Goal: Task Accomplishment & Management: Use online tool/utility

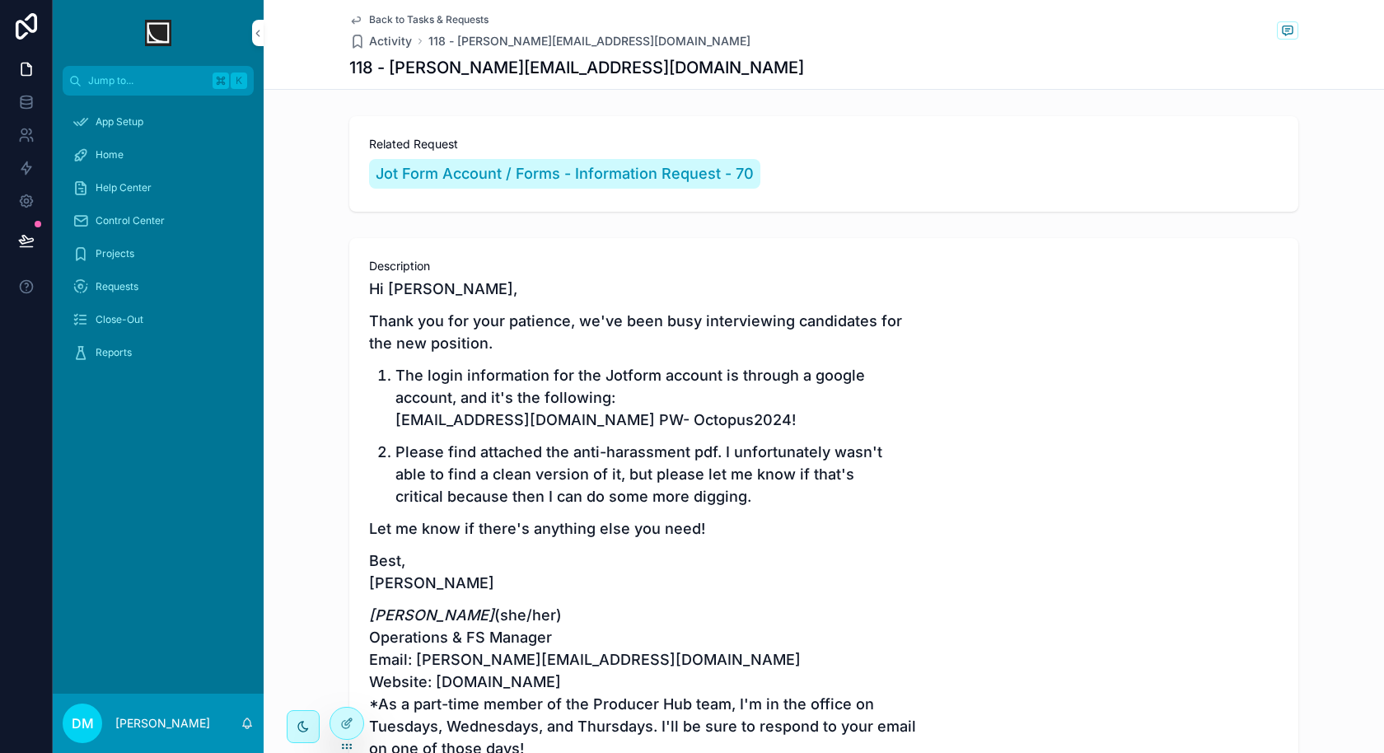
click at [157, 340] on div "Reports" at bounding box center [158, 352] width 171 height 26
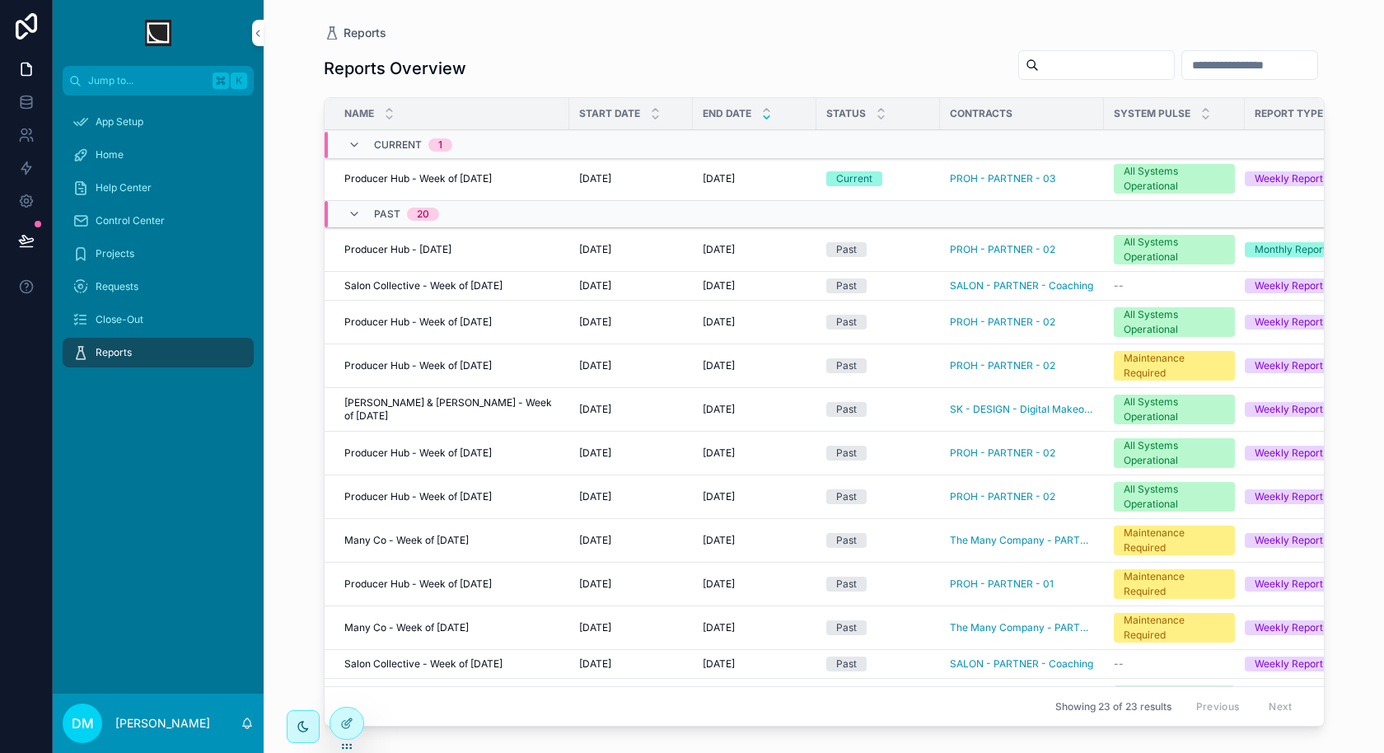
click at [340, 732] on div at bounding box center [346, 723] width 33 height 31
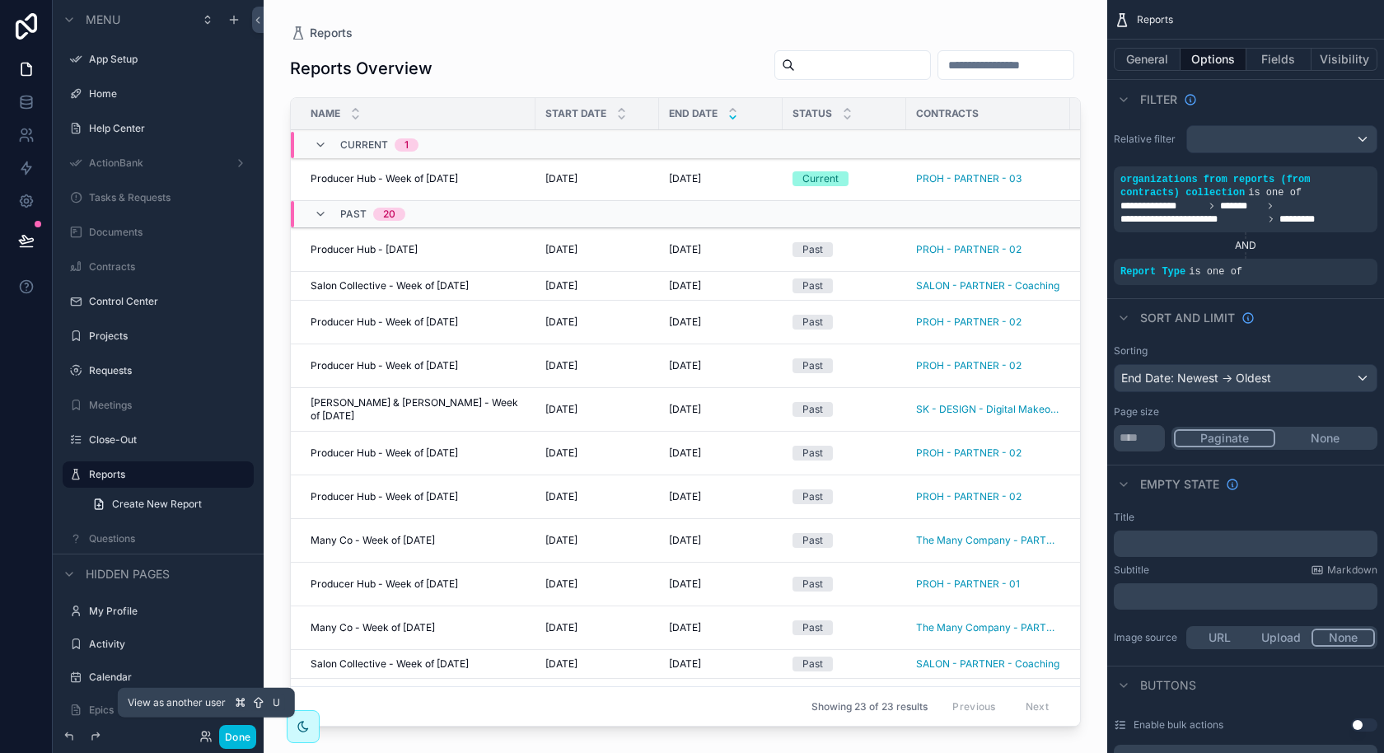
click at [208, 741] on icon at bounding box center [204, 739] width 7 height 3
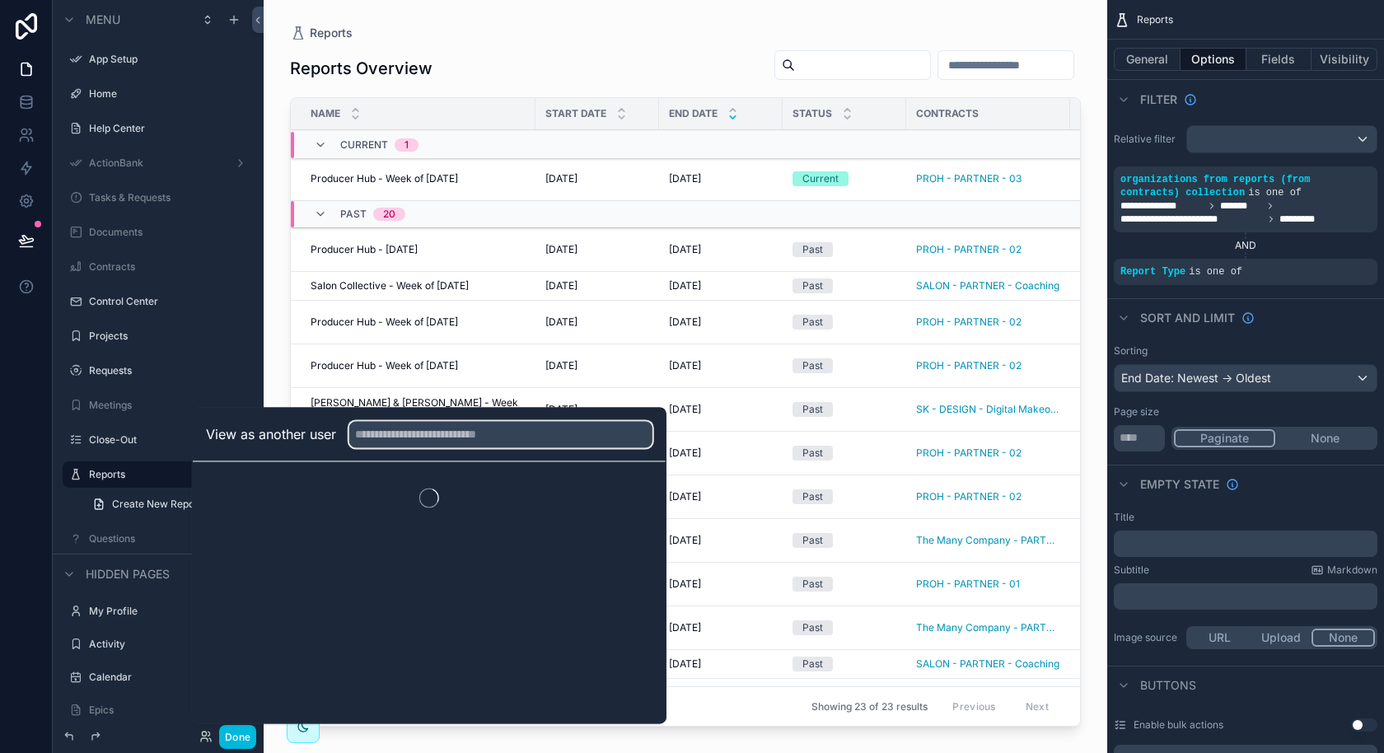
click at [409, 445] on input "text" at bounding box center [500, 434] width 303 height 26
type input "****"
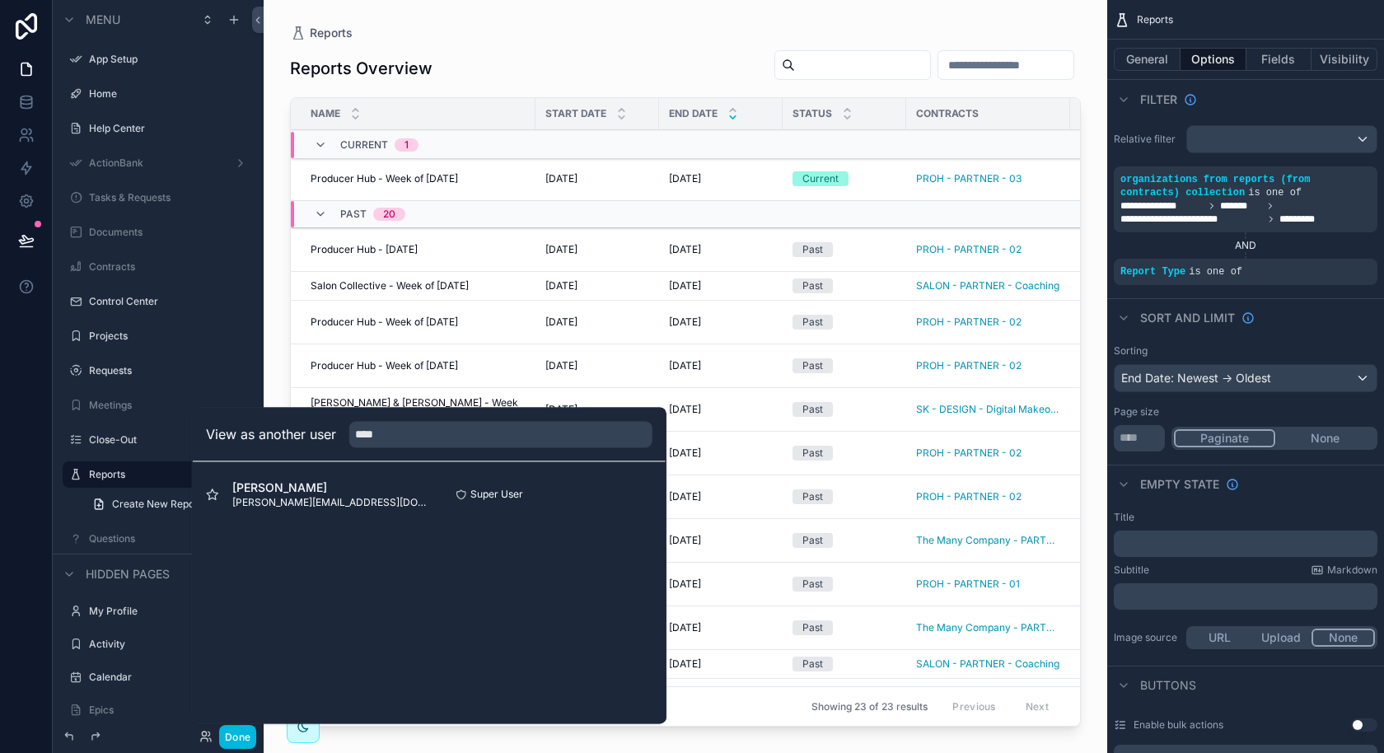
click at [0, 0] on button "Select" at bounding box center [0, 0] width 0 height 0
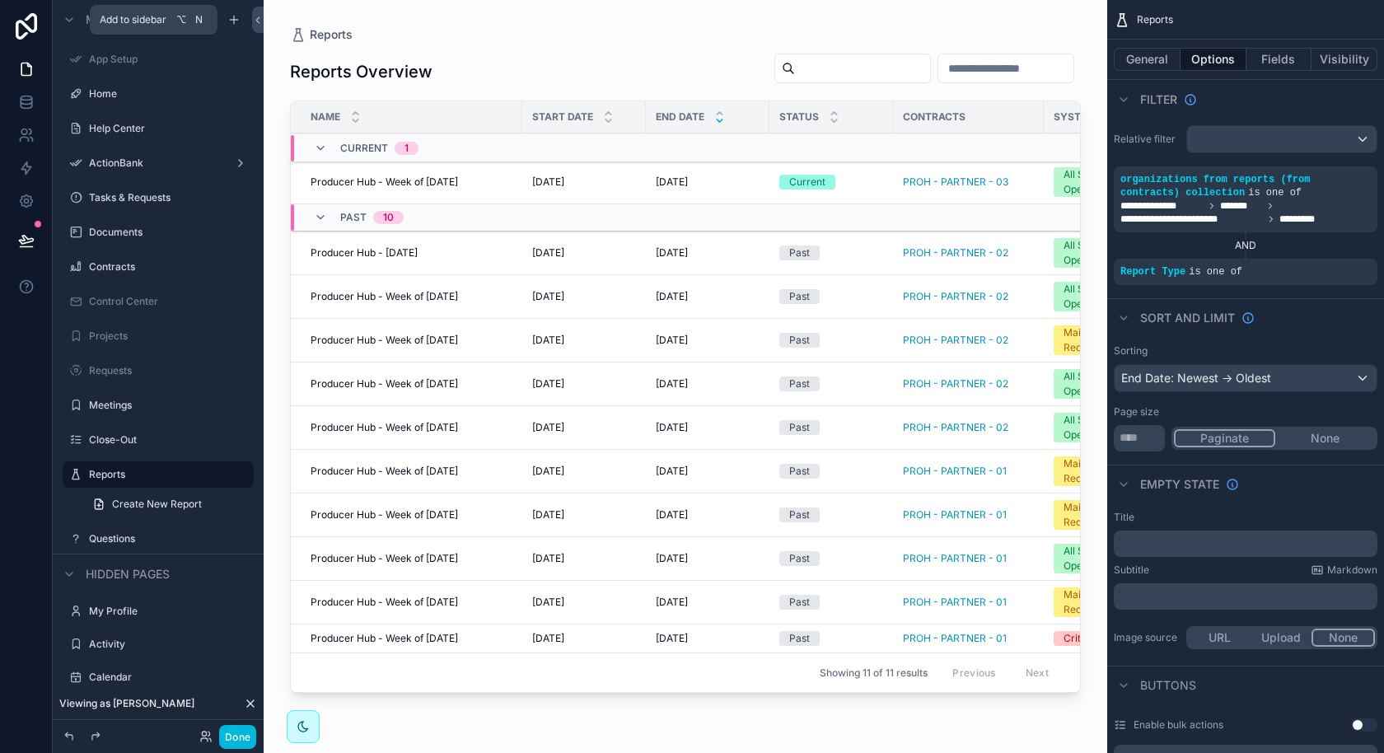
click at [243, 22] on div "scrollable content" at bounding box center [234, 20] width 20 height 20
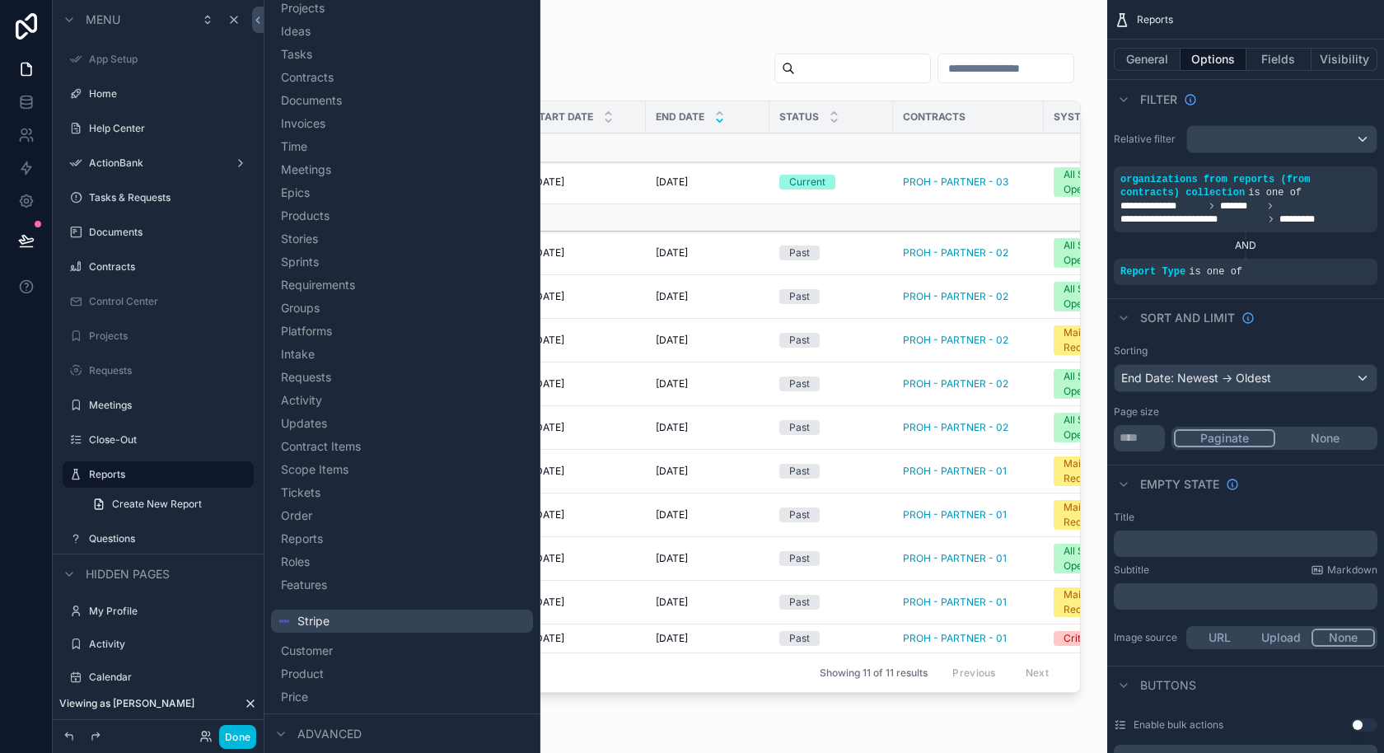
scroll to position [400, 0]
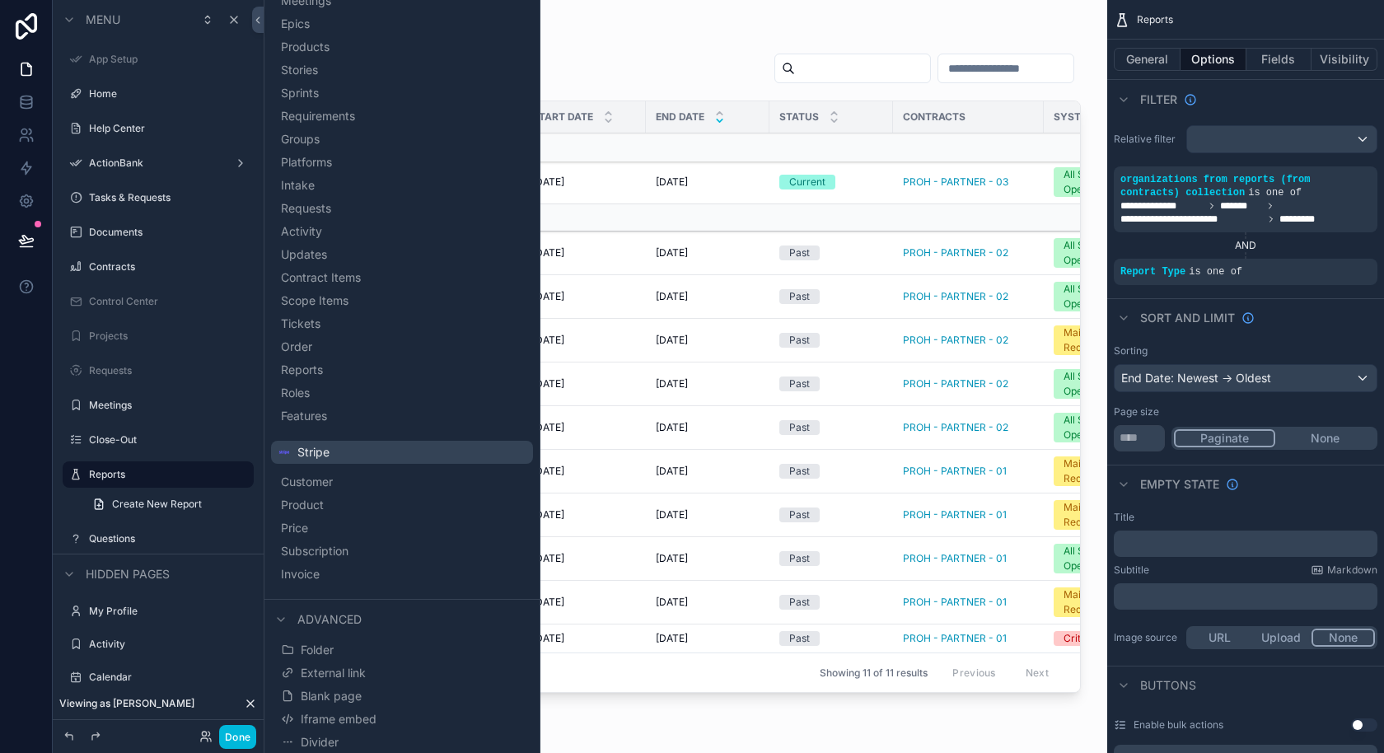
click at [377, 705] on button "Blank page" at bounding box center [402, 696] width 249 height 23
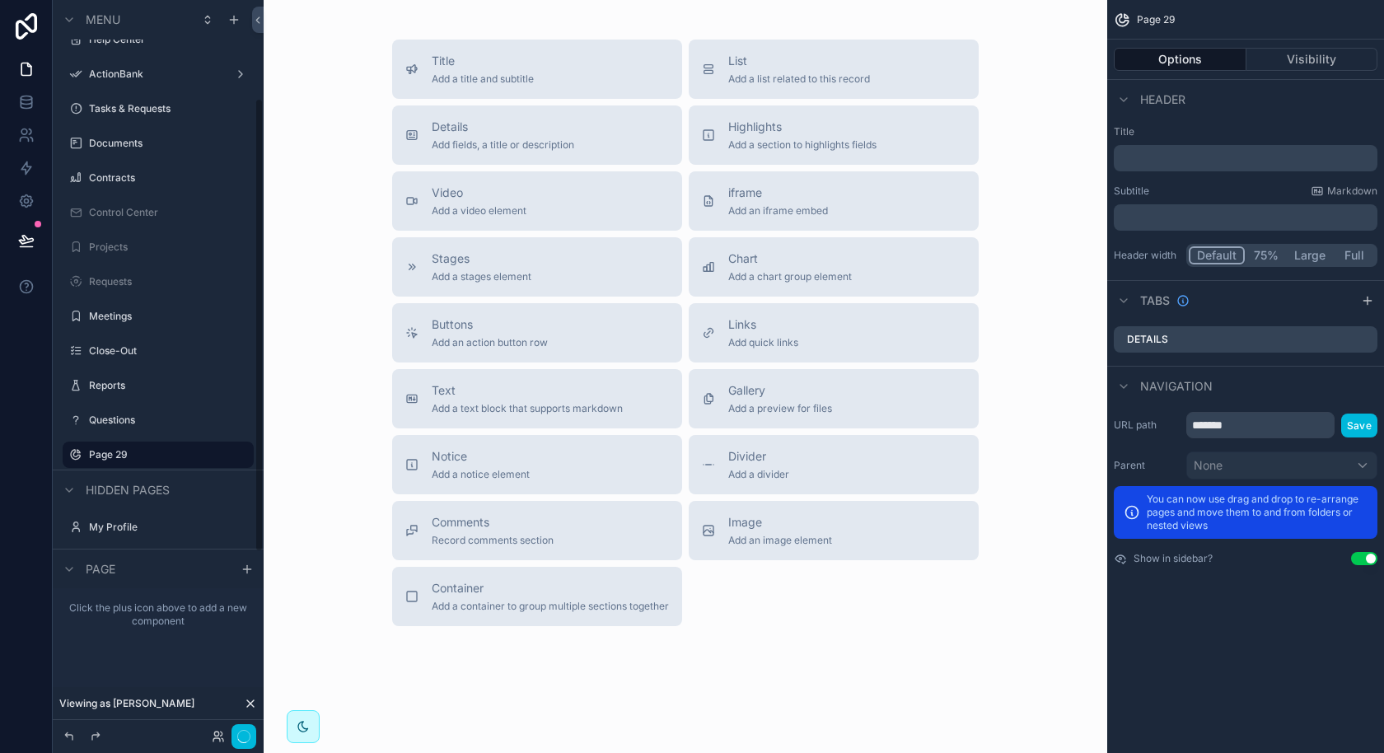
scroll to position [158, 0]
click at [788, 74] on span "Add a list related to this record" at bounding box center [799, 79] width 142 height 13
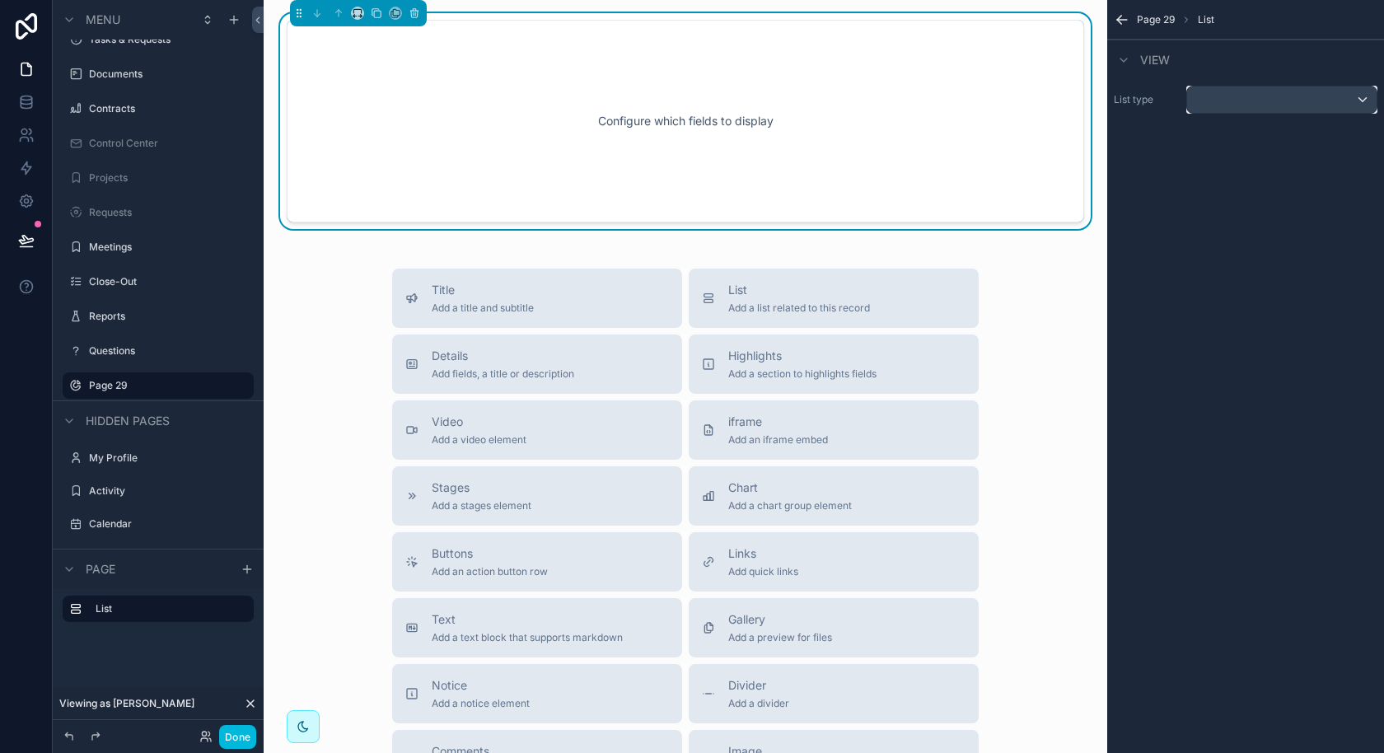
click at [1231, 96] on div "scrollable content" at bounding box center [1281, 100] width 189 height 26
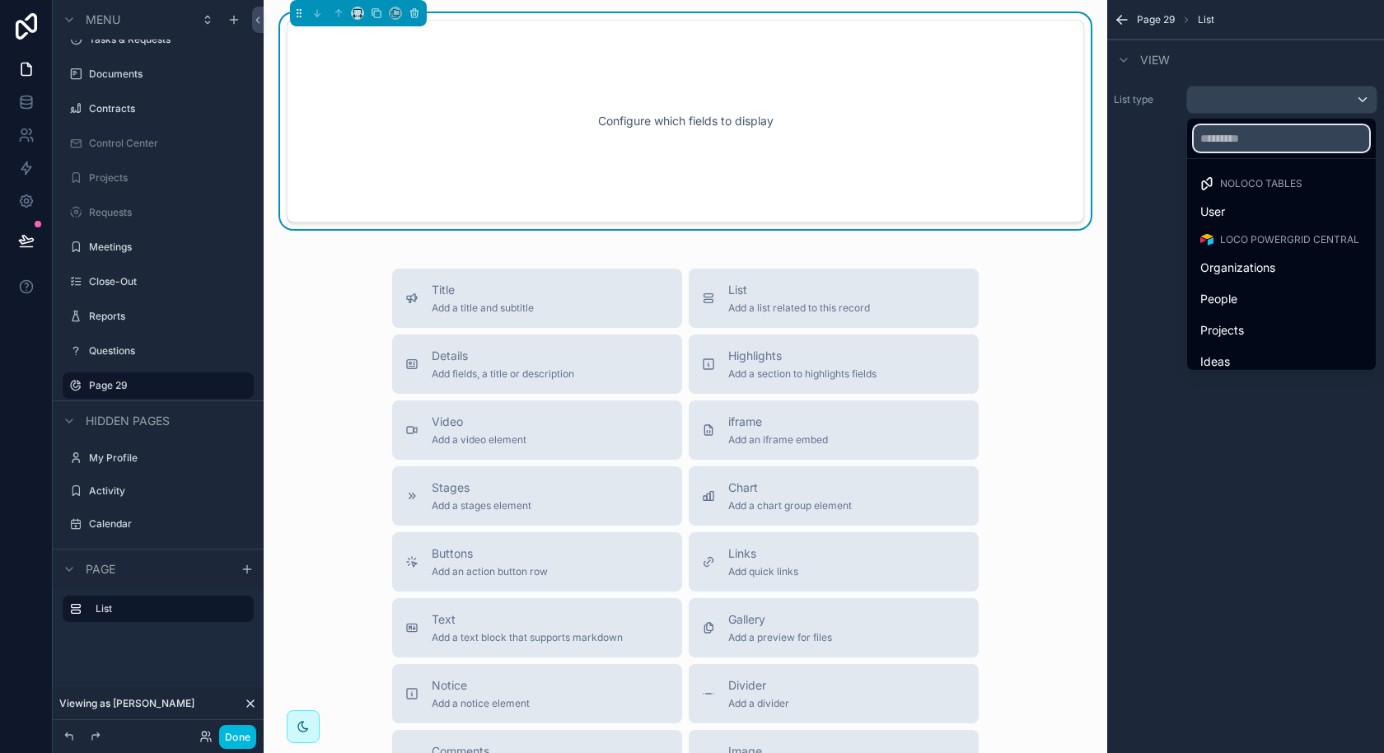
click at [1235, 150] on input "text" at bounding box center [1281, 138] width 175 height 26
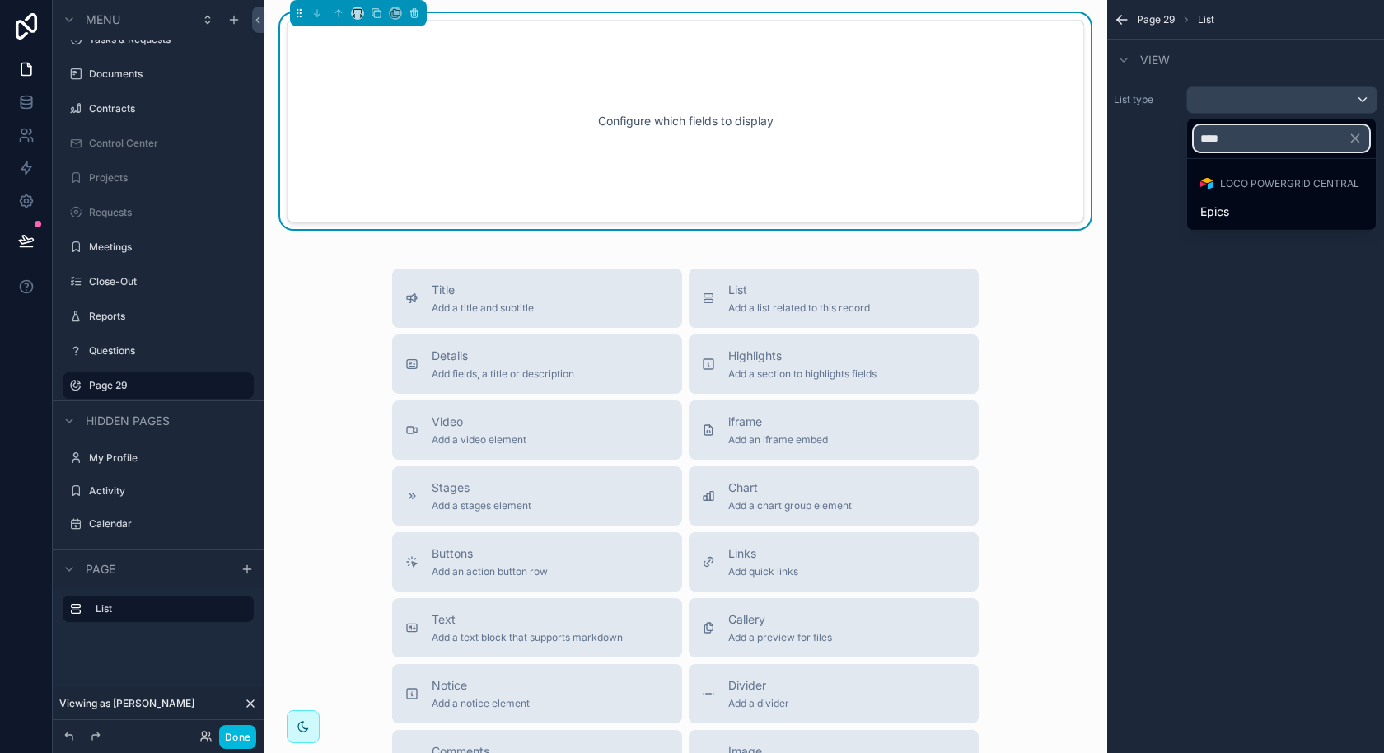
type input "****"
click at [1242, 211] on div "Epics" at bounding box center [1281, 212] width 162 height 20
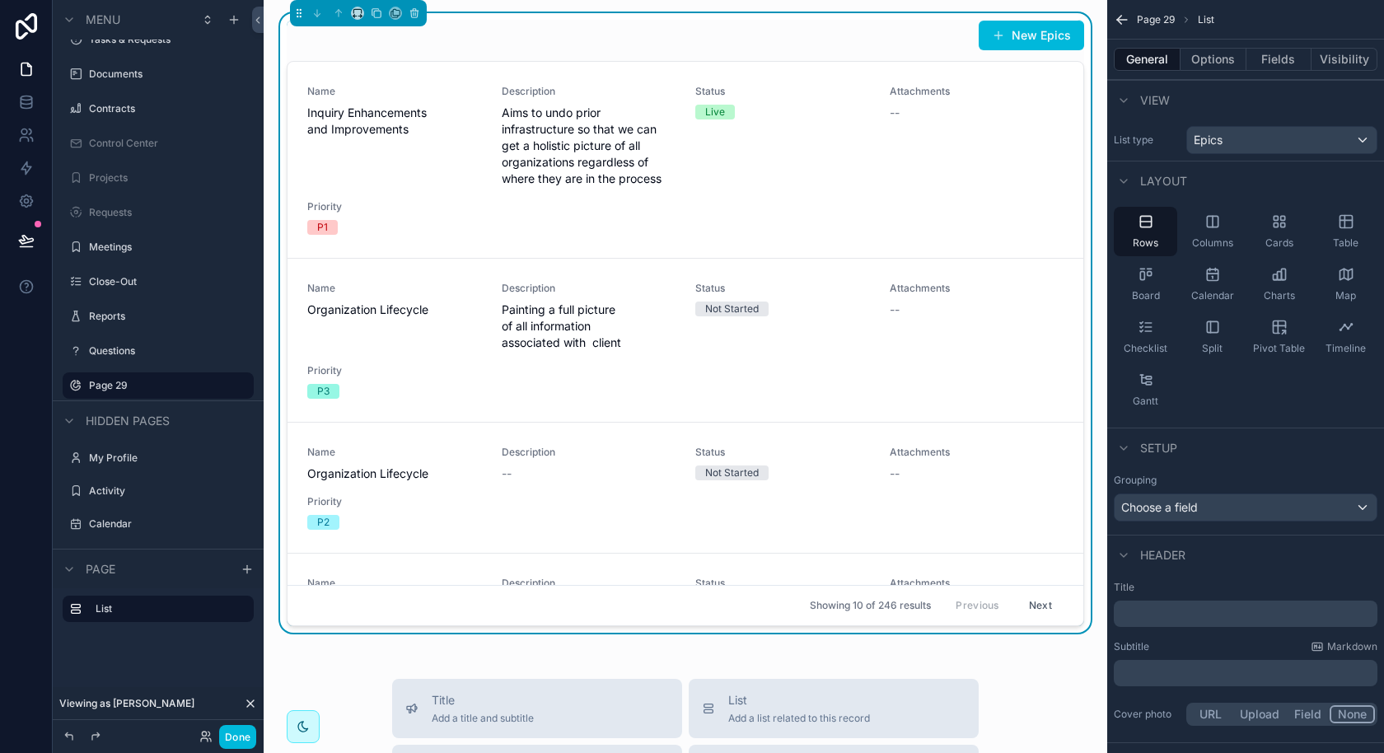
click at [1163, 269] on div "Board" at bounding box center [1145, 284] width 63 height 49
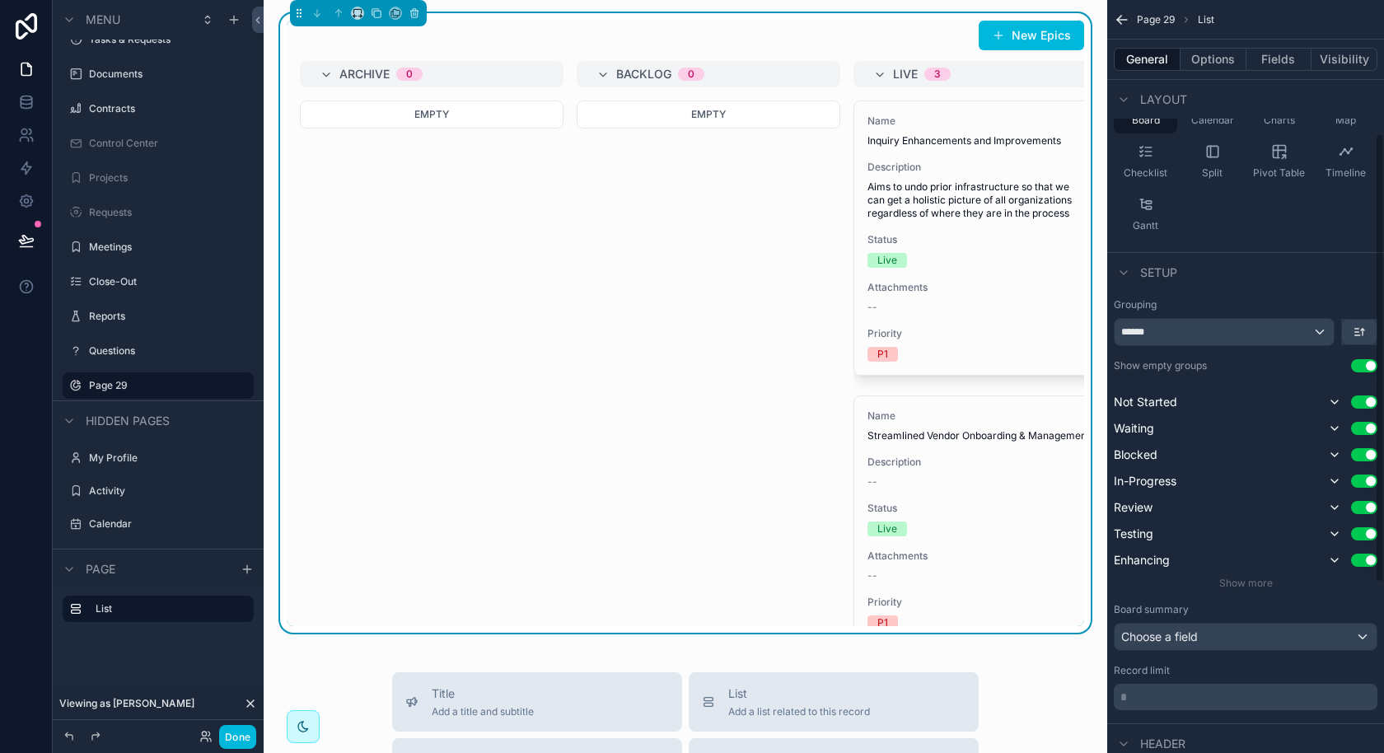
scroll to position [379, 0]
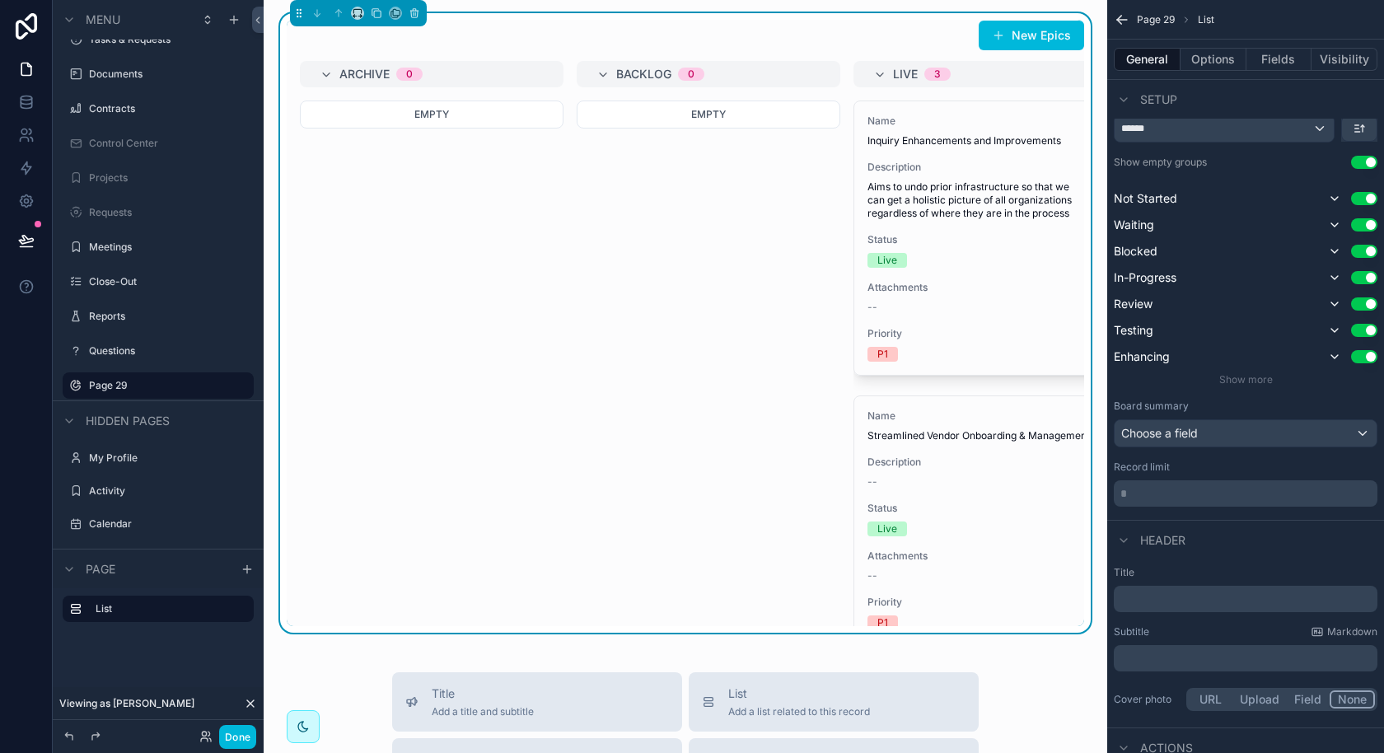
click at [1269, 373] on span "Show more" at bounding box center [1246, 379] width 54 height 12
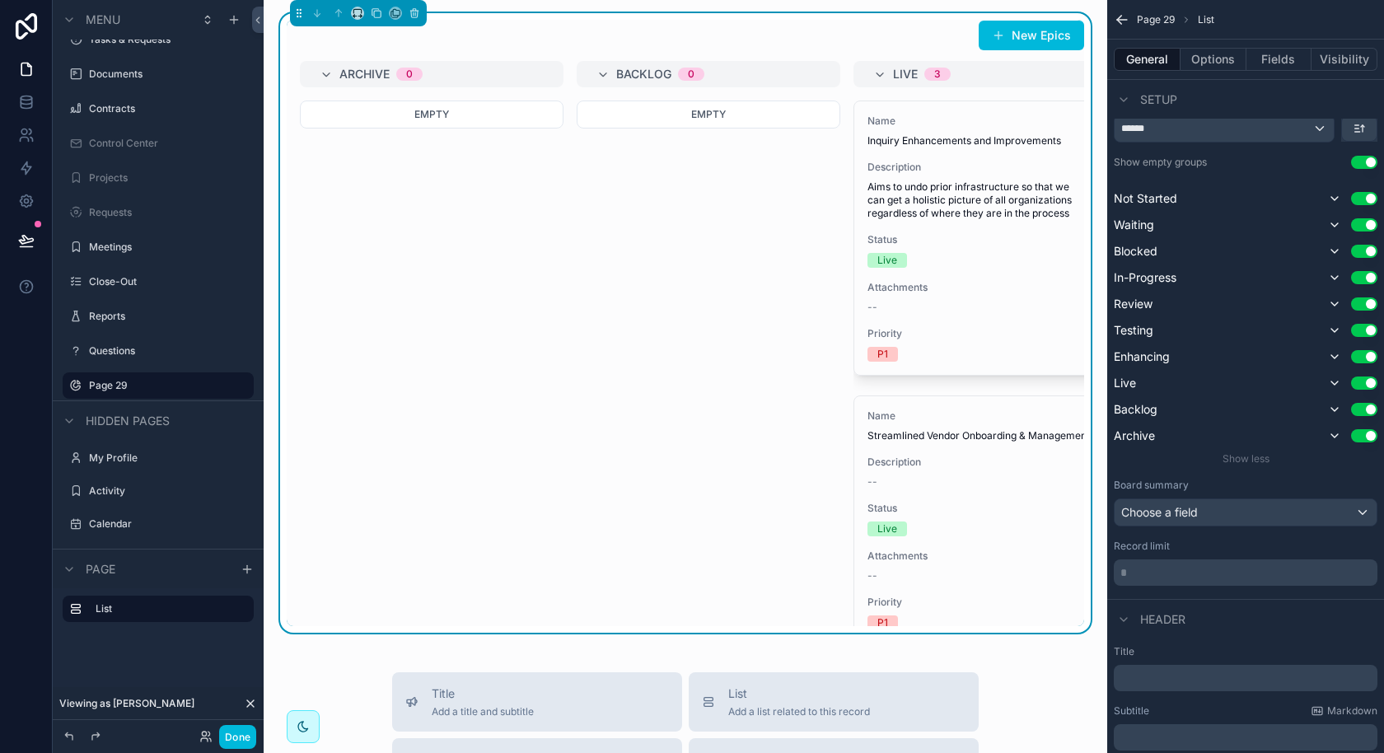
click at [1354, 434] on button "Use setting" at bounding box center [1364, 435] width 26 height 13
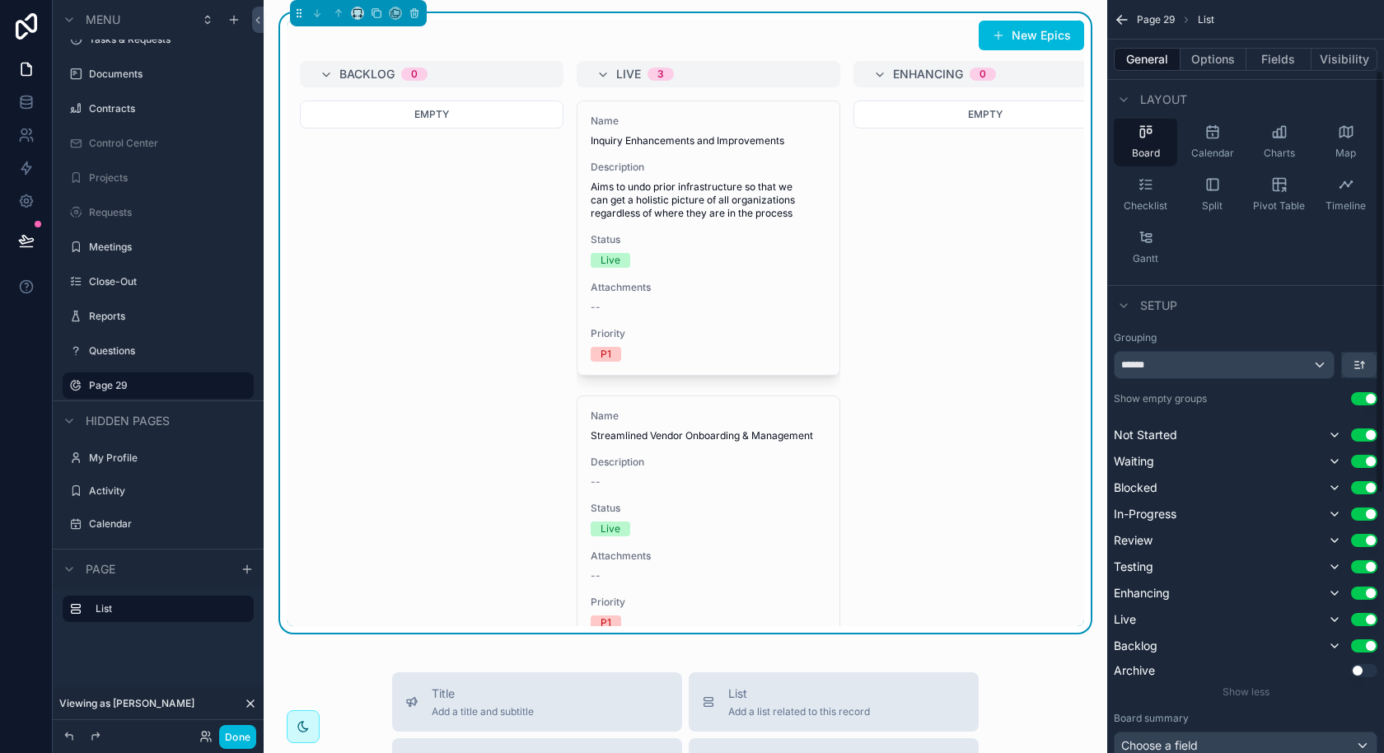
scroll to position [125, 0]
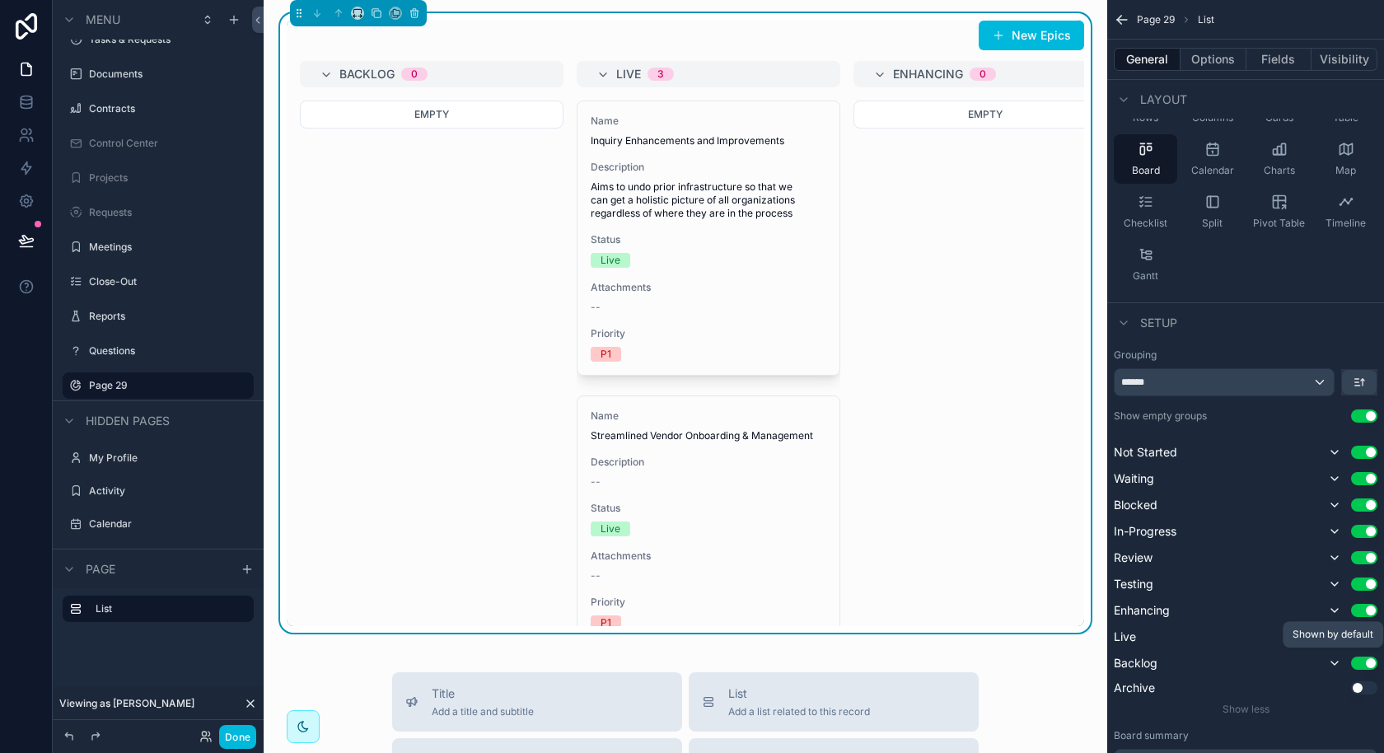
click at [1334, 666] on icon "scrollable content" at bounding box center [1334, 663] width 13 height 13
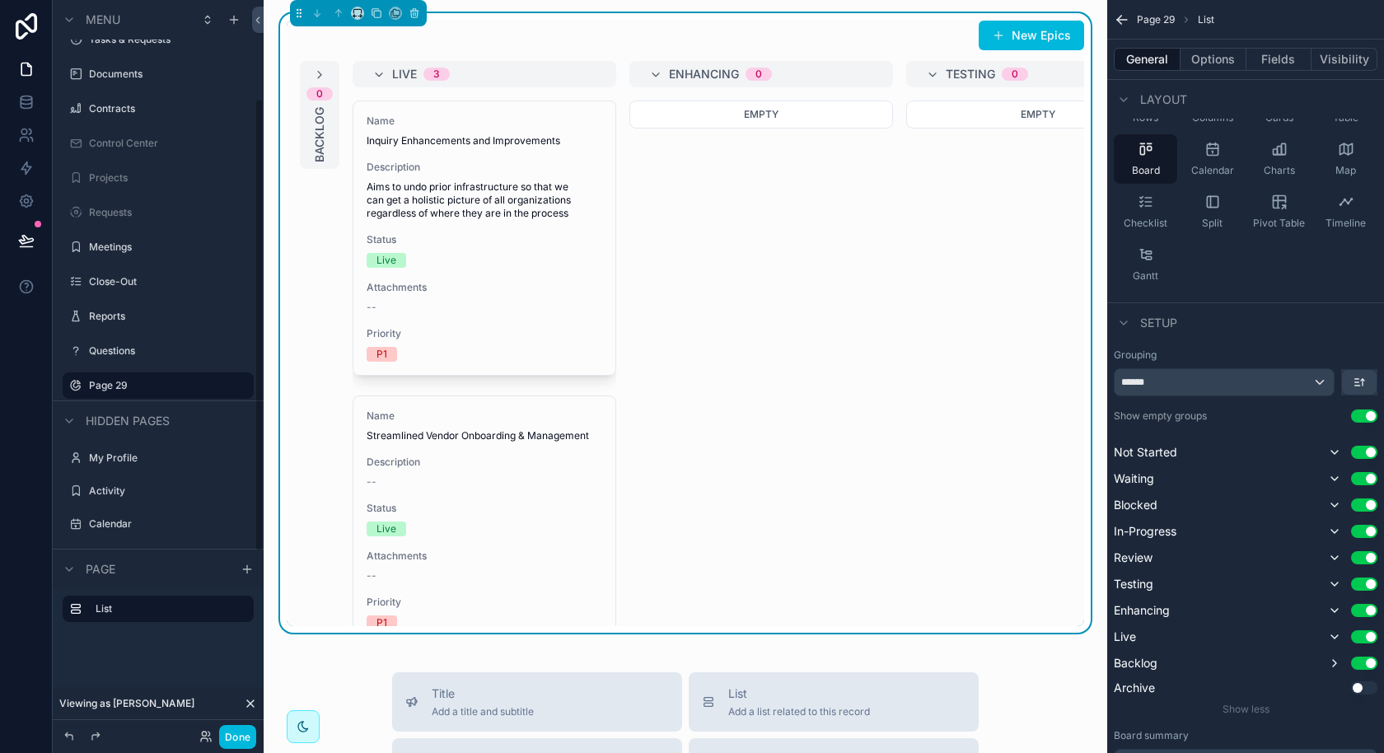
scroll to position [0, 0]
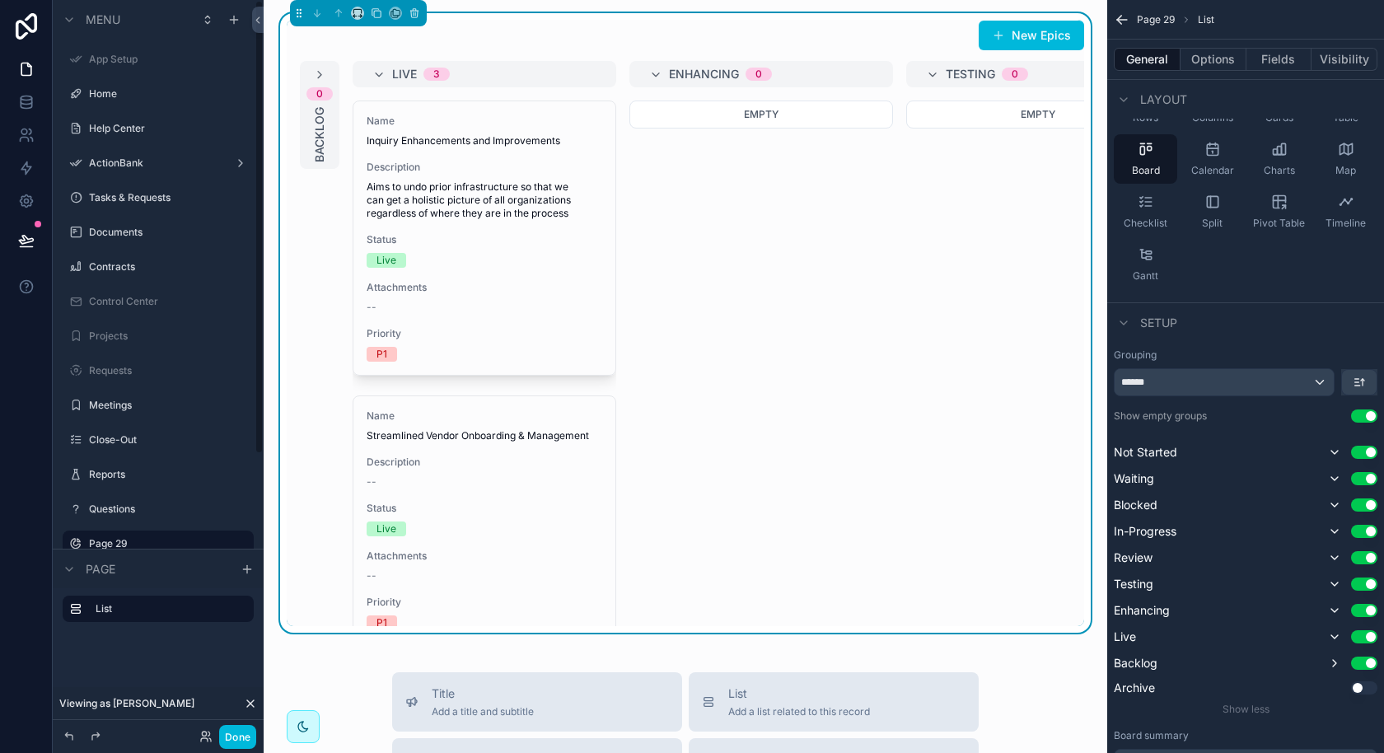
click at [140, 101] on div "Home" at bounding box center [169, 93] width 161 height 13
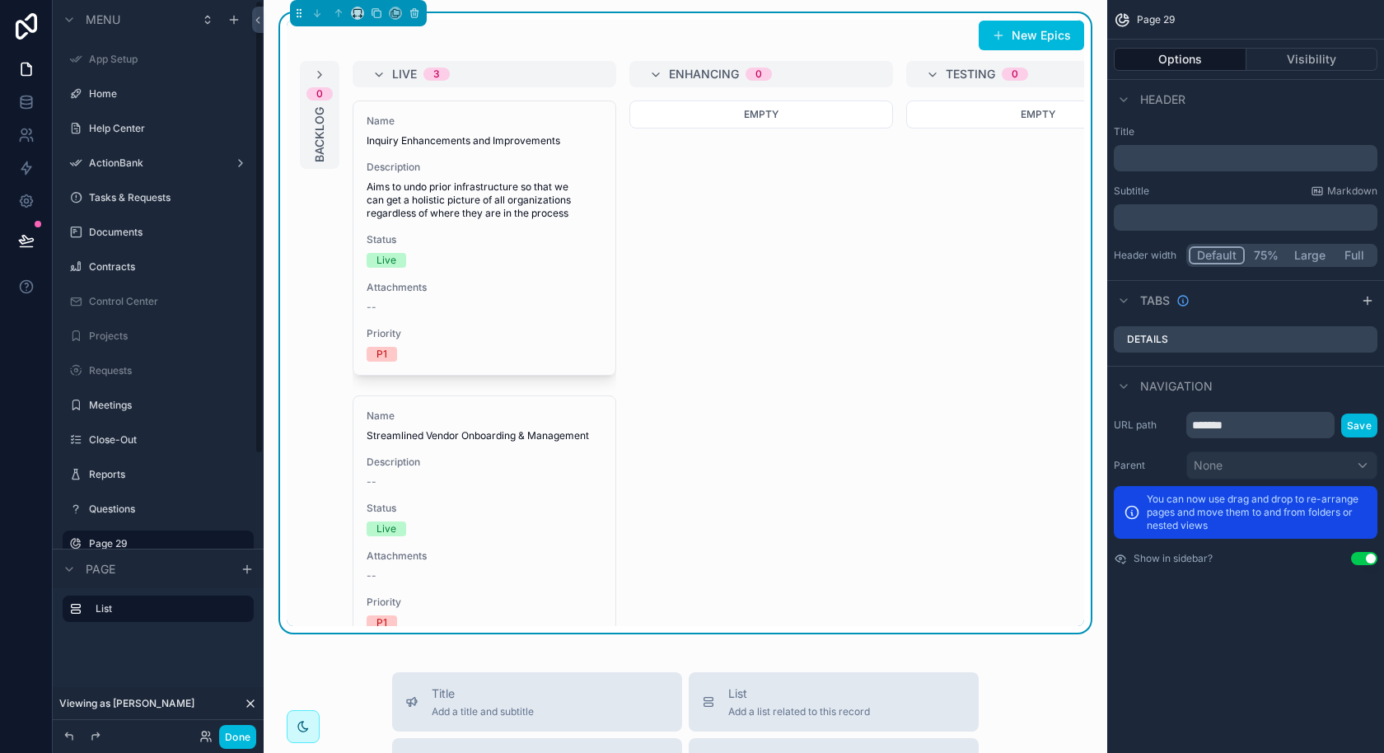
click at [105, 95] on label "Home" at bounding box center [166, 93] width 155 height 13
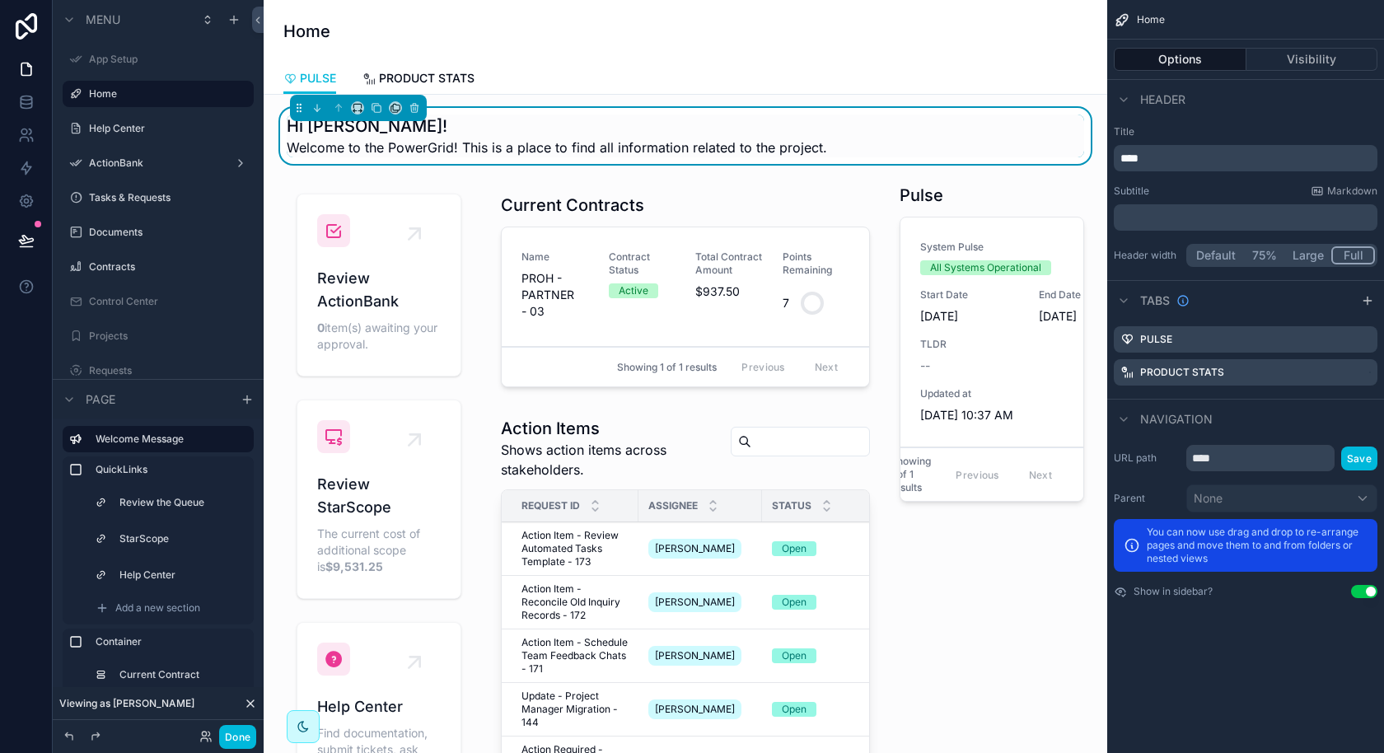
click at [382, 75] on span "PRODUCT STATS" at bounding box center [427, 78] width 96 height 16
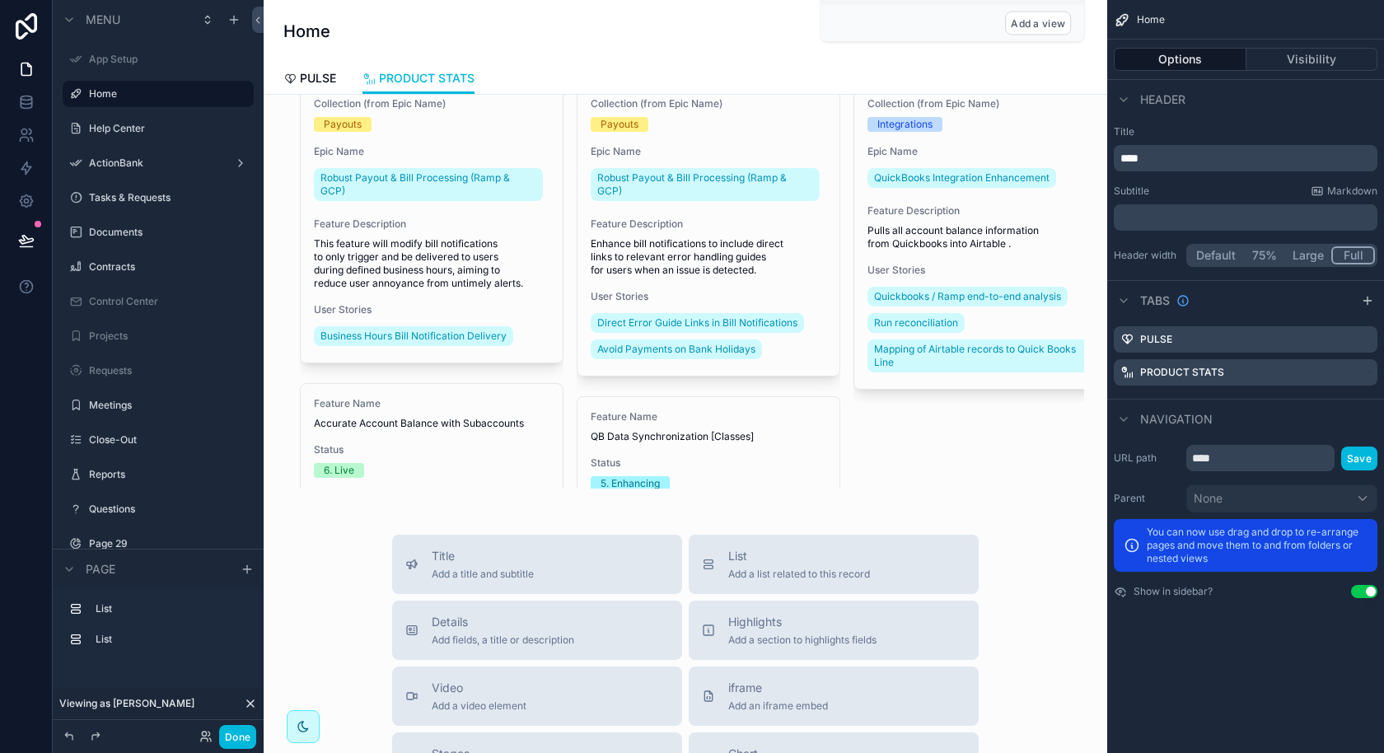
scroll to position [414, 0]
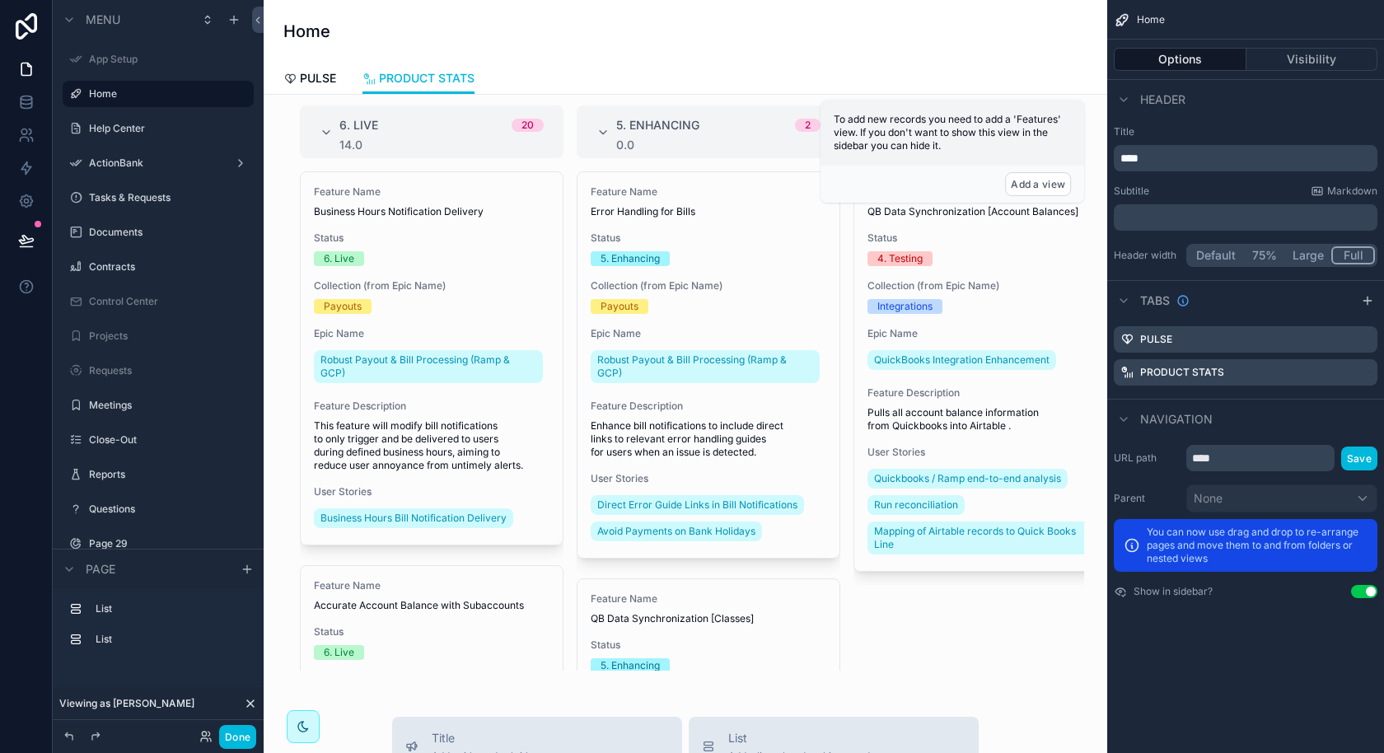
click at [538, 521] on div "scrollable content" at bounding box center [685, 368] width 817 height 620
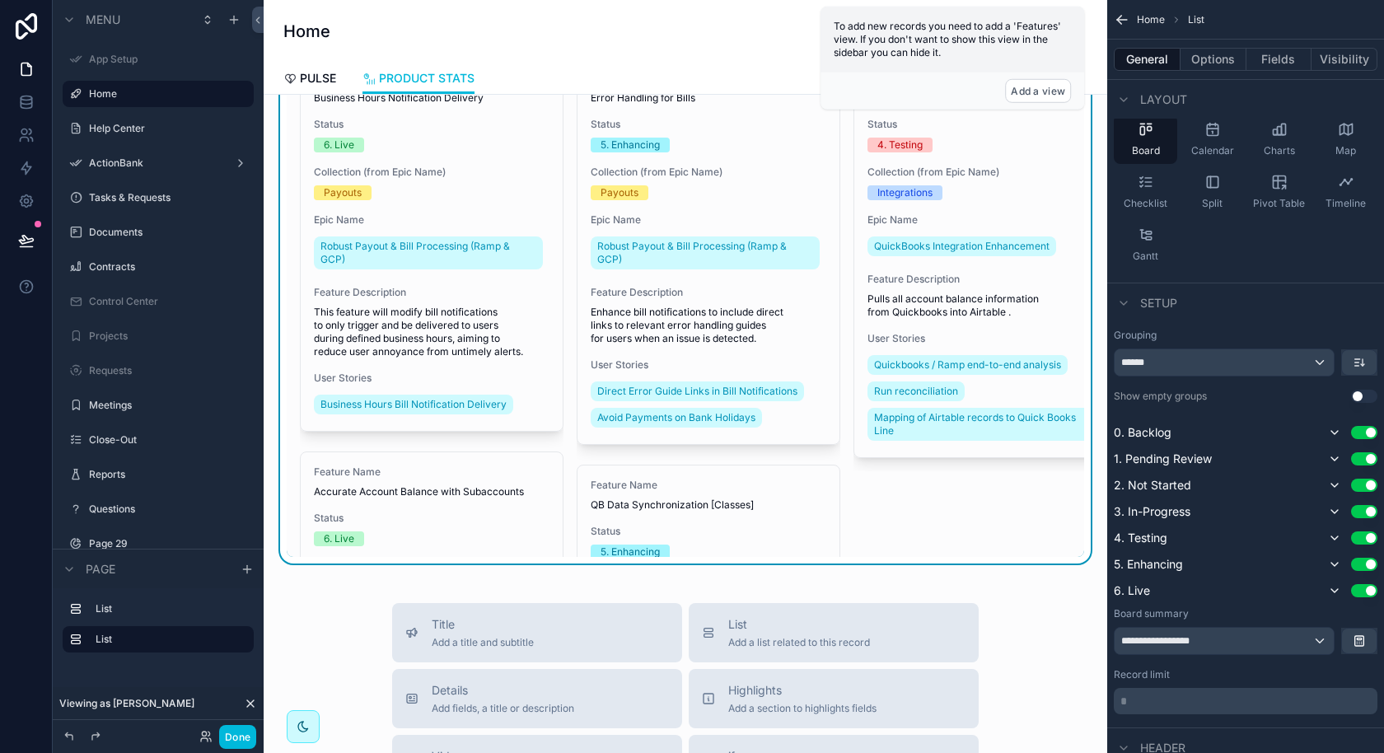
scroll to position [564, 0]
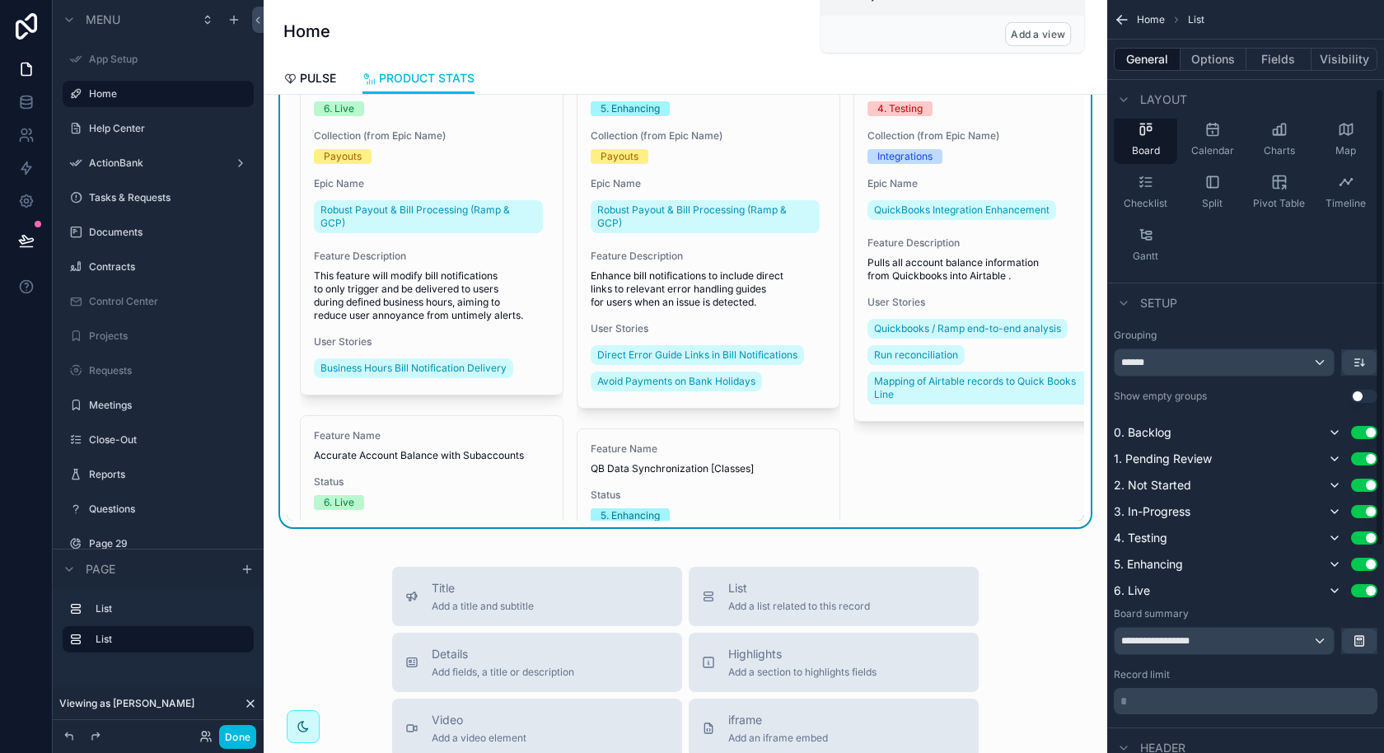
click at [1162, 699] on p "* ﻿" at bounding box center [1247, 701] width 254 height 16
click at [522, 497] on button "Show all" at bounding box center [431, 494] width 250 height 28
click at [244, 739] on button "Done" at bounding box center [237, 737] width 37 height 24
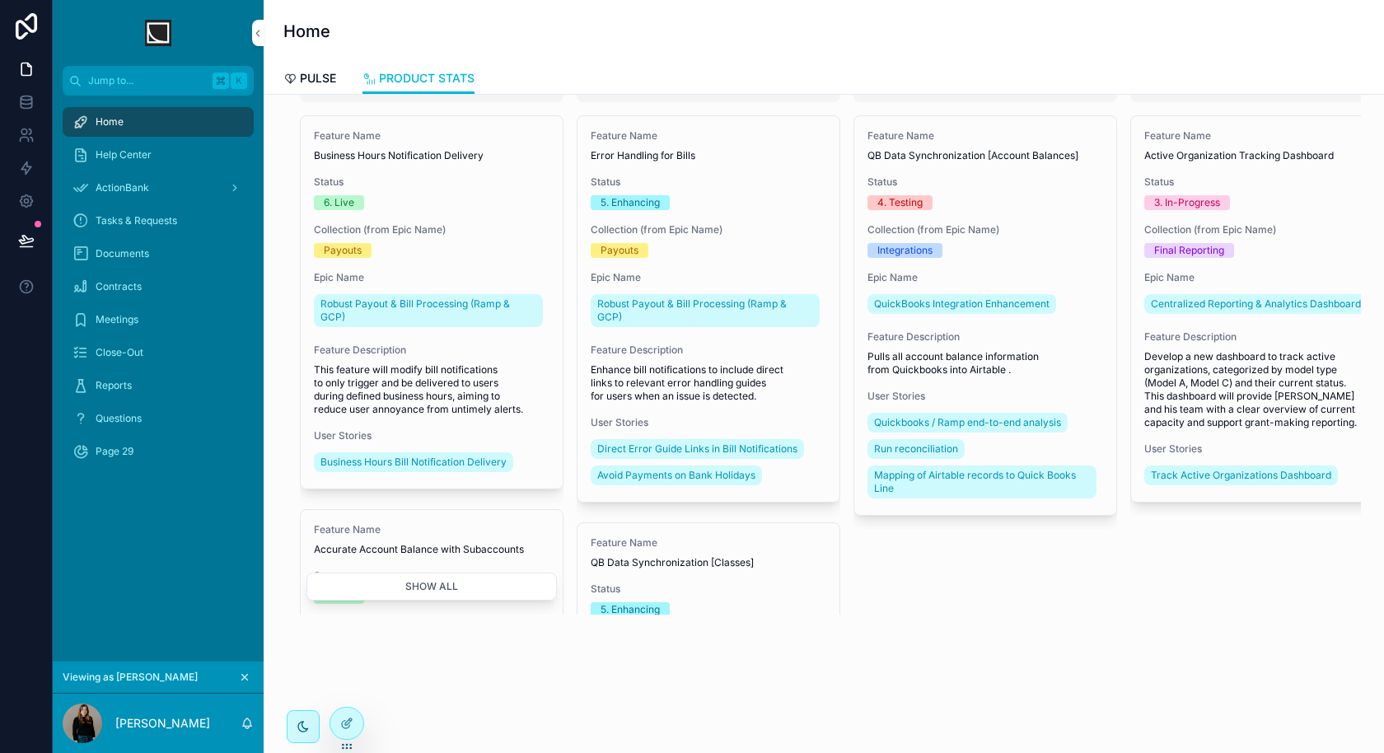
scroll to position [427, 0]
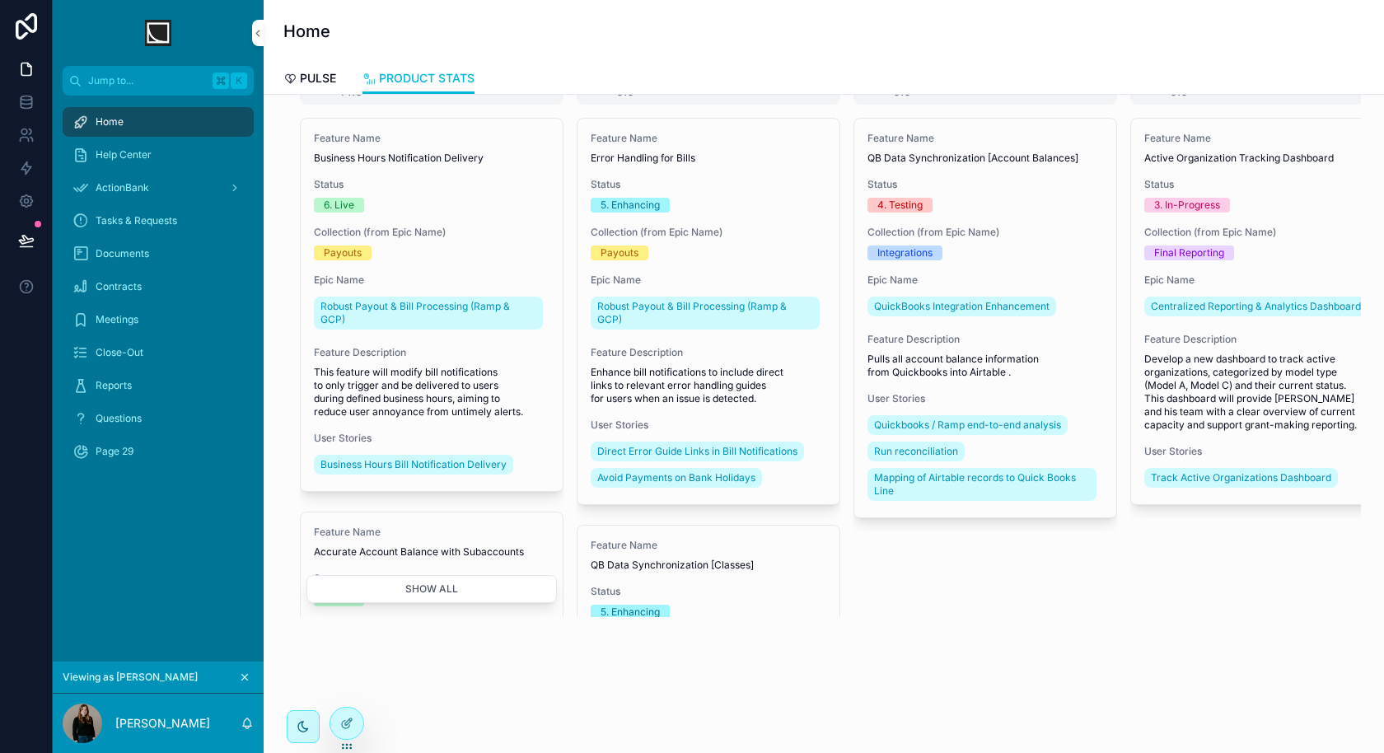
click at [487, 589] on button "Show all" at bounding box center [431, 590] width 250 height 28
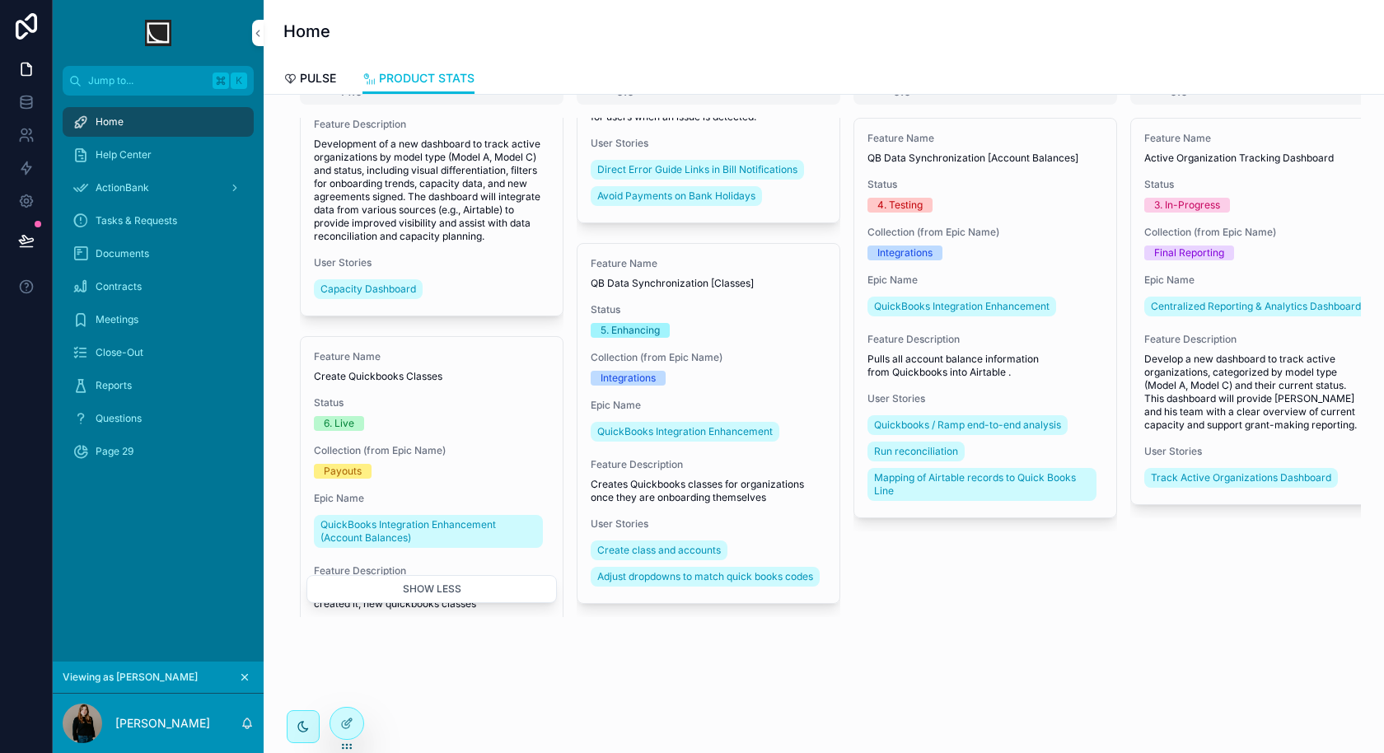
scroll to position [1074, 0]
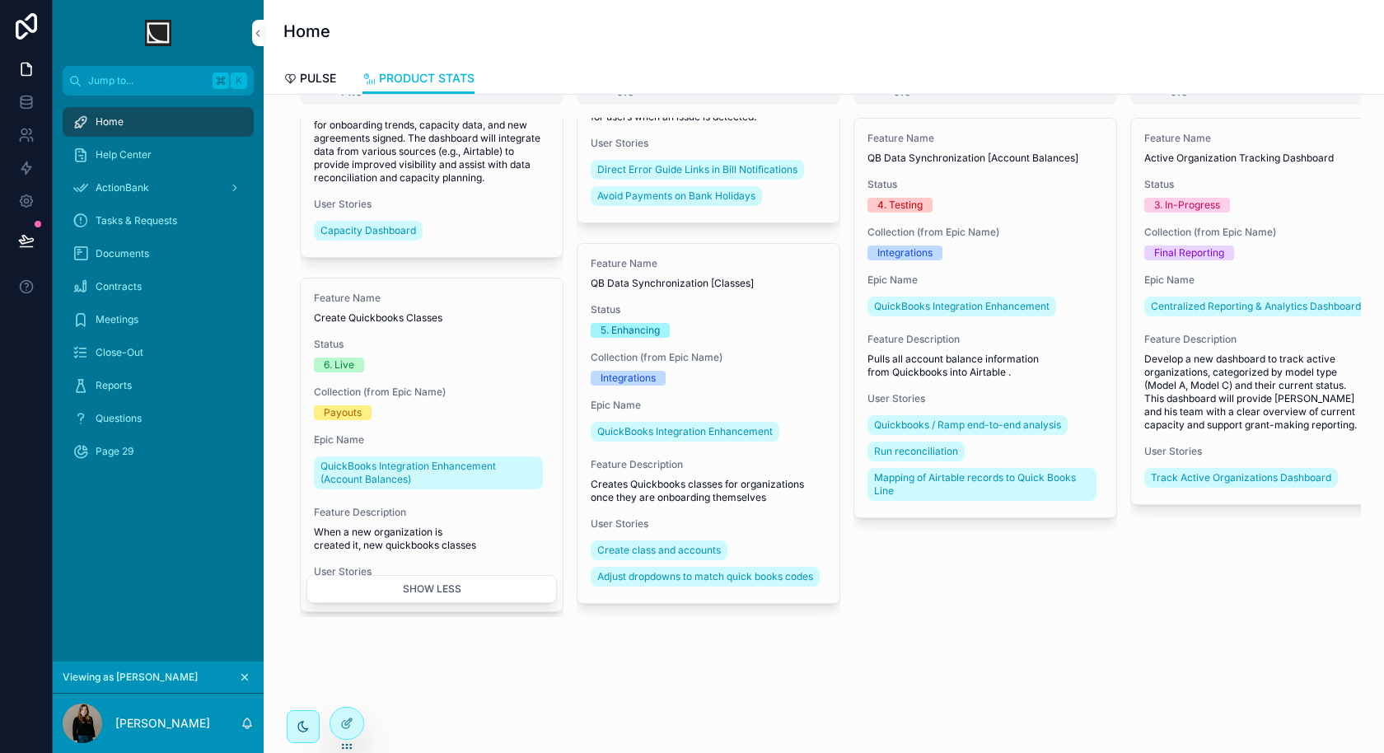
click at [406, 587] on button "Show less" at bounding box center [431, 590] width 250 height 28
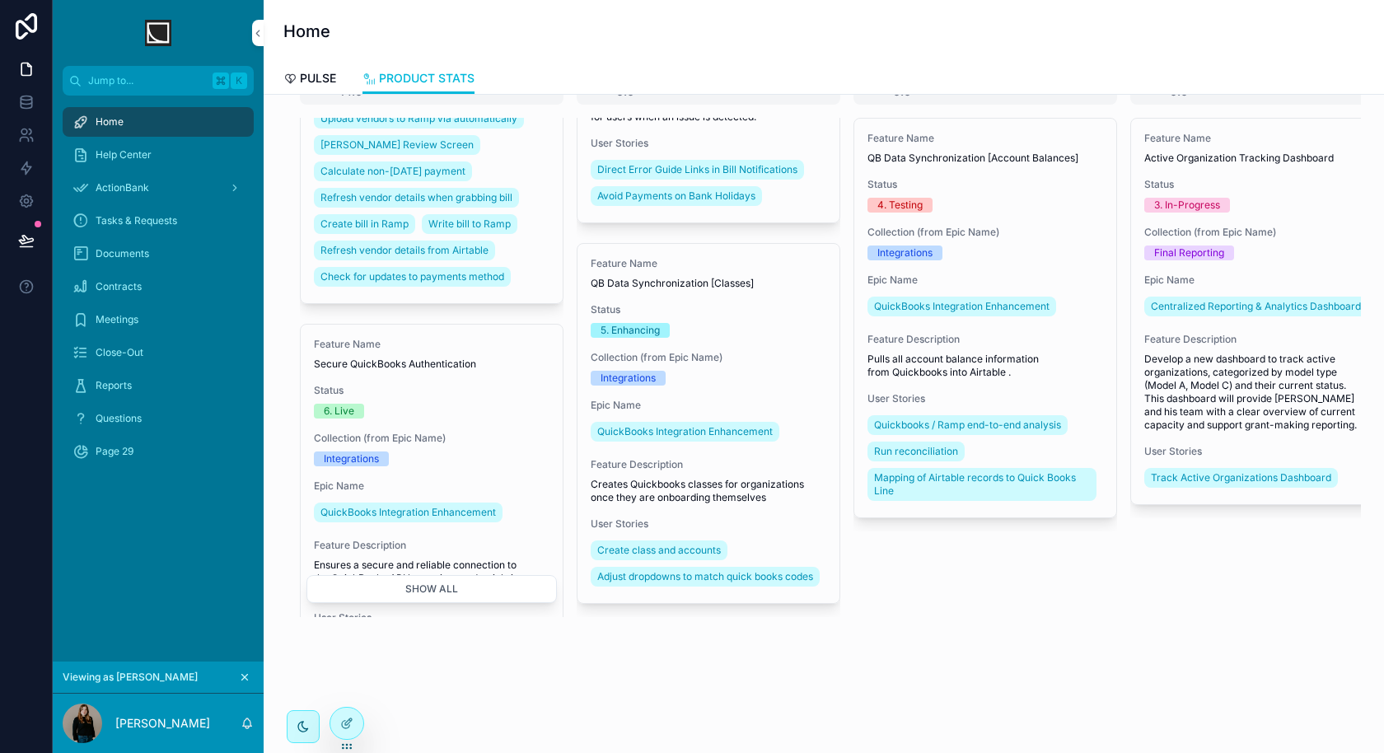
scroll to position [4690, 0]
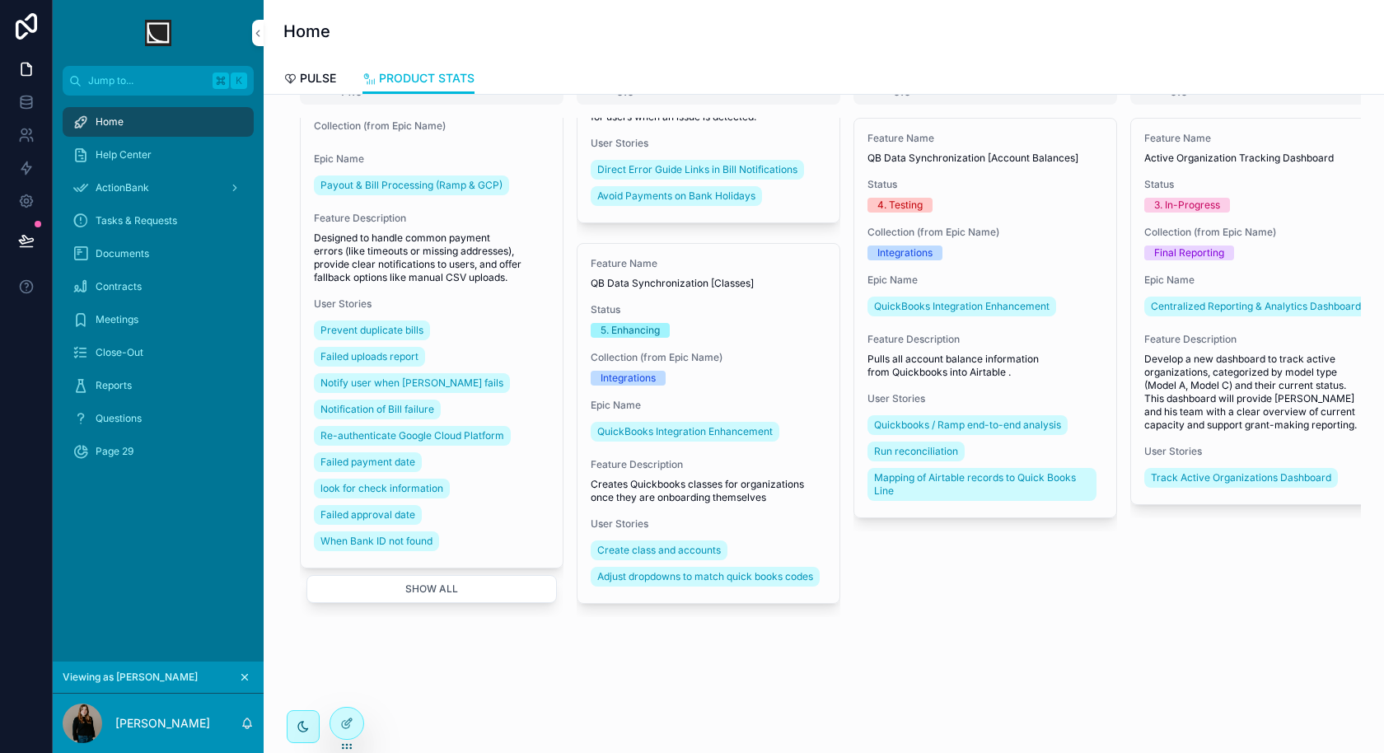
click at [437, 590] on button "Show all" at bounding box center [431, 590] width 250 height 28
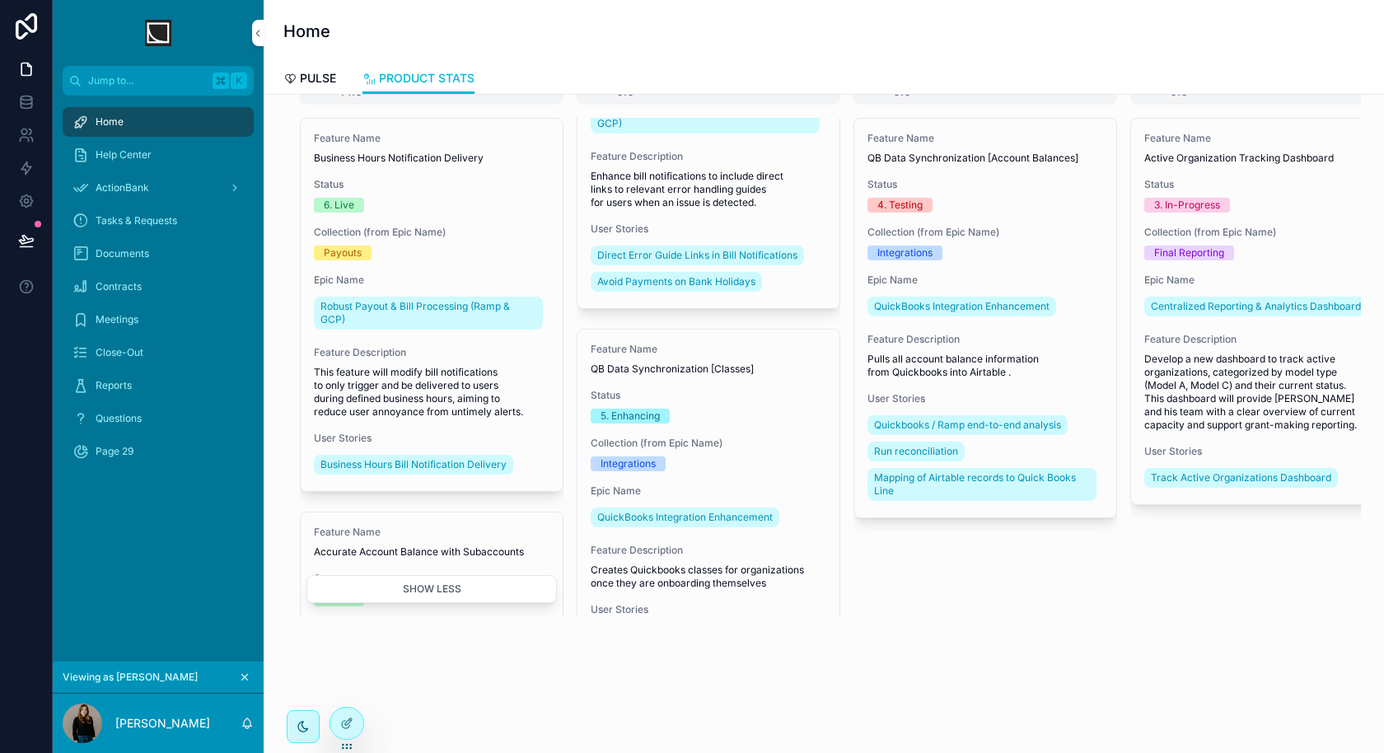
scroll to position [292, 0]
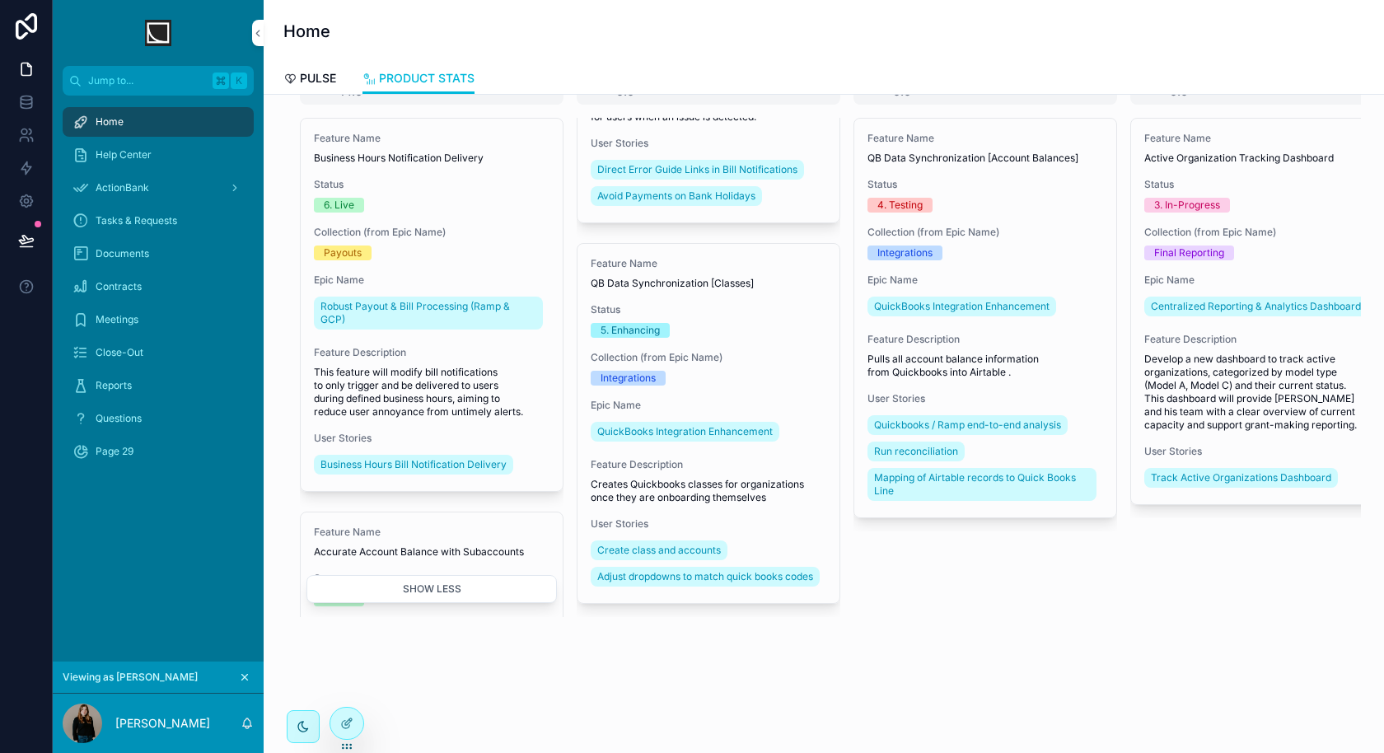
click at [339, 717] on div at bounding box center [346, 723] width 33 height 31
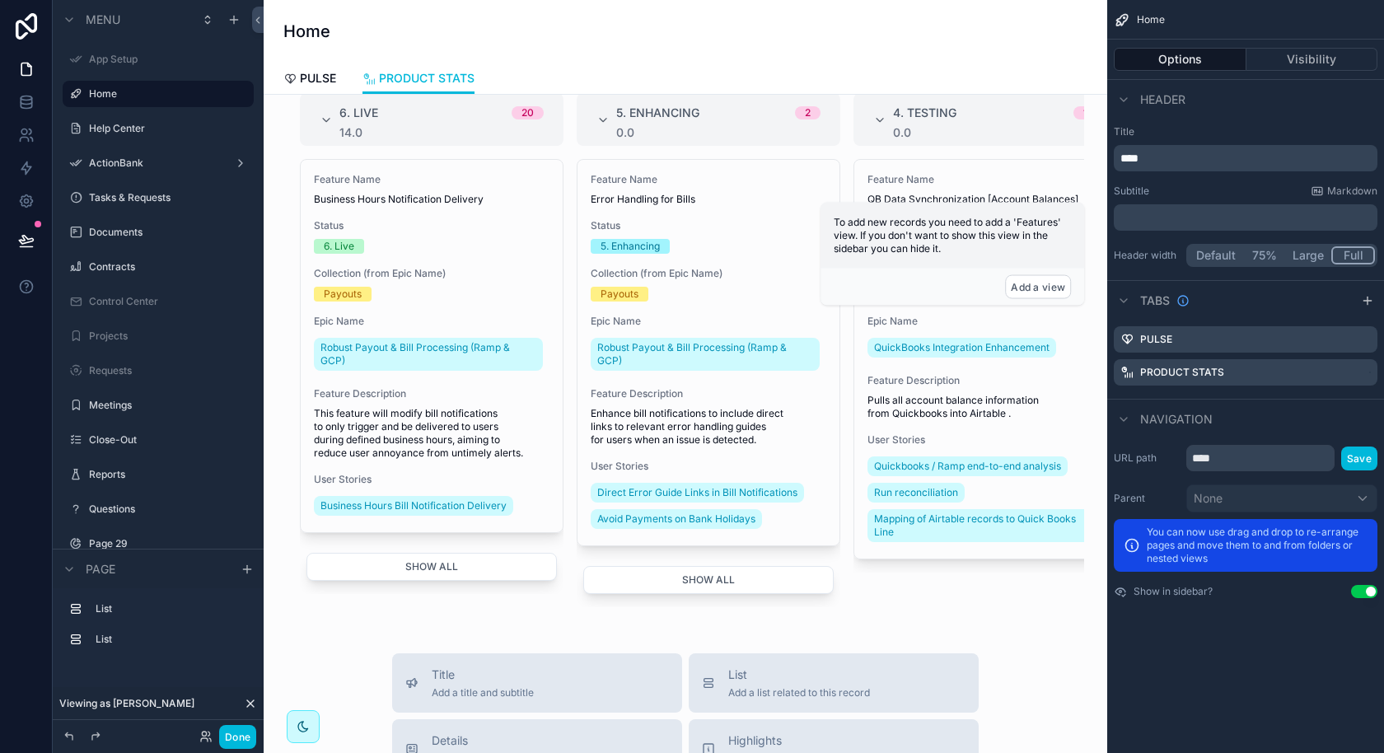
scroll to position [0, 0]
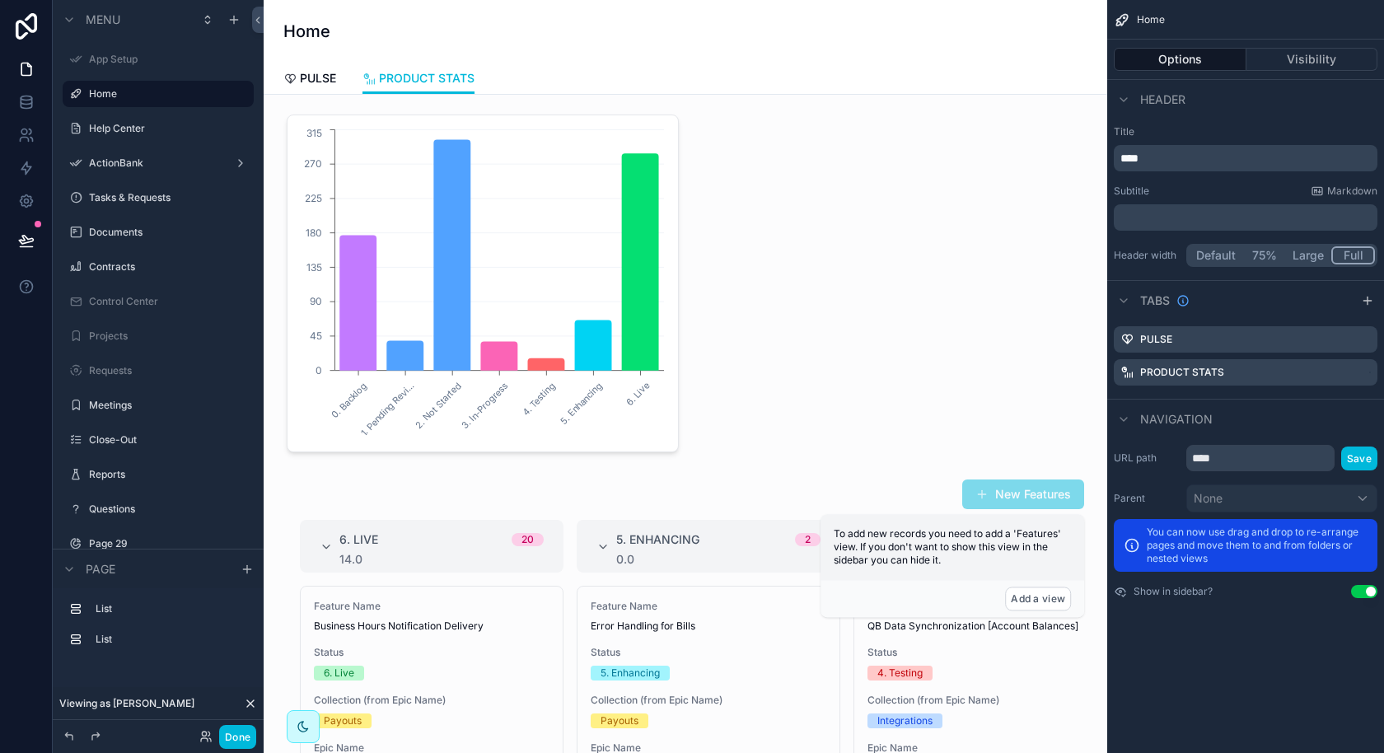
click at [853, 510] on div "scrollable content" at bounding box center [685, 756] width 817 height 568
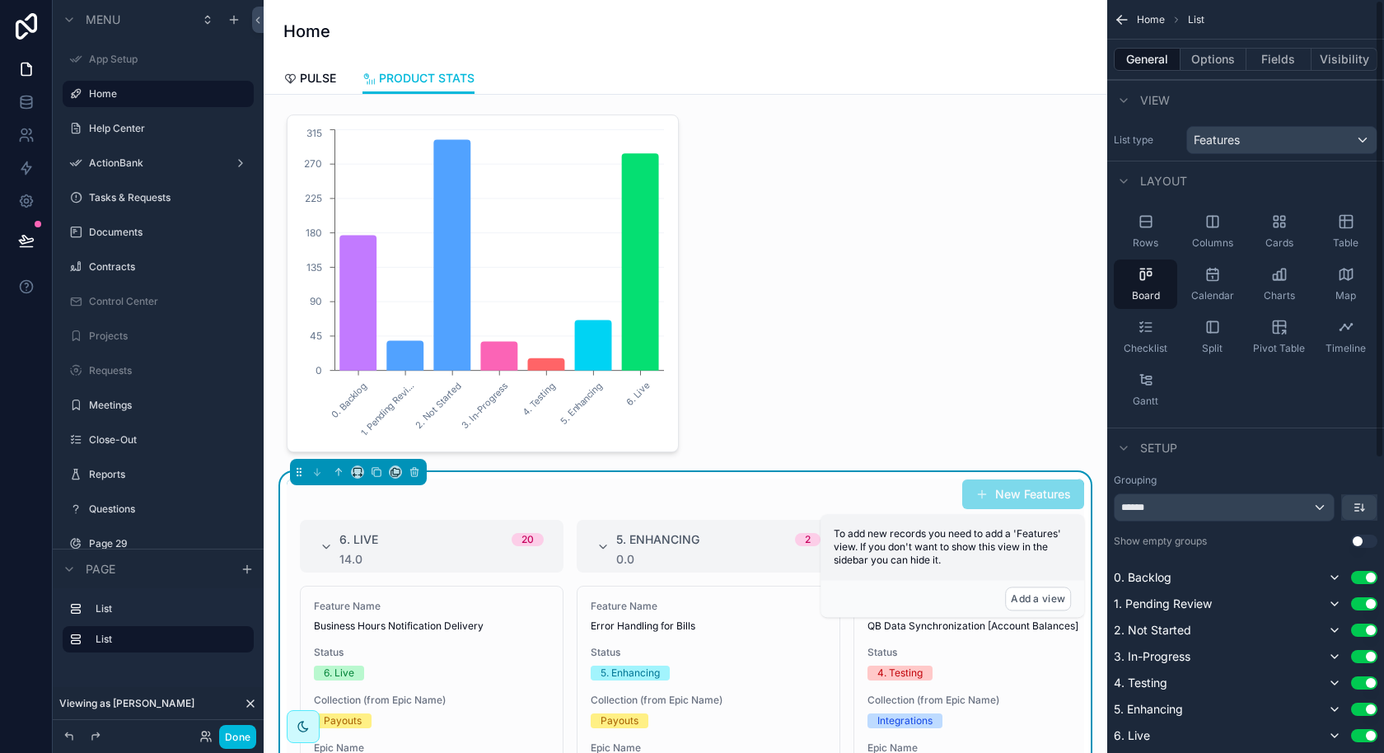
click at [1209, 54] on button "Options" at bounding box center [1214, 59] width 66 height 23
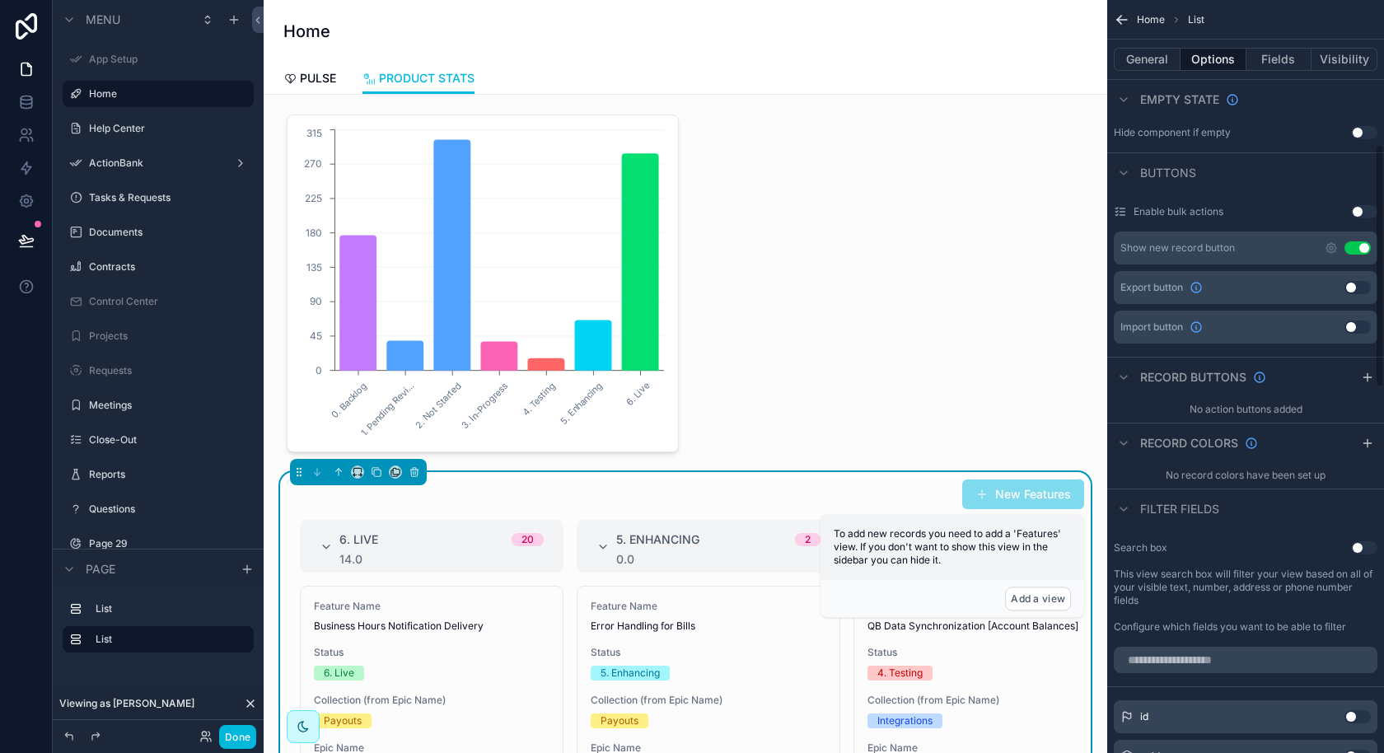
scroll to position [462, 0]
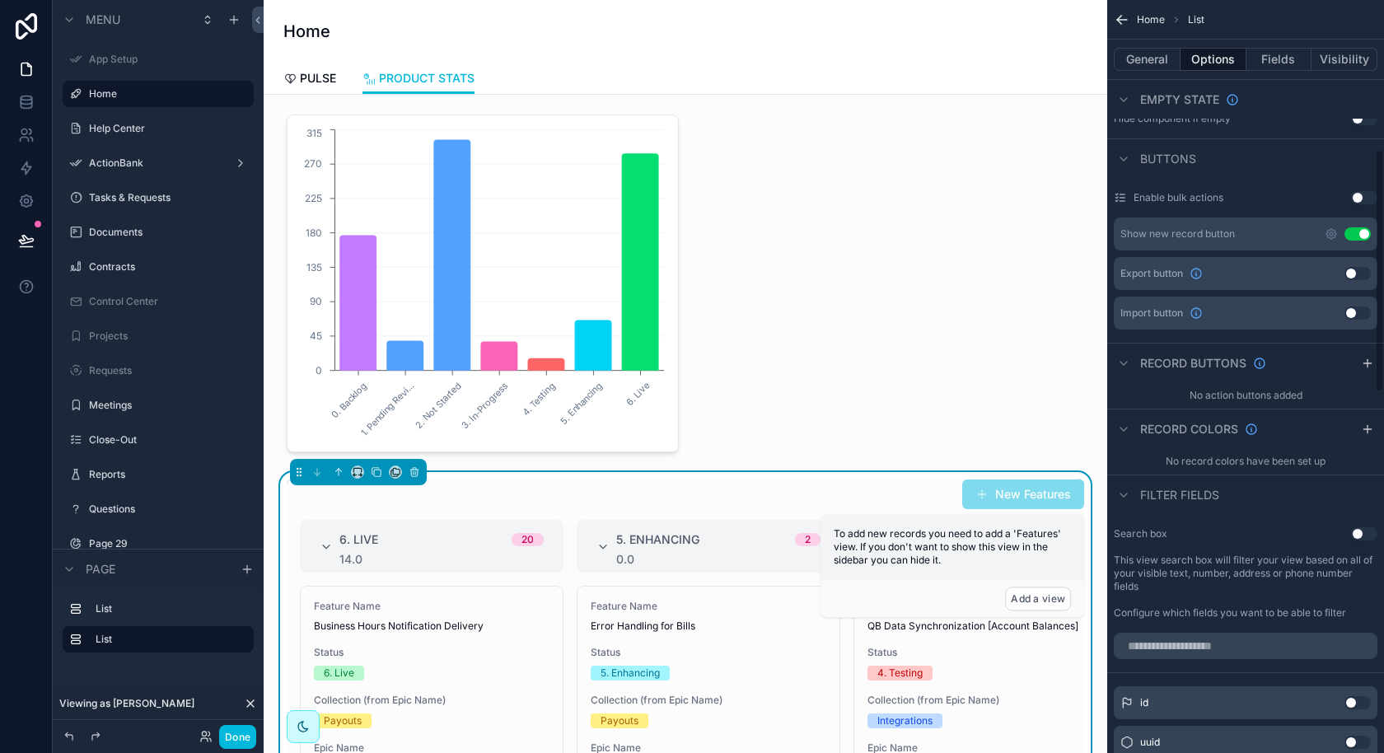
click at [1355, 535] on button "Use setting" at bounding box center [1364, 533] width 26 height 13
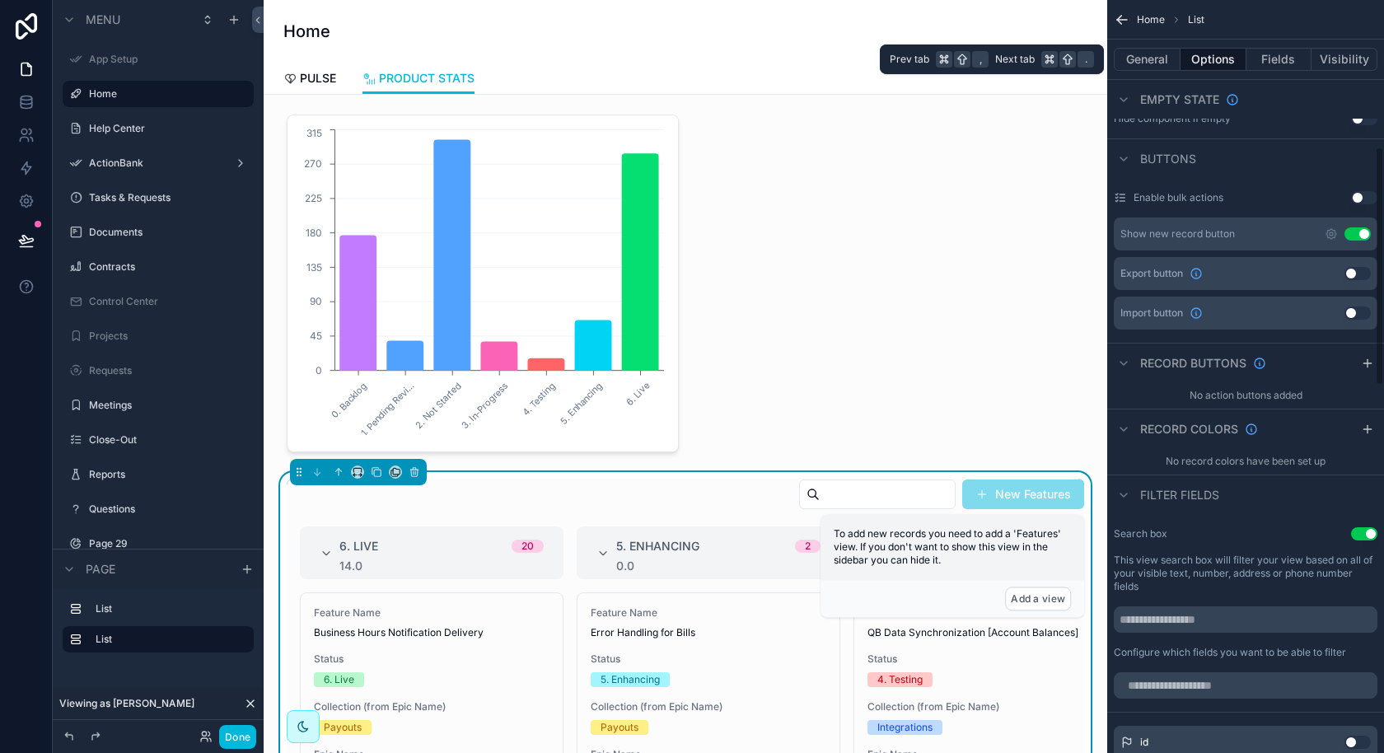
click at [1172, 58] on button "General" at bounding box center [1147, 59] width 67 height 23
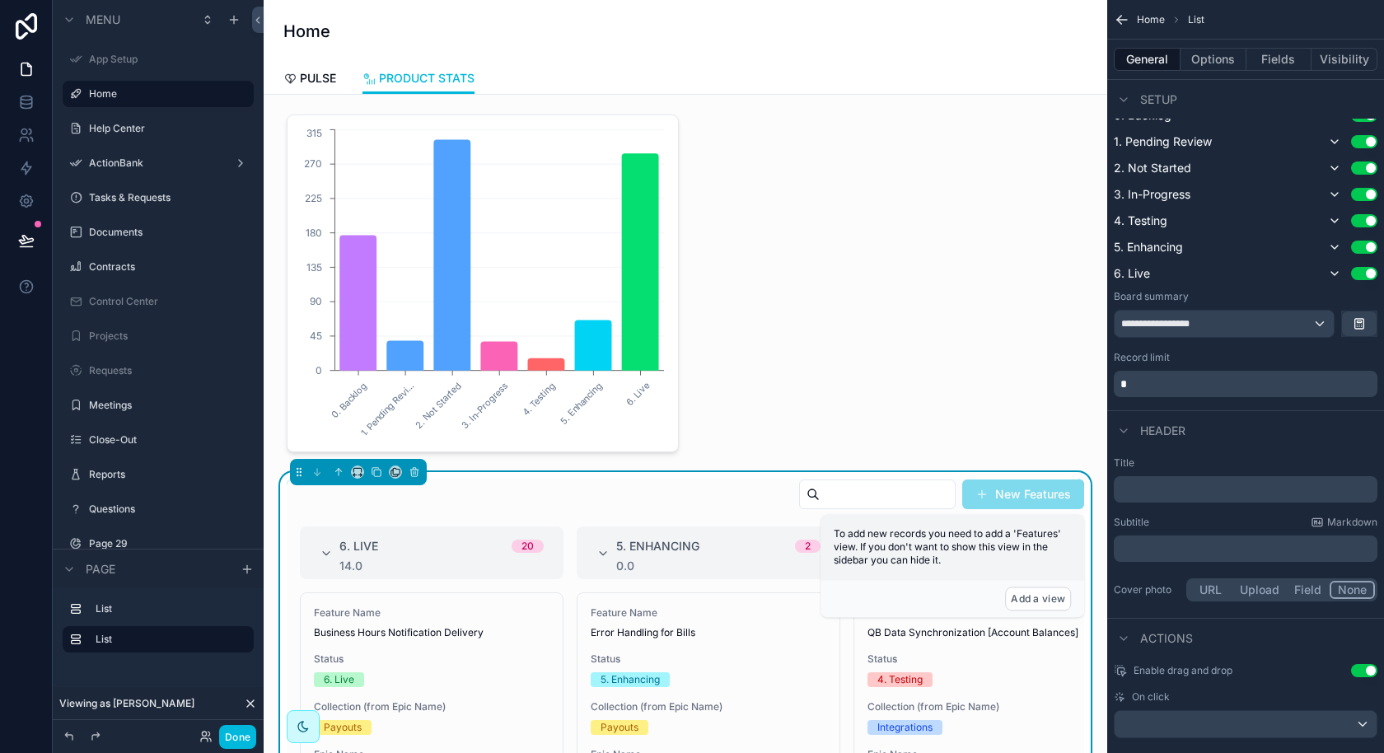
click at [1135, 497] on div "﻿" at bounding box center [1246, 489] width 264 height 26
click at [1143, 482] on p "﻿" at bounding box center [1247, 489] width 254 height 16
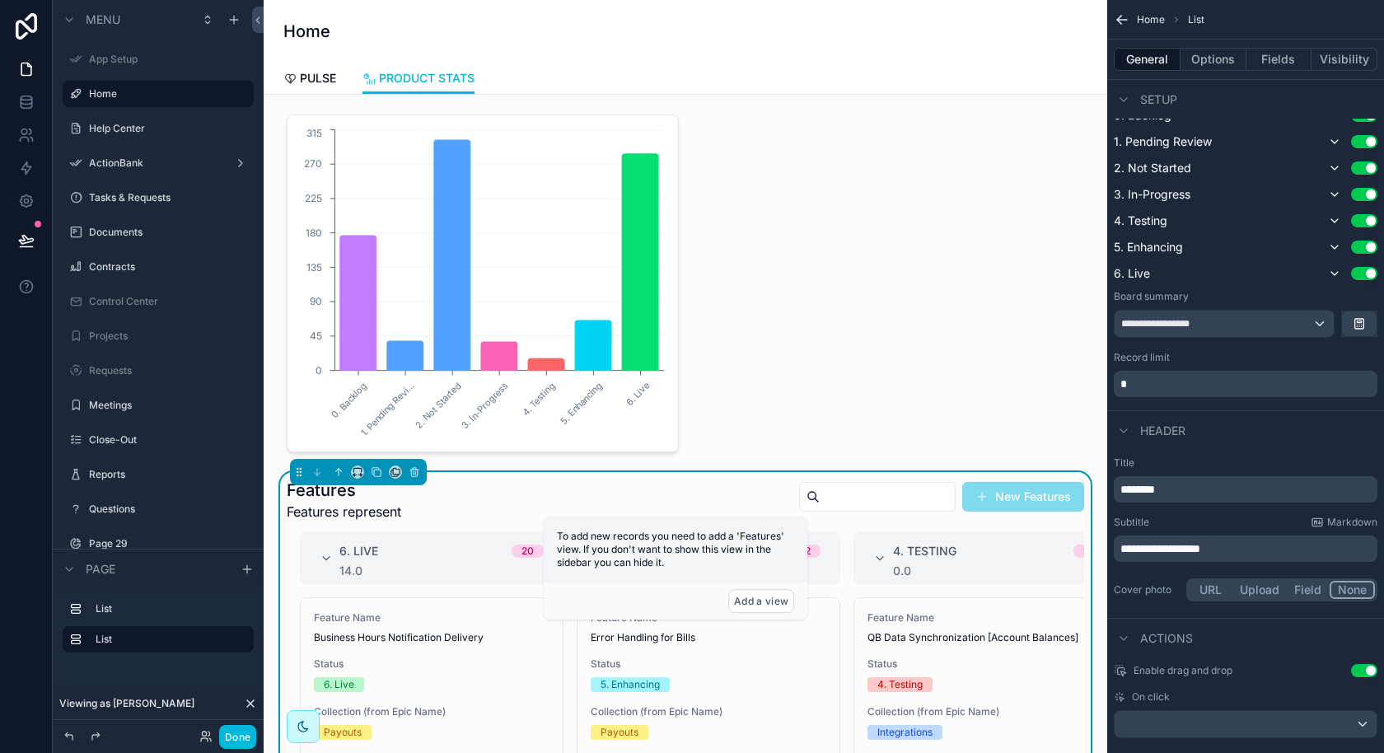
click at [1052, 311] on div "scrollable content" at bounding box center [685, 283] width 817 height 351
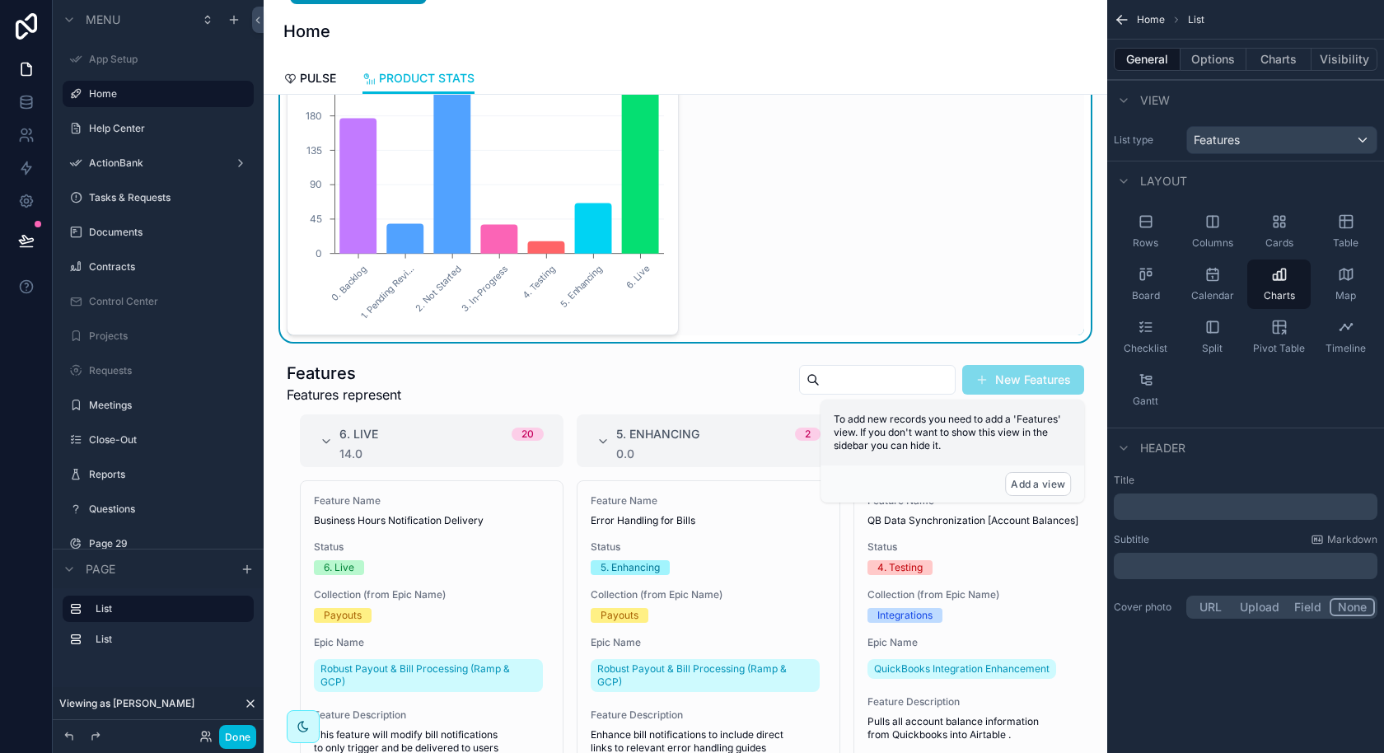
scroll to position [0, 0]
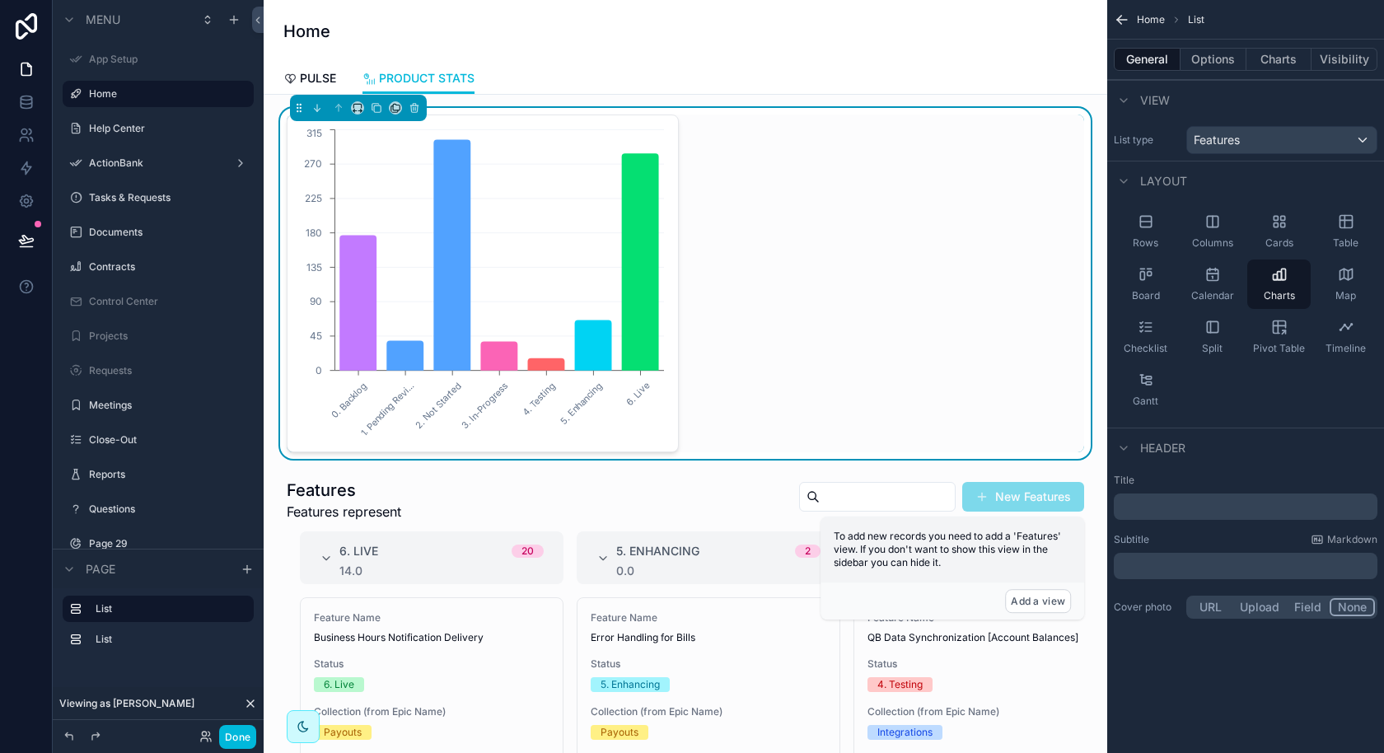
click at [823, 299] on div "0. Backlog 1. Pending Revi... 2. Not Started 3. In-Progress 4. Testing 5. Enhan…" at bounding box center [686, 284] width 798 height 338
click at [1216, 71] on div "General Options Charts Visibility" at bounding box center [1245, 60] width 277 height 40
click at [874, 337] on div "0. Backlog 1. Pending Revi... 2. Not Started 3. In-Progress 4. Testing 5. Enhan…" at bounding box center [686, 284] width 798 height 338
click at [1282, 68] on button "Charts" at bounding box center [1280, 59] width 66 height 23
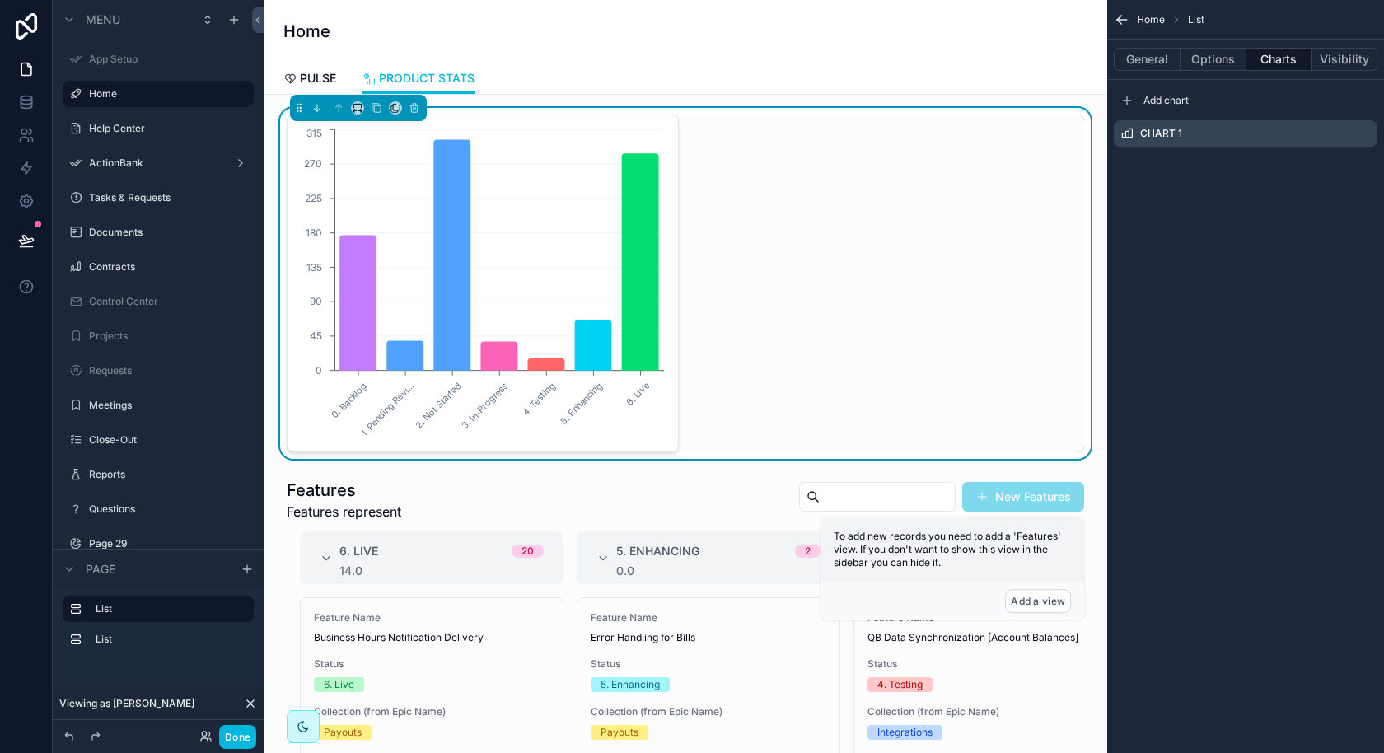
click at [0, 0] on icon "scrollable content" at bounding box center [0, 0] width 0 height 0
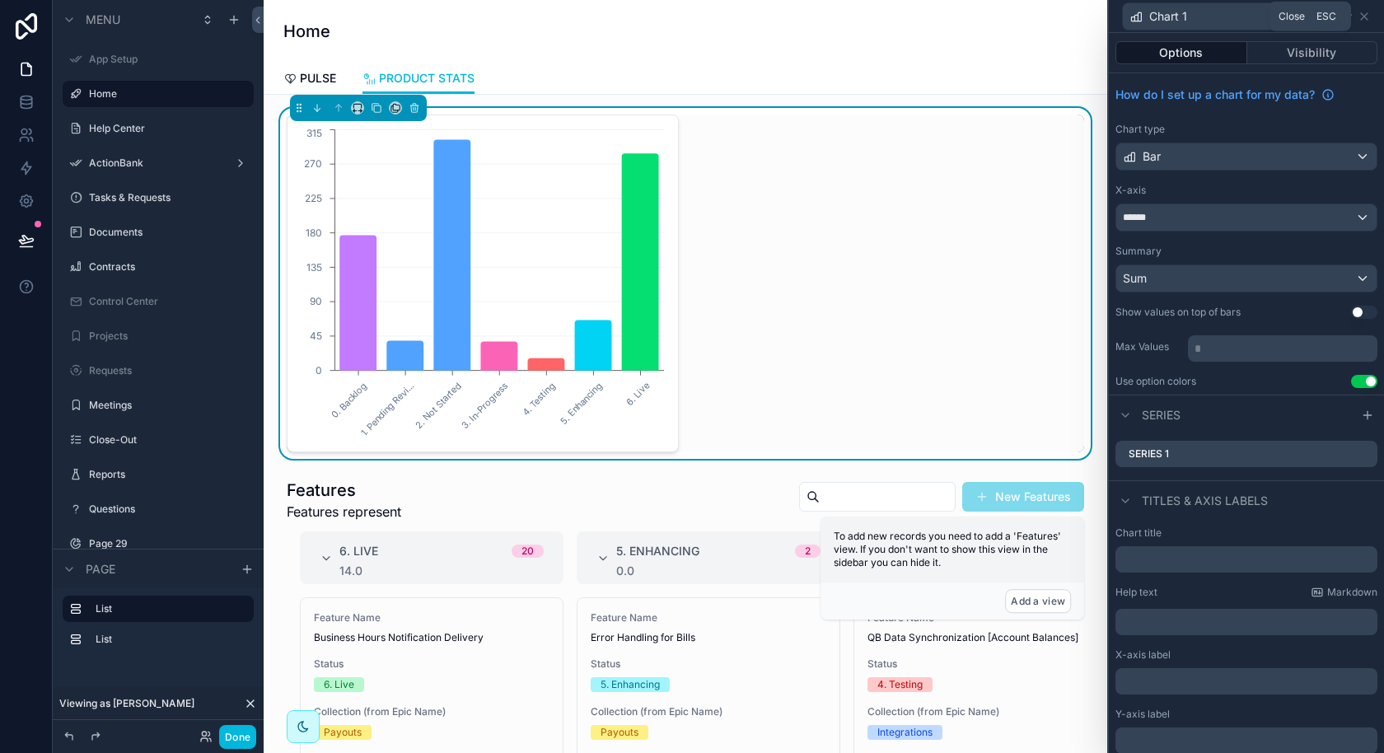
click at [1368, 19] on icon at bounding box center [1364, 16] width 13 height 13
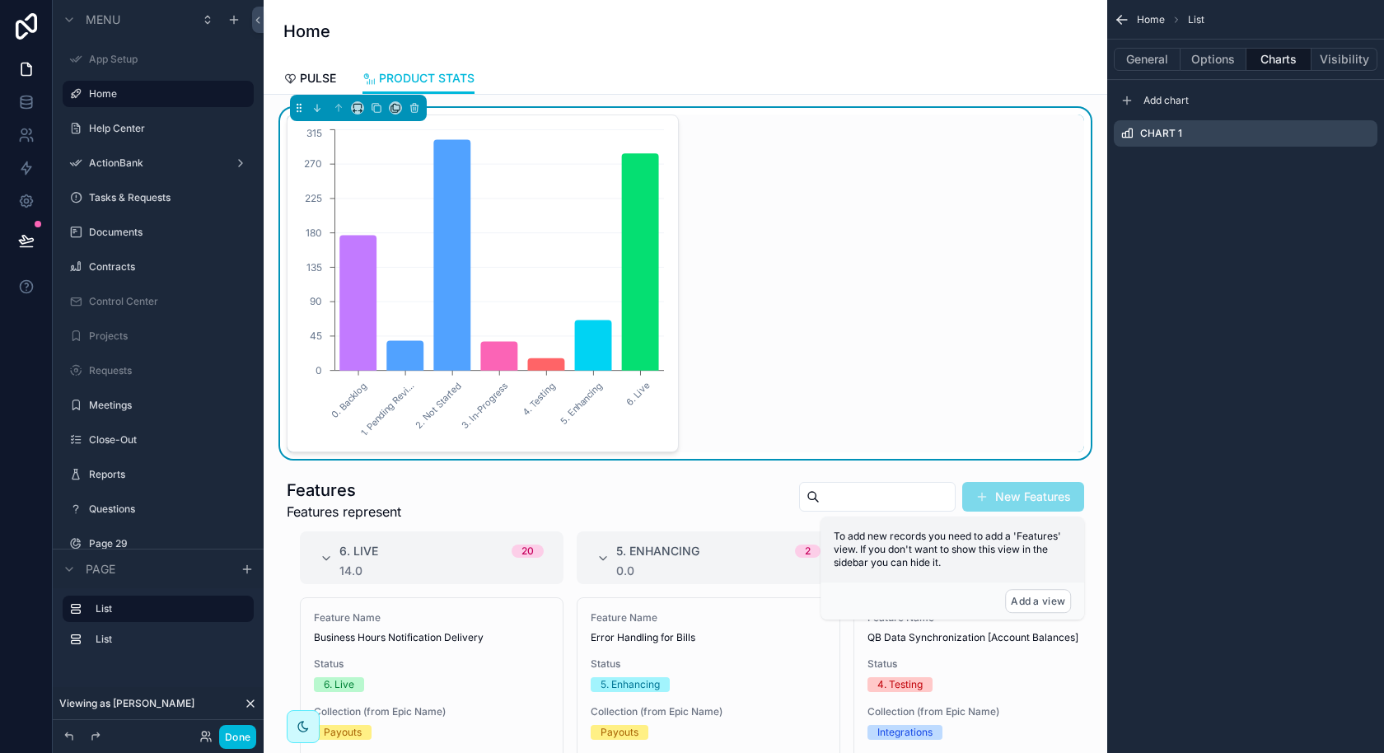
click at [365, 111] on div "scrollable content" at bounding box center [358, 108] width 137 height 26
click at [362, 110] on button "scrollable content" at bounding box center [357, 107] width 13 height 13
click at [391, 226] on div "50%" at bounding box center [390, 232] width 51 height 20
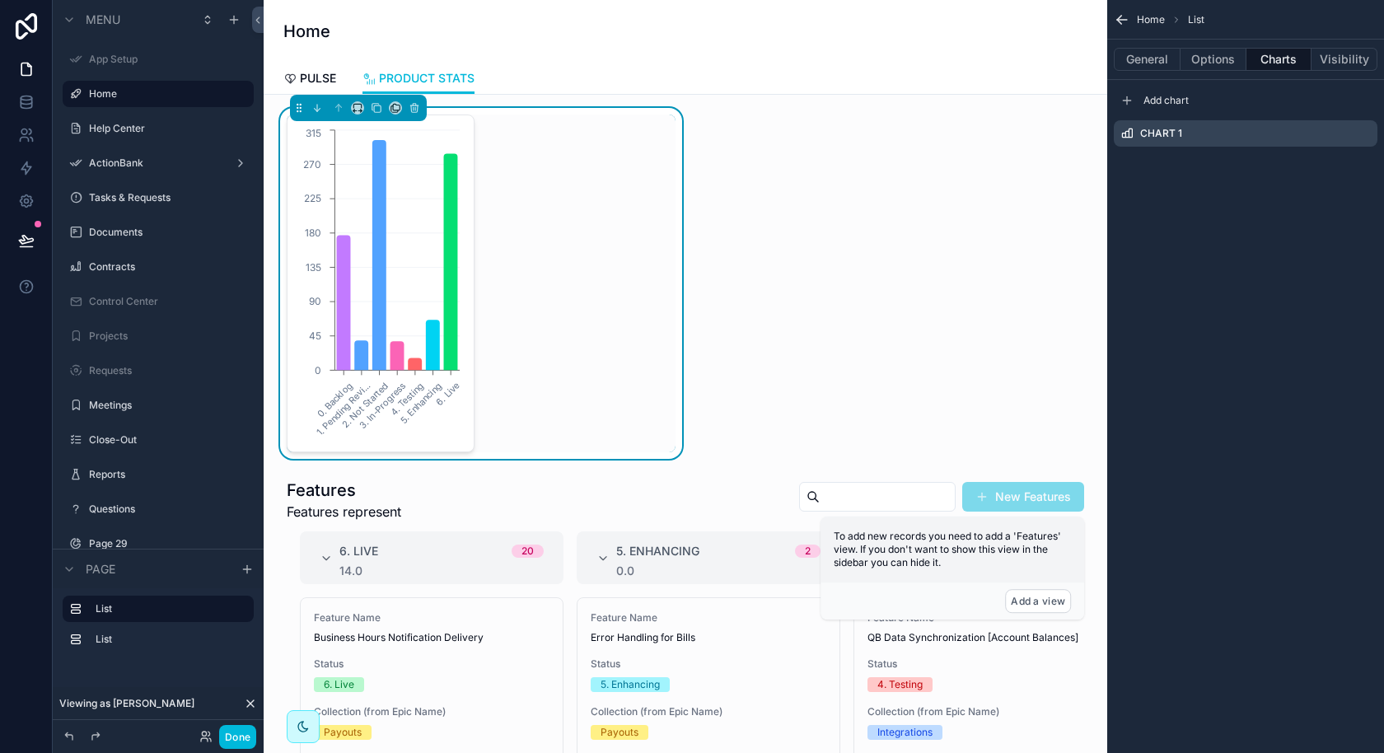
click at [0, 0] on icon "scrollable content" at bounding box center [0, 0] width 0 height 0
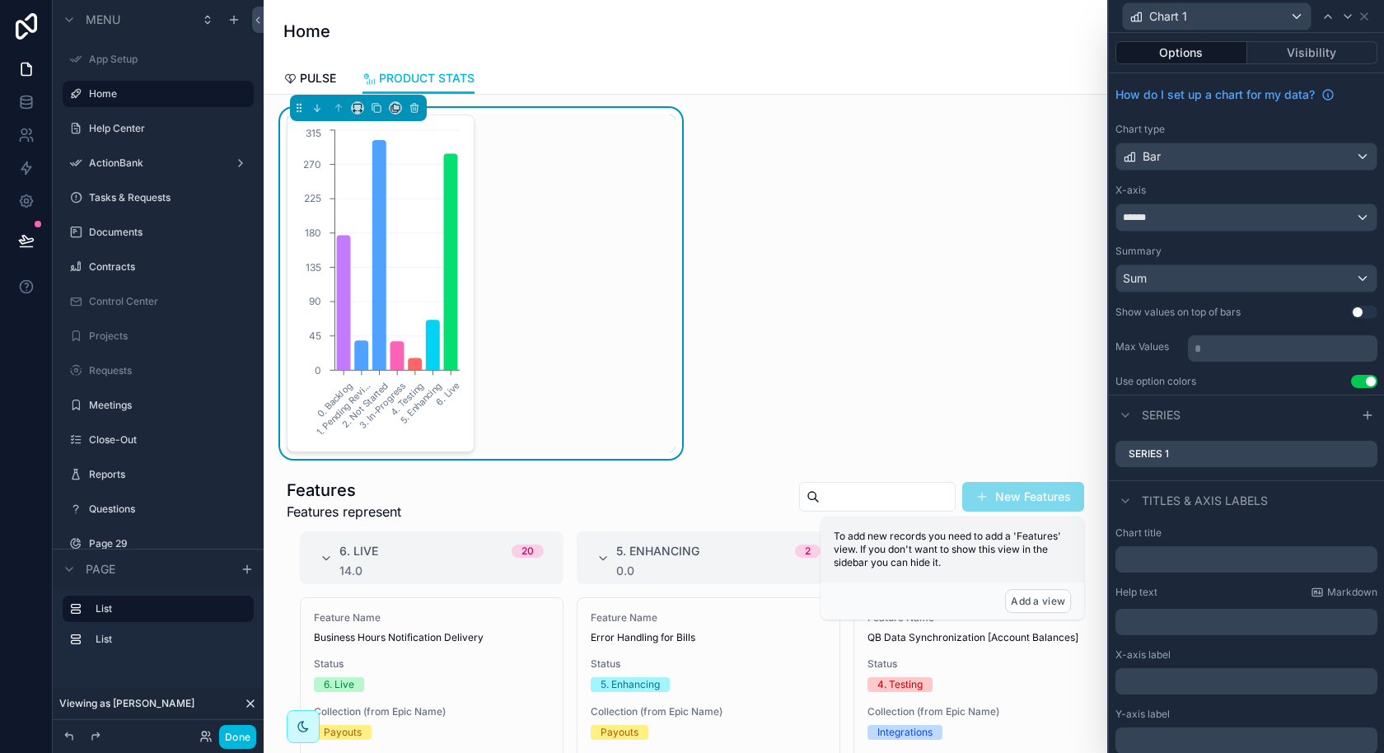
scroll to position [60, 0]
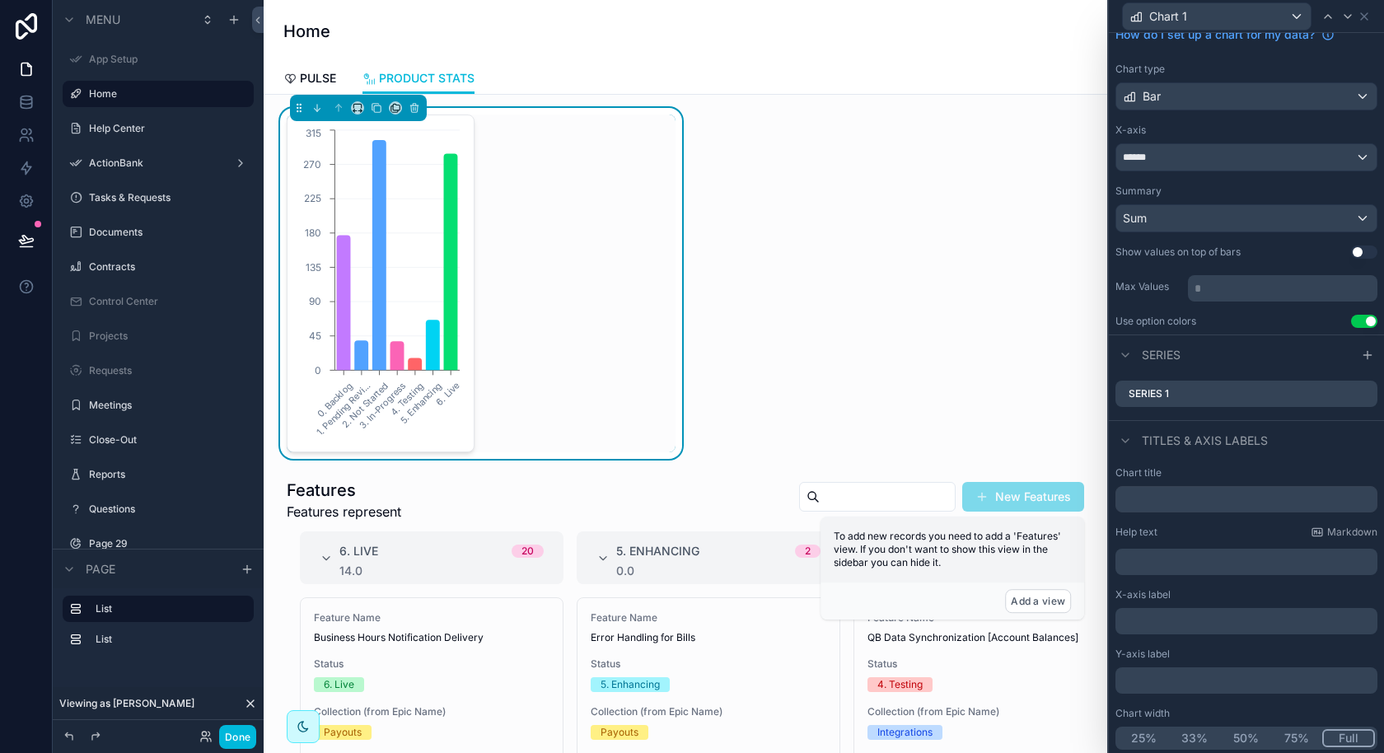
click at [1342, 738] on button "Full" at bounding box center [1348, 738] width 53 height 18
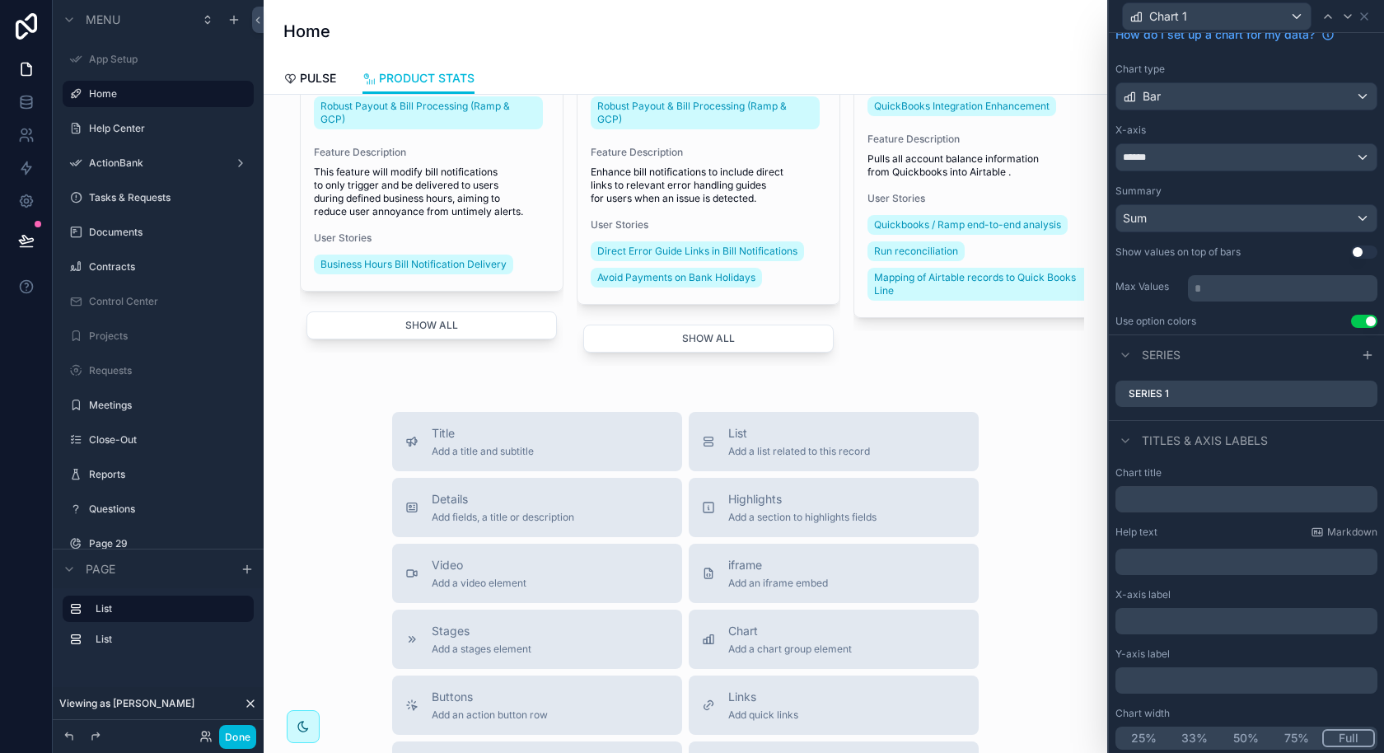
scroll to position [628, 0]
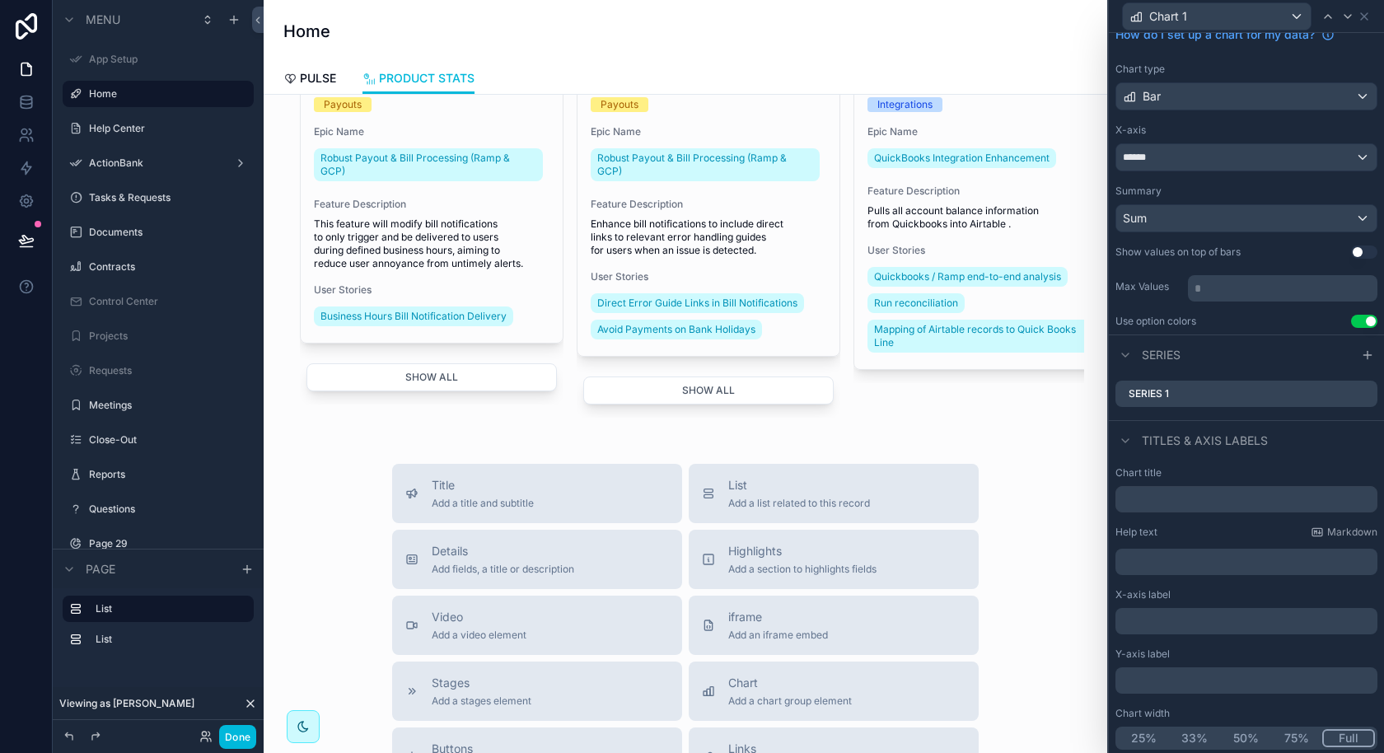
click at [713, 558] on icon "scrollable content" at bounding box center [709, 559] width 10 height 10
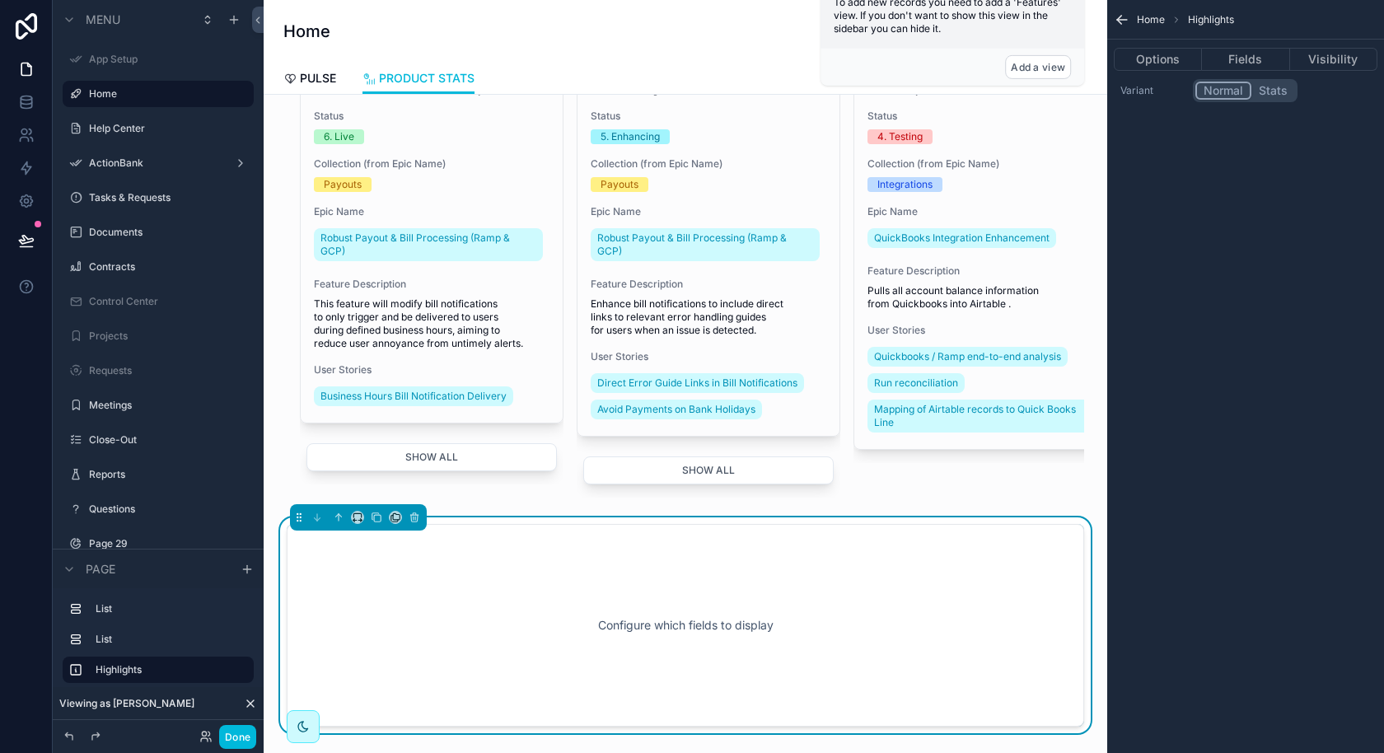
scroll to position [534, 0]
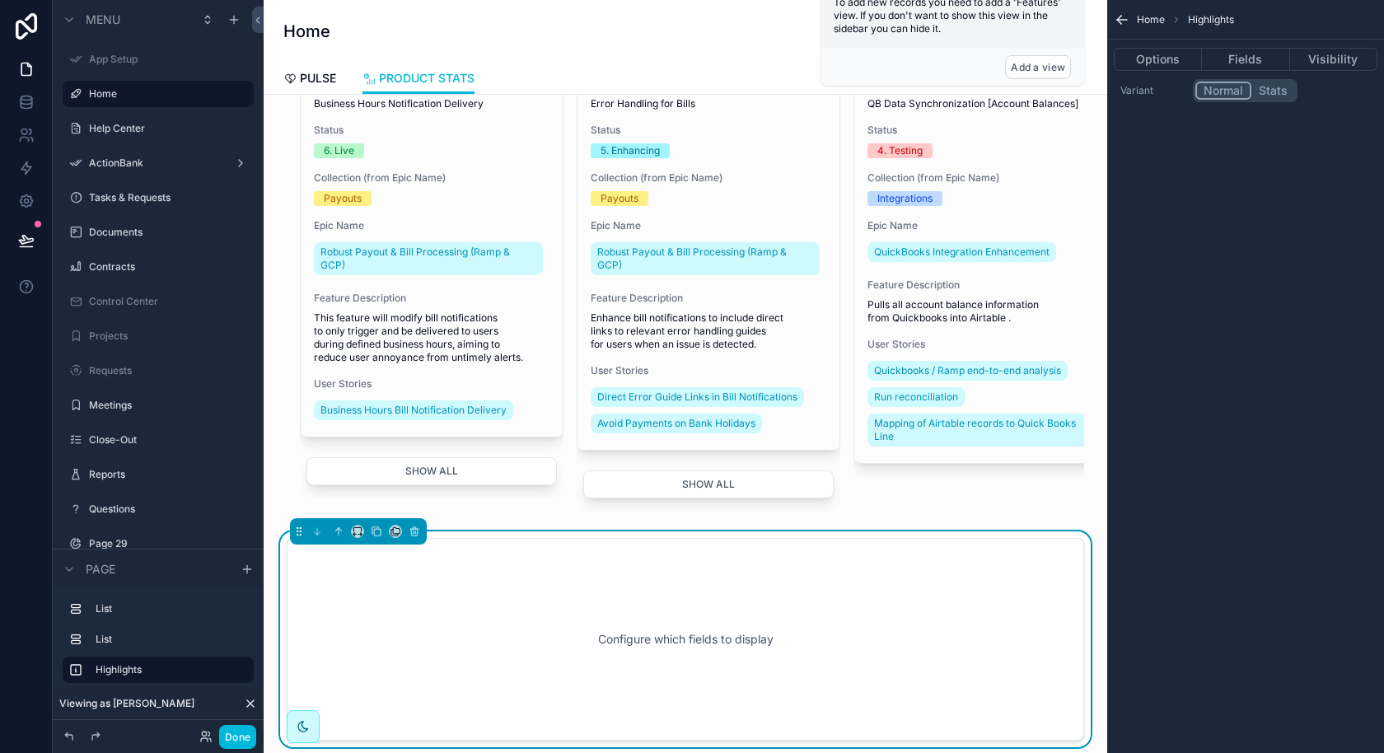
drag, startPoint x: 290, startPoint y: 526, endPoint x: 300, endPoint y: 519, distance: 12.4
click at [300, 519] on div "scrollable content" at bounding box center [358, 531] width 137 height 26
click at [299, 537] on div "scrollable content" at bounding box center [358, 531] width 137 height 26
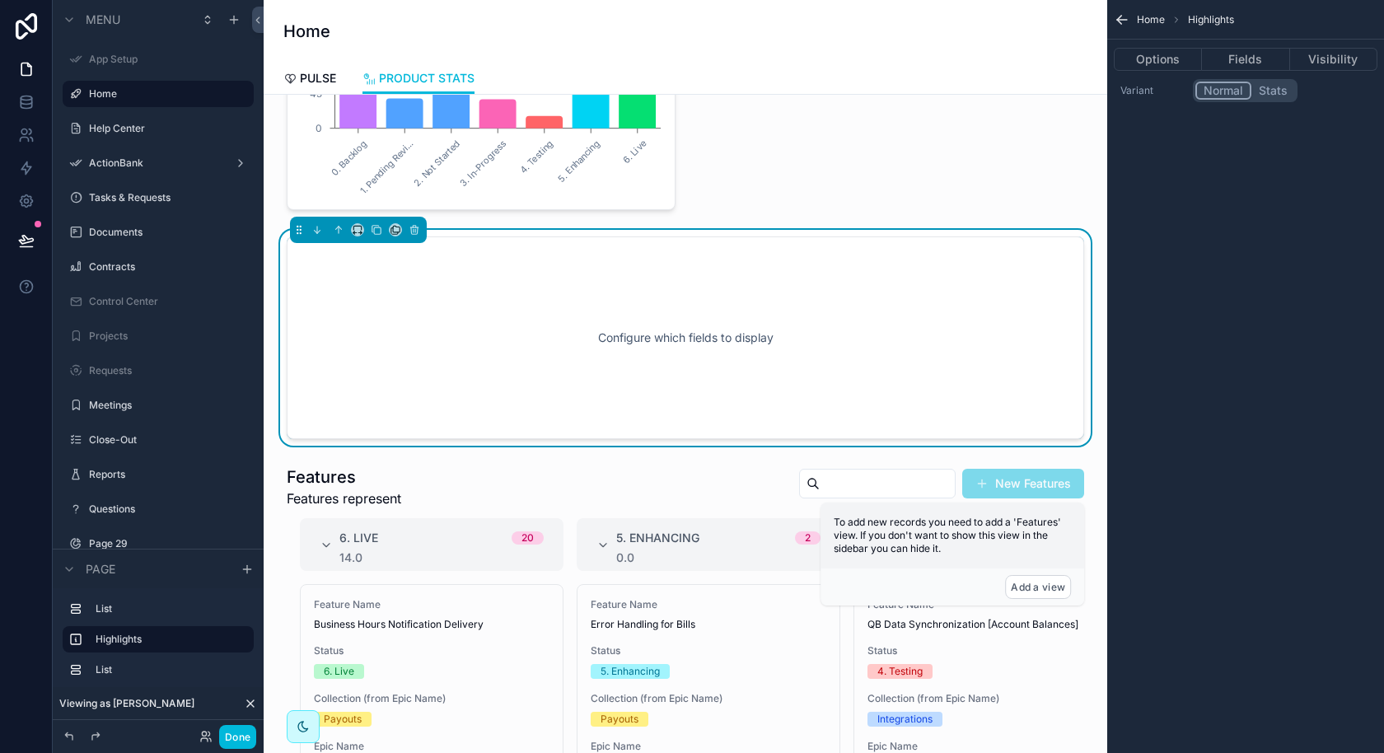
scroll to position [0, 0]
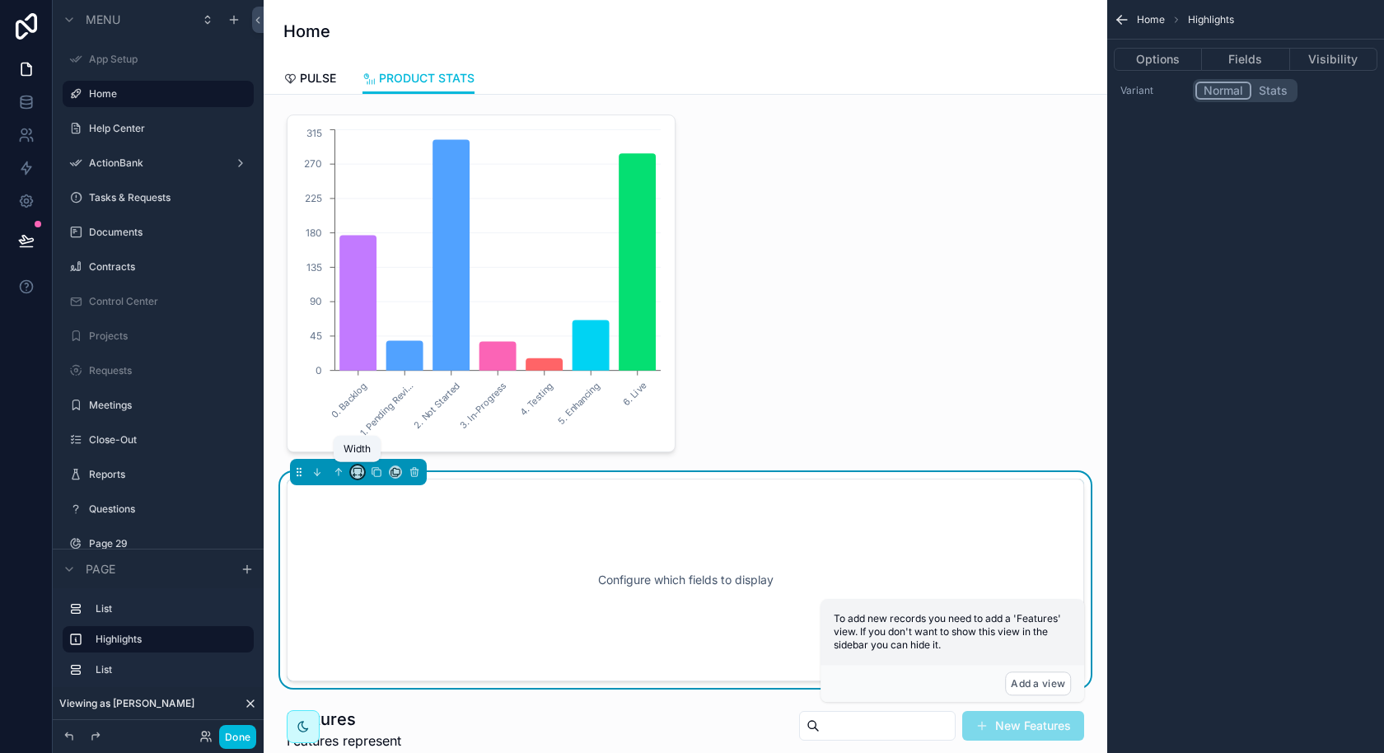
click at [355, 467] on icon "scrollable content" at bounding box center [358, 472] width 12 height 12
click at [386, 601] on span "50%" at bounding box center [378, 595] width 26 height 20
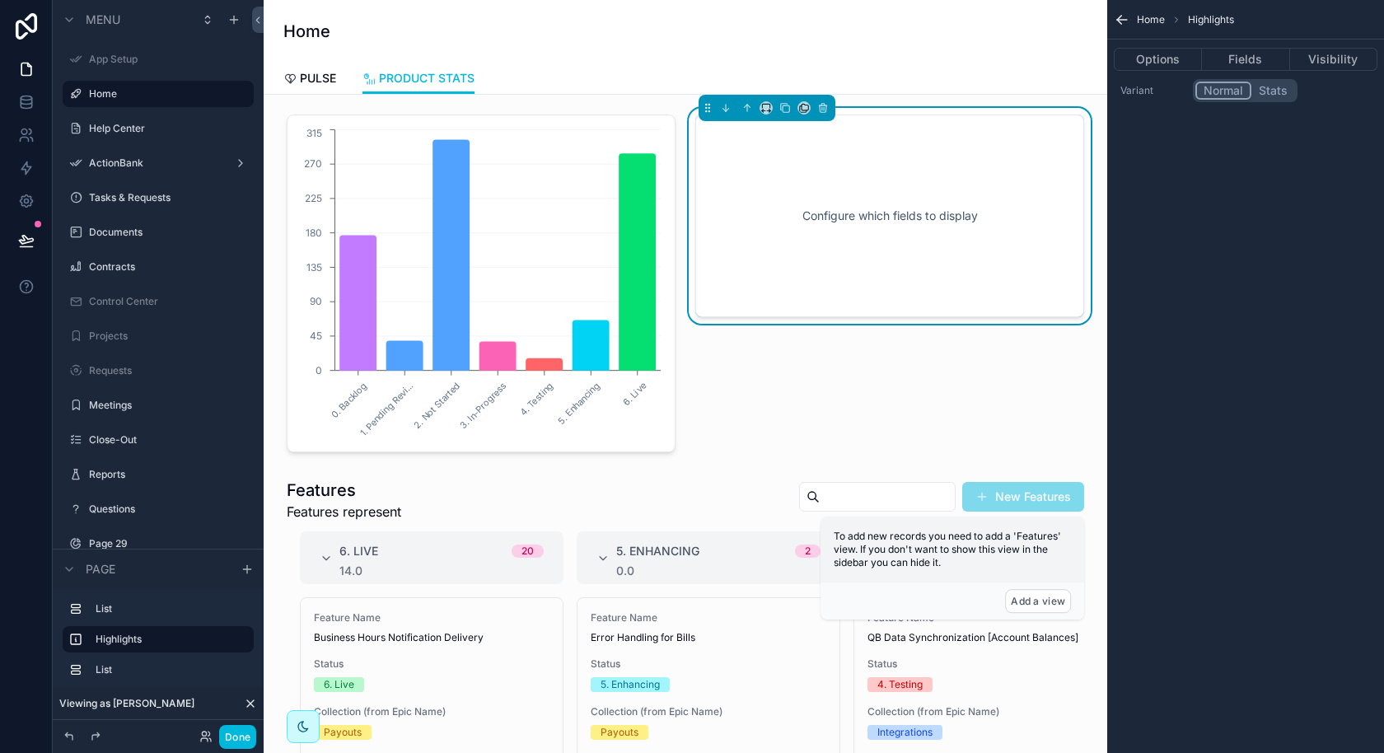
click at [1238, 60] on button "Fields" at bounding box center [1245, 59] width 87 height 23
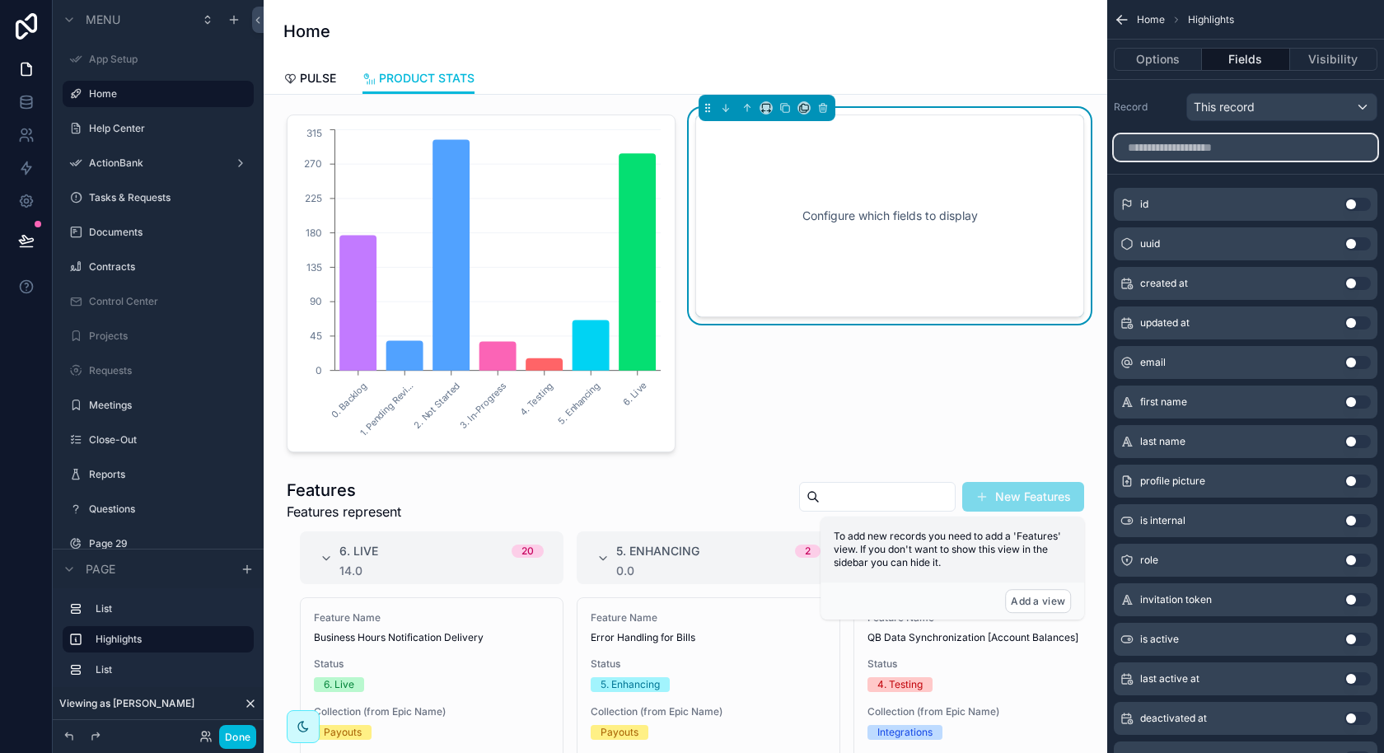
click at [1259, 147] on input "scrollable content" at bounding box center [1246, 147] width 264 height 26
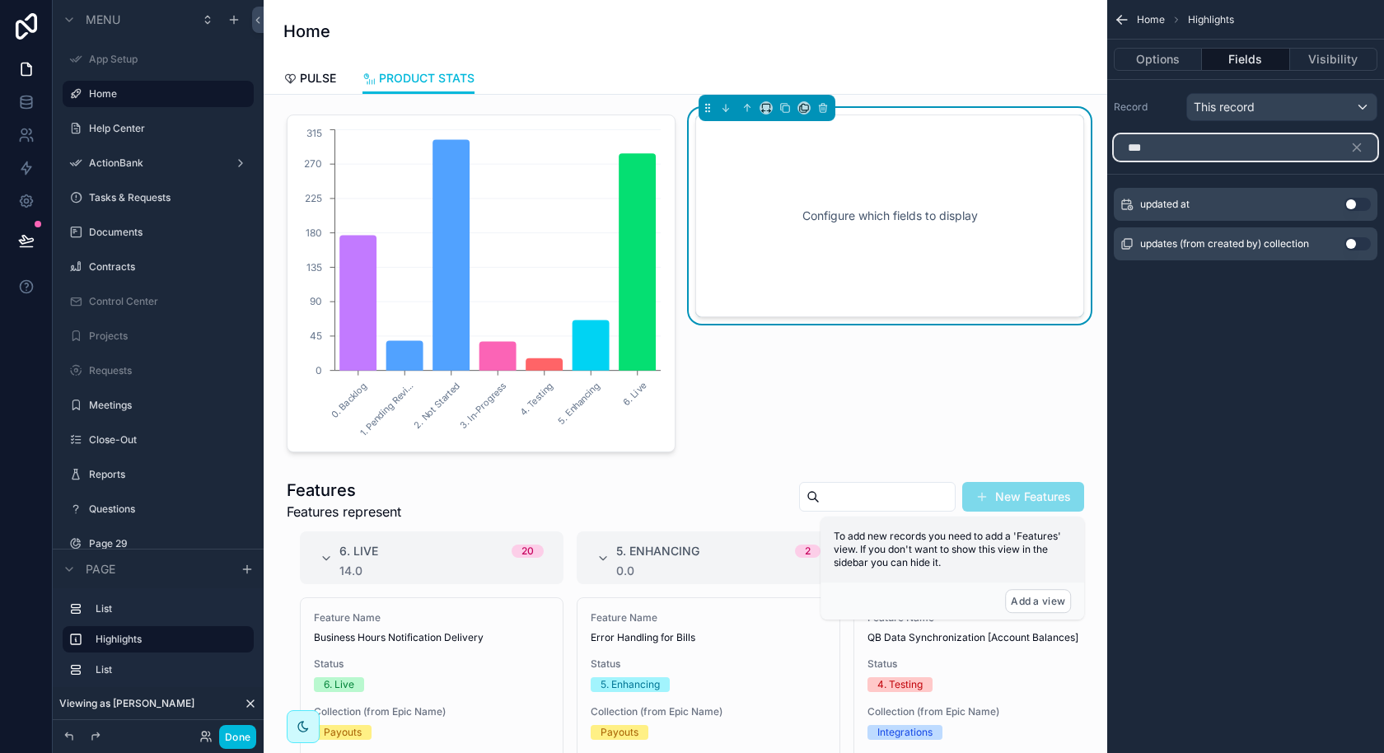
type input "***"
click at [1353, 241] on button "Use setting" at bounding box center [1358, 243] width 26 height 13
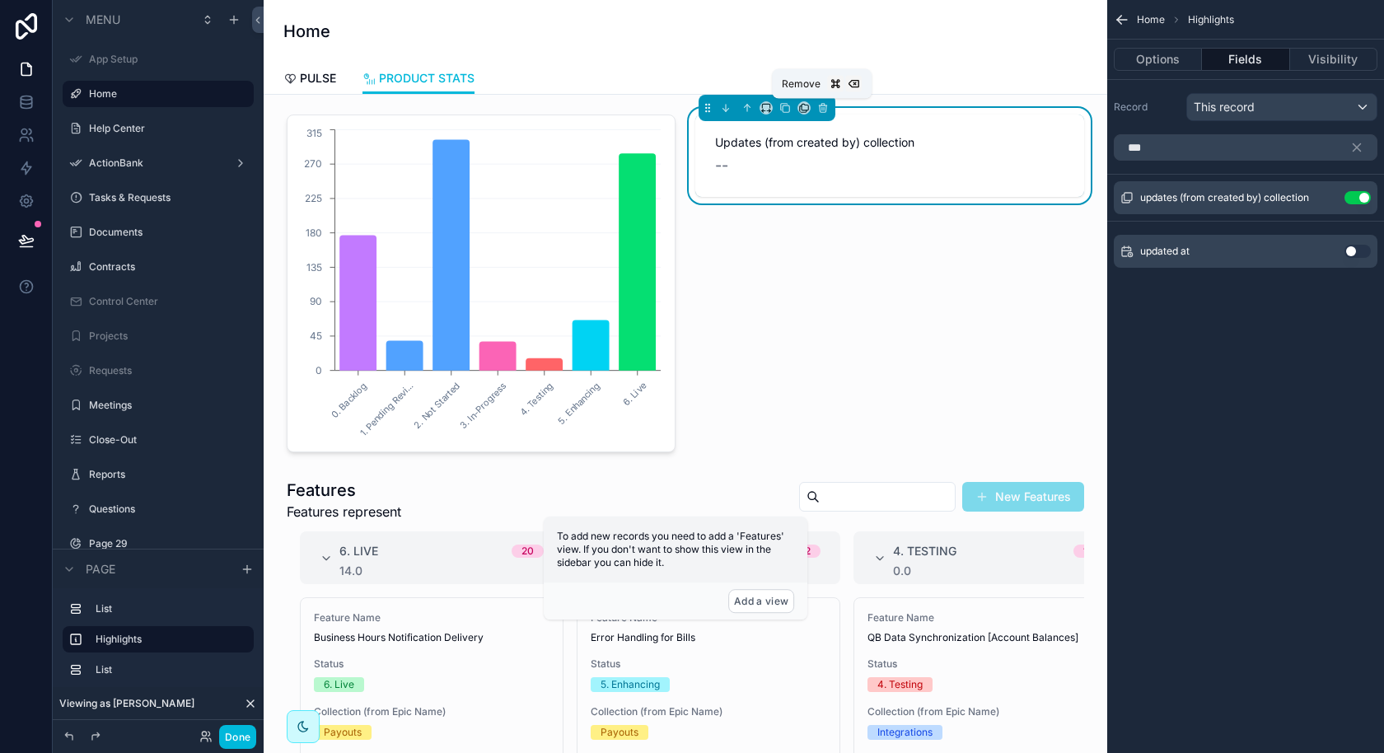
click at [826, 109] on icon "scrollable content" at bounding box center [823, 108] width 12 height 12
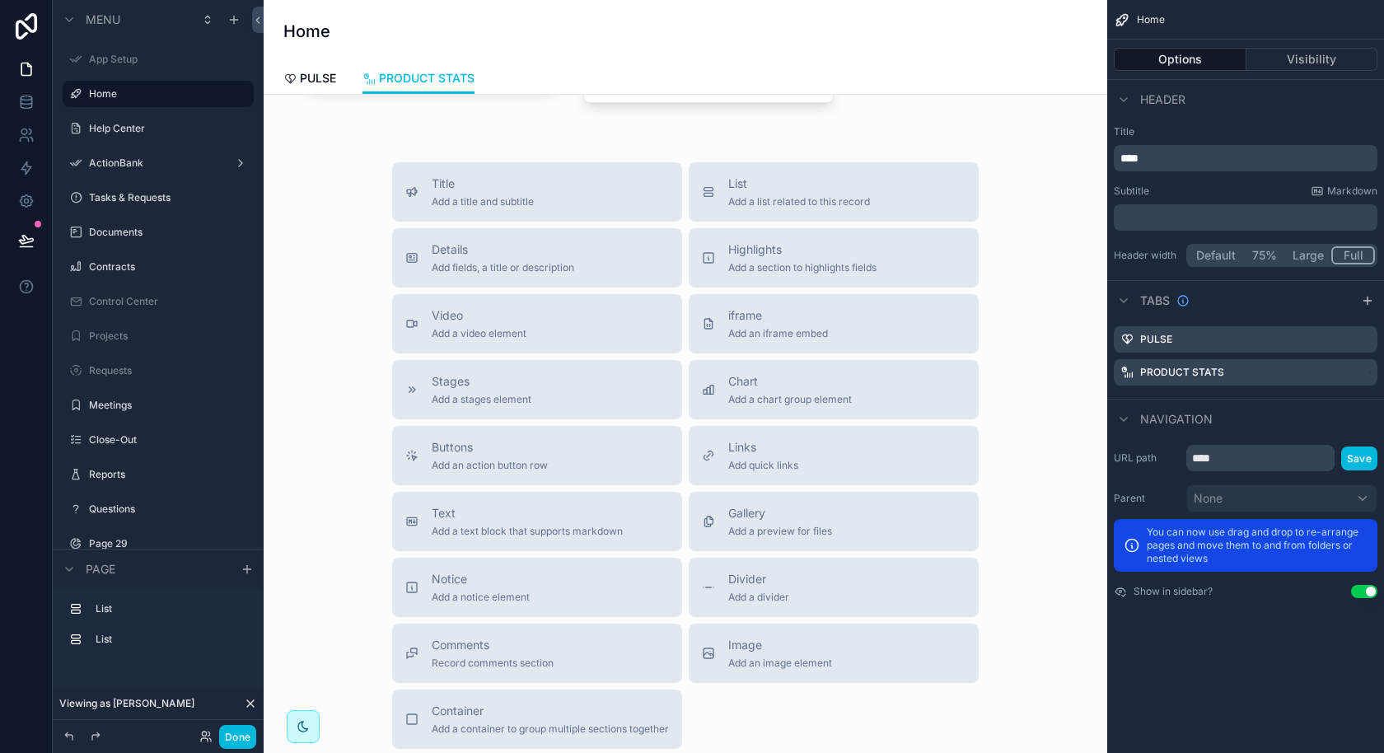
scroll to position [873, 0]
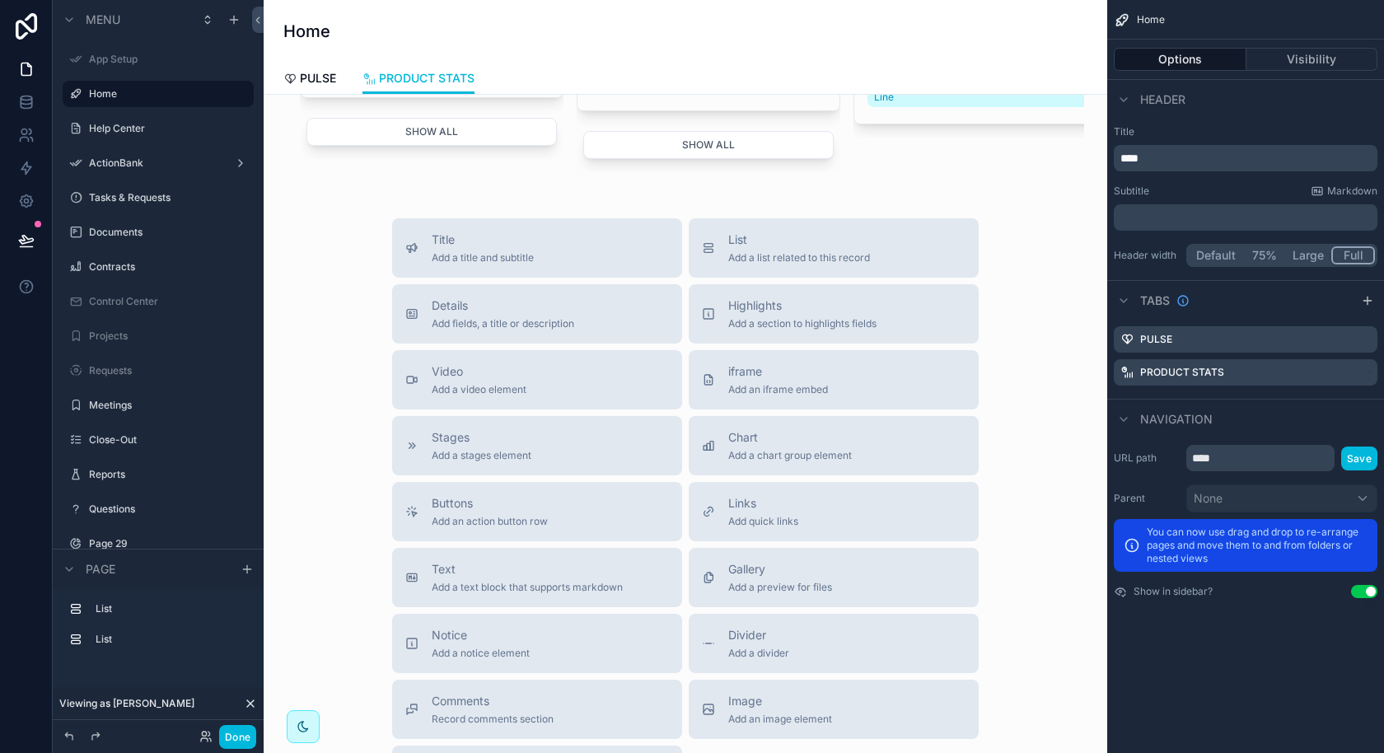
click at [727, 263] on button "List Add a list related to this record" at bounding box center [834, 247] width 290 height 59
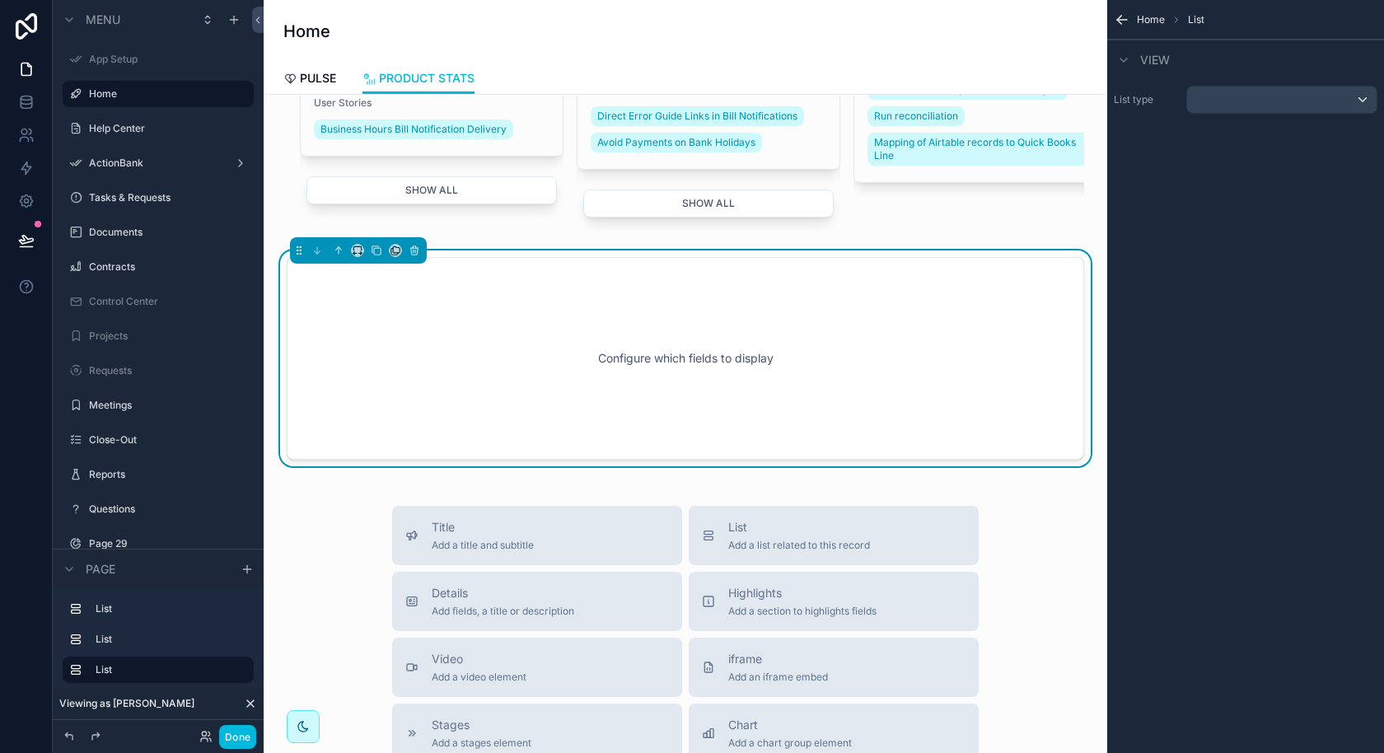
scroll to position [793, 0]
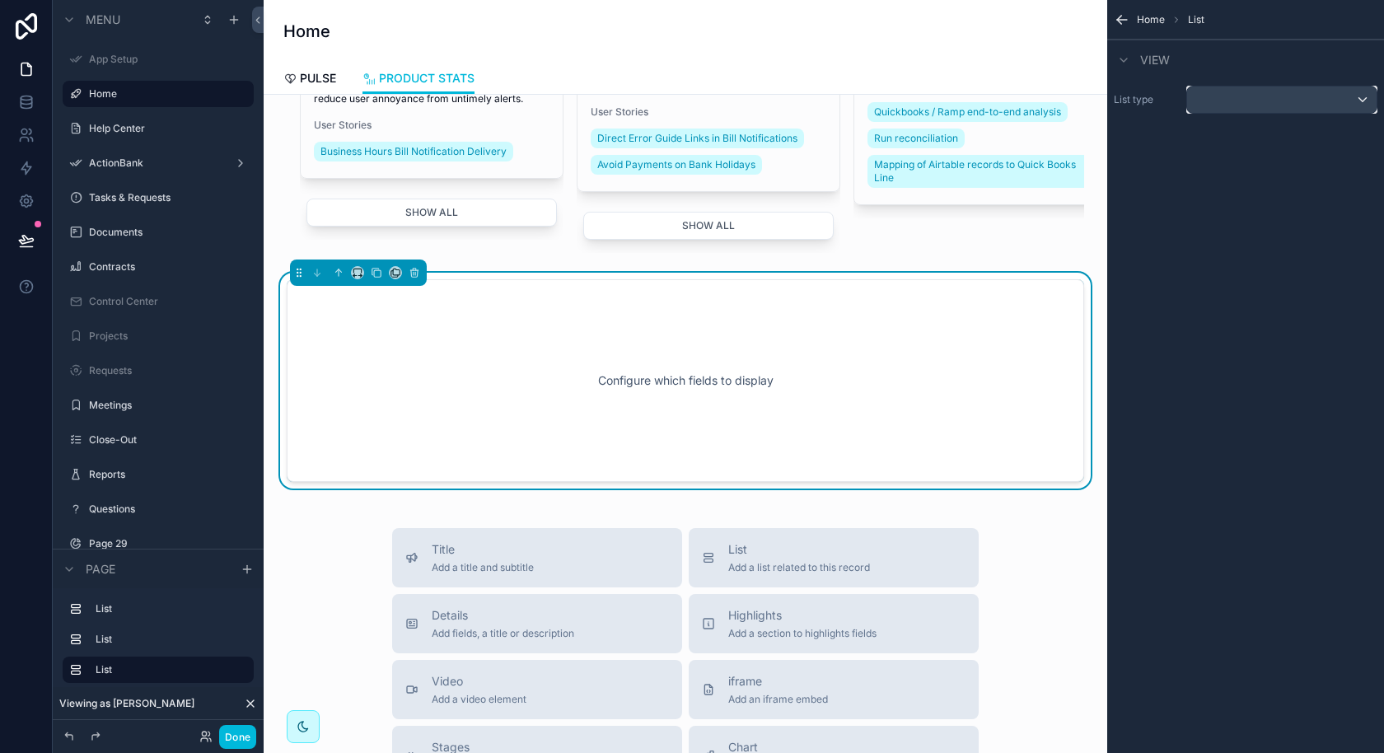
click at [1286, 101] on div "scrollable content" at bounding box center [1281, 100] width 189 height 26
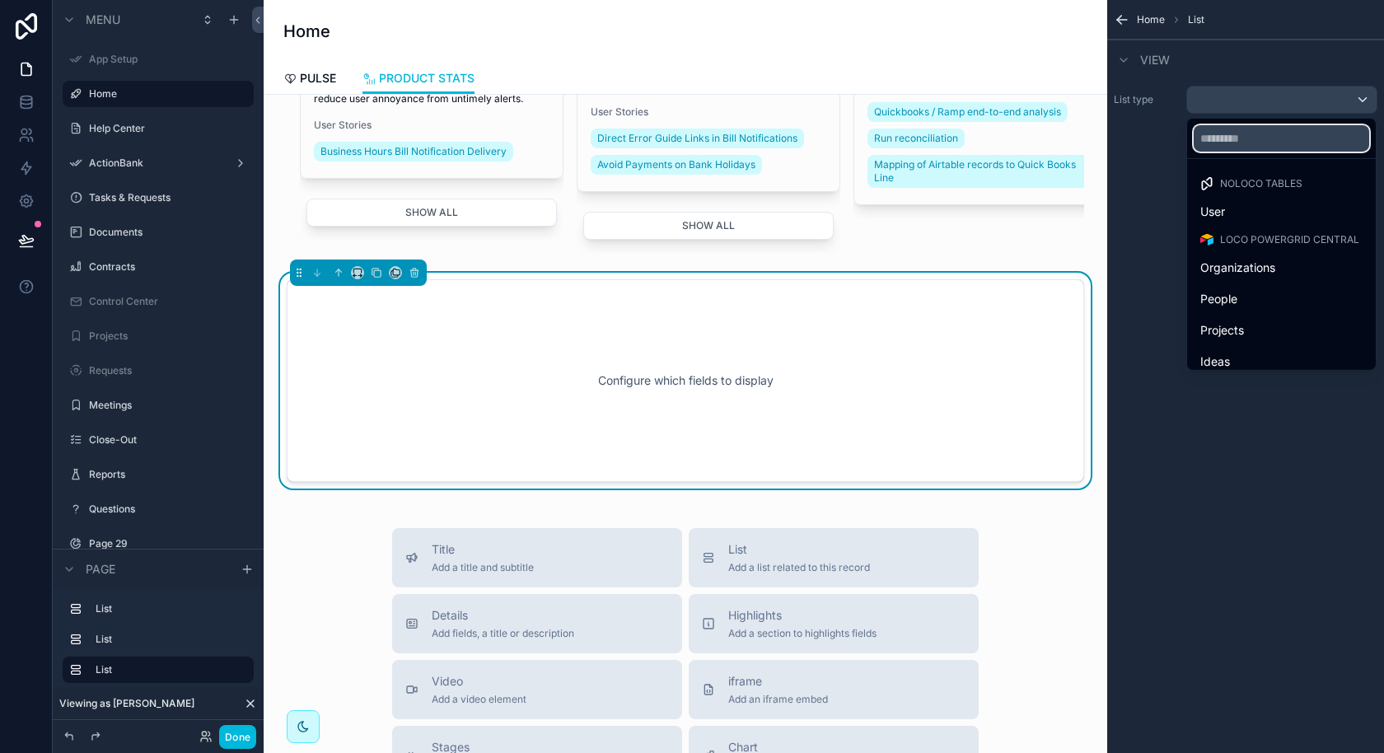
click at [1267, 146] on input "text" at bounding box center [1281, 138] width 175 height 26
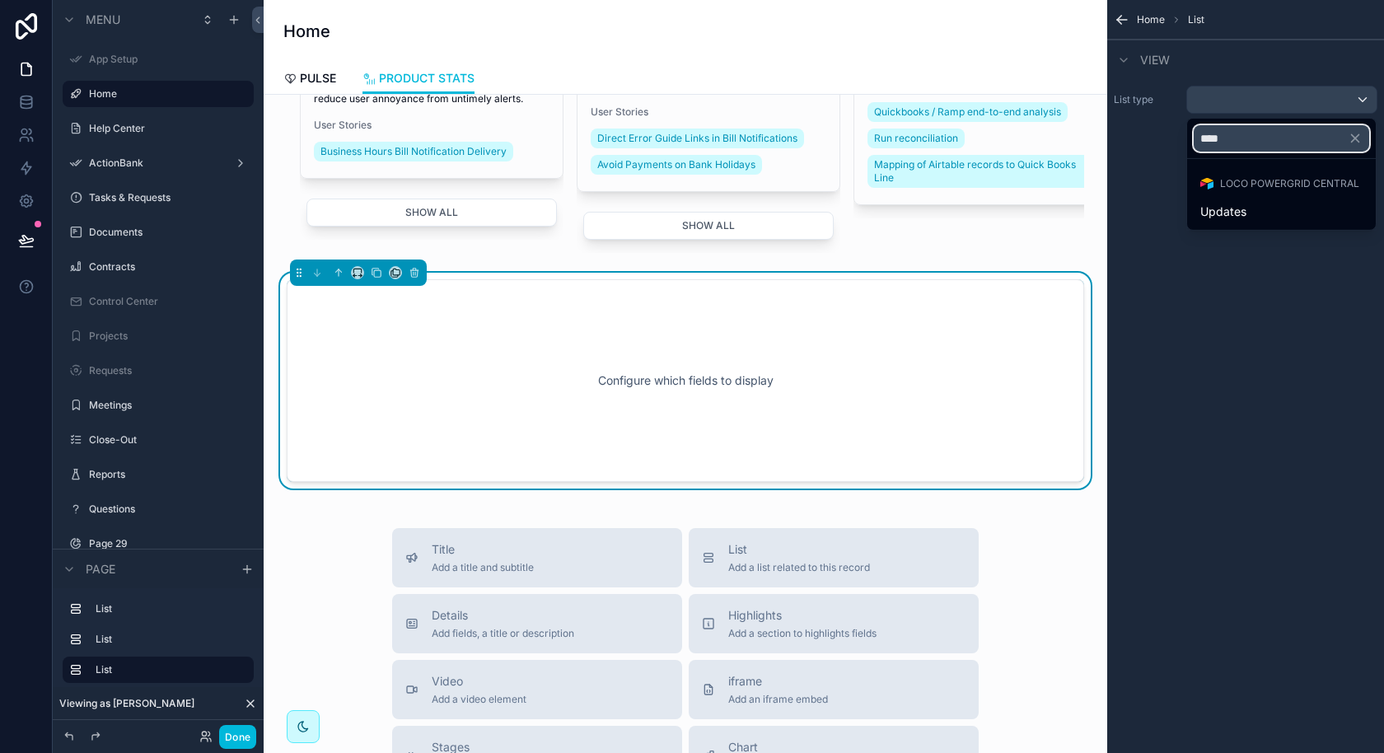
type input "****"
click at [1237, 213] on span "Updates" at bounding box center [1223, 212] width 46 height 20
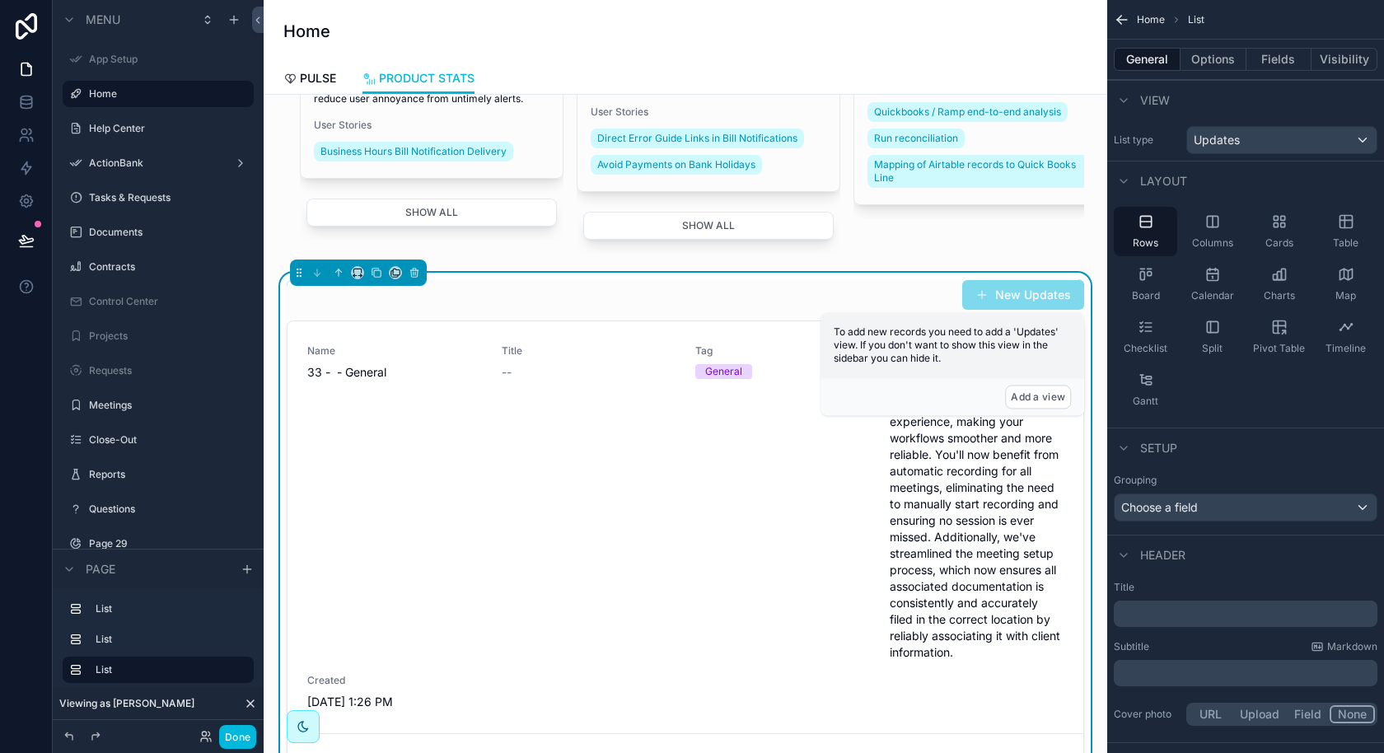
click at [1291, 223] on div "Cards" at bounding box center [1278, 231] width 63 height 49
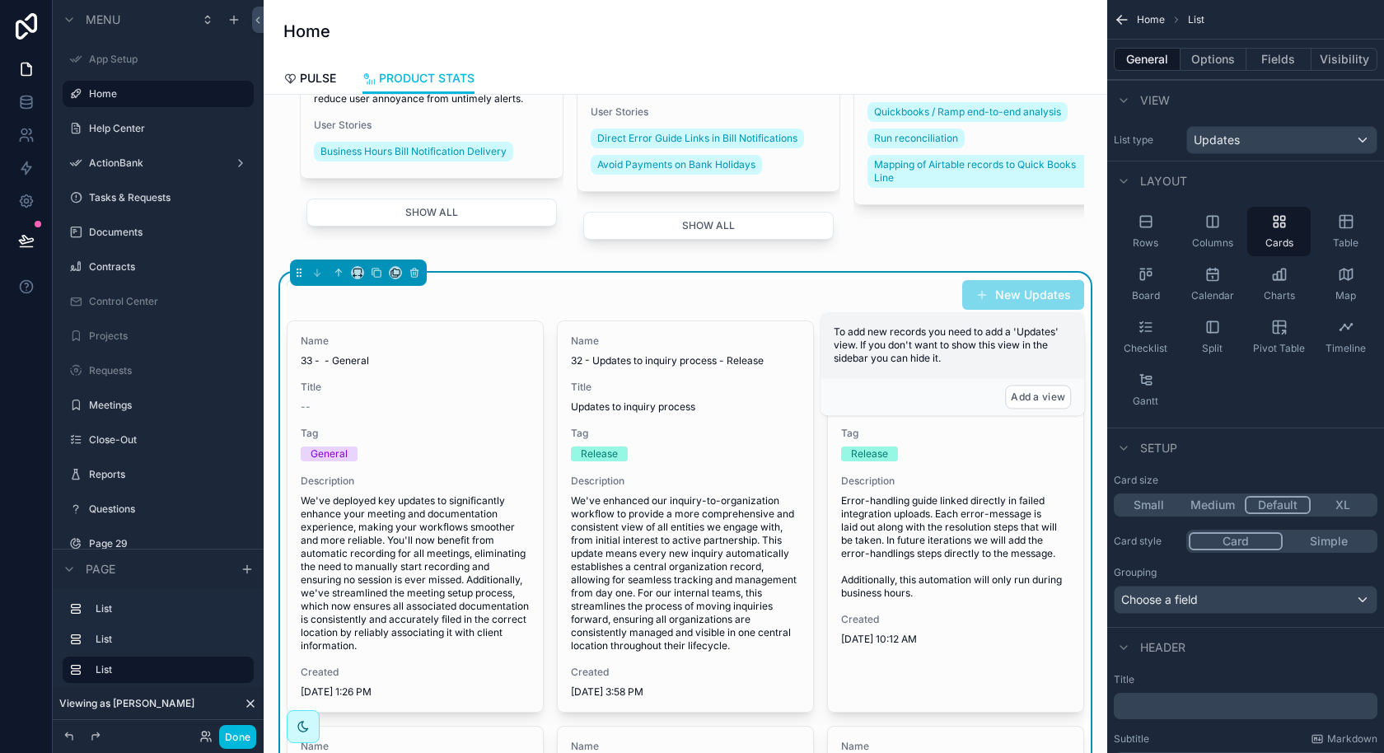
click at [1222, 63] on button "Options" at bounding box center [1214, 59] width 66 height 23
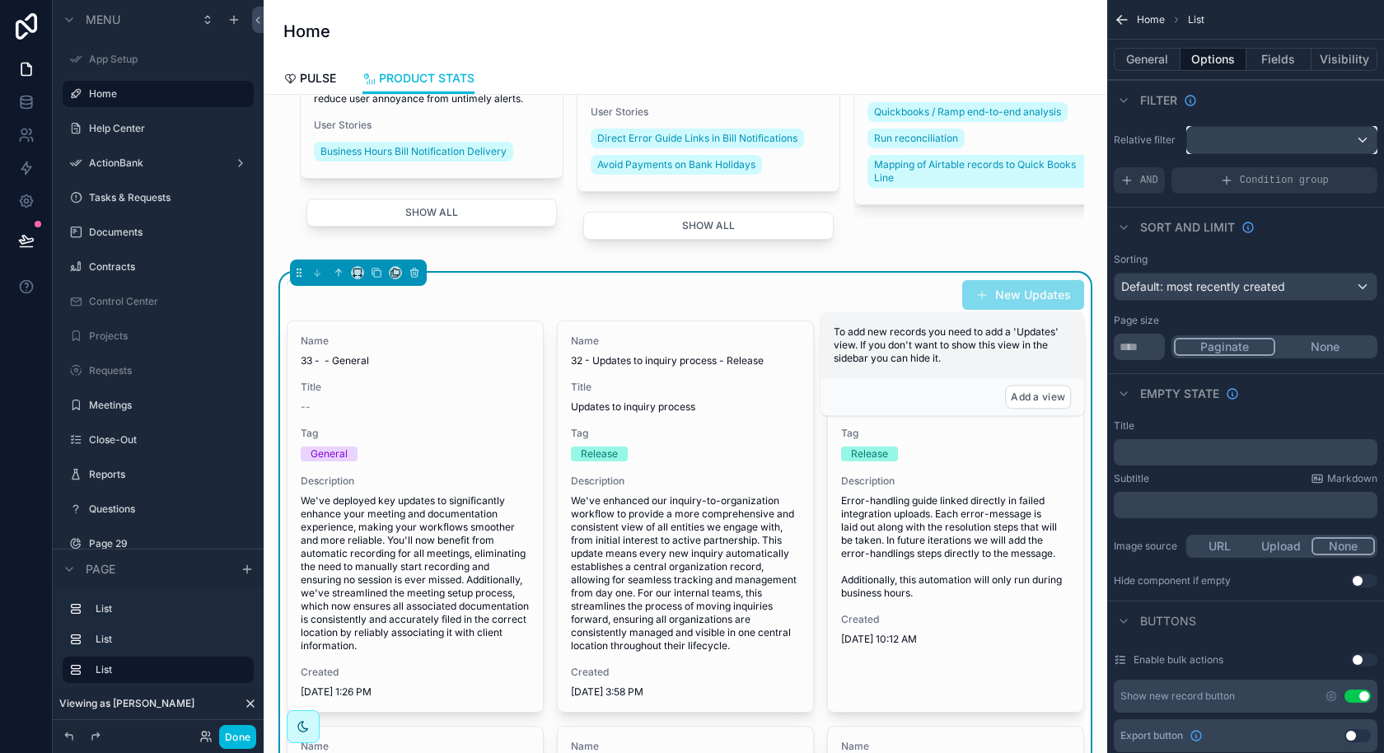
click at [1218, 139] on div "scrollable content" at bounding box center [1281, 140] width 189 height 26
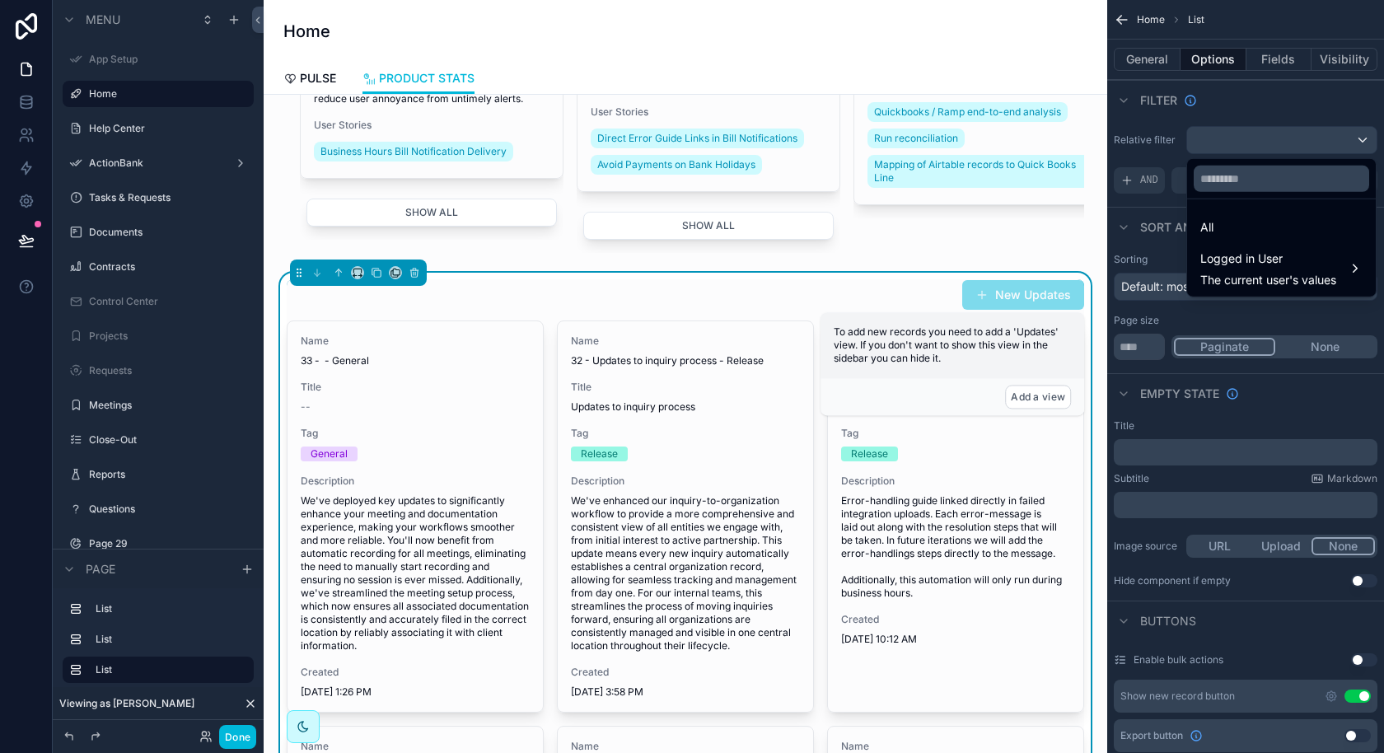
click at [1212, 251] on span "Logged in User" at bounding box center [1268, 259] width 136 height 20
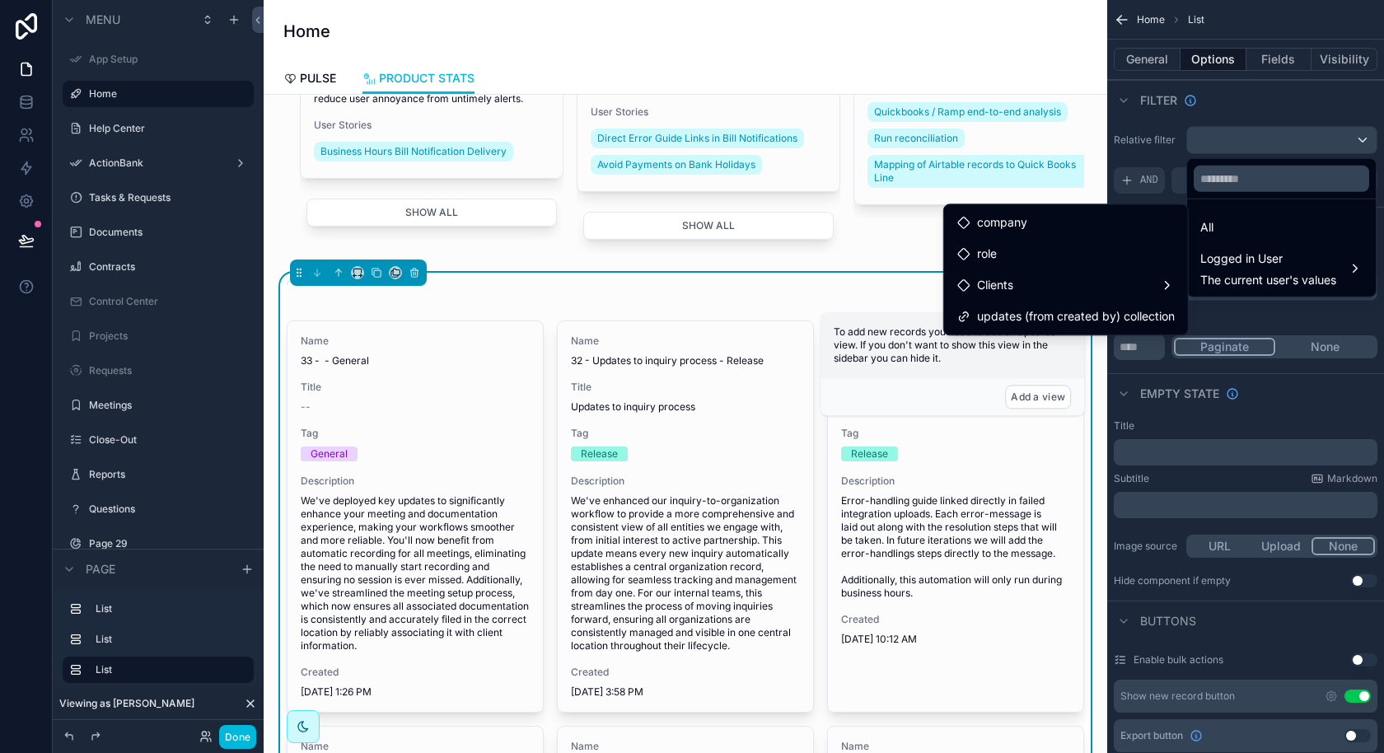
click at [1098, 277] on div "Clients" at bounding box center [1066, 285] width 218 height 20
click at [1223, 286] on span "user (from clients)" at bounding box center [1268, 287] width 97 height 20
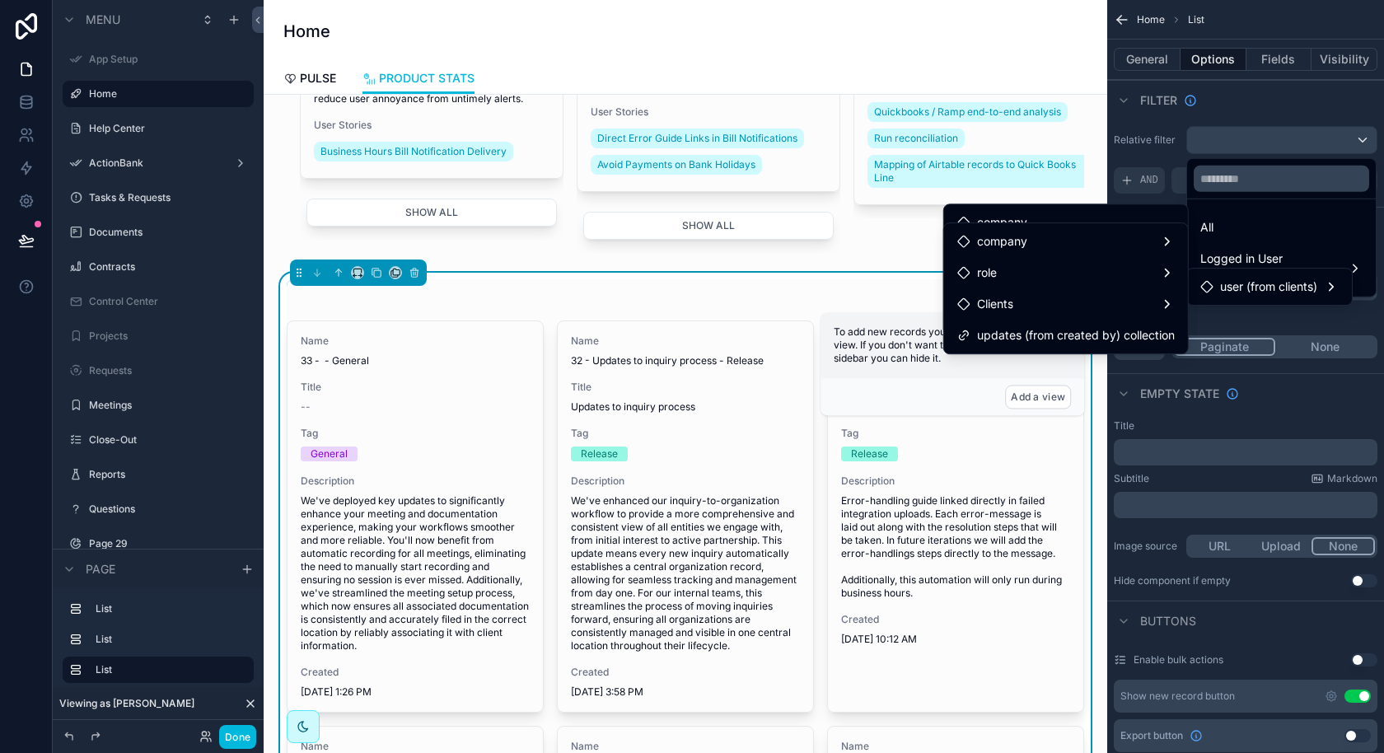
click at [1115, 309] on div "Clients" at bounding box center [1066, 304] width 218 height 20
click at [1226, 296] on div "user (from clients)" at bounding box center [1270, 287] width 158 height 30
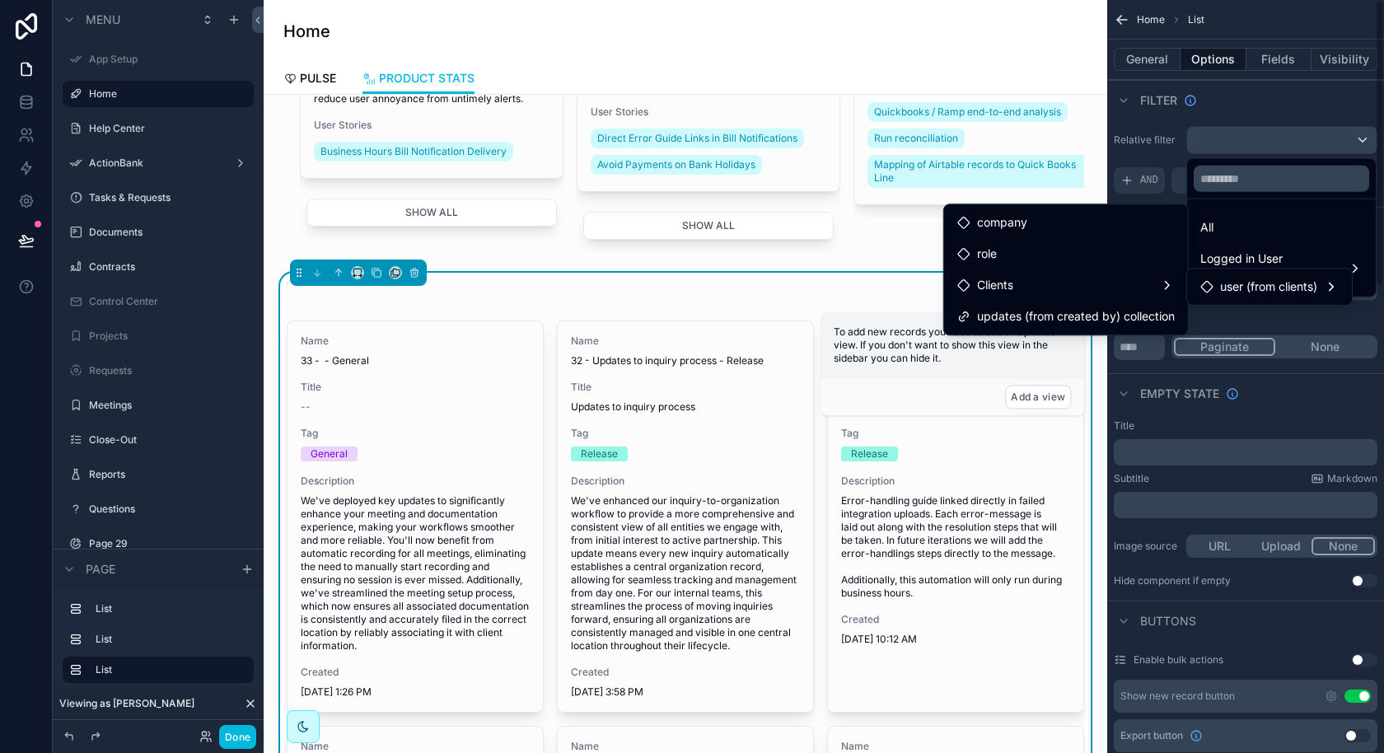
click at [1126, 321] on span "updates (from created by) collection" at bounding box center [1076, 316] width 198 height 20
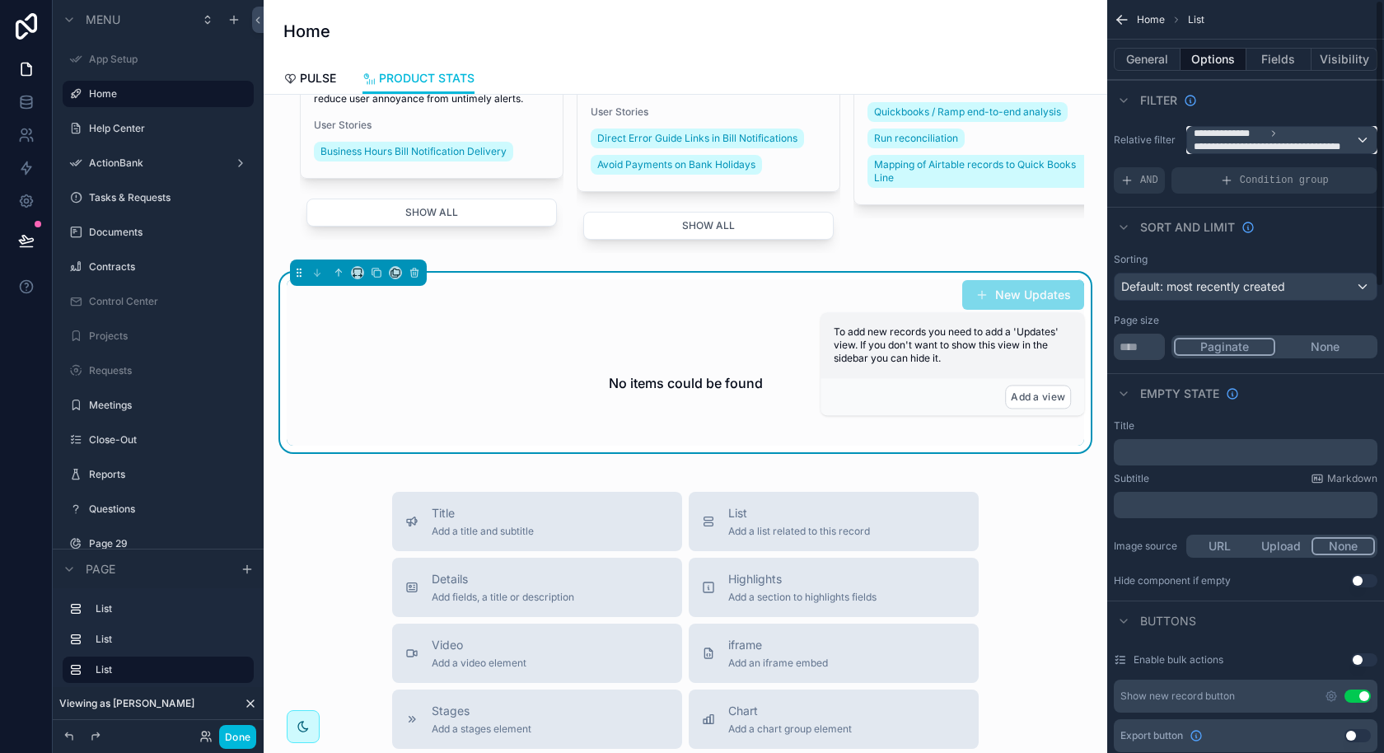
click at [1270, 140] on span "**********" at bounding box center [1275, 146] width 162 height 13
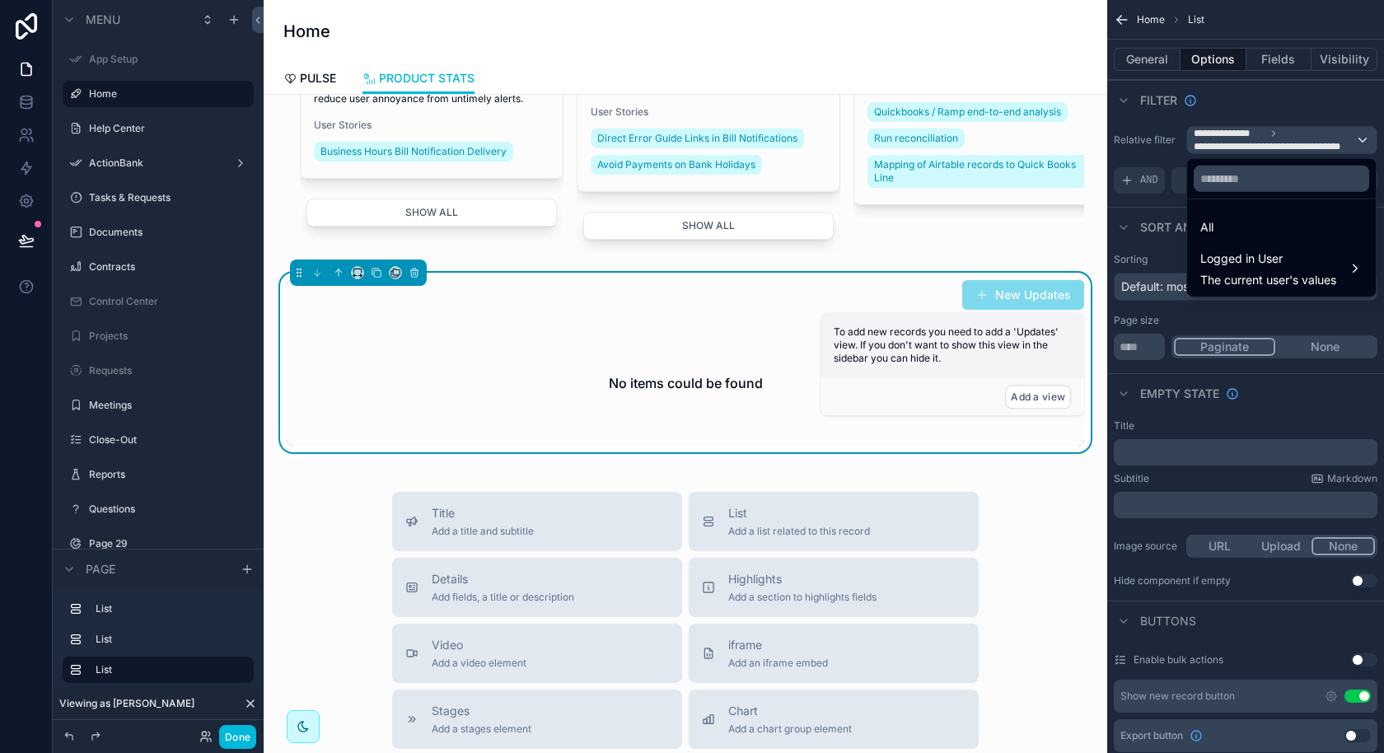
click at [1252, 215] on div "All" at bounding box center [1282, 228] width 182 height 30
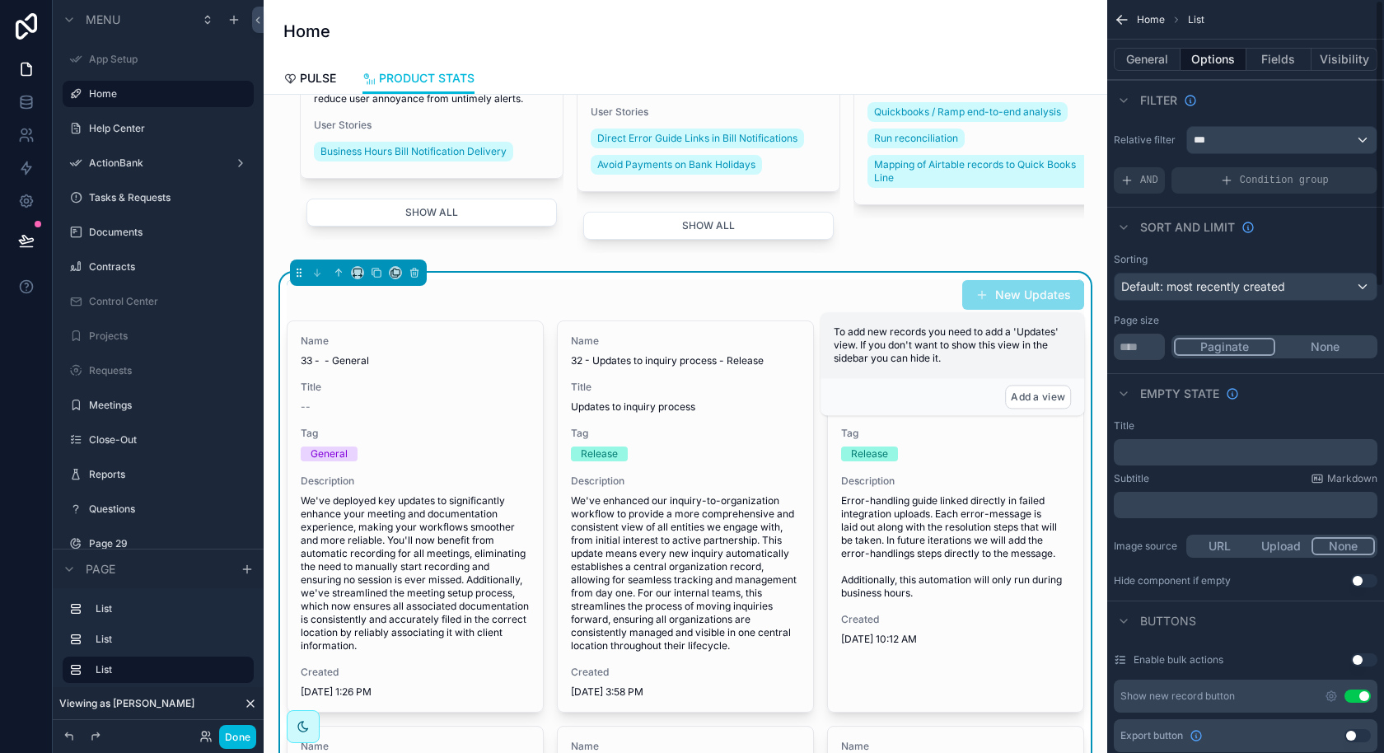
click at [1211, 181] on div "Condition group" at bounding box center [1275, 180] width 206 height 26
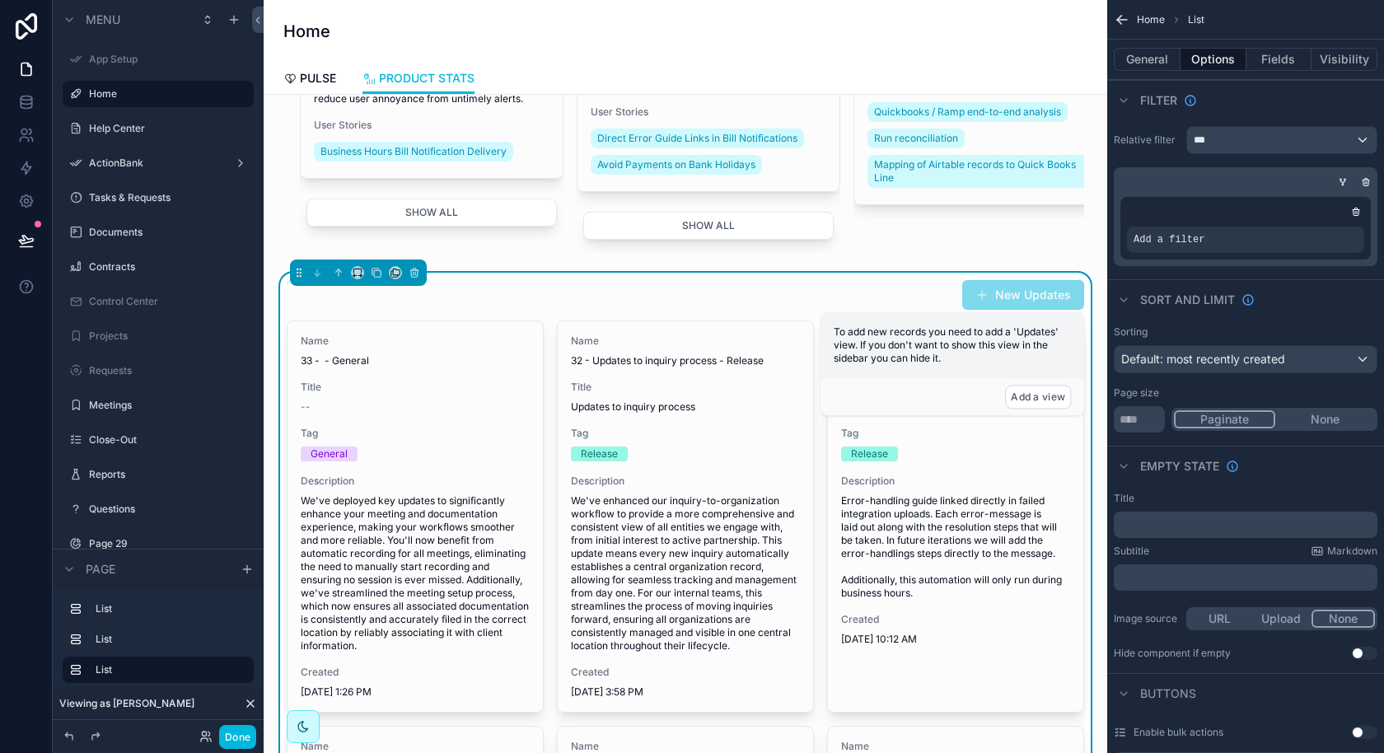
click at [1355, 211] on icon "scrollable content" at bounding box center [1356, 212] width 10 height 10
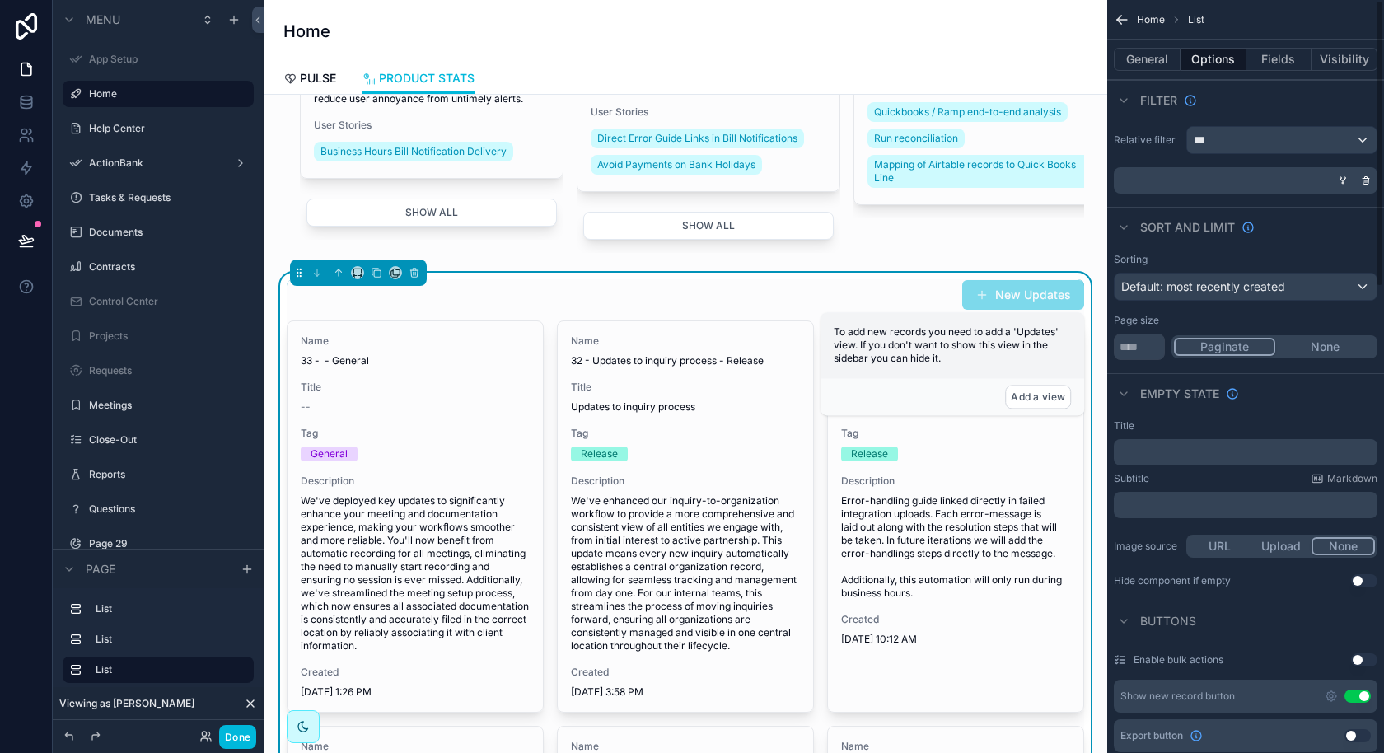
click at [1368, 180] on icon "scrollable content" at bounding box center [1366, 180] width 10 height 10
click at [1148, 180] on span "AND" at bounding box center [1149, 180] width 18 height 13
click at [0, 0] on icon "scrollable content" at bounding box center [0, 0] width 0 height 0
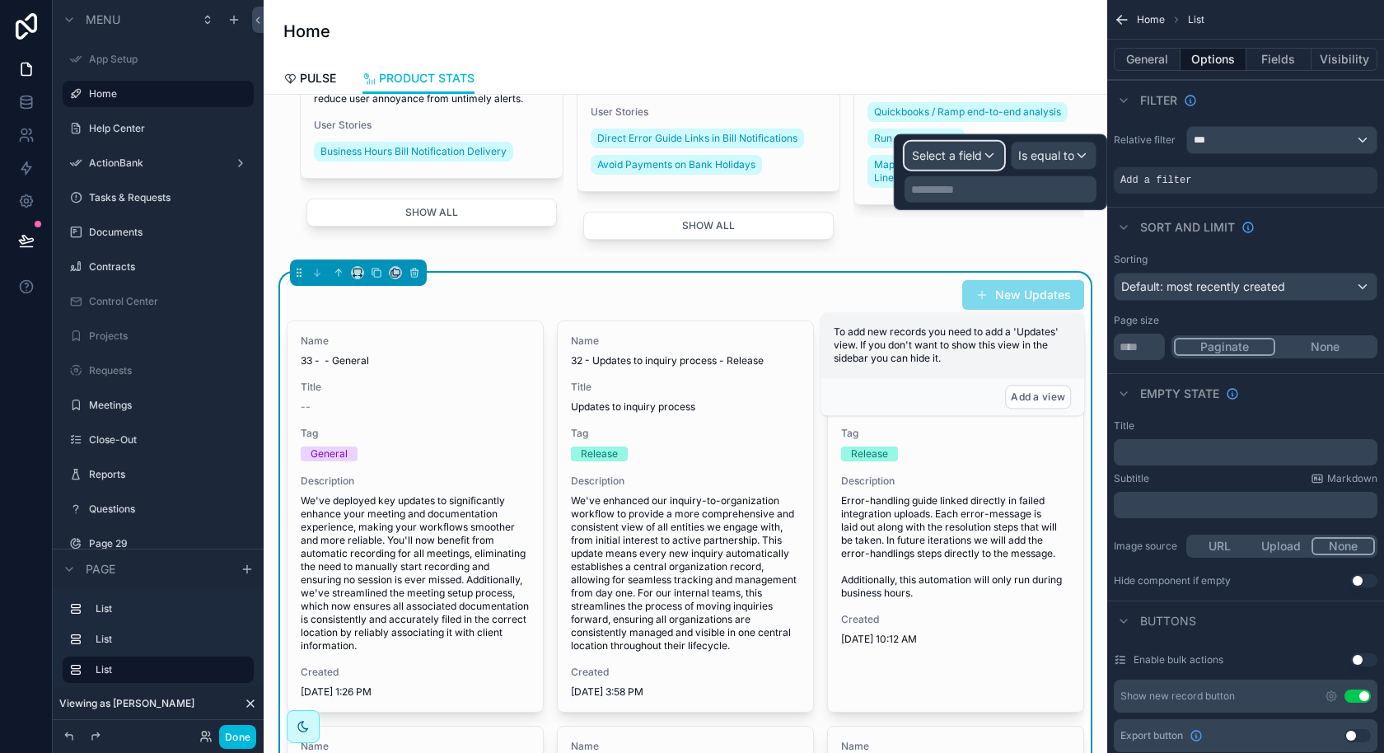
click at [980, 152] on span "Select a field" at bounding box center [947, 155] width 70 height 14
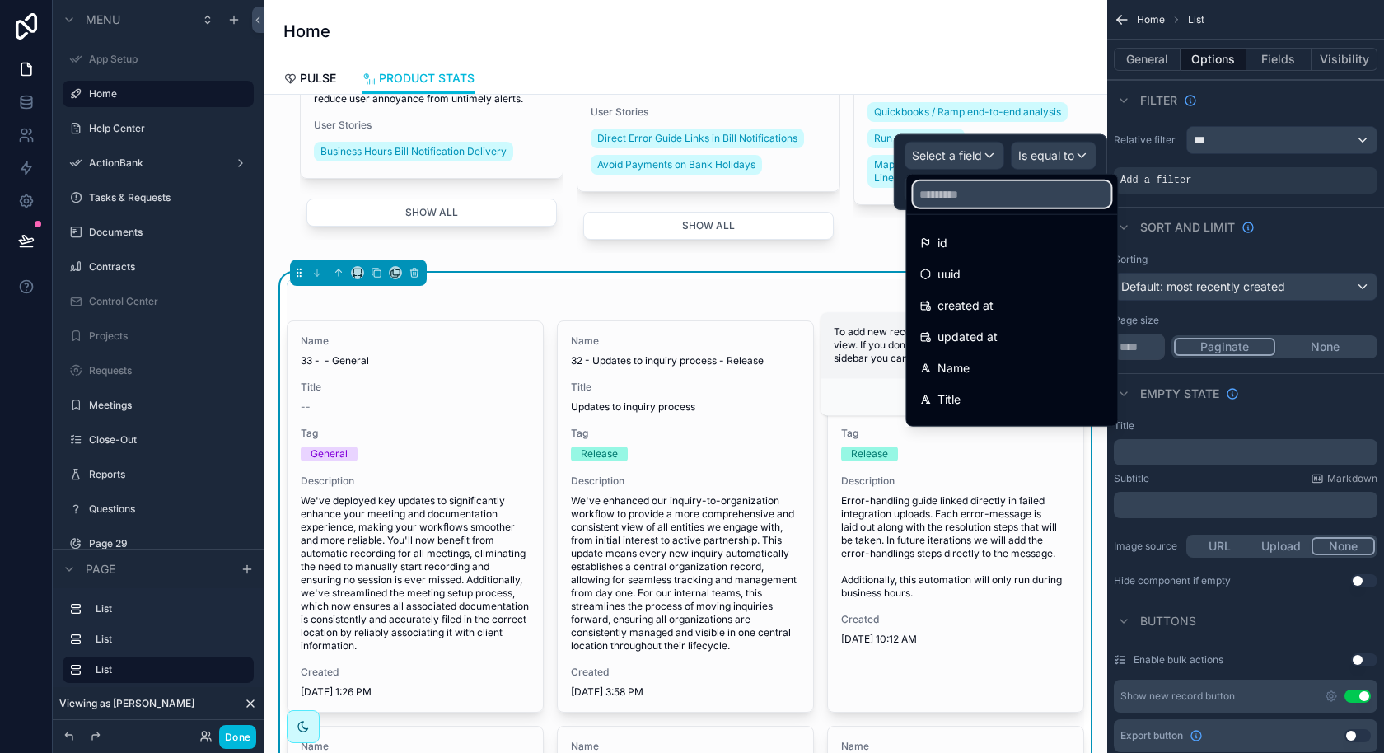
click at [971, 201] on input "text" at bounding box center [1012, 194] width 198 height 26
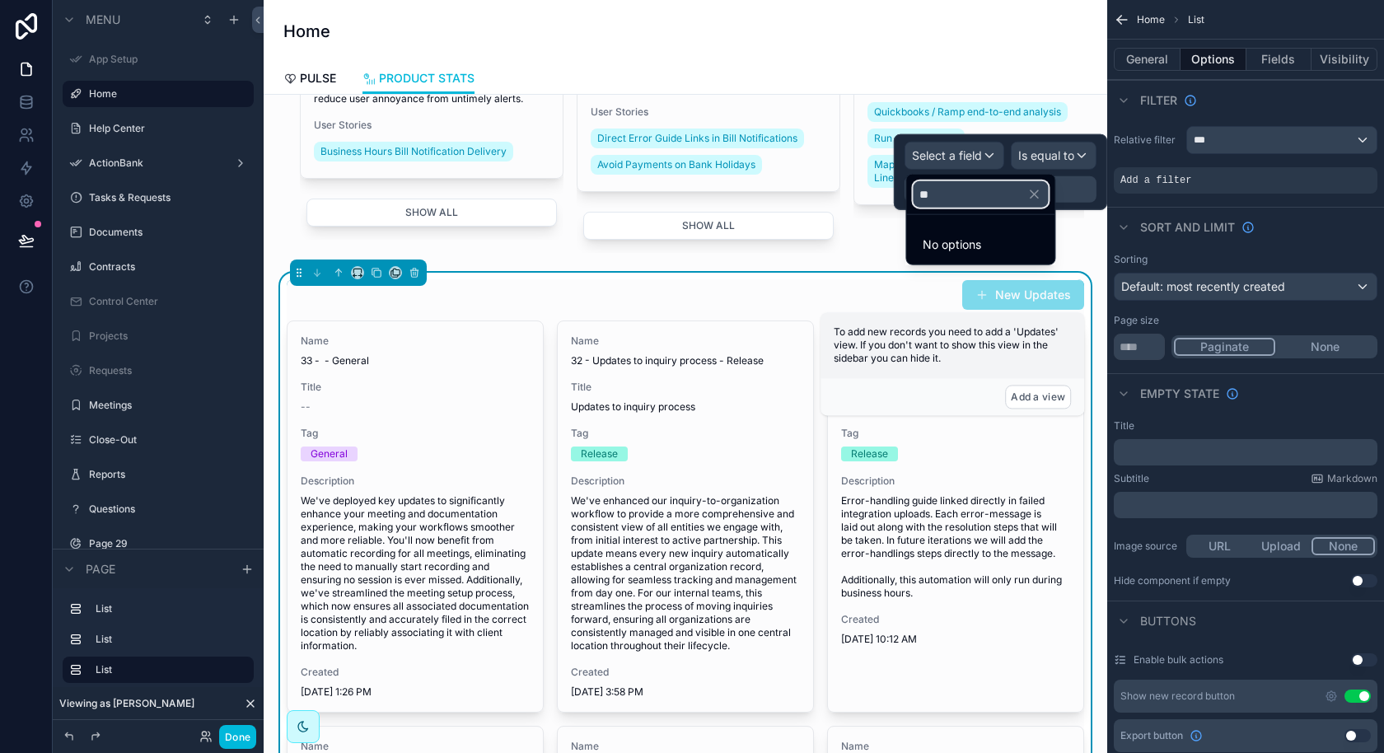
type input "*"
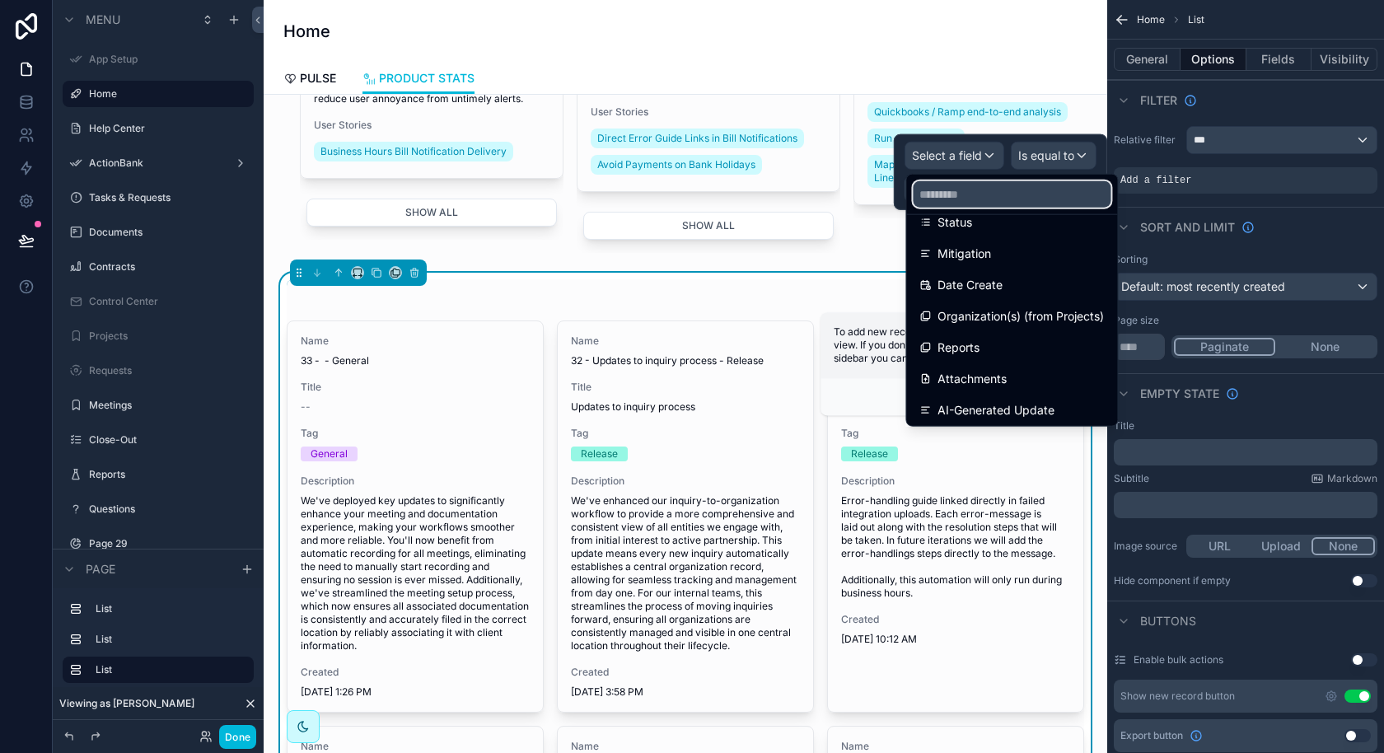
scroll to position [327, 0]
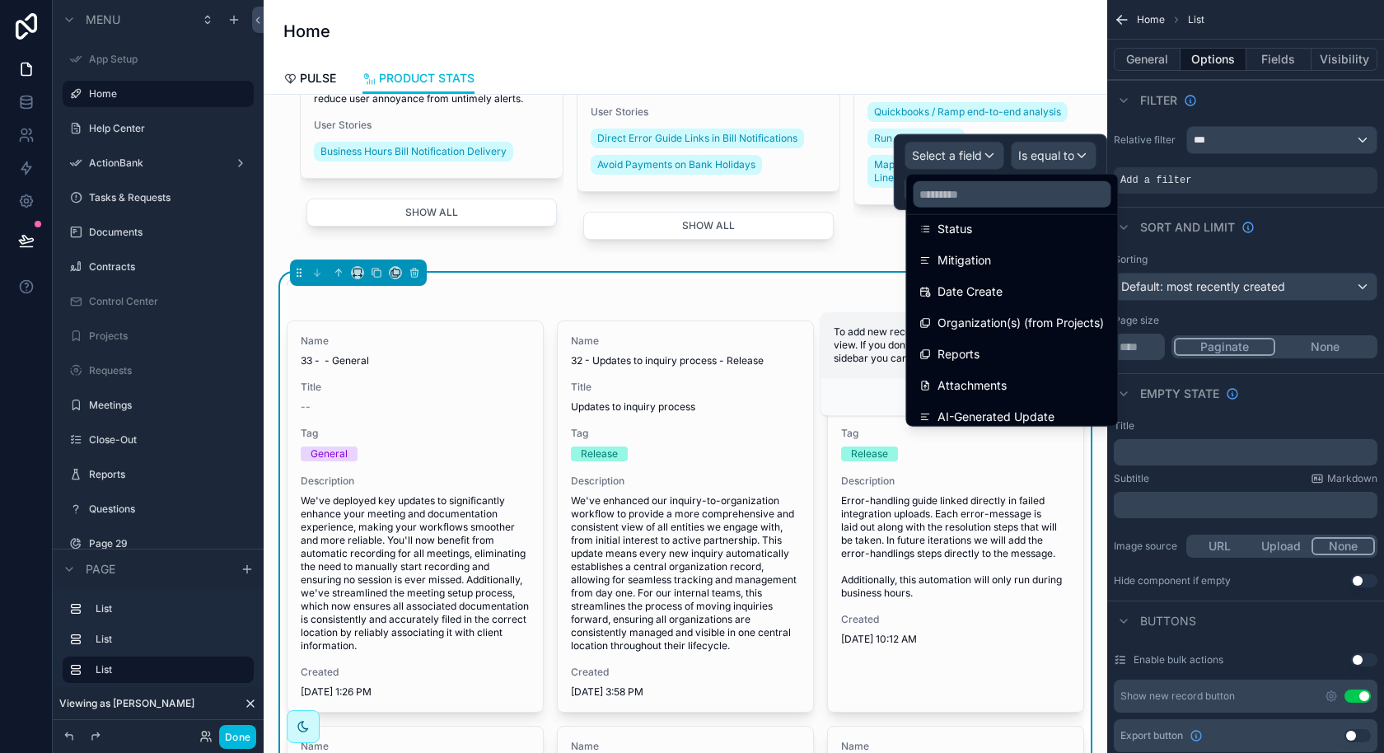
click at [995, 320] on span "Organization(s) (from Projects)" at bounding box center [1021, 323] width 166 height 20
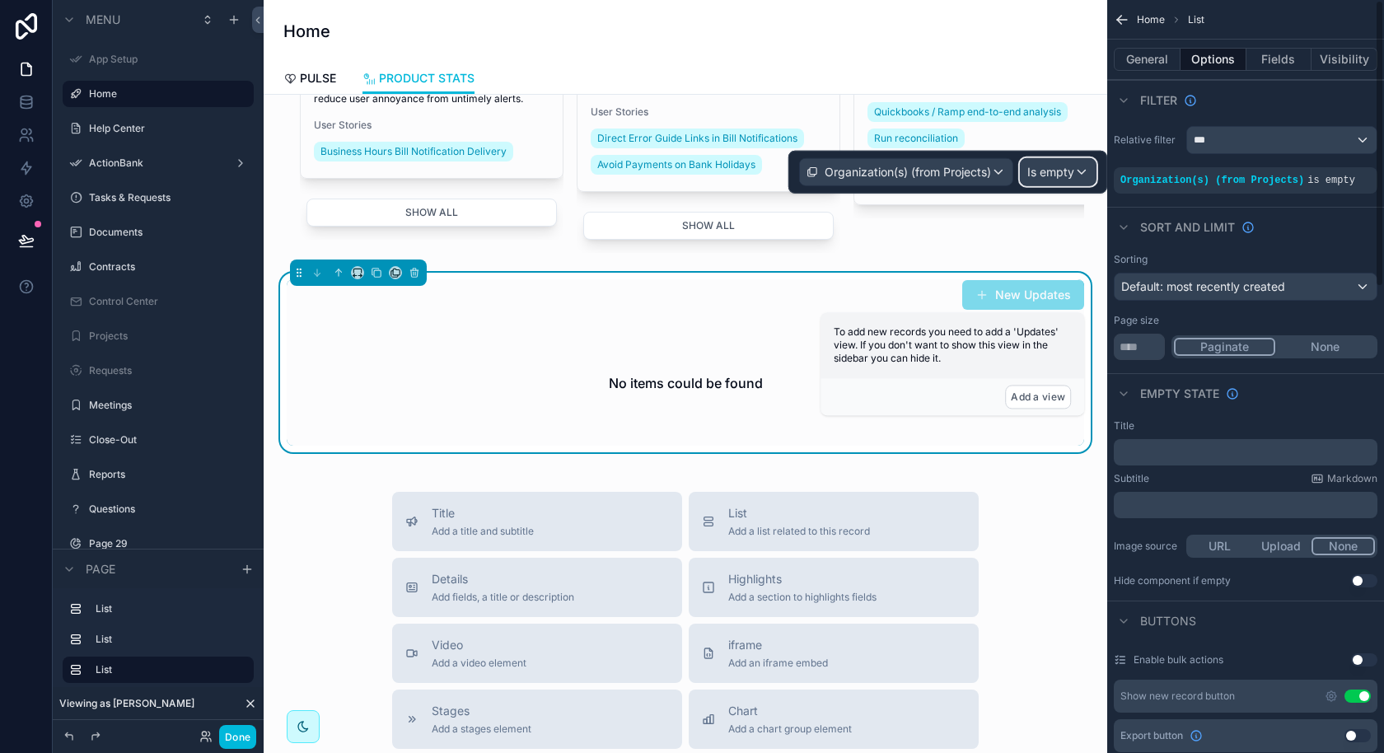
click at [1059, 181] on div "Is empty" at bounding box center [1058, 172] width 75 height 26
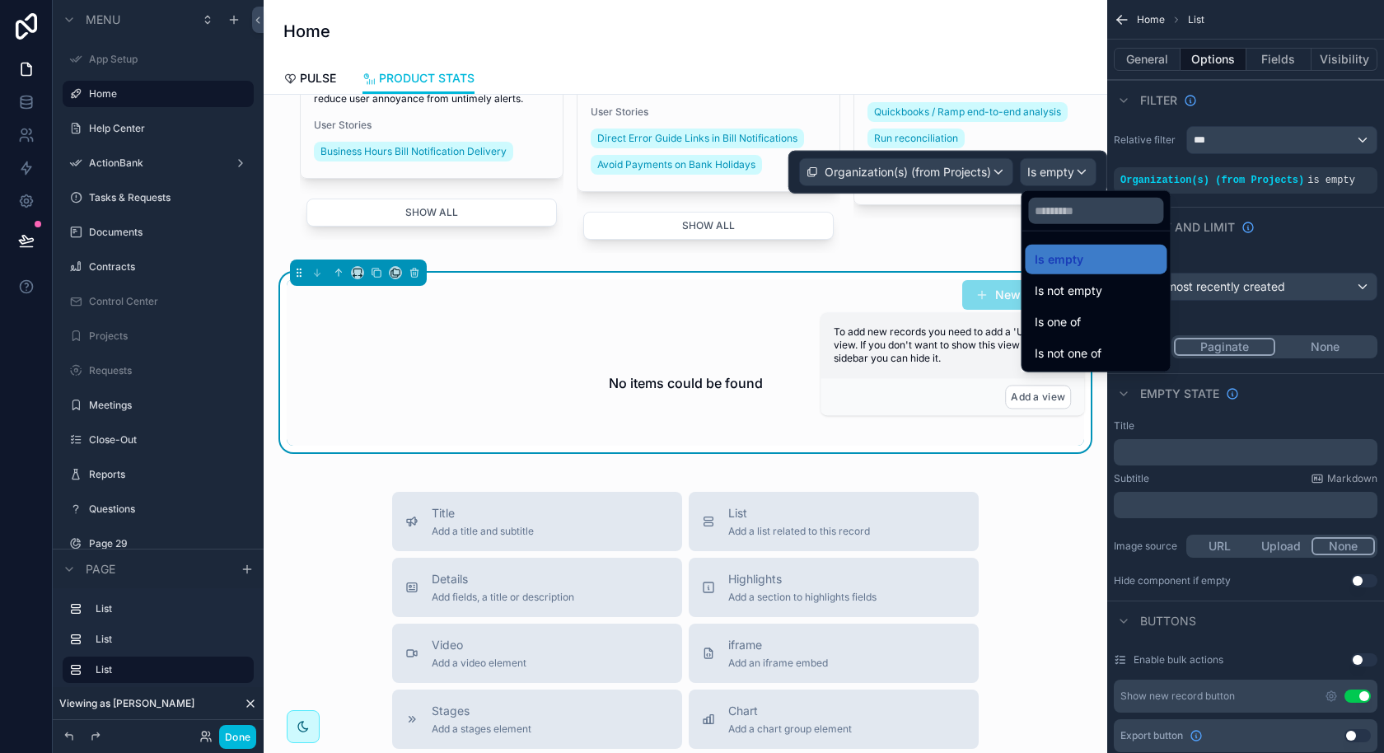
click at [1057, 324] on span "Is one of" at bounding box center [1058, 322] width 46 height 20
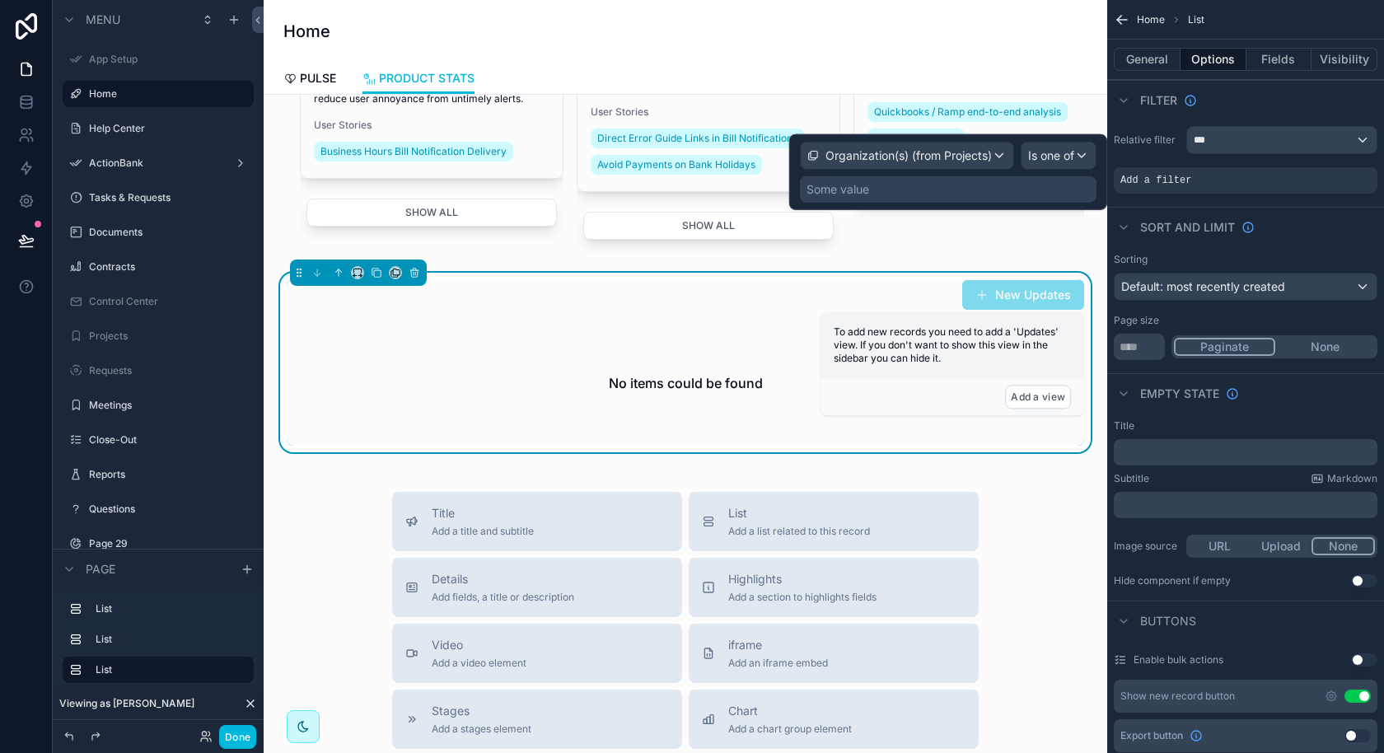
click at [989, 194] on div "Some value" at bounding box center [948, 189] width 297 height 26
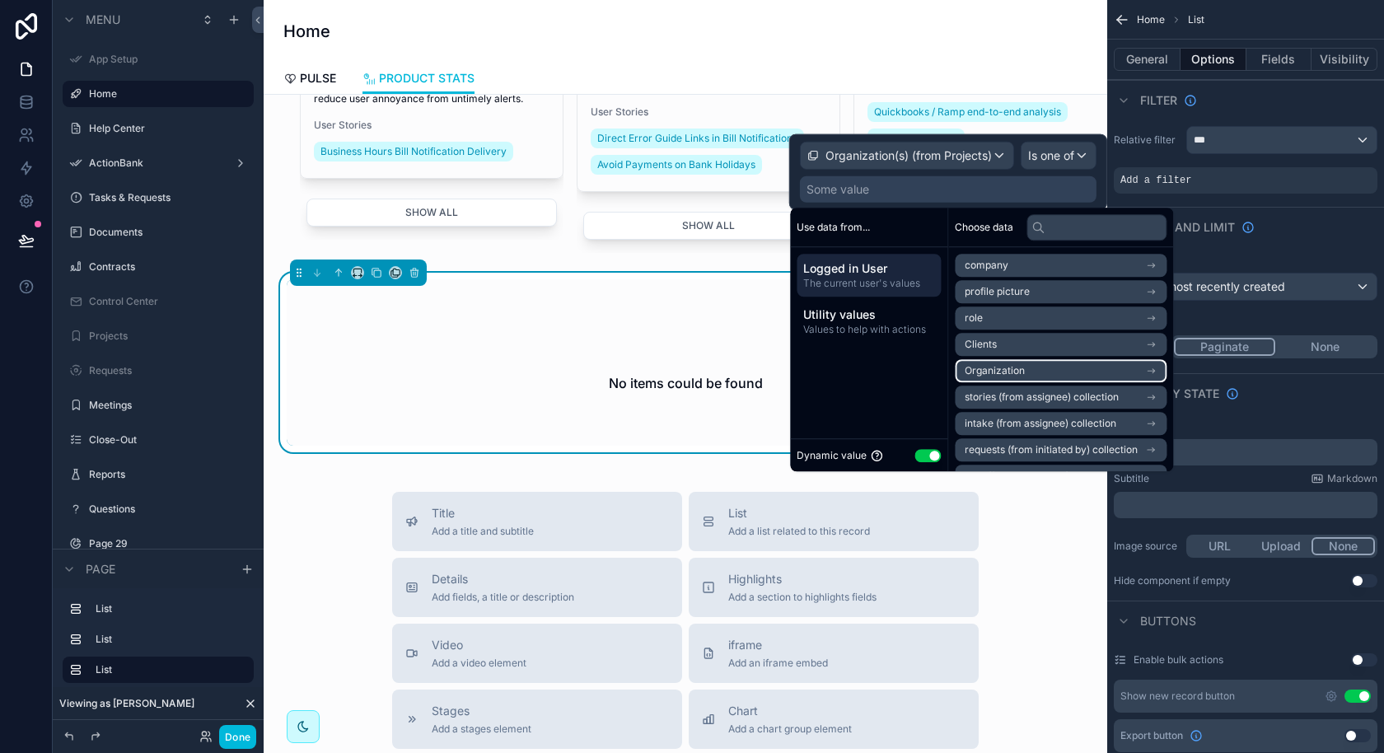
click at [1046, 367] on li "Organization" at bounding box center [1061, 370] width 212 height 23
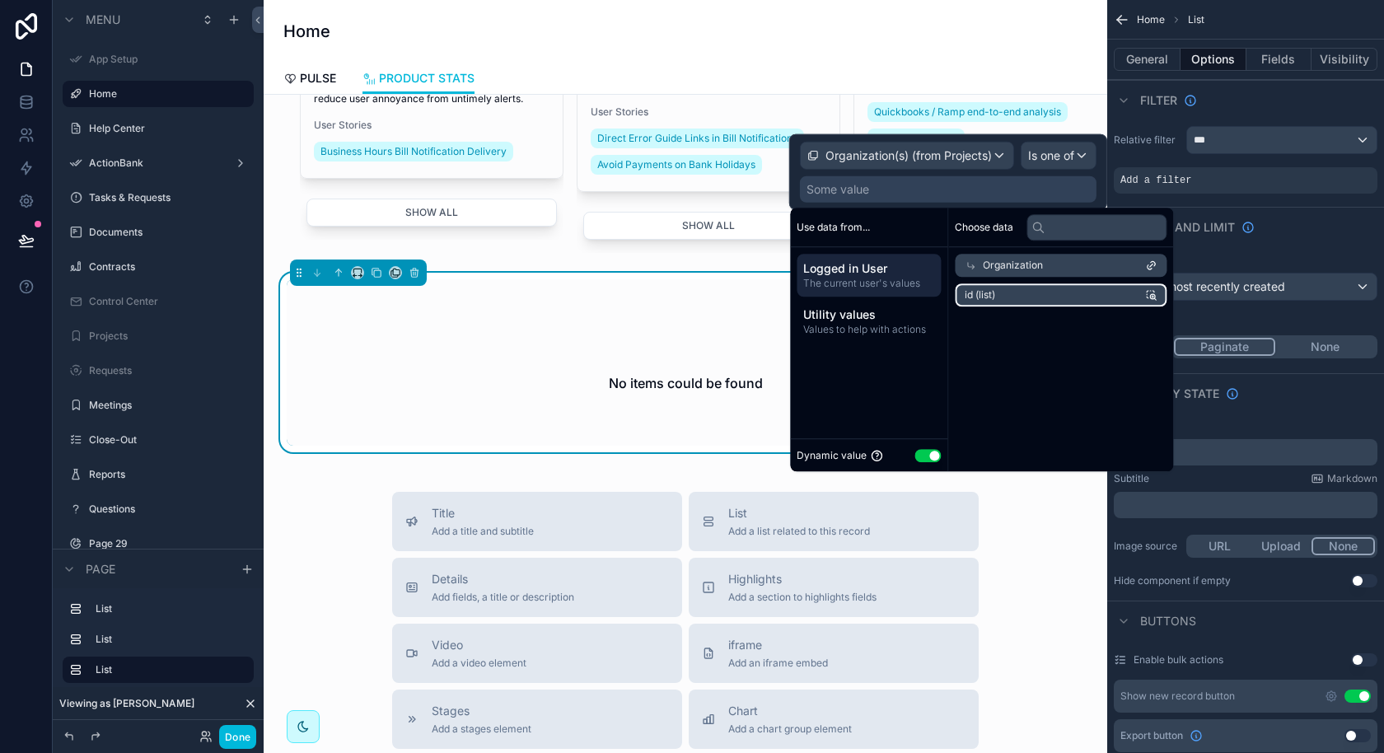
click at [1044, 288] on li "id (list)" at bounding box center [1061, 294] width 212 height 23
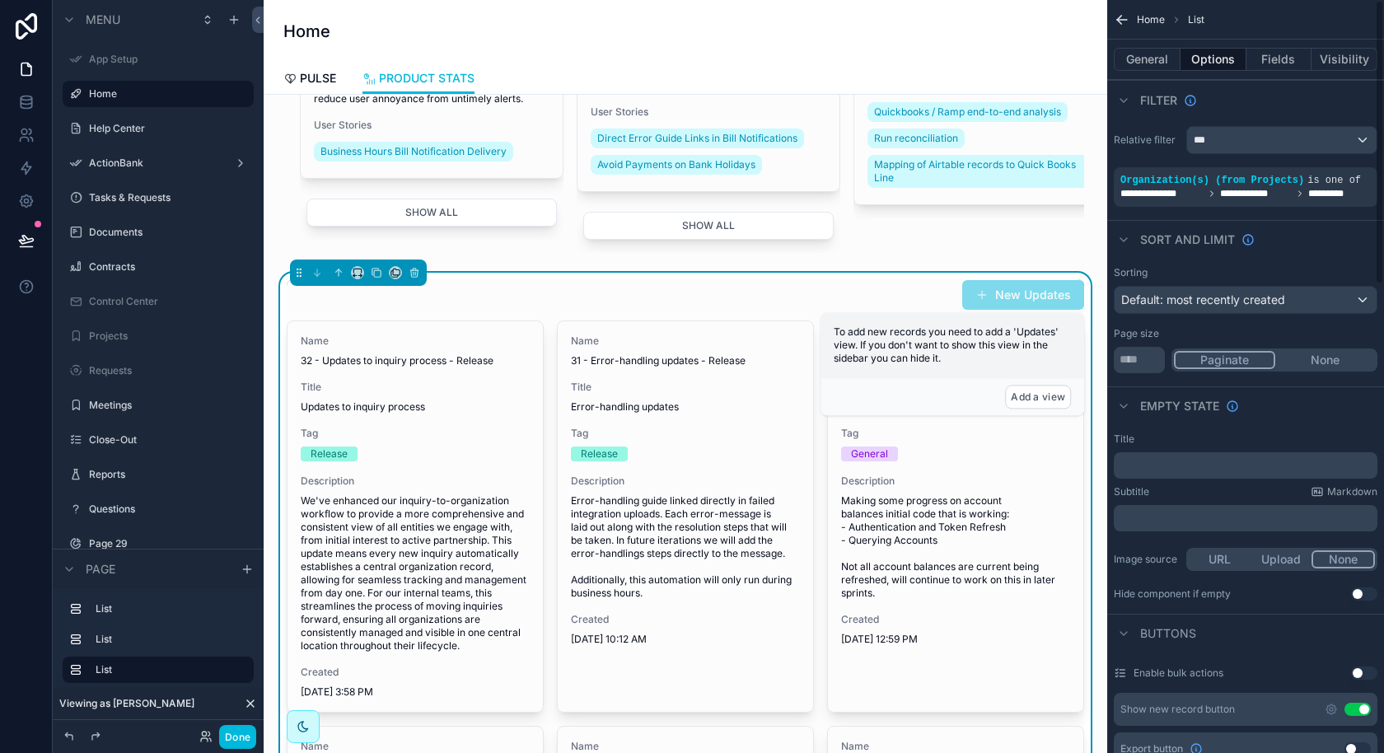
click at [1237, 226] on div "Sort And Limit" at bounding box center [1245, 240] width 277 height 40
click at [0, 0] on div "scrollable content" at bounding box center [0, 0] width 0 height 0
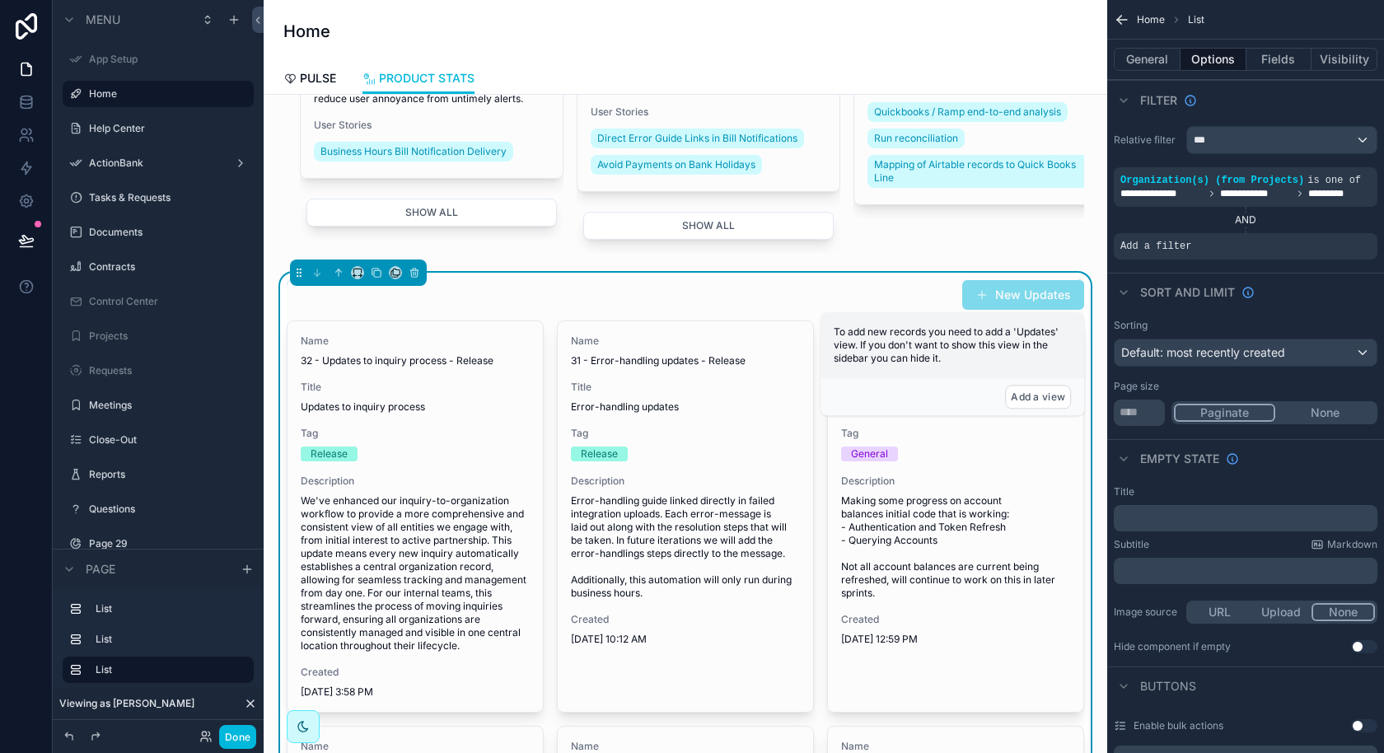
click at [0, 0] on icon "scrollable content" at bounding box center [0, 0] width 0 height 0
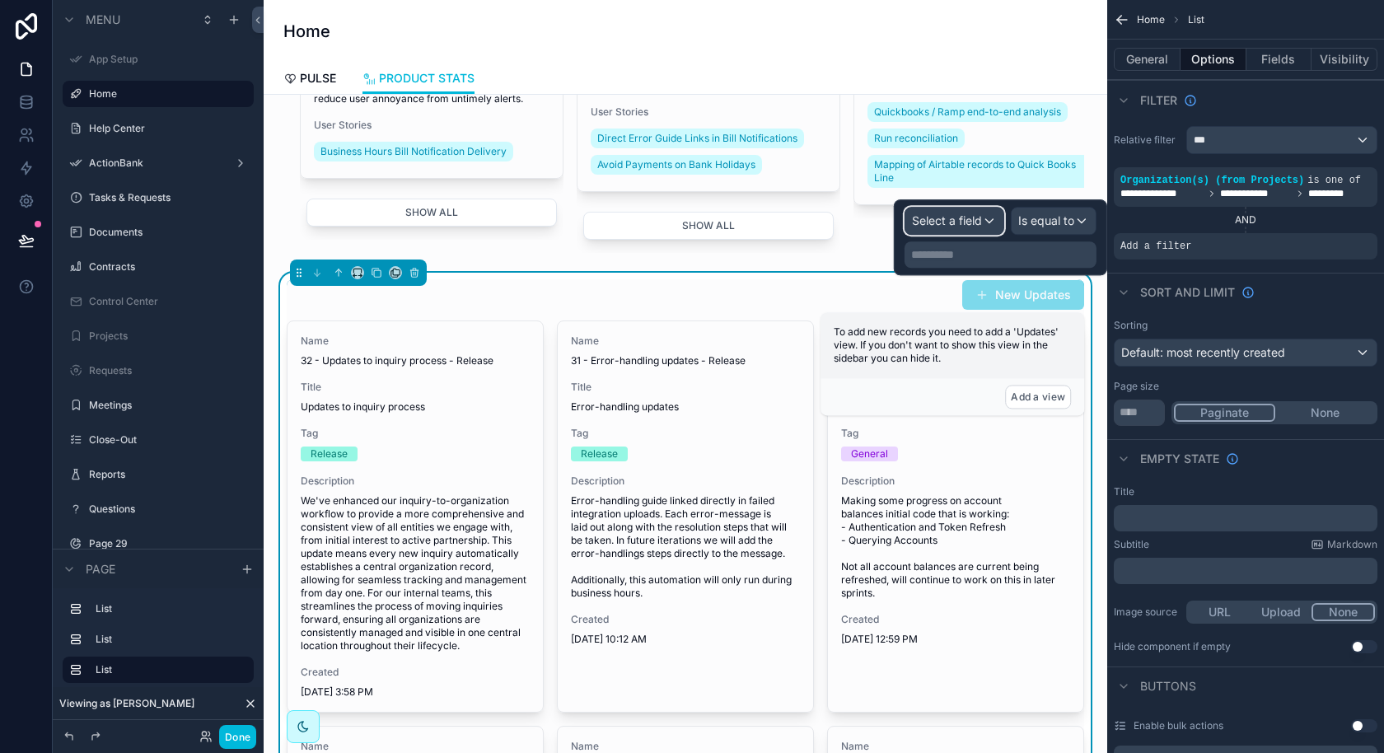
click at [980, 223] on span "Select a field" at bounding box center [947, 220] width 70 height 14
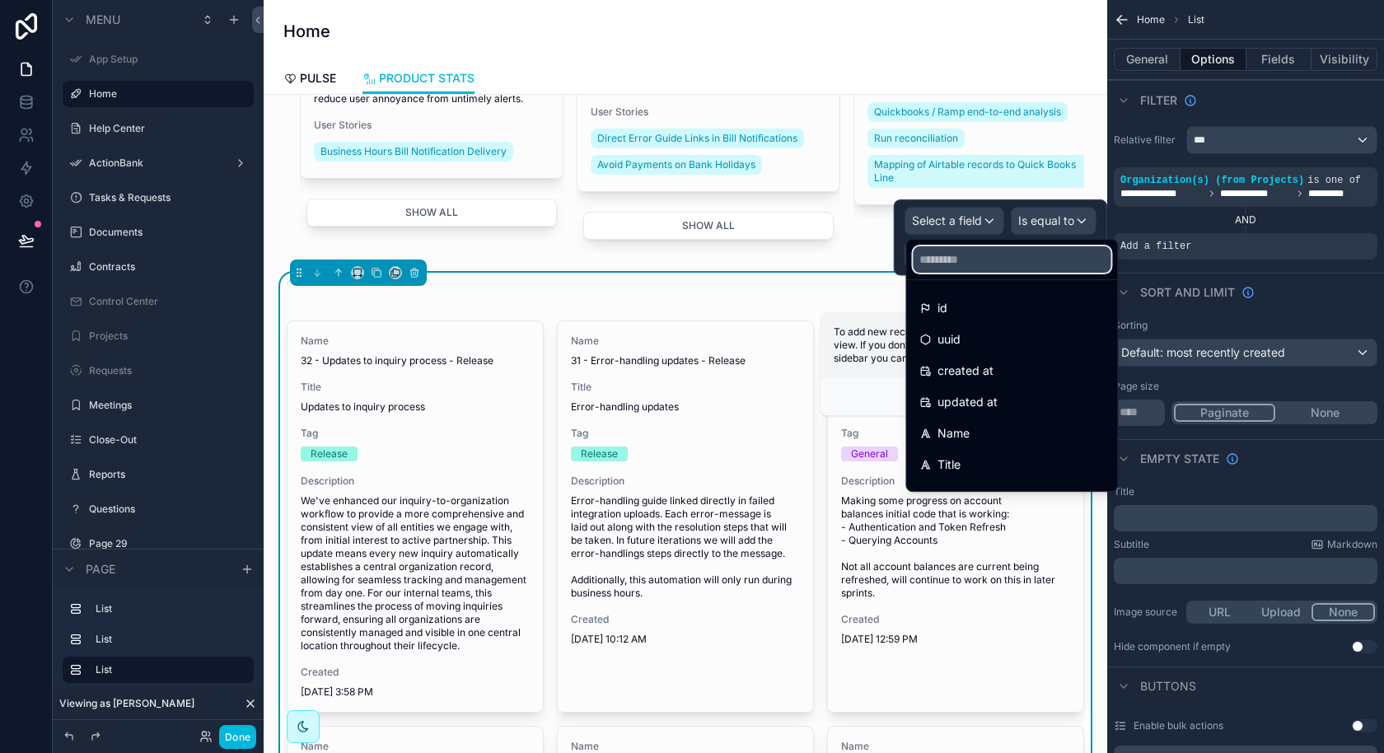
click at [971, 270] on input "text" at bounding box center [1012, 259] width 198 height 26
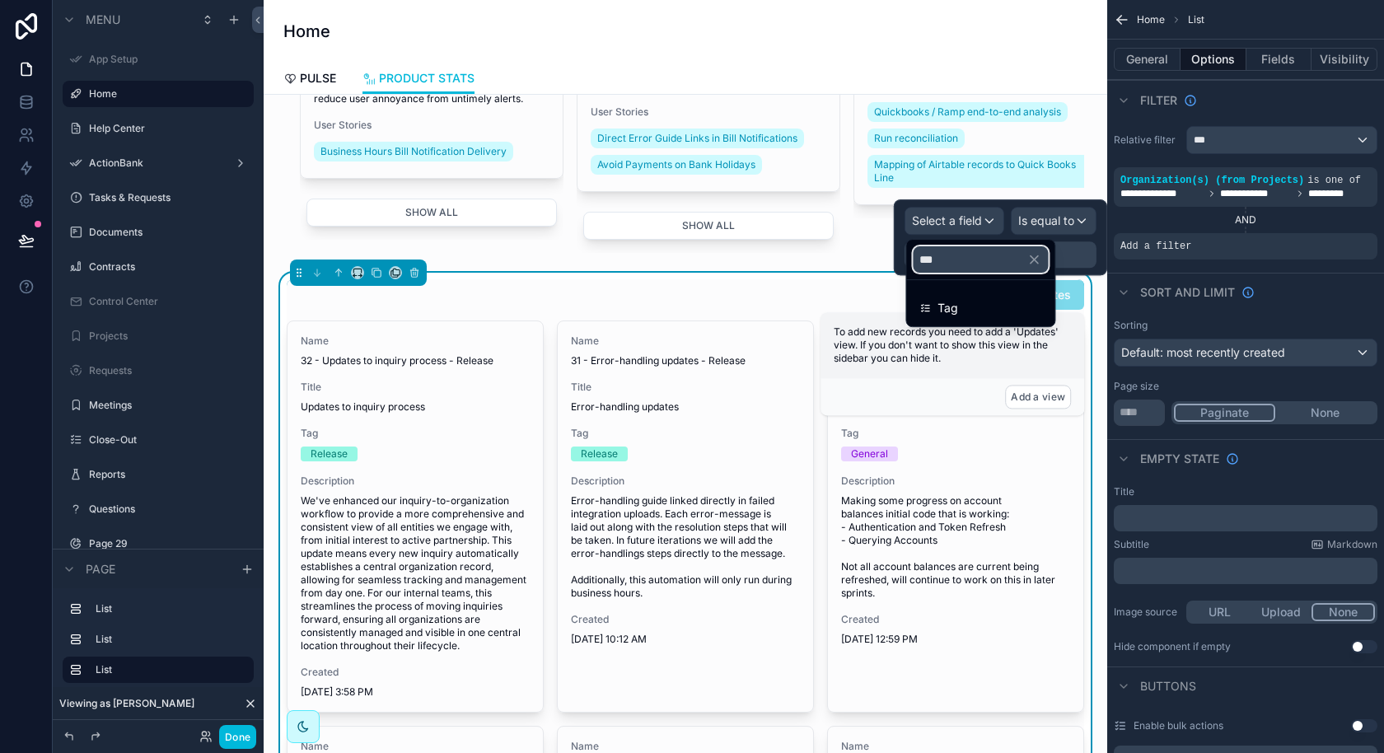
type input "***"
click at [983, 312] on div "Tag" at bounding box center [980, 308] width 122 height 20
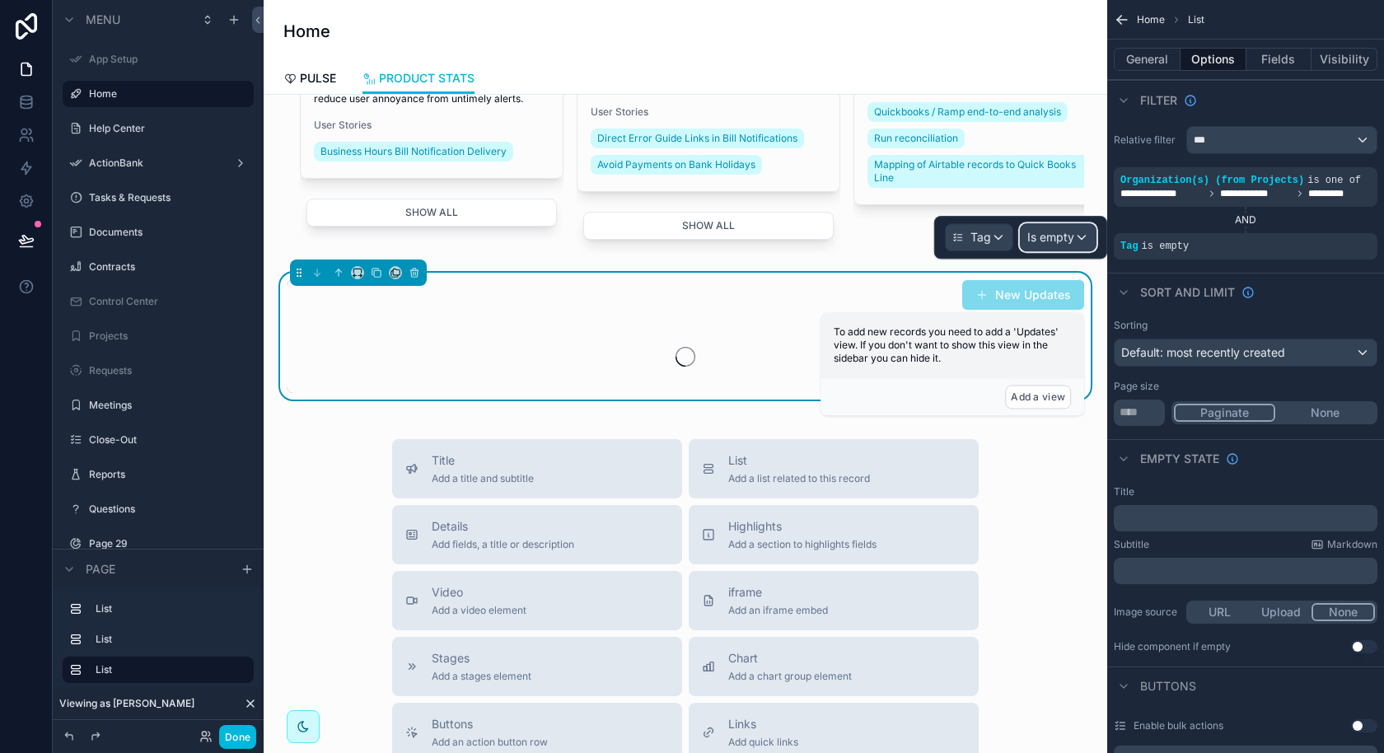
click at [1053, 229] on span "Is empty" at bounding box center [1050, 237] width 47 height 16
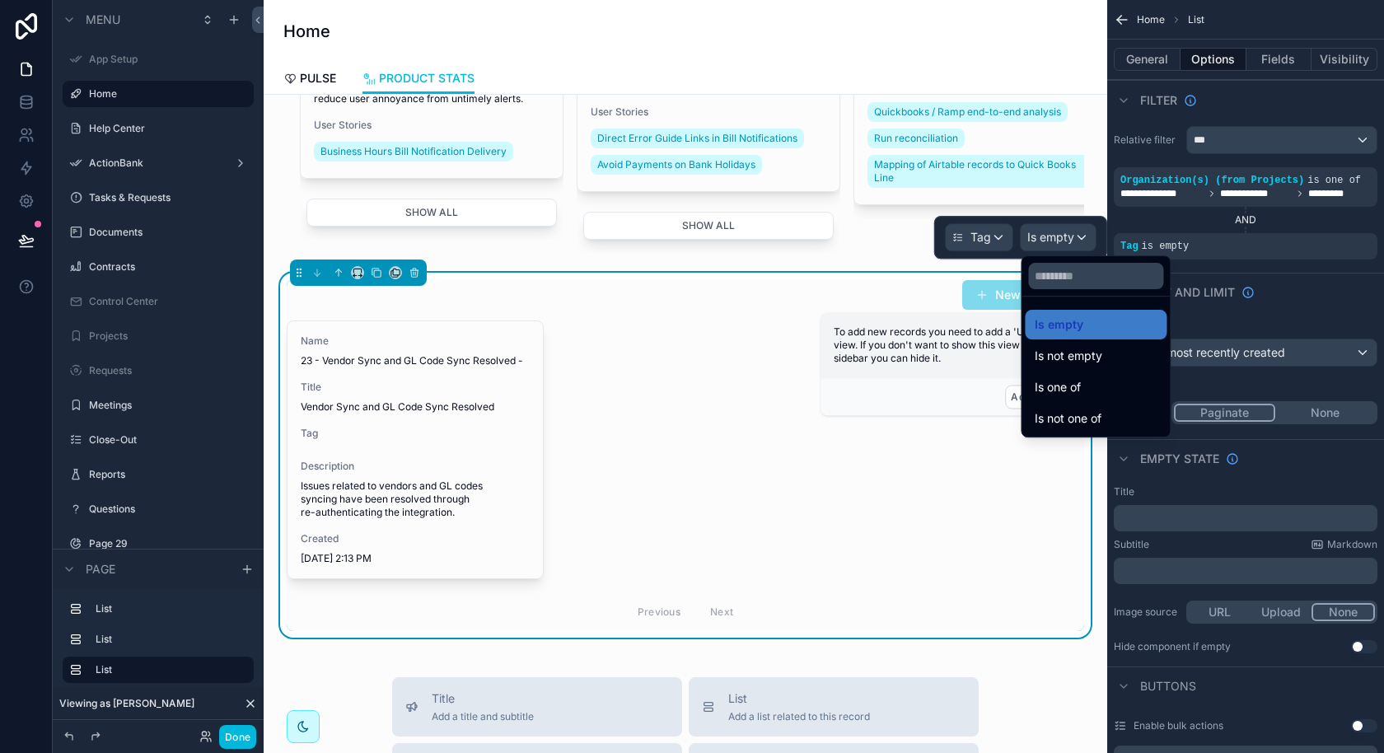
click at [1060, 383] on span "Is one of" at bounding box center [1058, 387] width 46 height 20
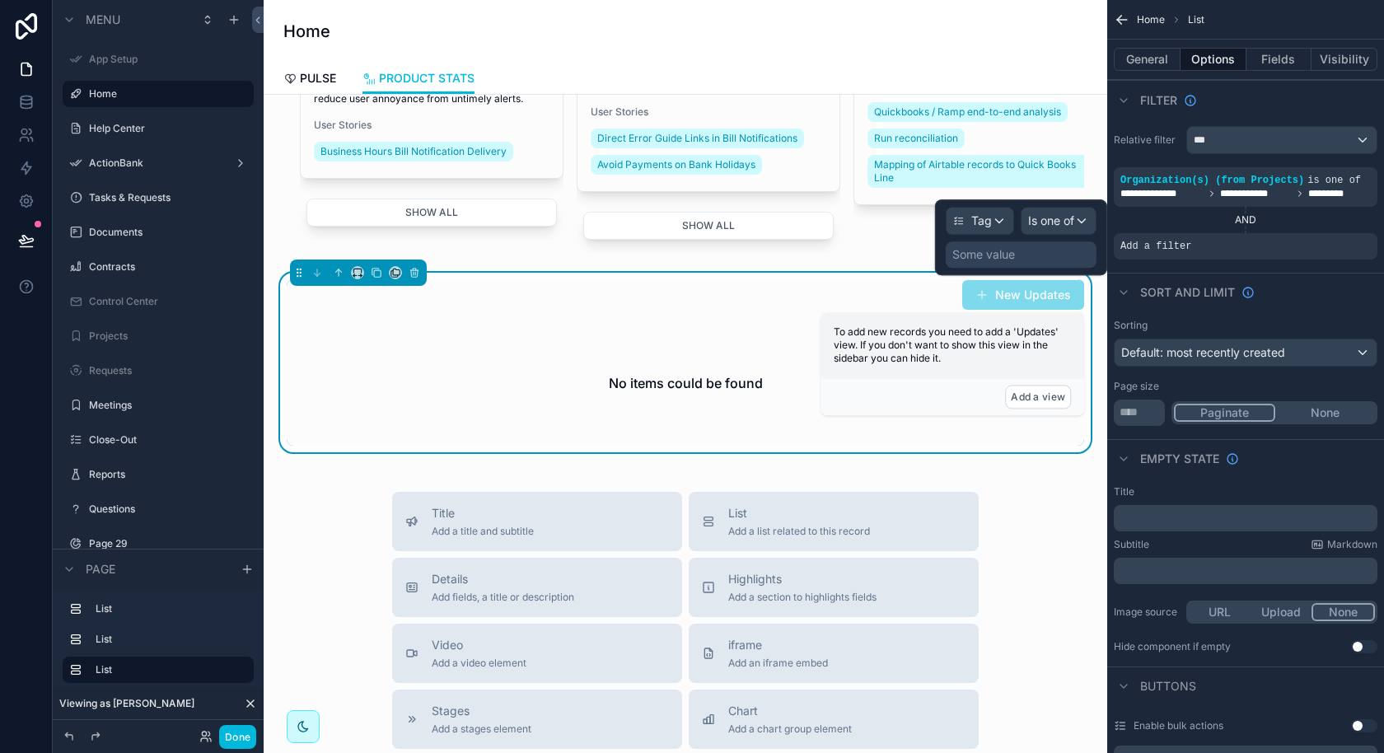
click at [1067, 244] on div "Some value" at bounding box center [1021, 254] width 151 height 26
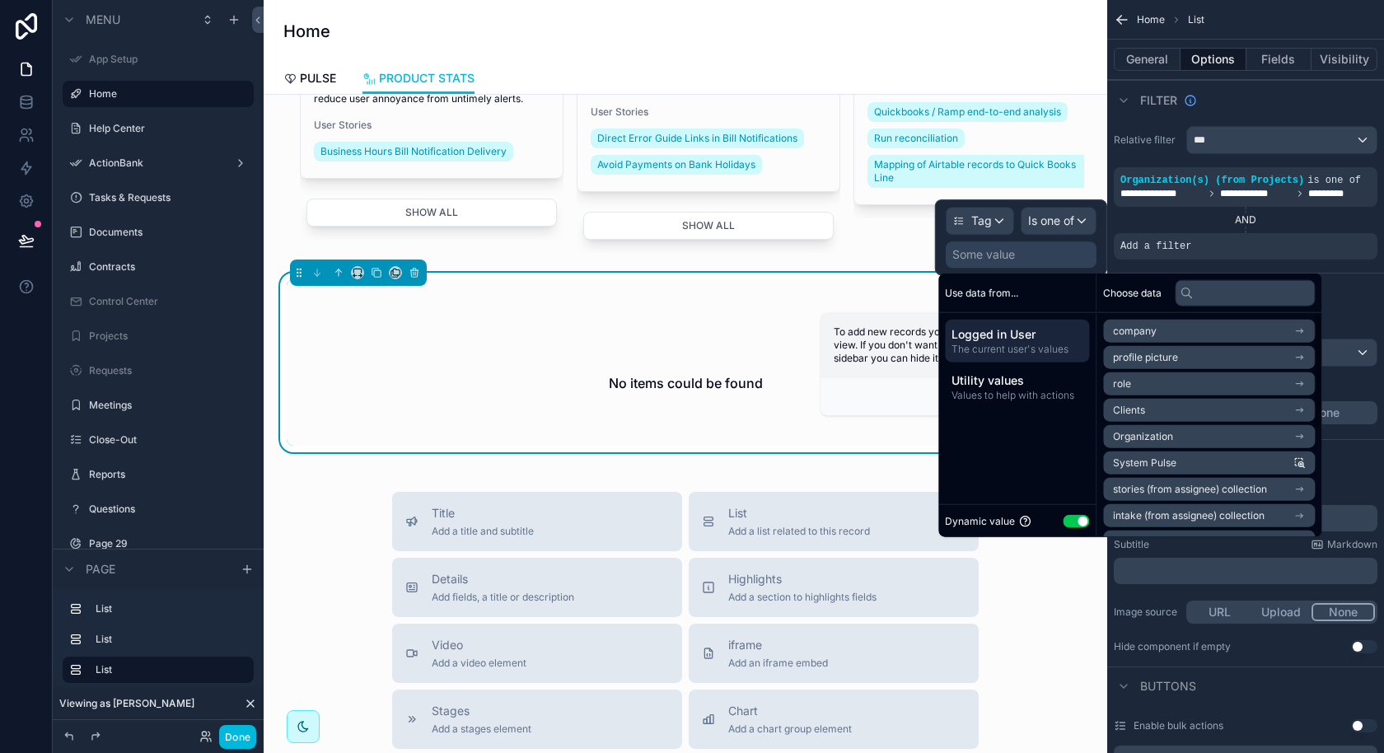
click at [1068, 522] on button "Use setting" at bounding box center [1076, 520] width 26 height 13
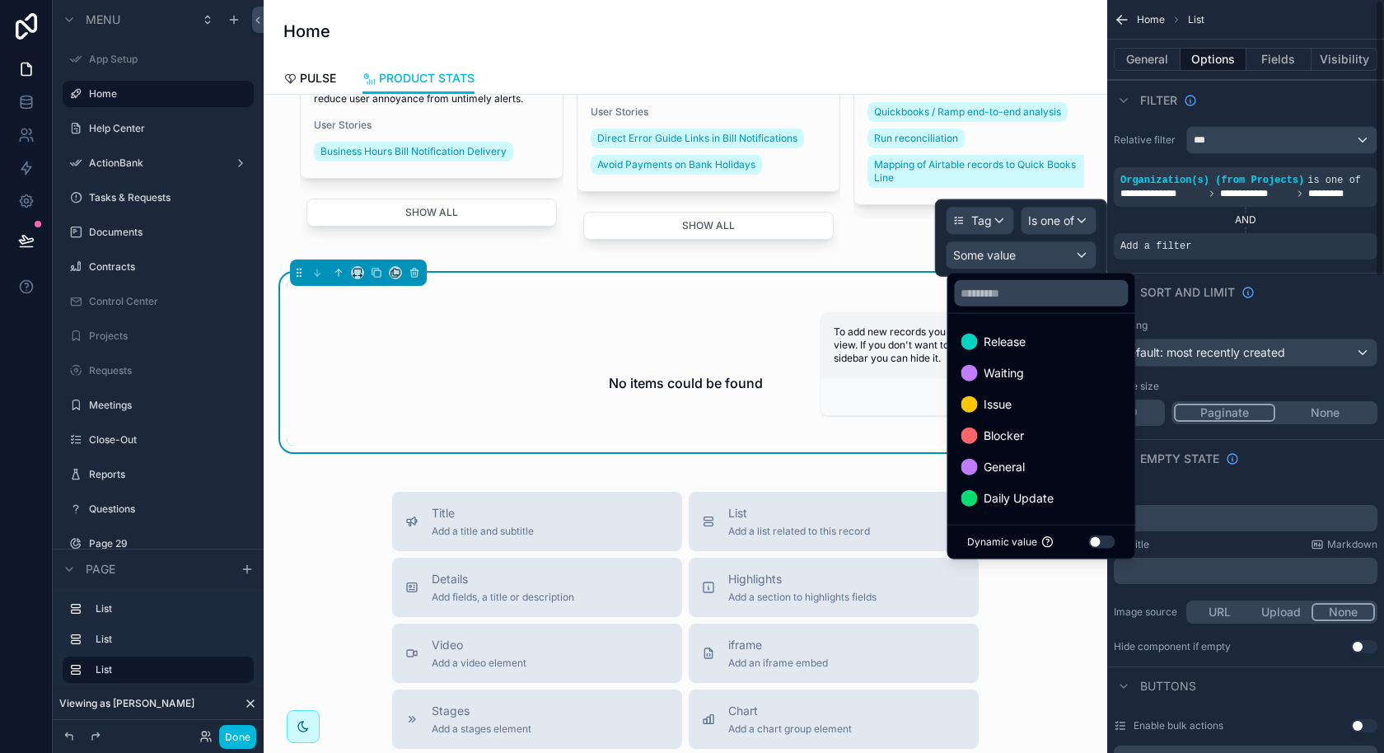
click at [1045, 342] on div "Release" at bounding box center [1041, 342] width 161 height 20
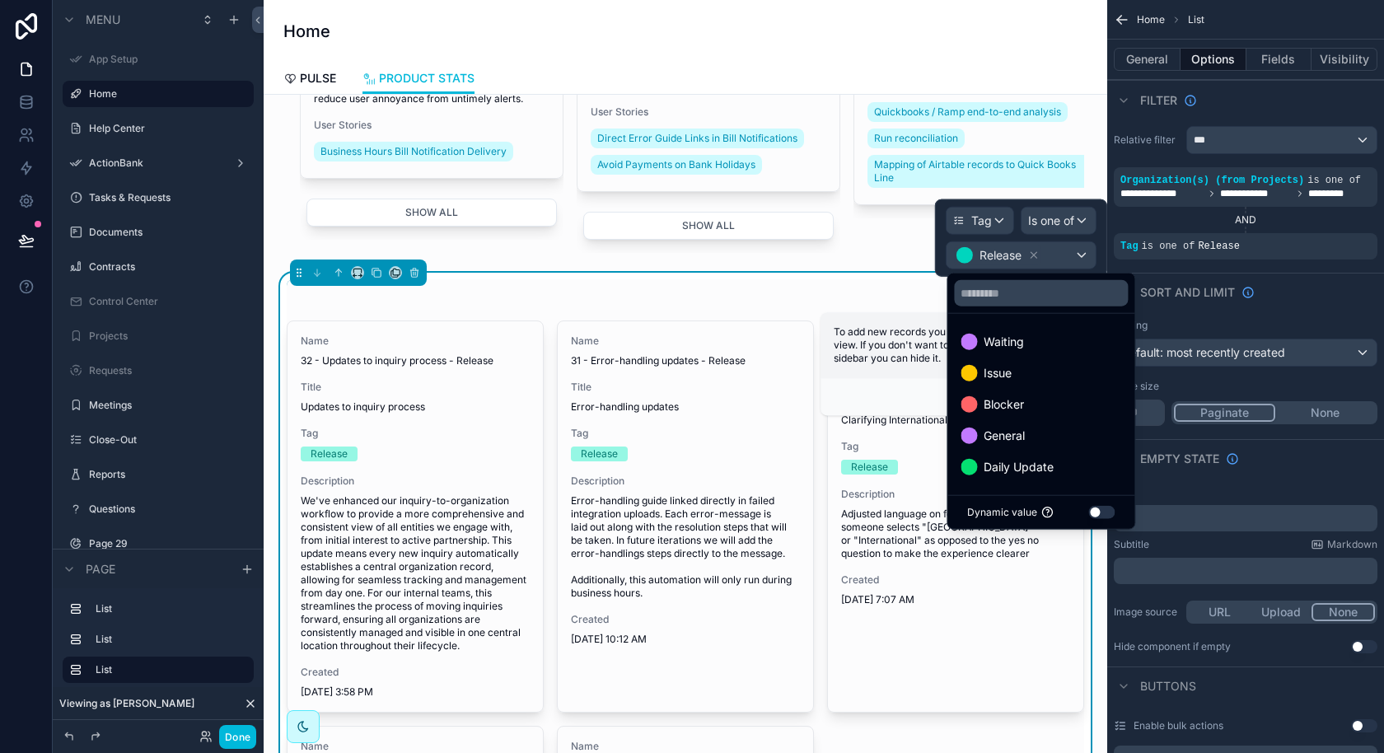
click at [791, 283] on div "New Updates" at bounding box center [686, 294] width 798 height 31
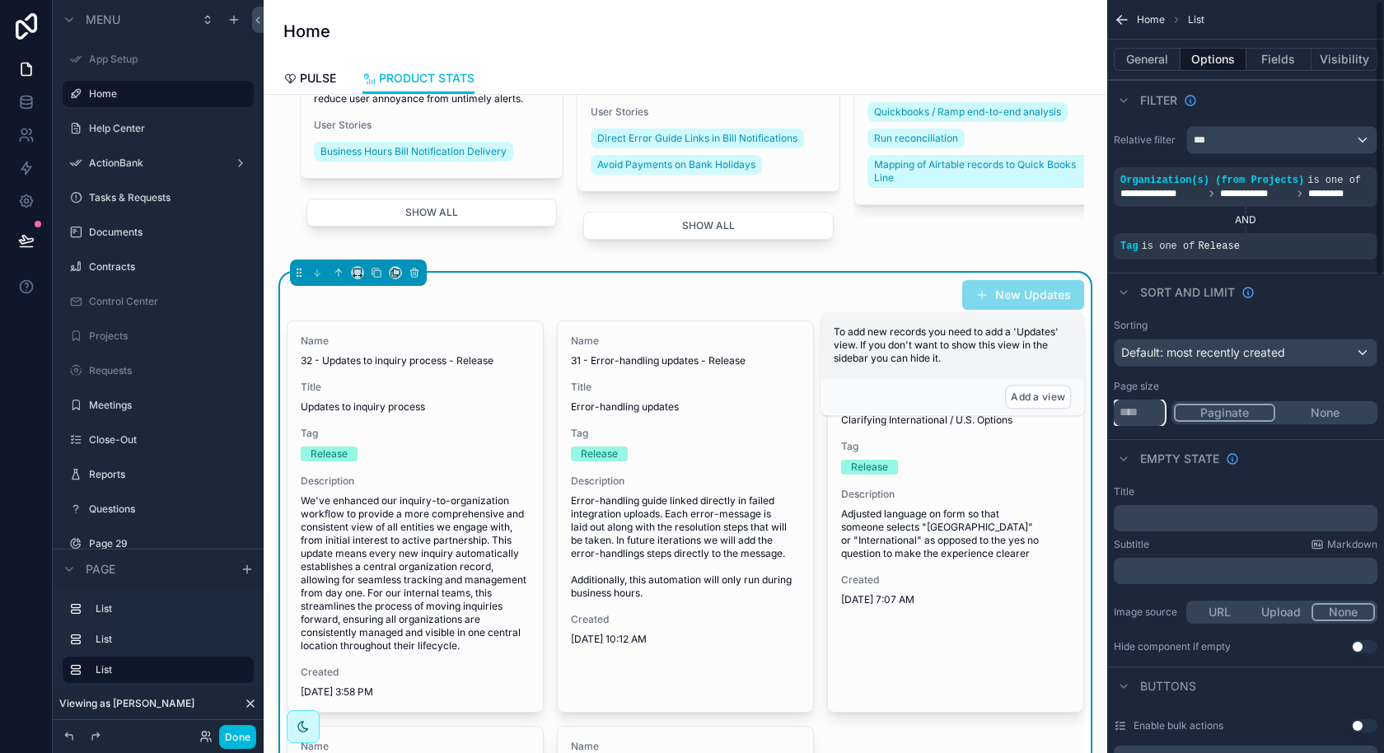
click at [1141, 411] on input "**" at bounding box center [1139, 413] width 51 height 26
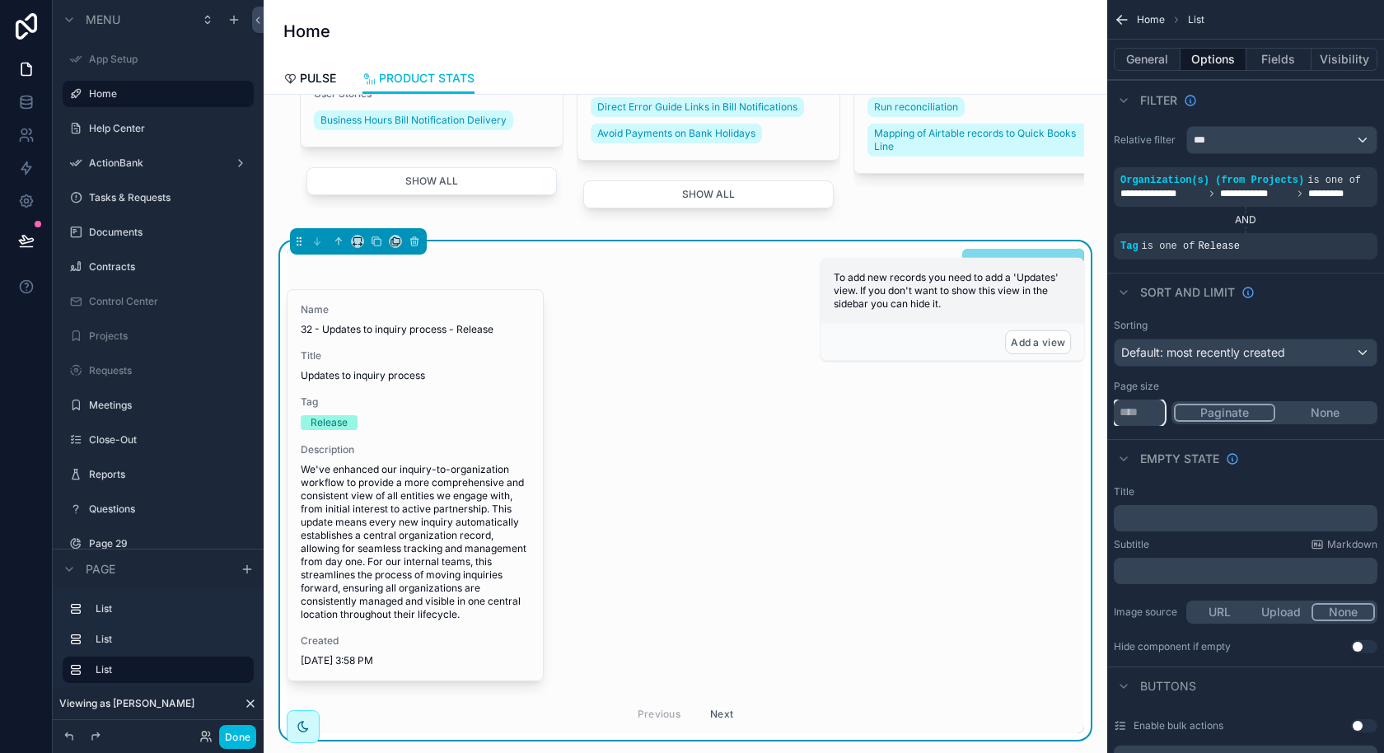
scroll to position [823, 0]
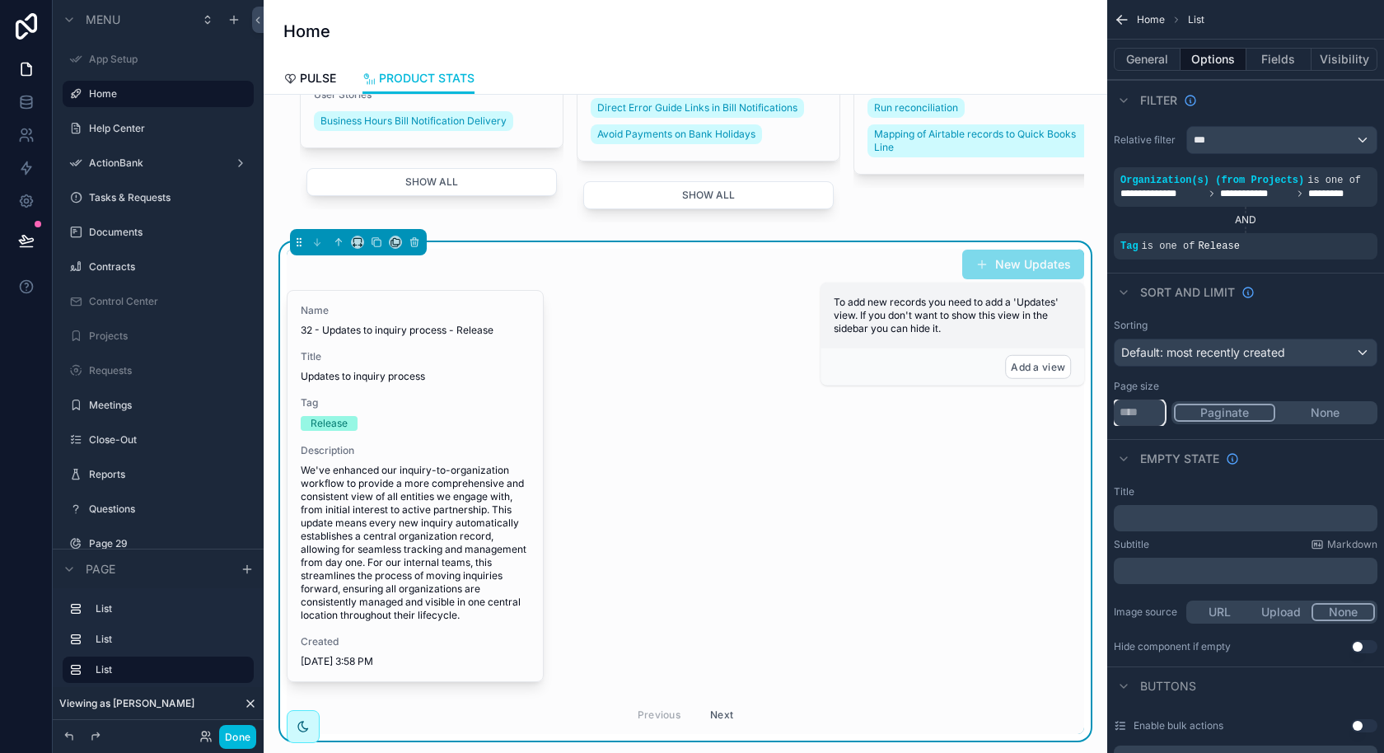
type input "*"
click at [1255, 347] on span "Default: most recently created" at bounding box center [1203, 352] width 164 height 14
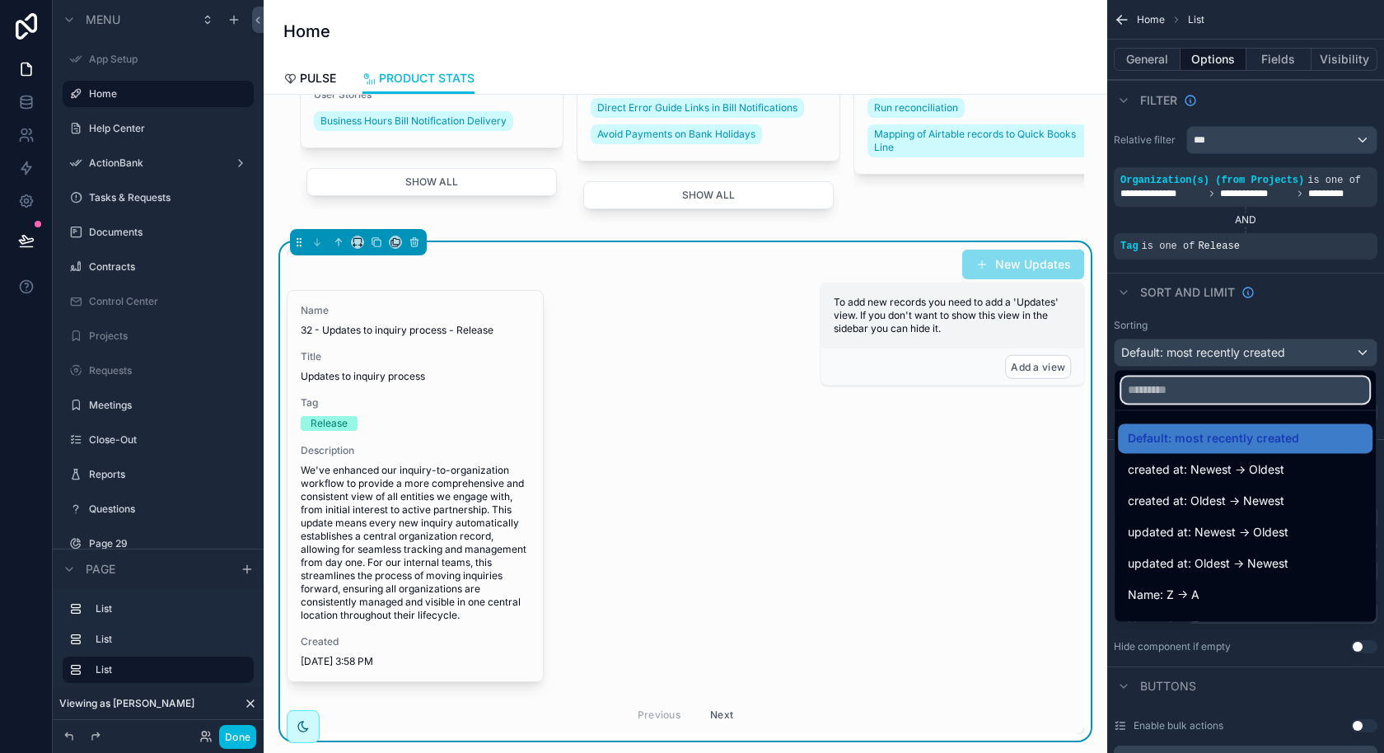
click at [1233, 402] on input "text" at bounding box center [1245, 390] width 248 height 26
click at [1232, 443] on span "Default: most recently created" at bounding box center [1213, 438] width 171 height 20
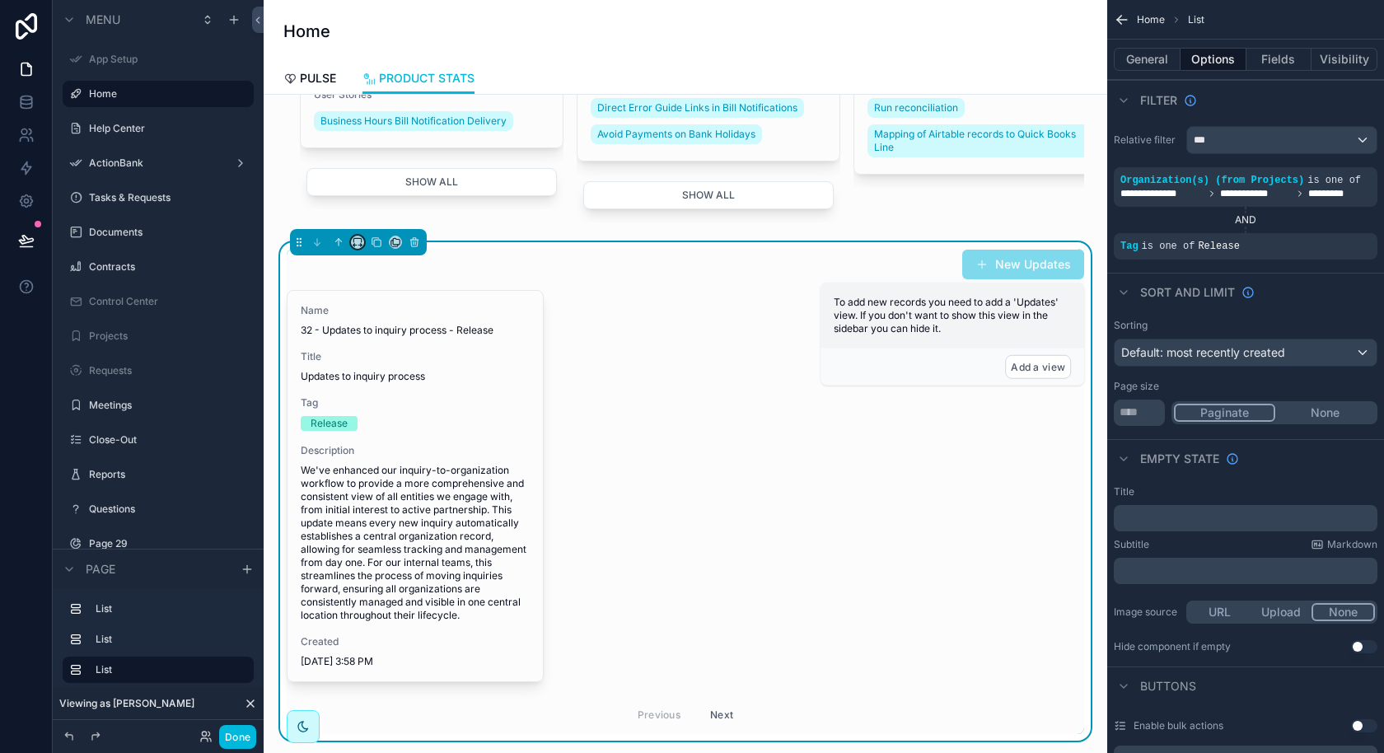
click at [360, 243] on button "scrollable content" at bounding box center [357, 242] width 13 height 13
click at [395, 366] on div "50%" at bounding box center [390, 363] width 51 height 20
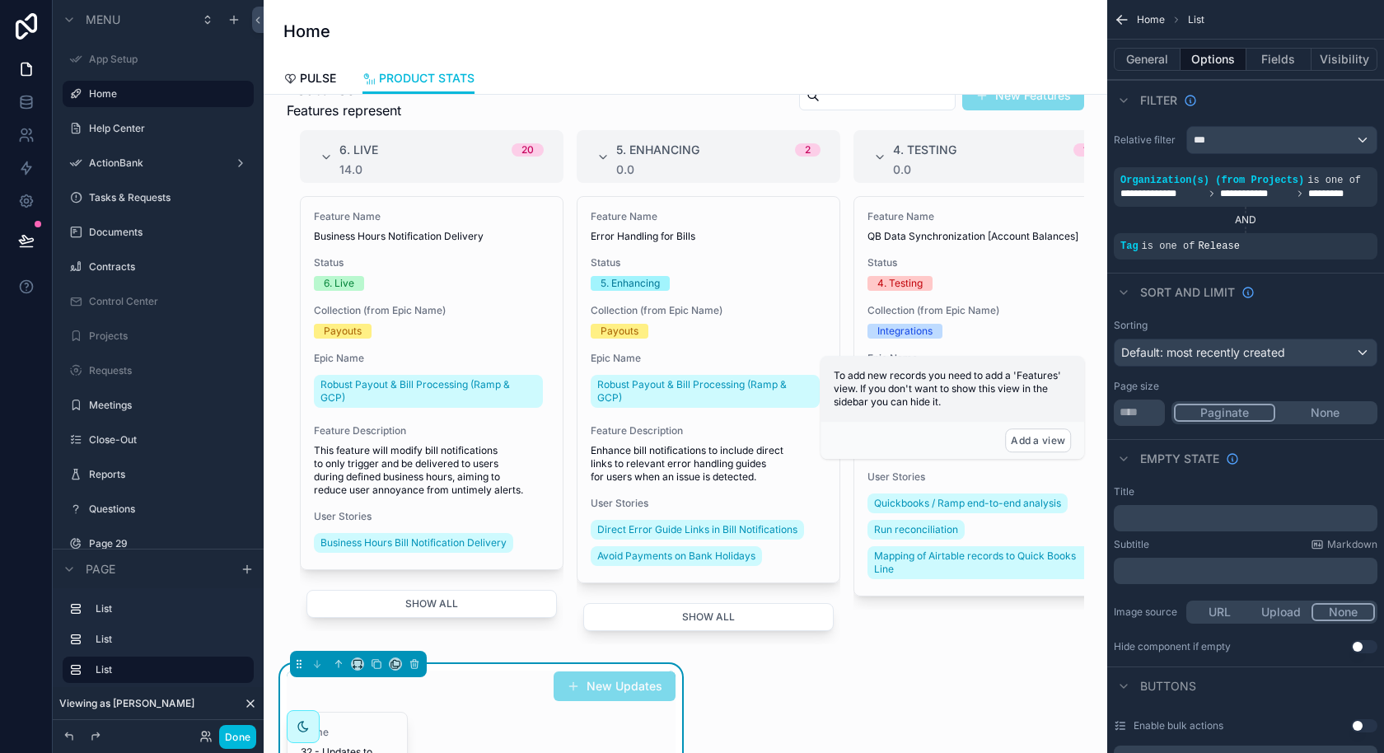
scroll to position [628, 0]
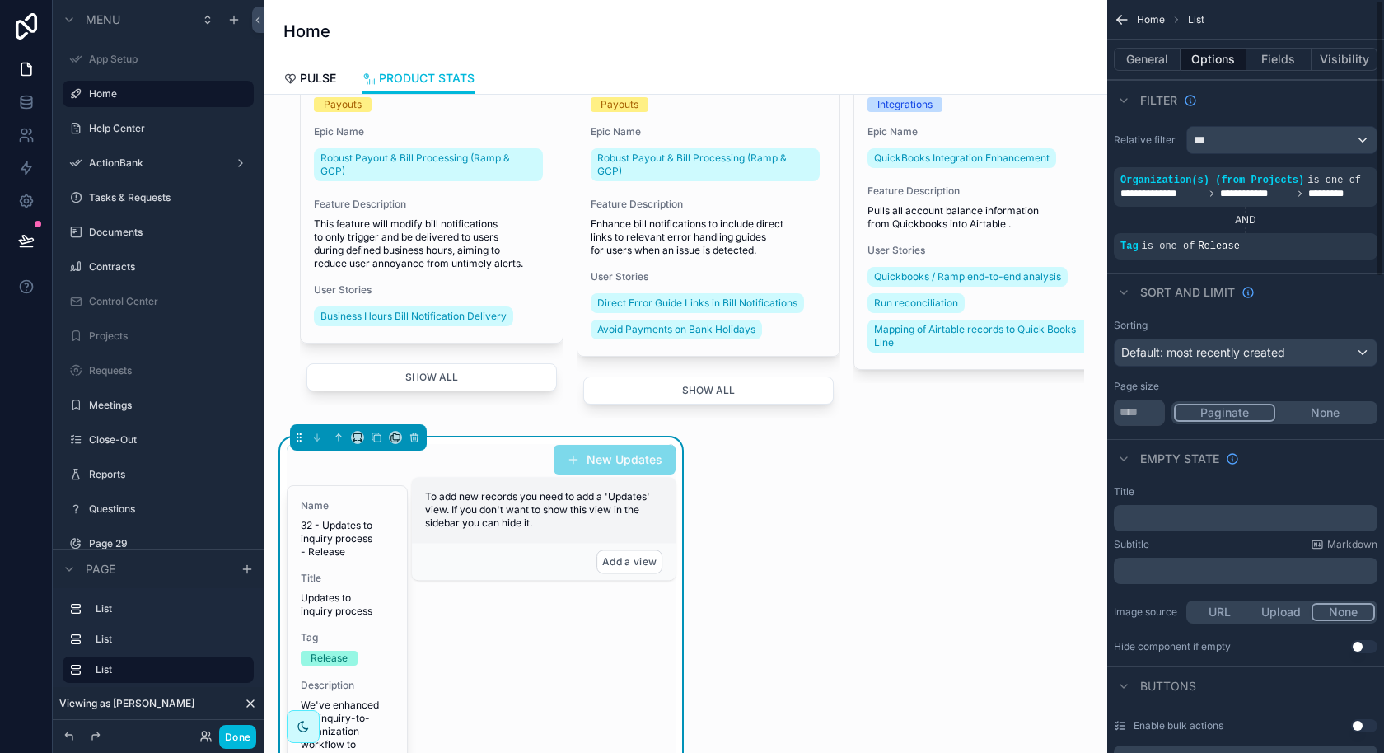
click at [1297, 57] on button "Fields" at bounding box center [1280, 59] width 66 height 23
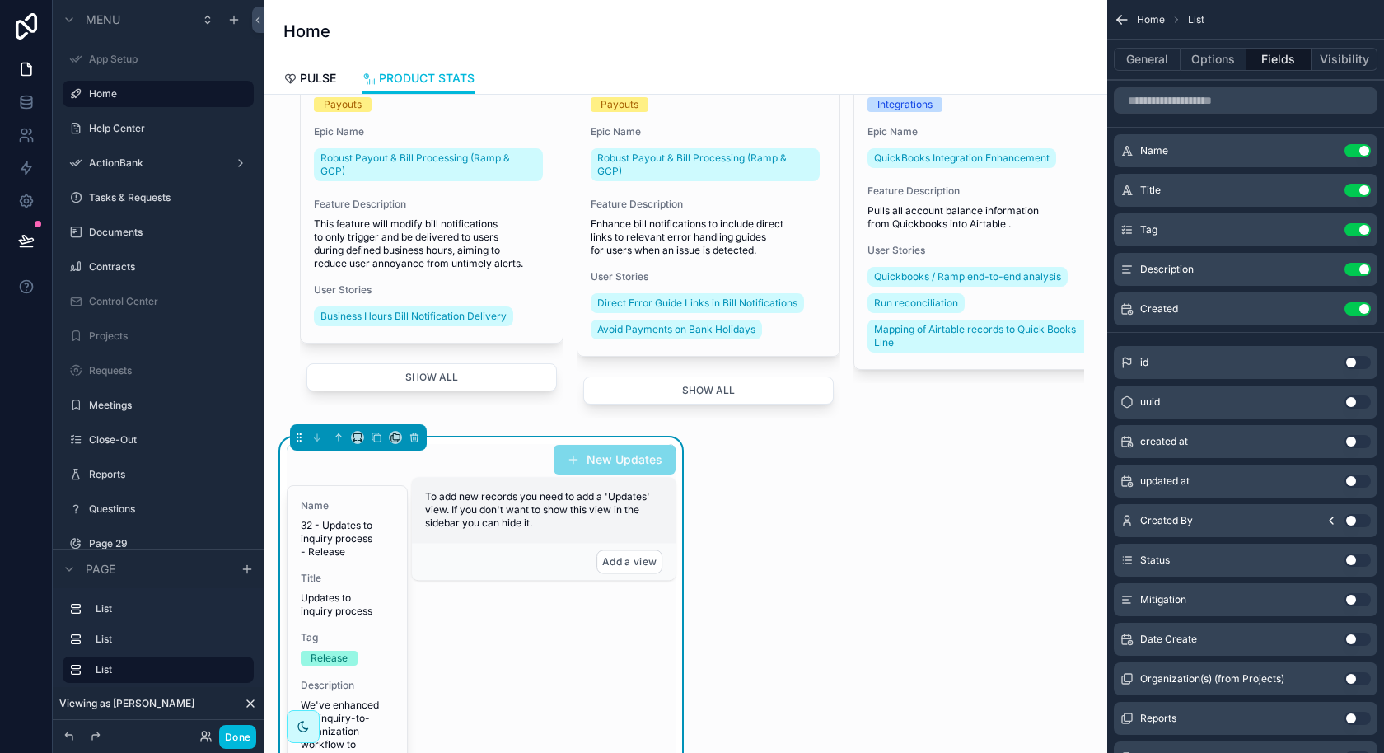
click at [1158, 70] on button "General" at bounding box center [1147, 59] width 67 height 23
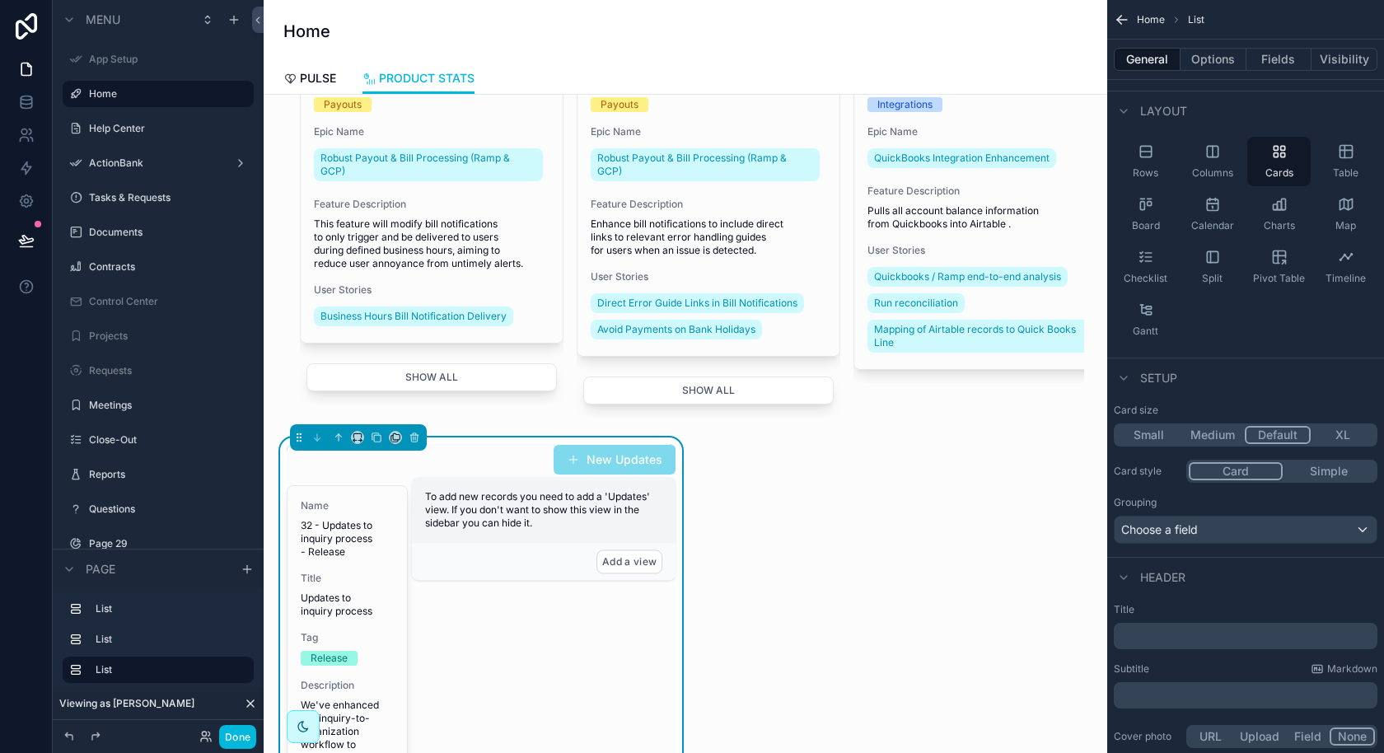
scroll to position [94, 0]
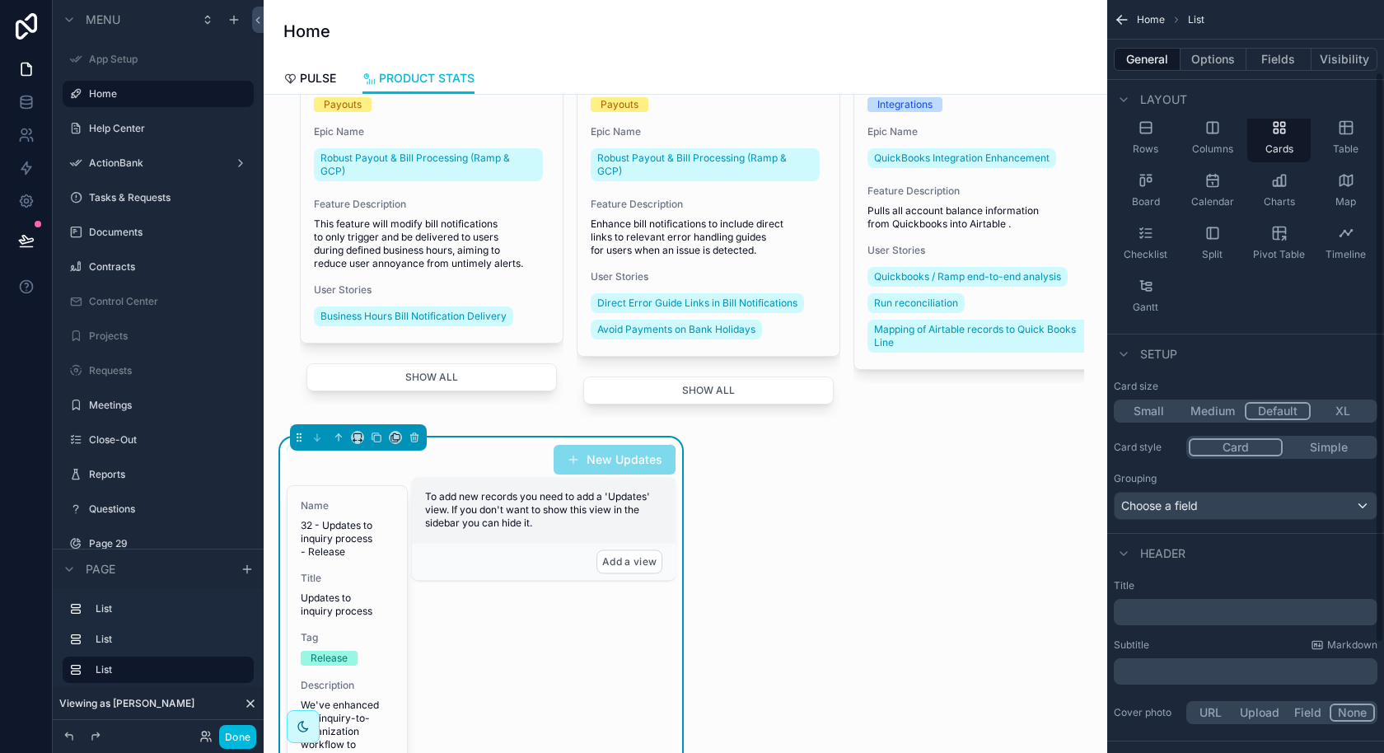
click at [1334, 415] on button "XL" at bounding box center [1343, 411] width 64 height 18
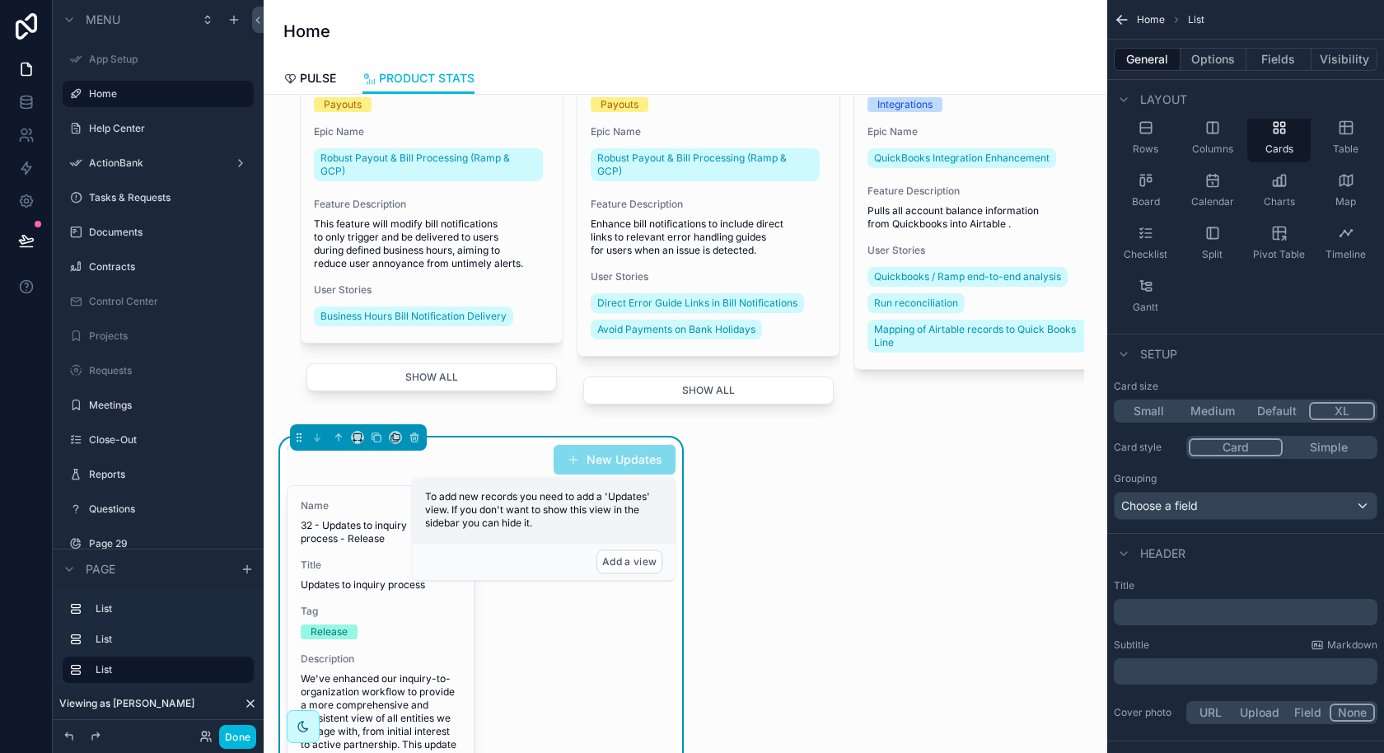
click at [1317, 442] on button "Simple" at bounding box center [1329, 447] width 92 height 18
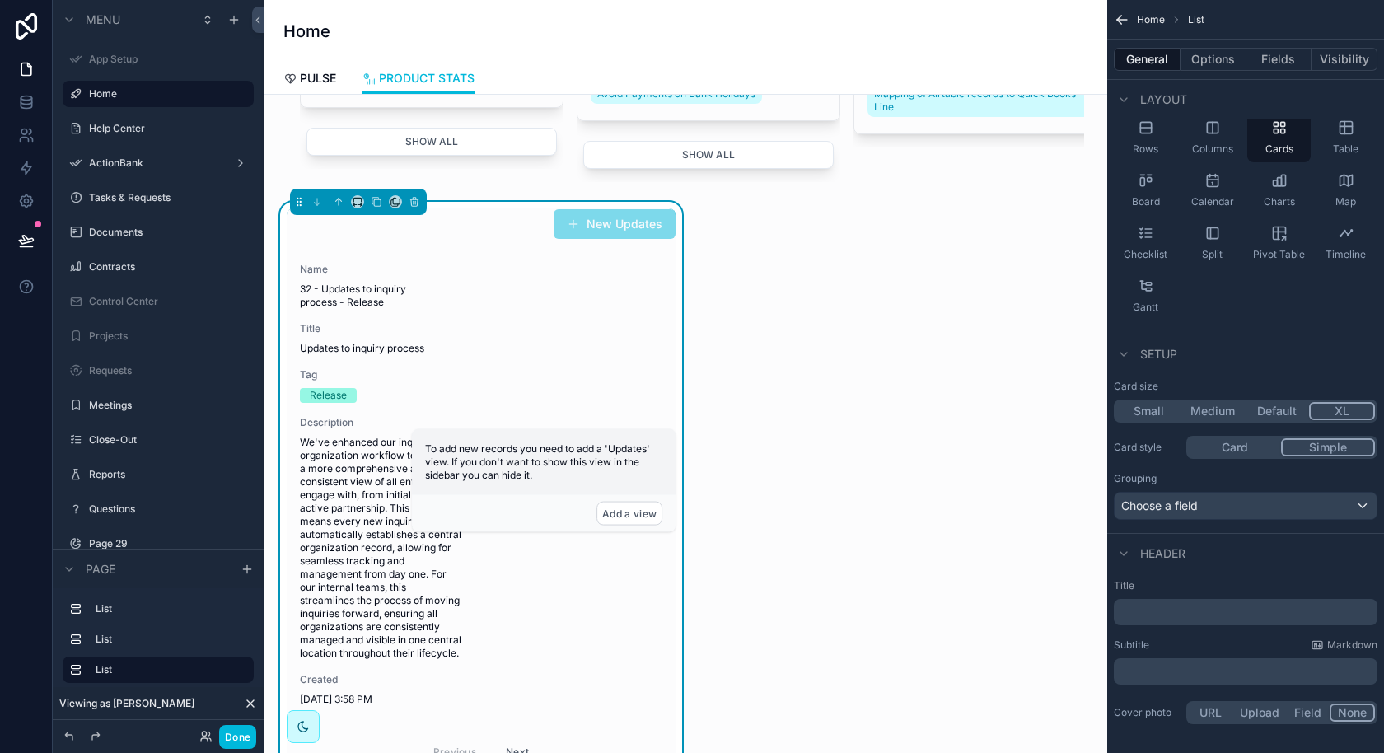
scroll to position [988, 0]
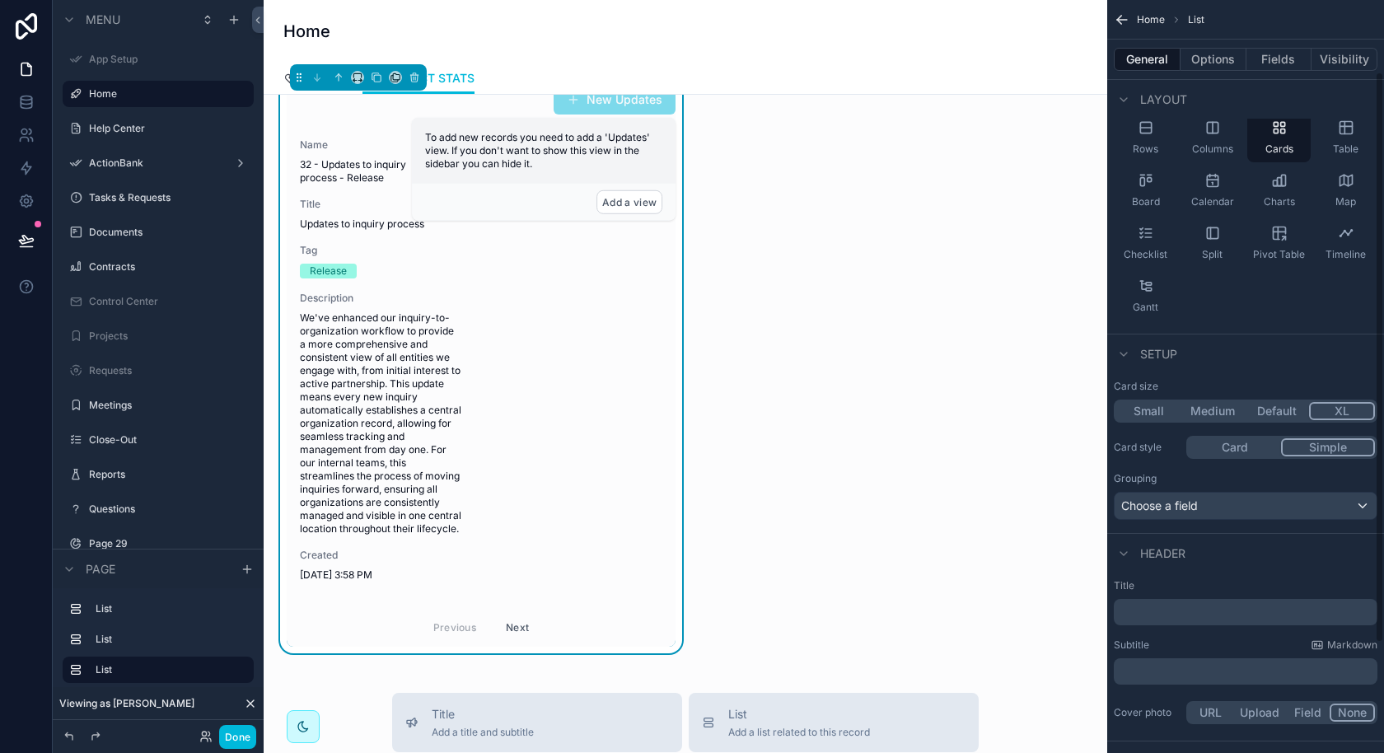
click at [1289, 58] on button "Fields" at bounding box center [1280, 59] width 66 height 23
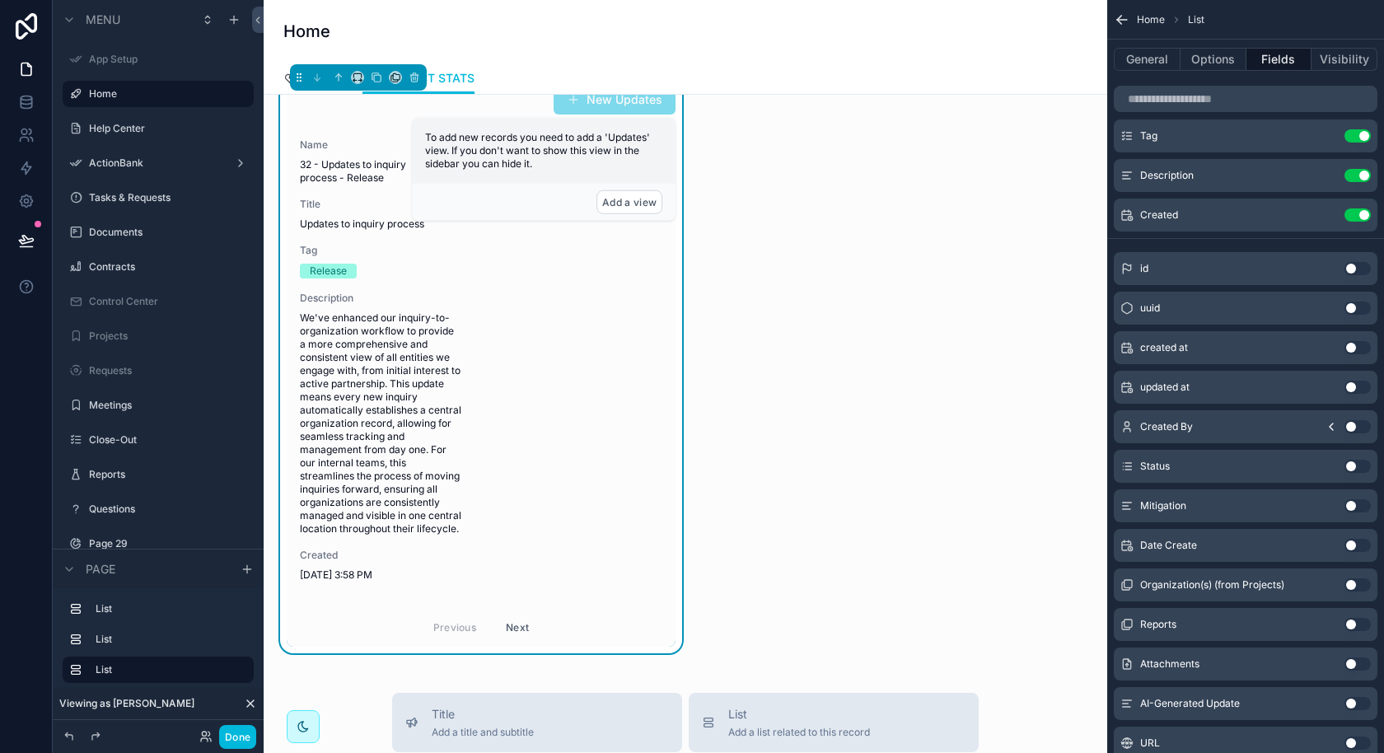
click at [0, 0] on icon "scrollable content" at bounding box center [0, 0] width 0 height 0
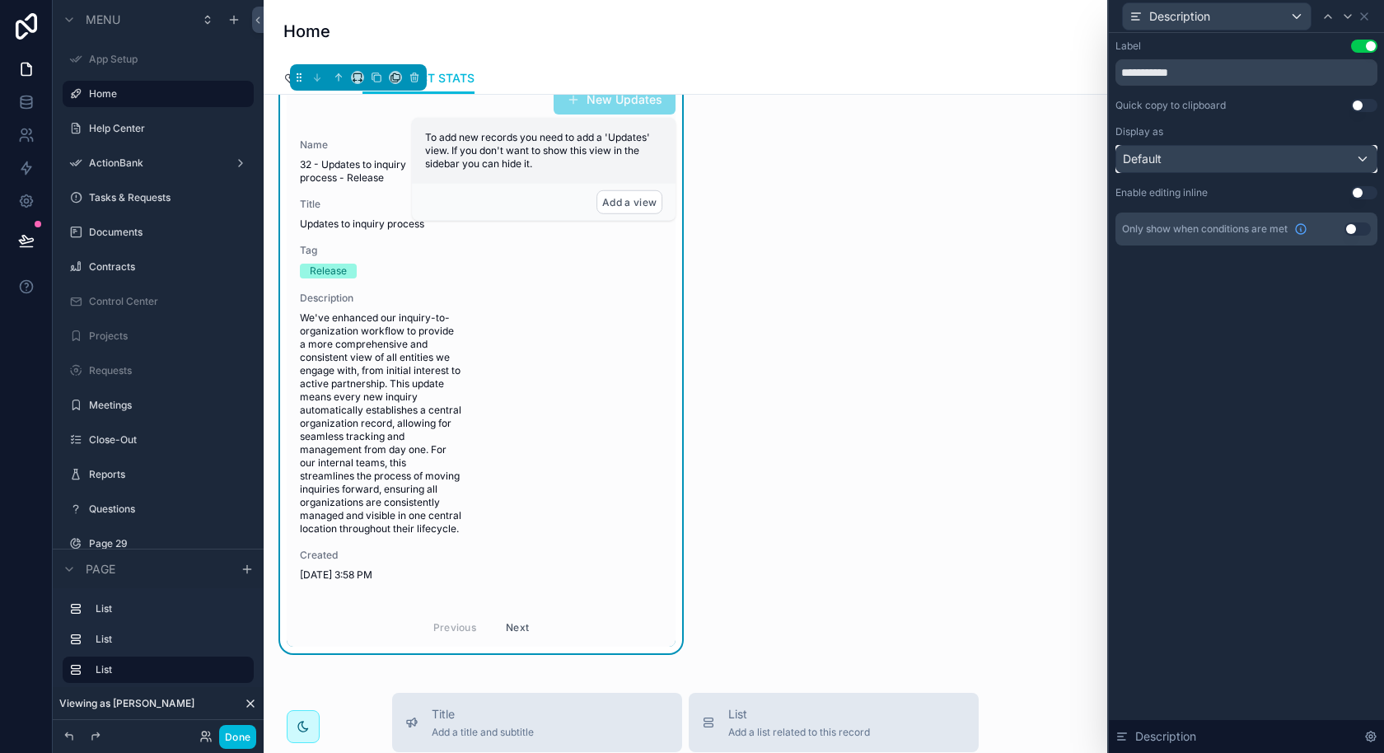
click at [1330, 147] on div "Default" at bounding box center [1246, 159] width 260 height 26
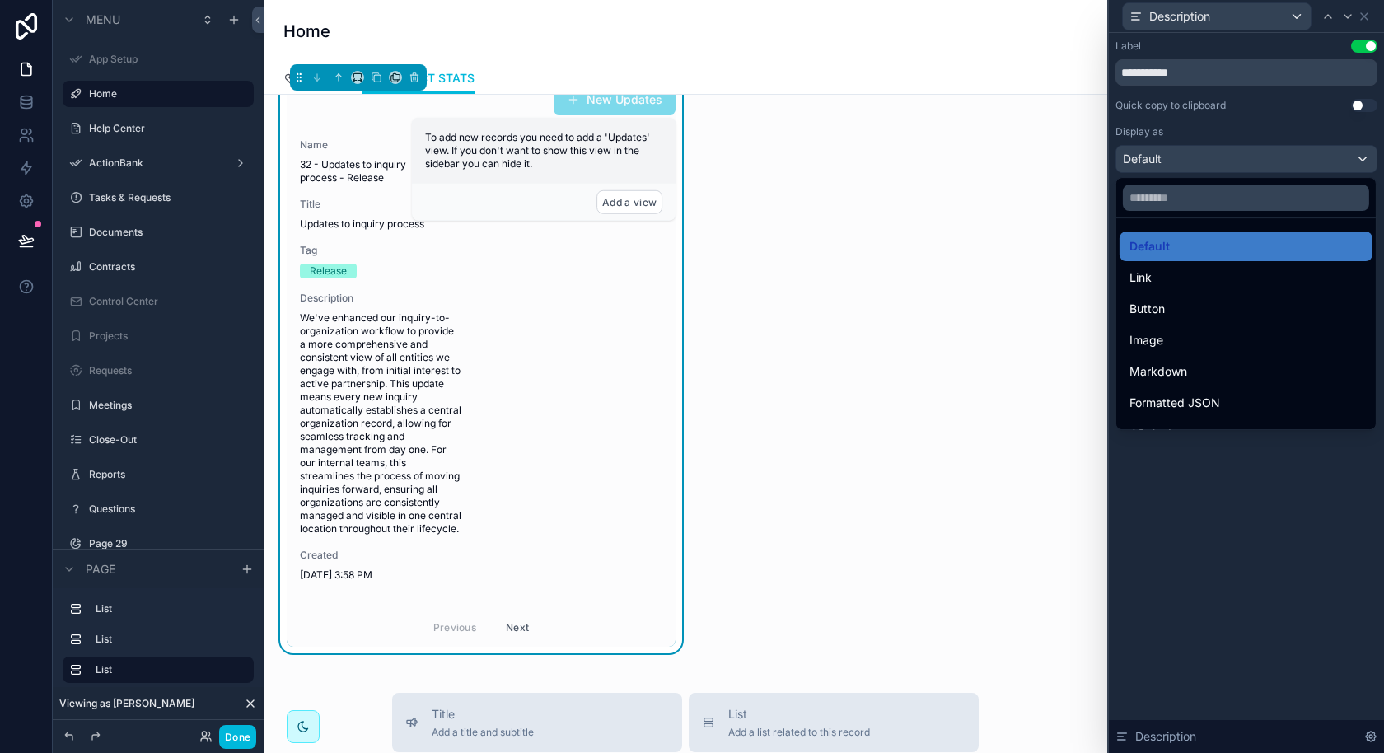
click at [1330, 147] on div at bounding box center [1246, 376] width 275 height 753
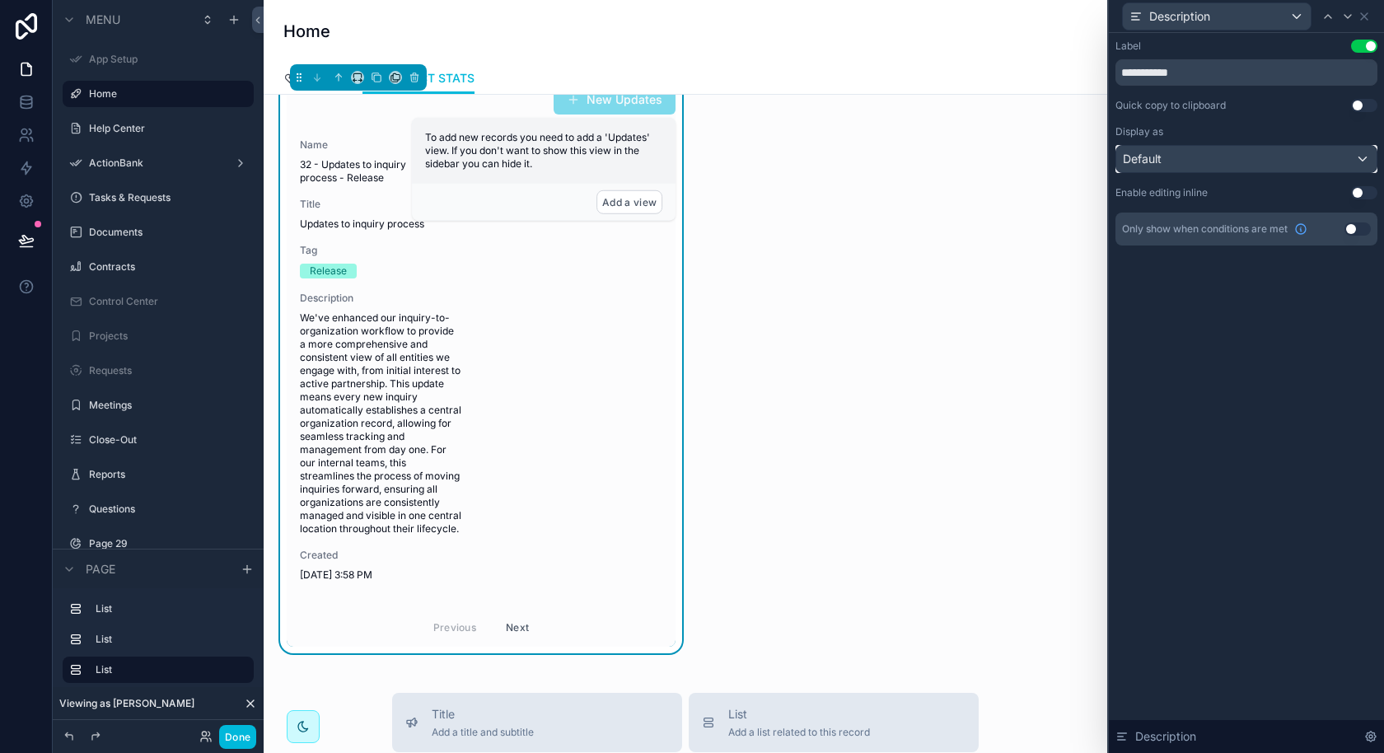
click at [1324, 152] on div "Default" at bounding box center [1246, 159] width 260 height 26
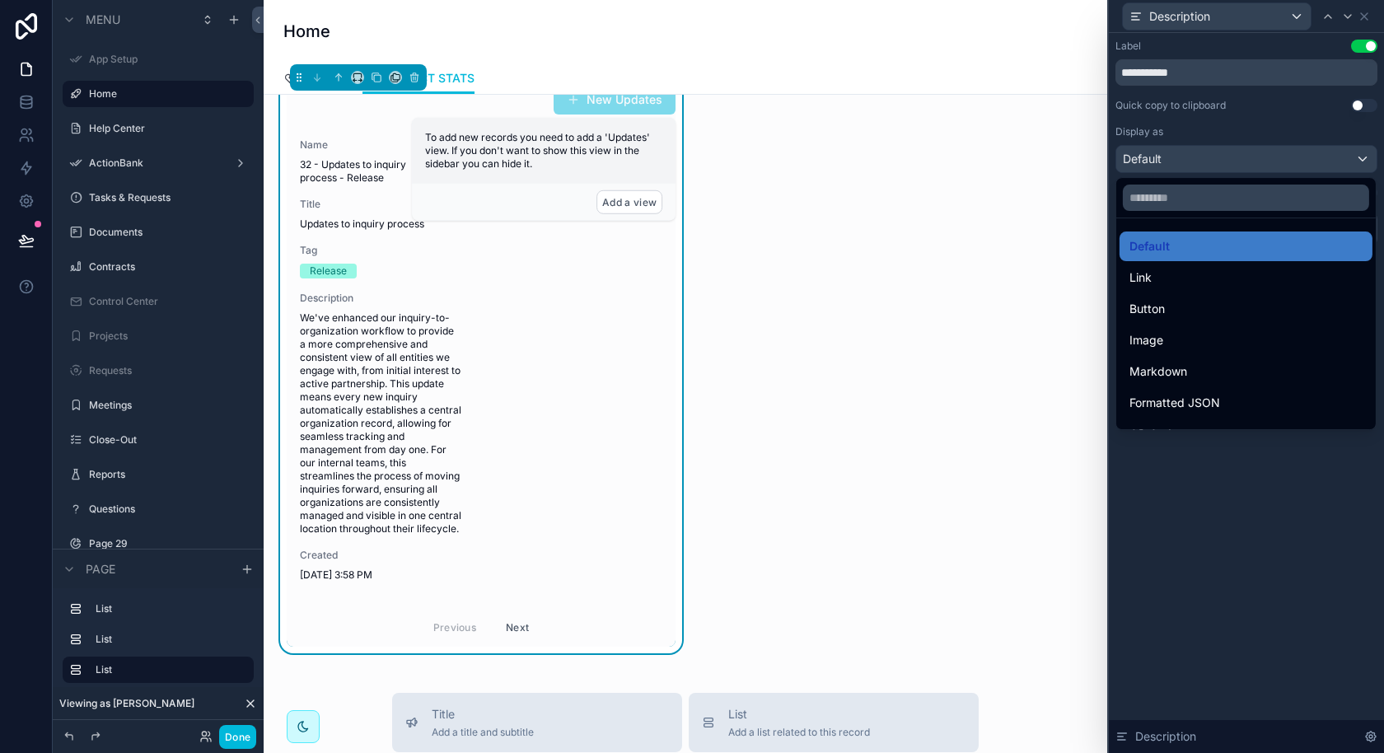
click at [1167, 357] on div "Markdown" at bounding box center [1246, 372] width 253 height 30
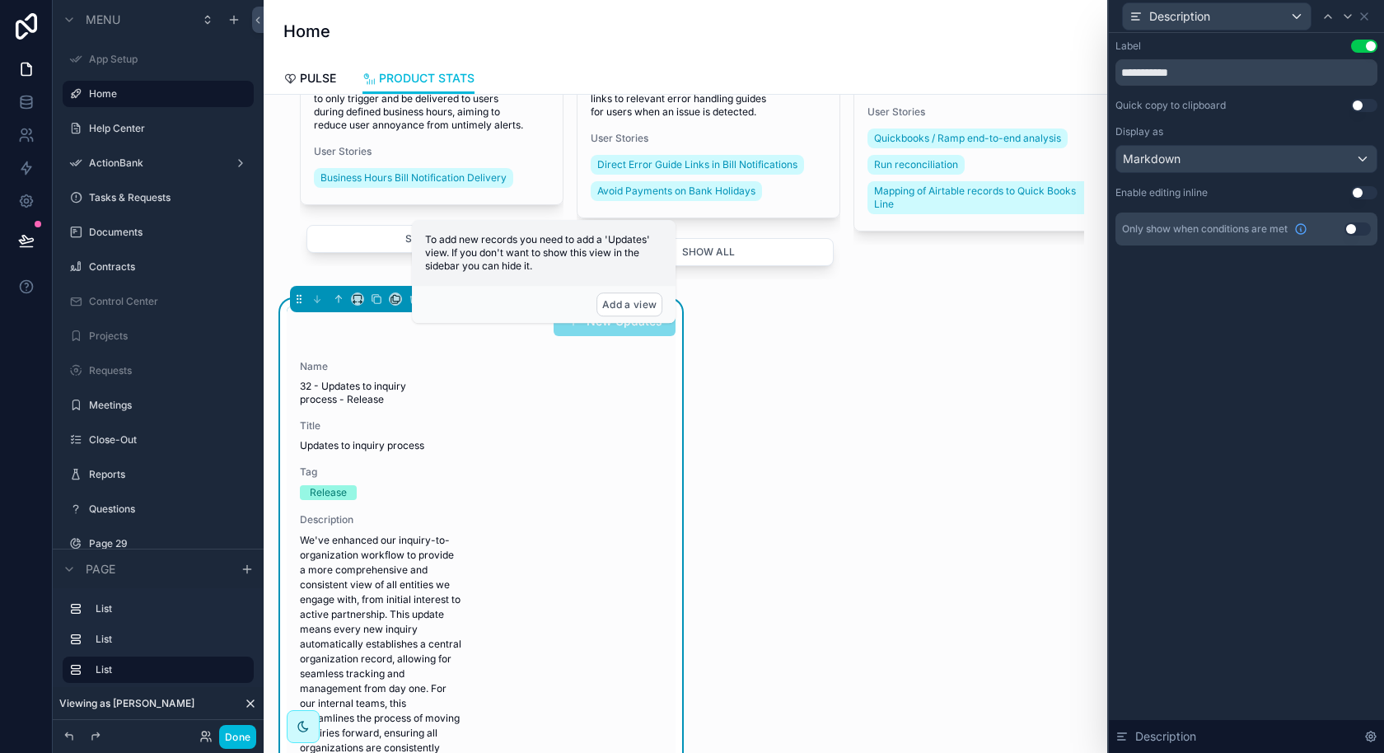
scroll to position [615, 0]
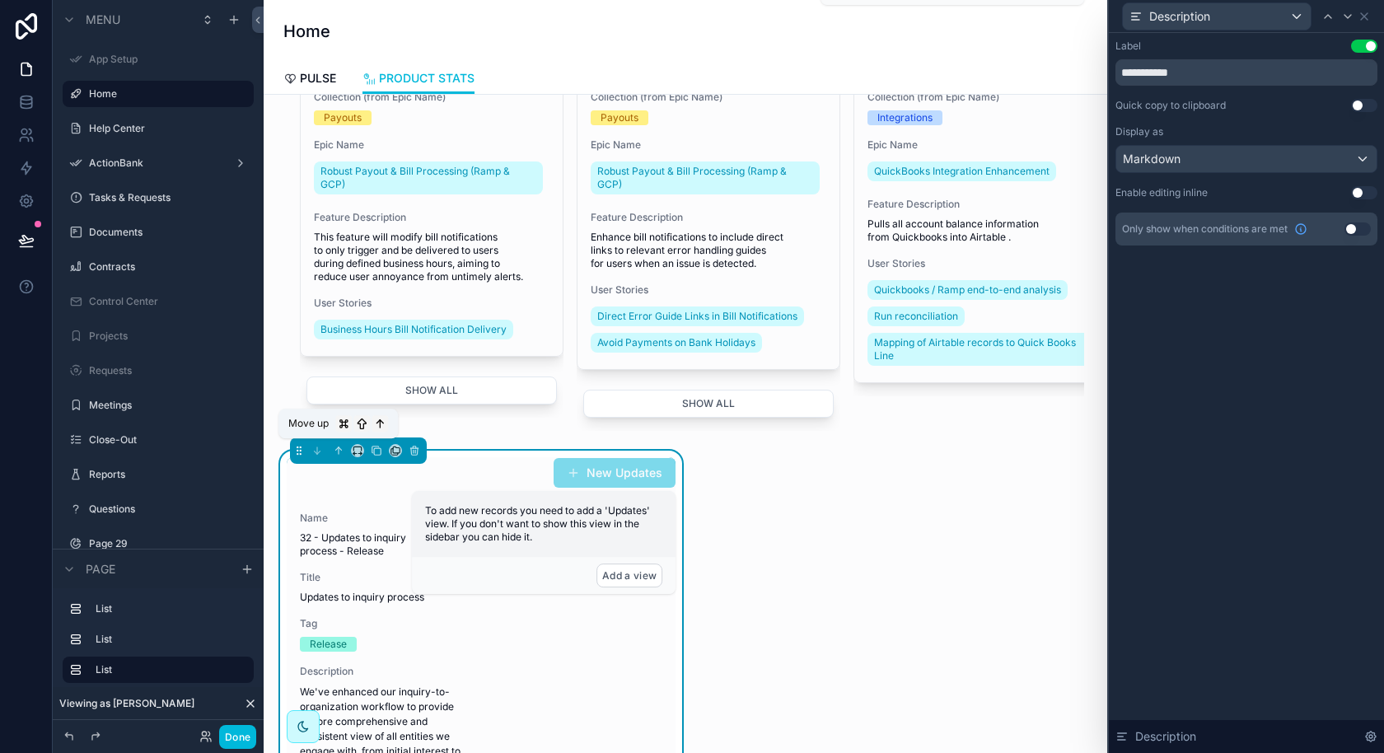
click at [334, 450] on icon "scrollable content" at bounding box center [339, 451] width 12 height 12
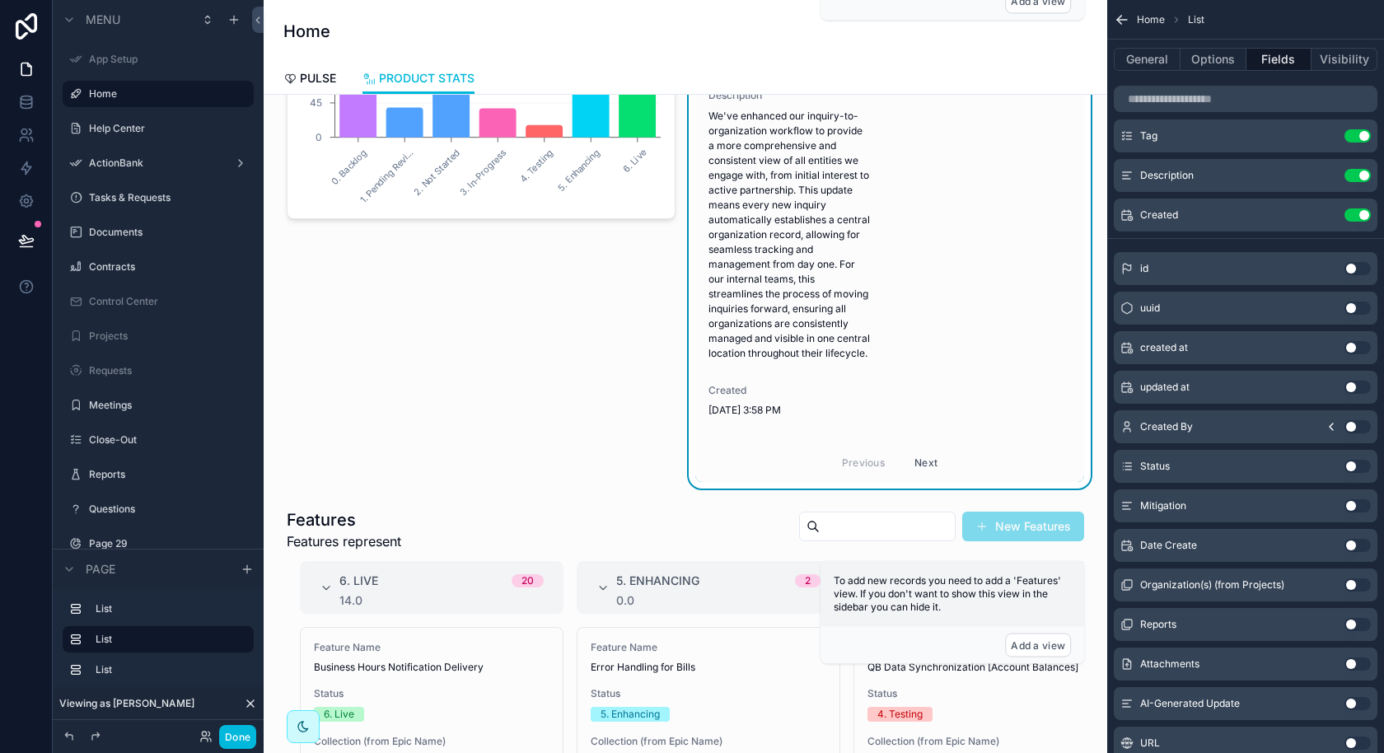
scroll to position [0, 0]
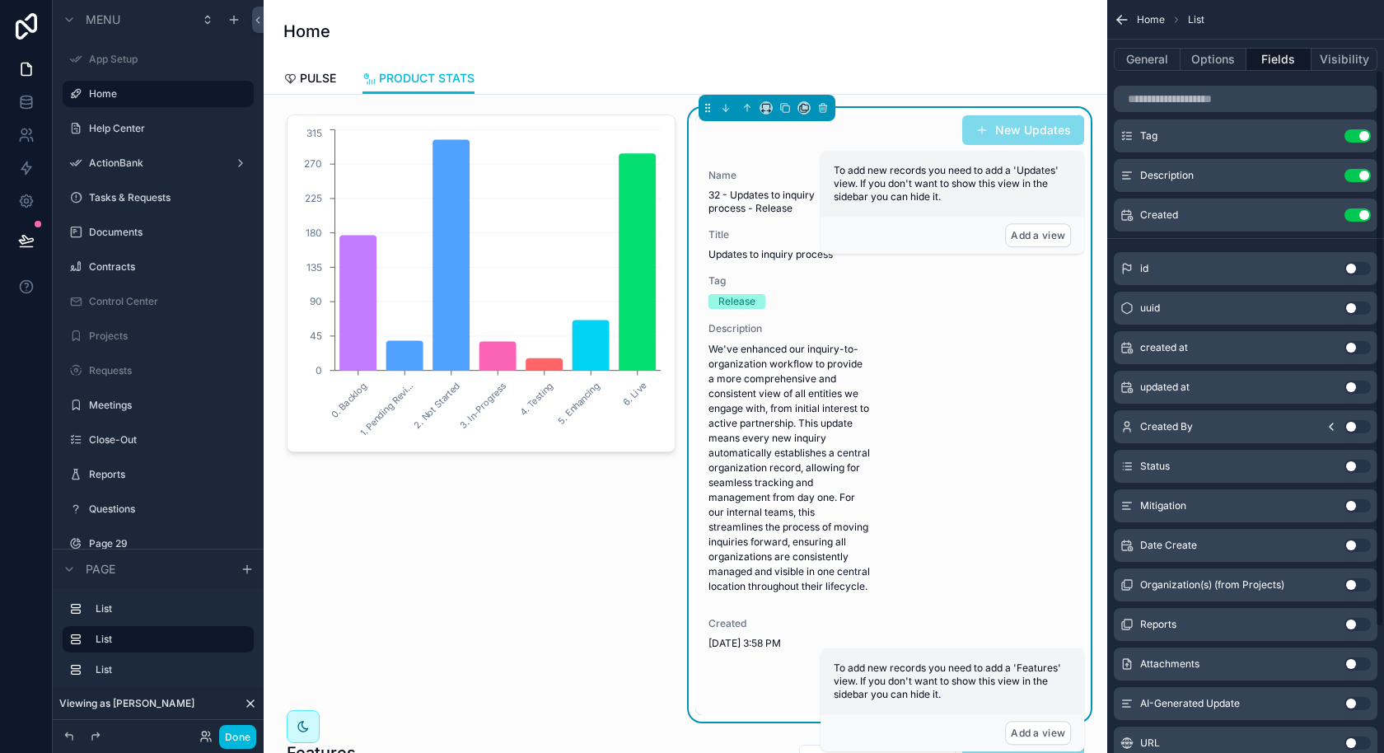
click at [1237, 57] on button "Options" at bounding box center [1214, 59] width 66 height 23
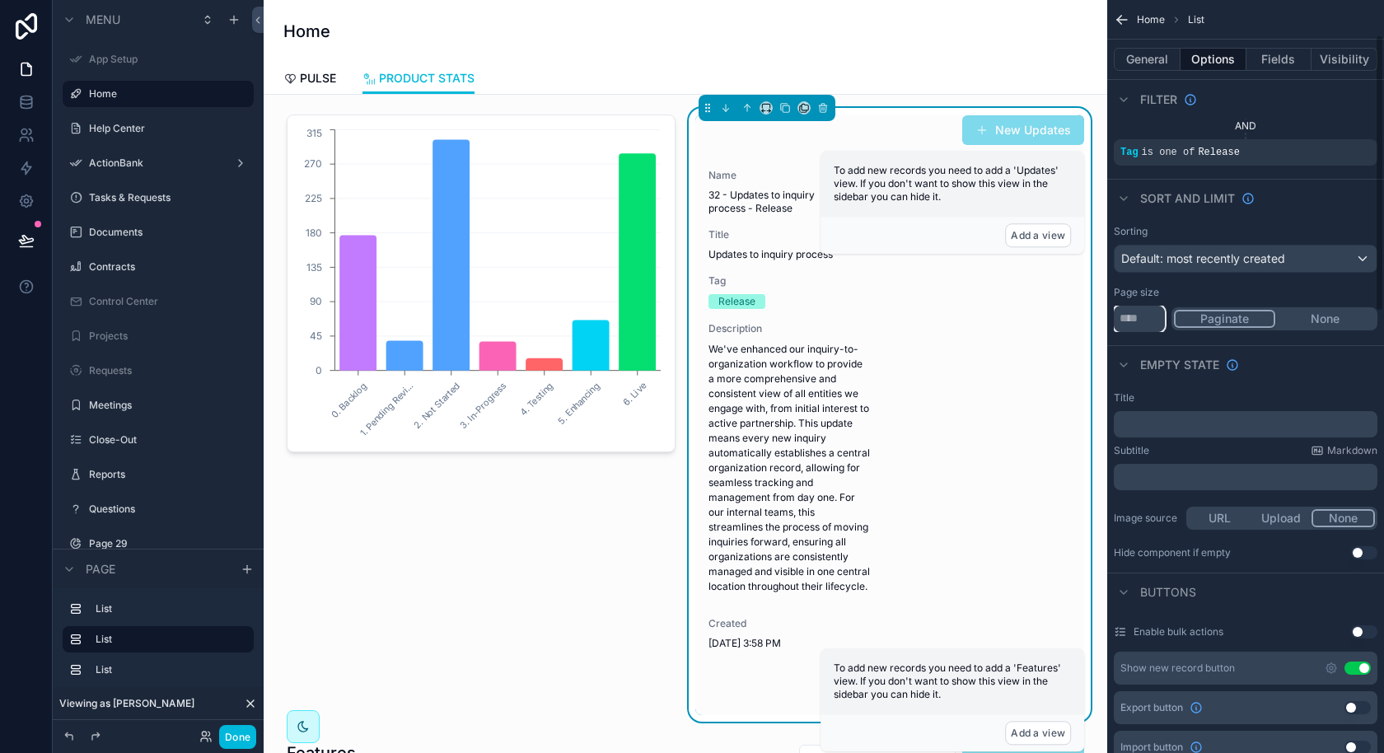
click at [1142, 315] on input "*" at bounding box center [1139, 319] width 51 height 26
type input "*"
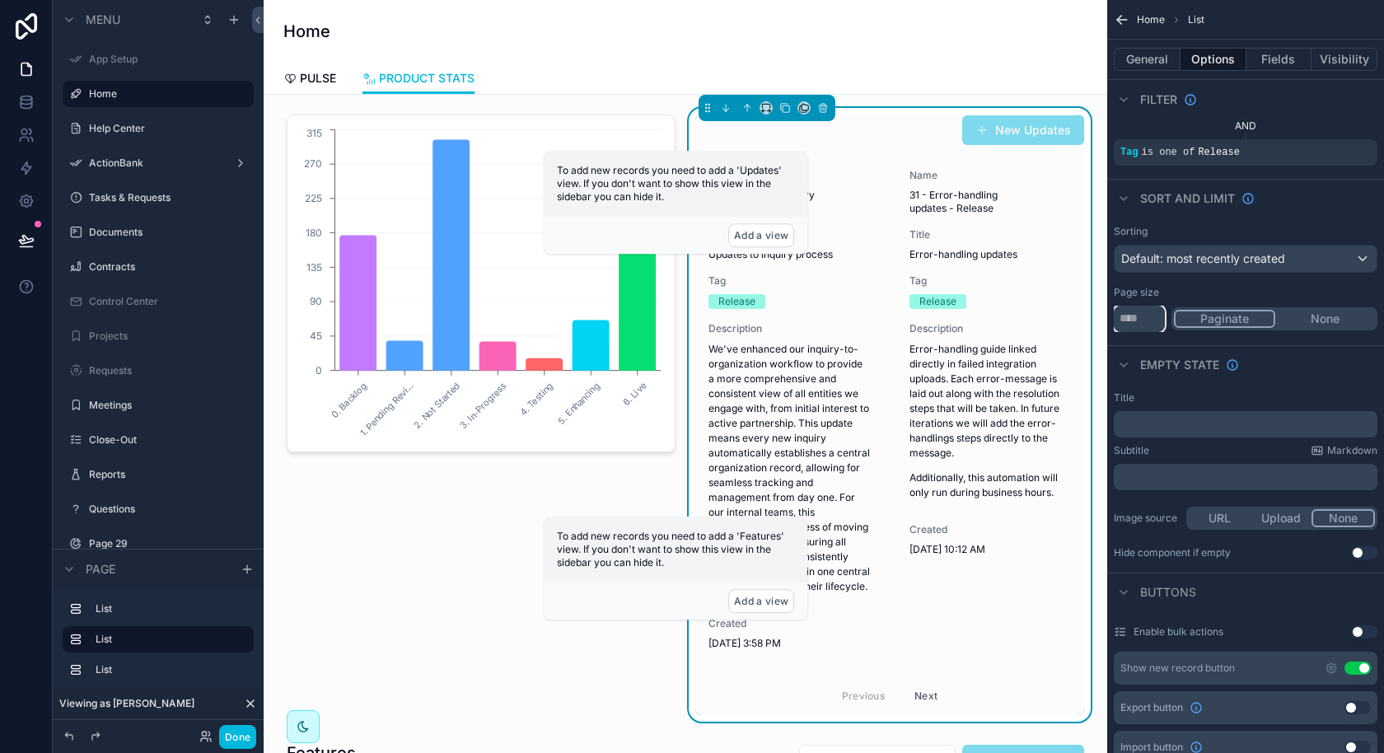
type input "*"
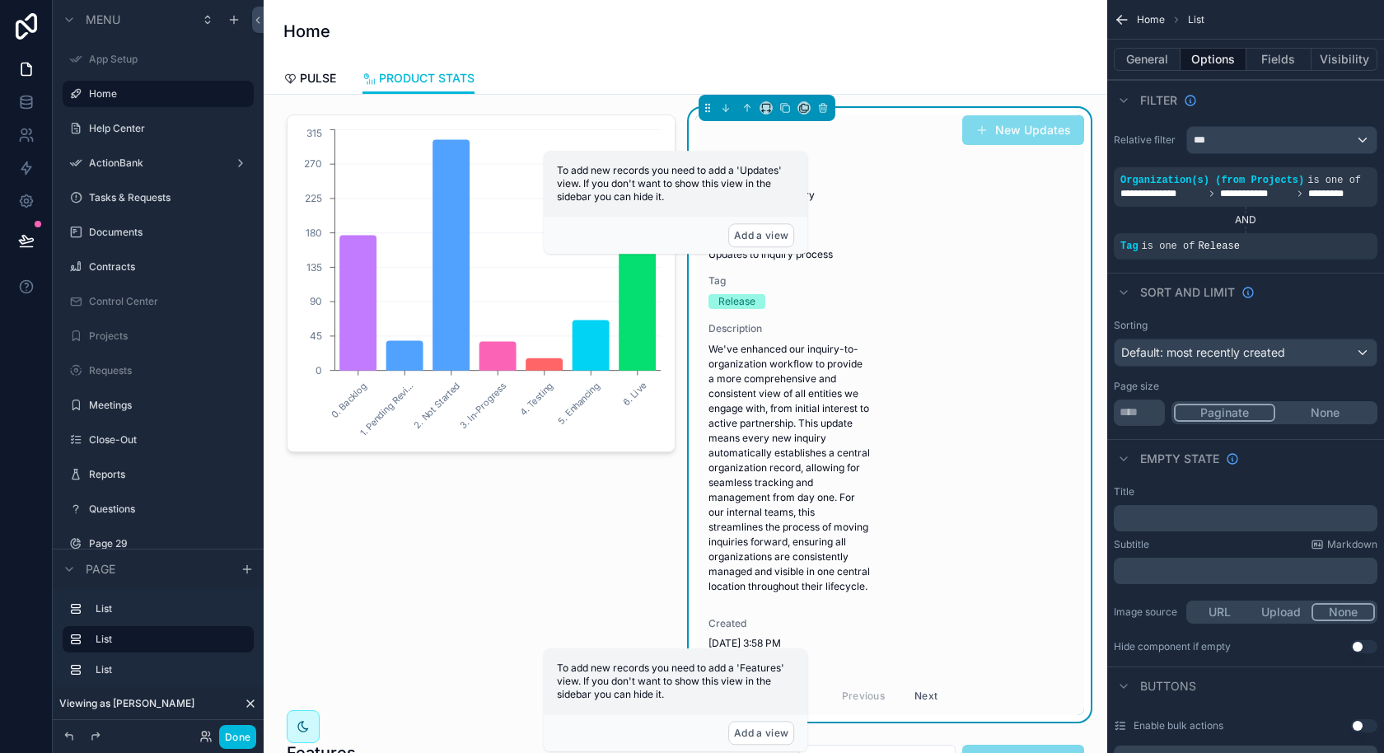
click at [1333, 415] on button "None" at bounding box center [1325, 413] width 100 height 18
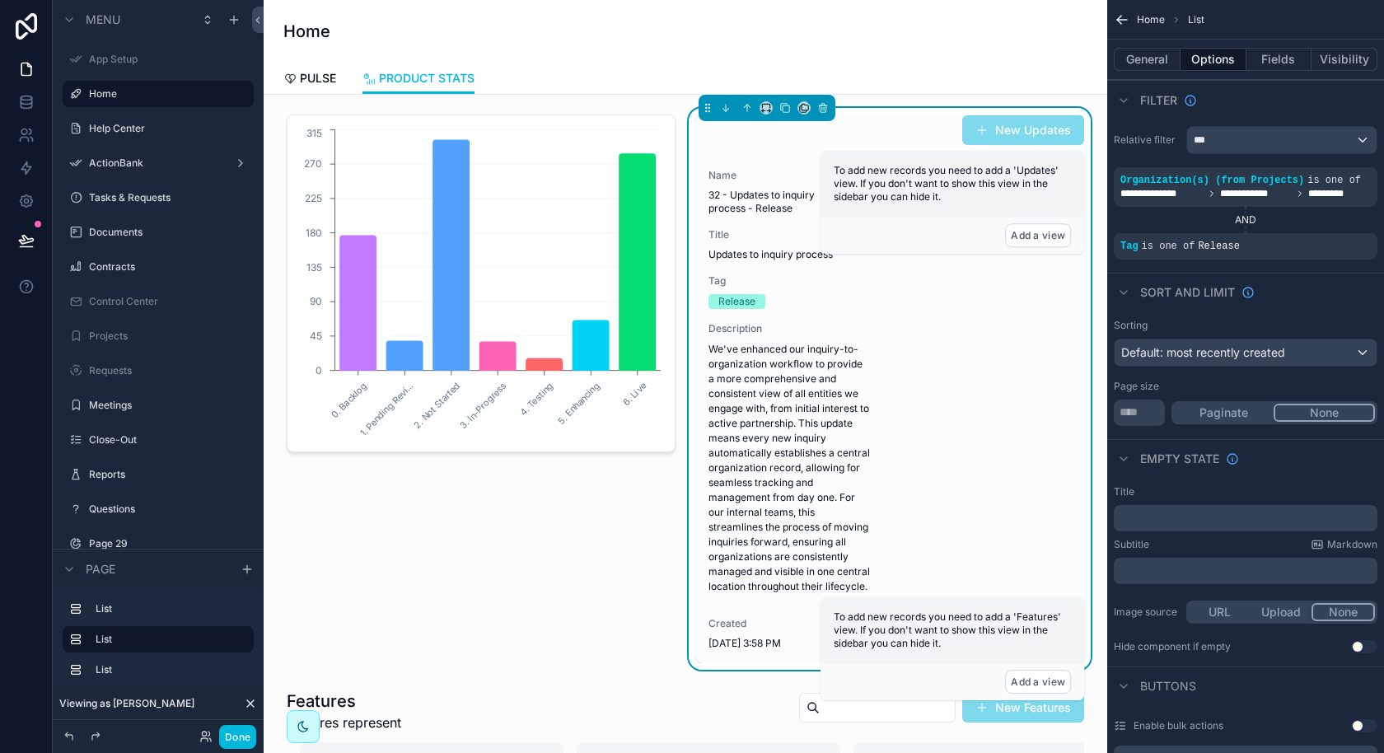
click at [1256, 421] on div "Paginate None" at bounding box center [1275, 412] width 206 height 23
click at [1256, 415] on button "Paginate" at bounding box center [1224, 413] width 100 height 18
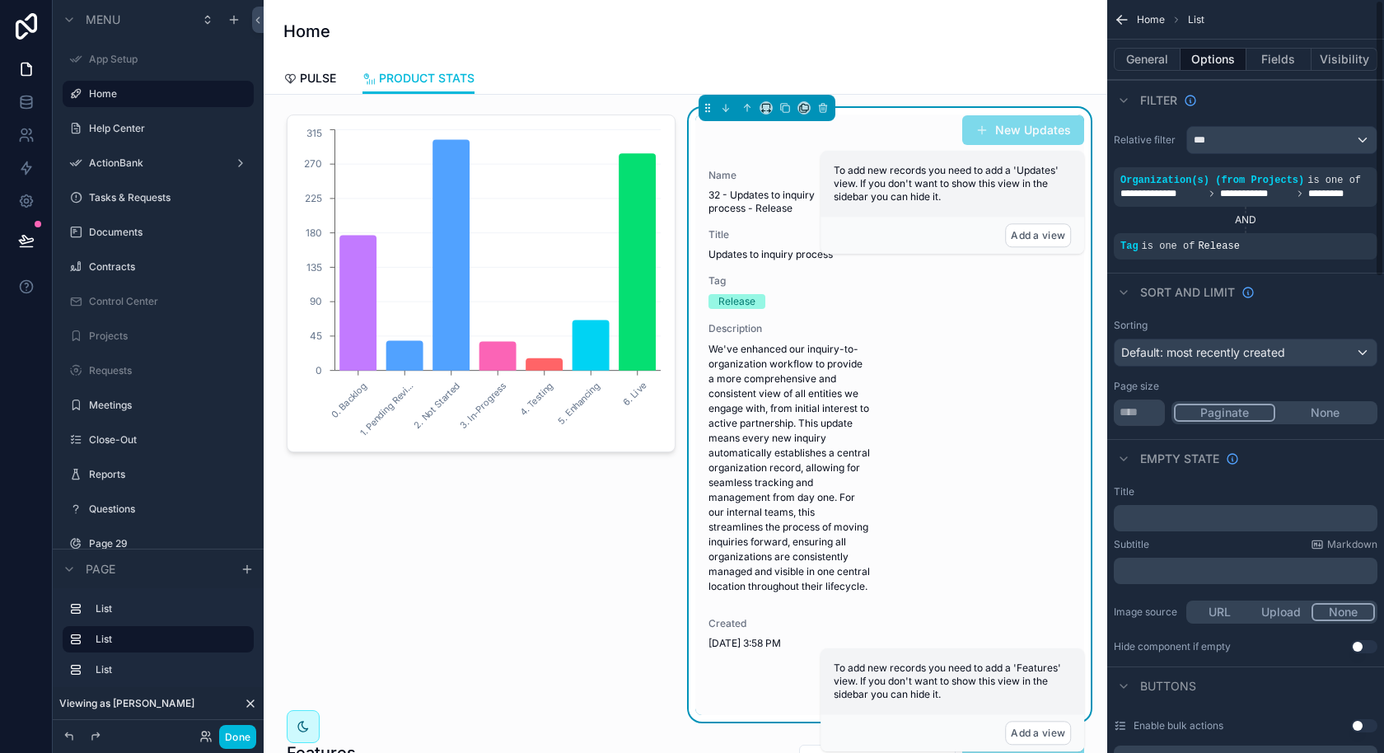
click at [1163, 55] on button "General" at bounding box center [1147, 59] width 67 height 23
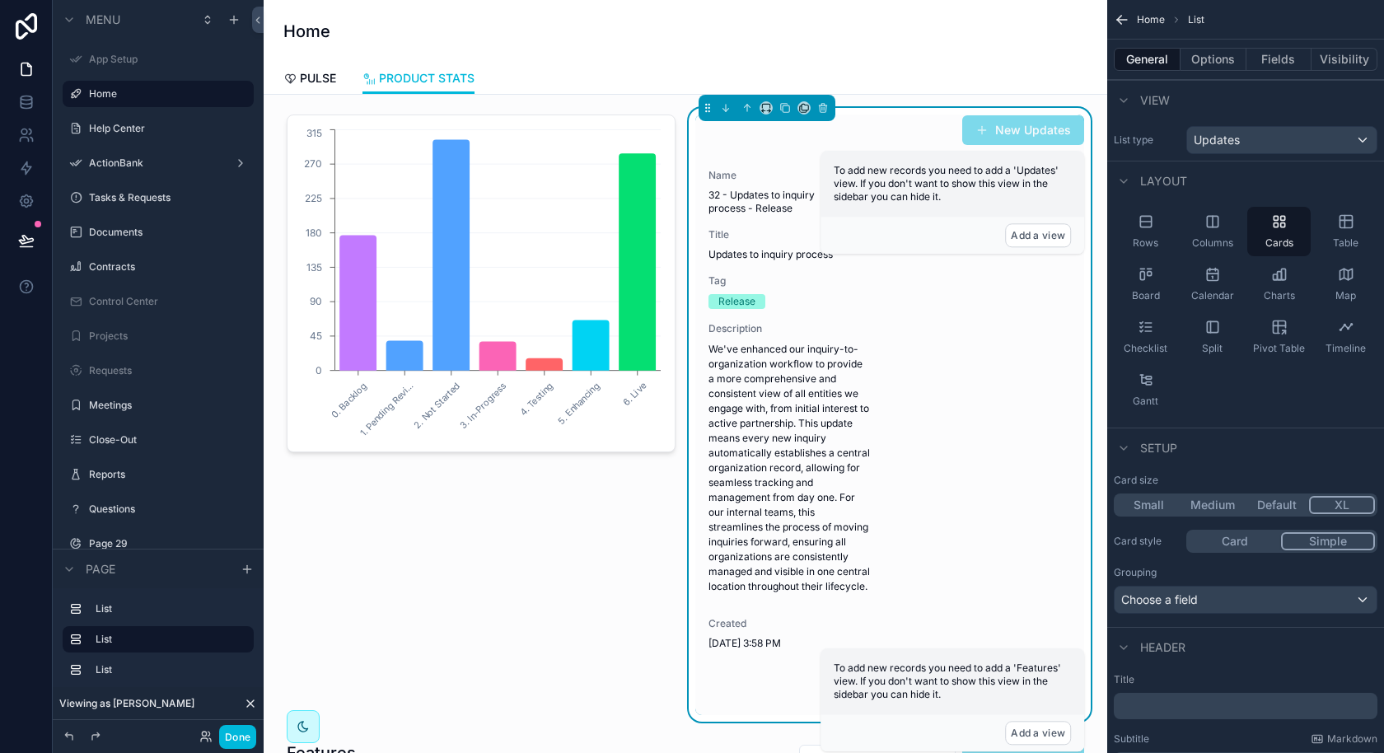
click at [1167, 504] on button "Small" at bounding box center [1148, 505] width 64 height 18
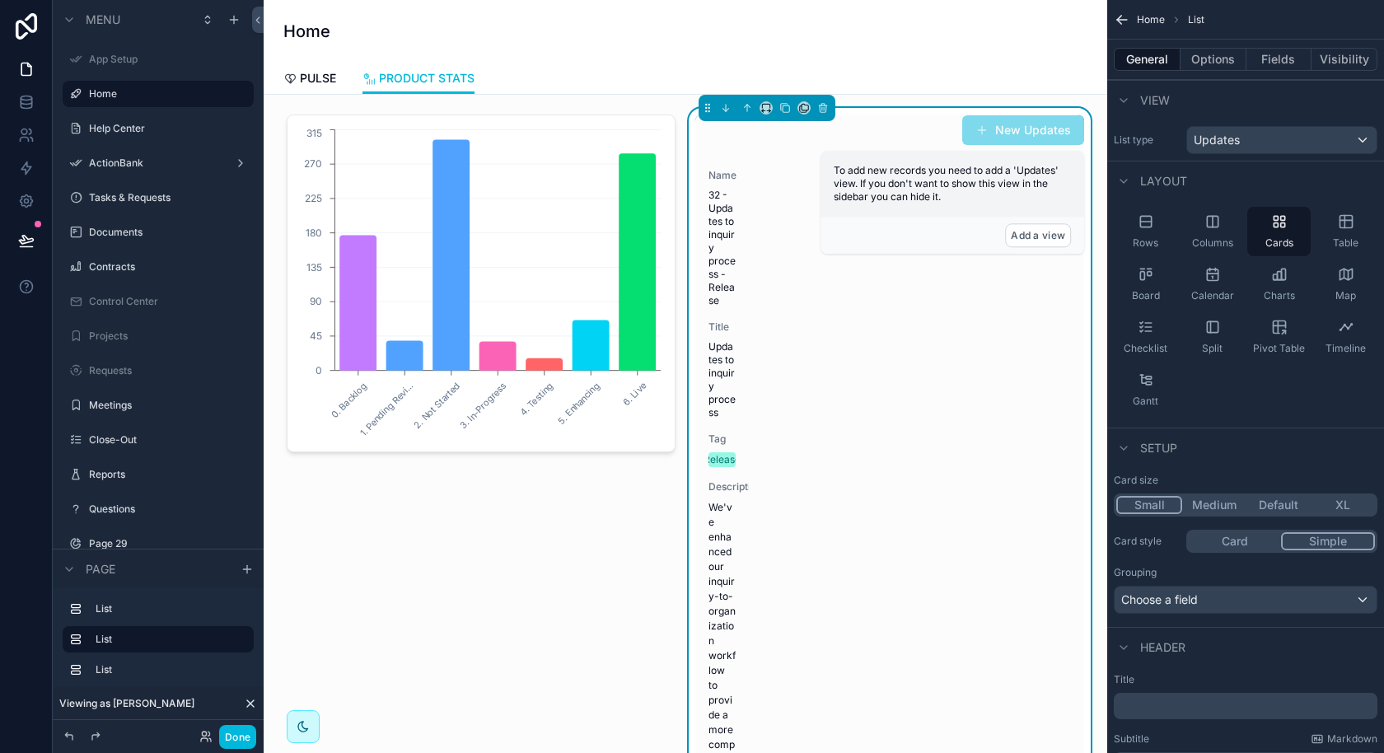
click at [1200, 506] on button "Medium" at bounding box center [1214, 505] width 64 height 18
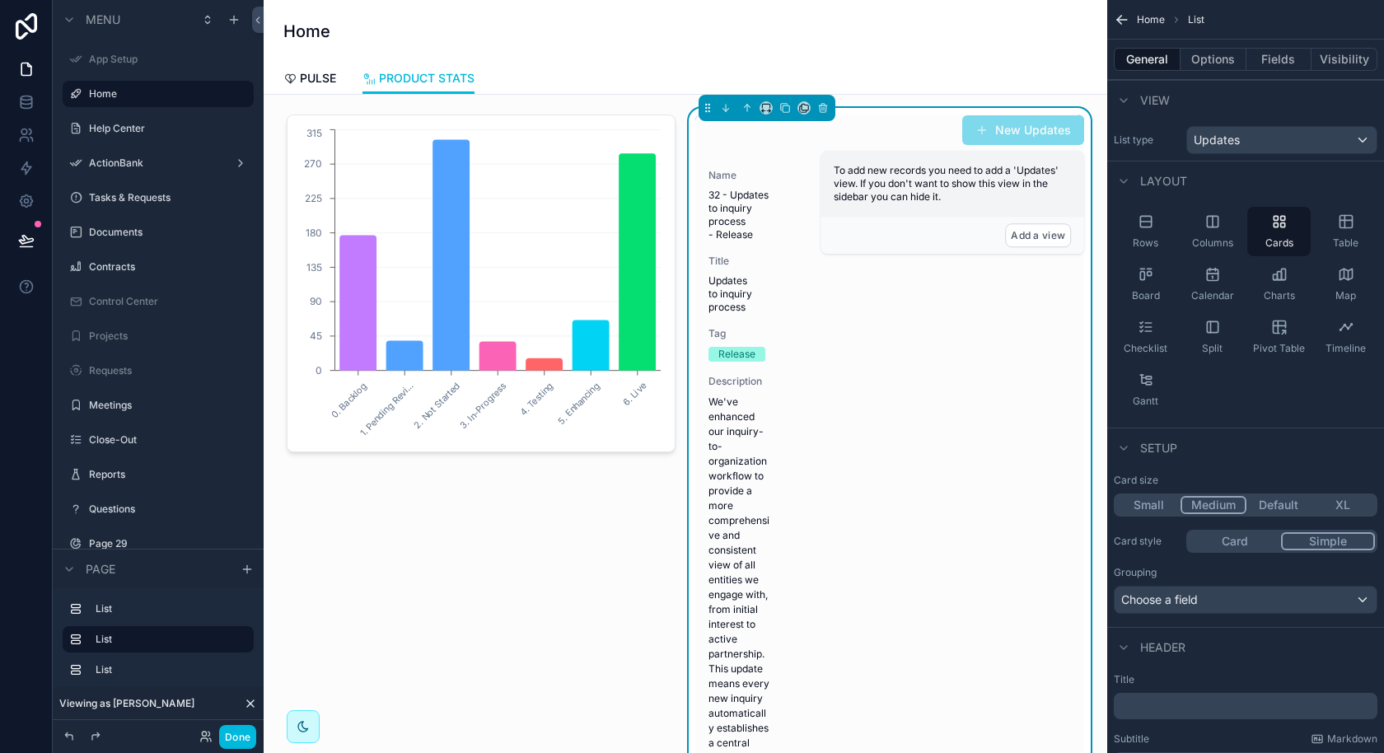
click at [1259, 507] on button "Default" at bounding box center [1279, 505] width 64 height 18
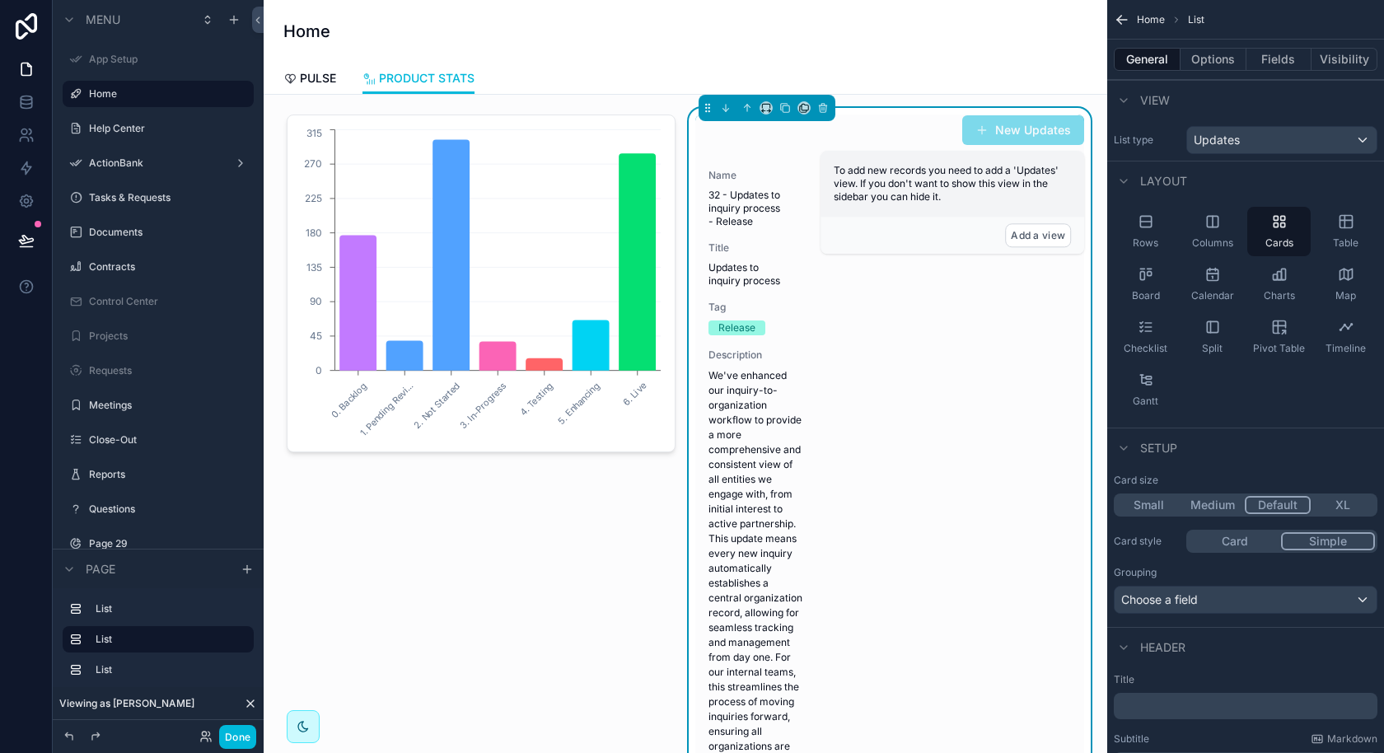
click at [1339, 503] on button "XL" at bounding box center [1343, 505] width 64 height 18
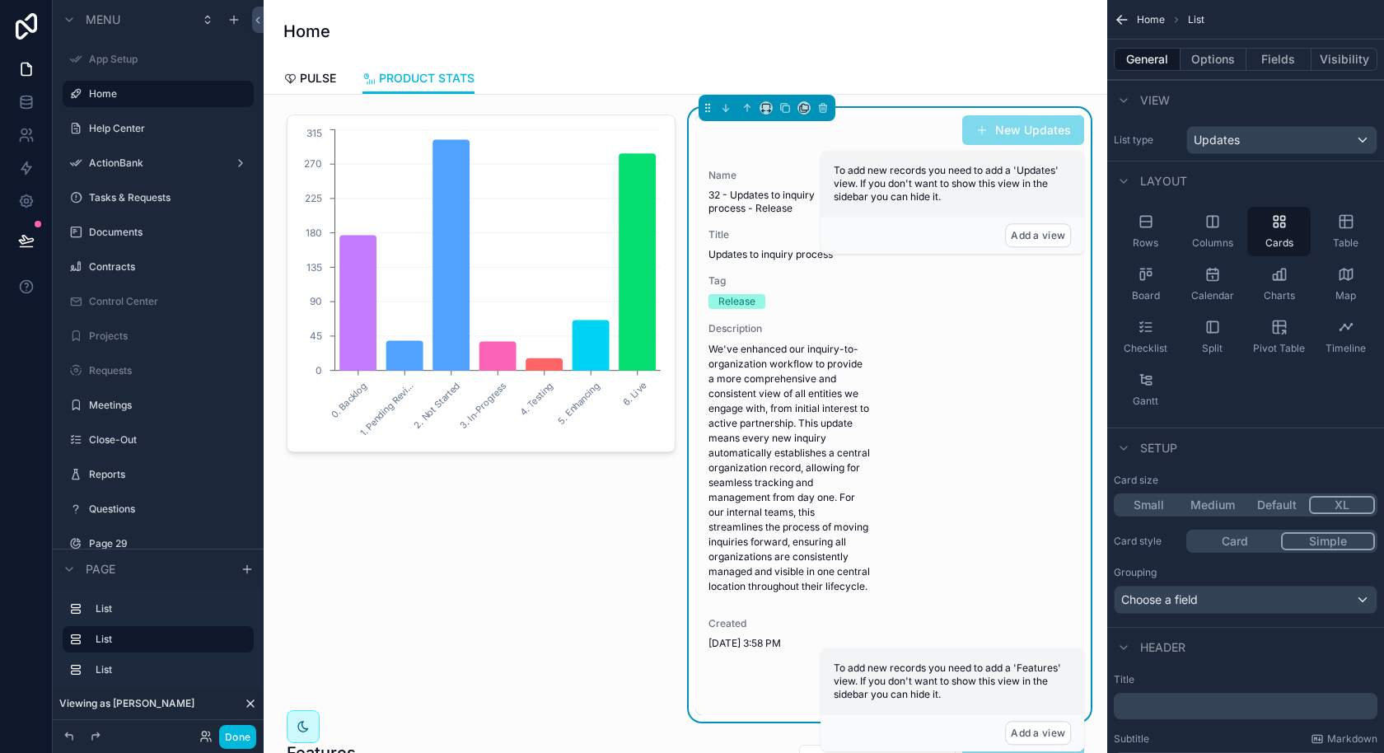
click at [1242, 545] on button "Card" at bounding box center [1235, 541] width 92 height 18
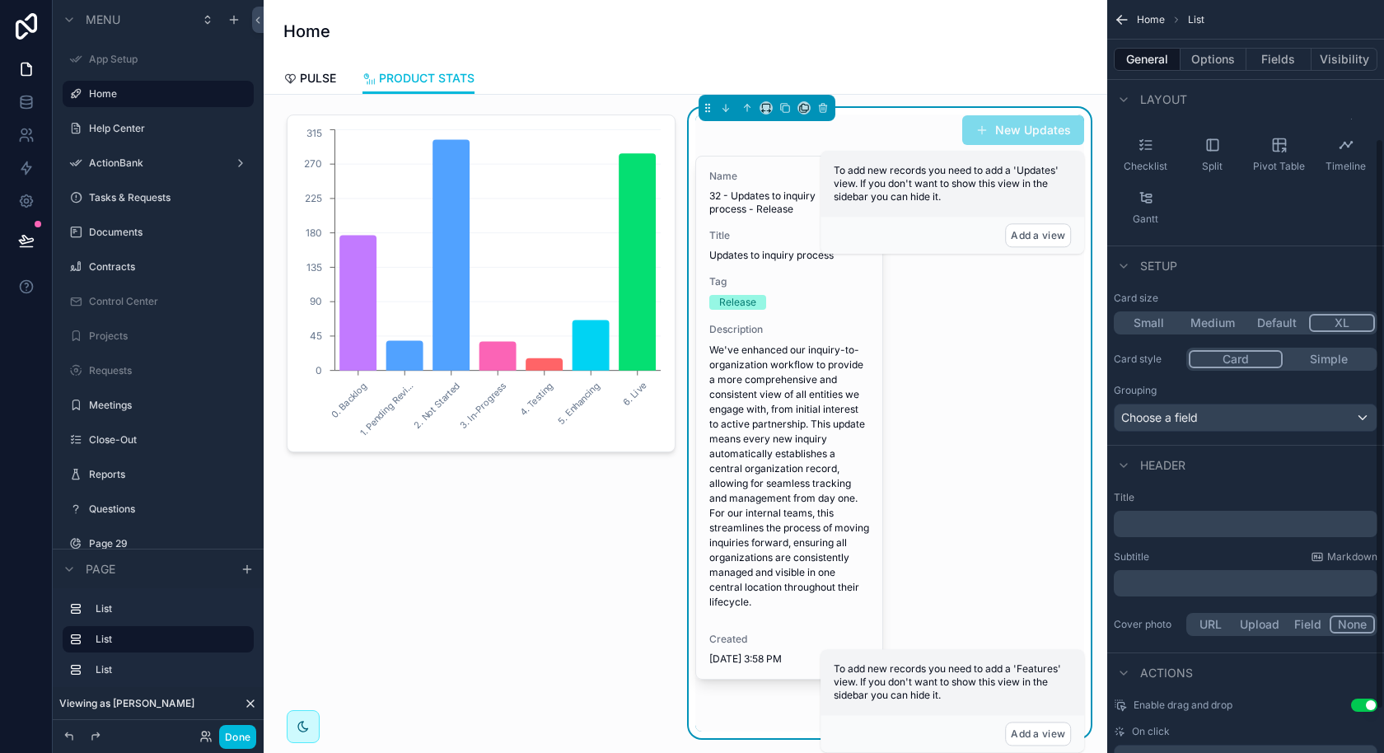
scroll to position [237, 0]
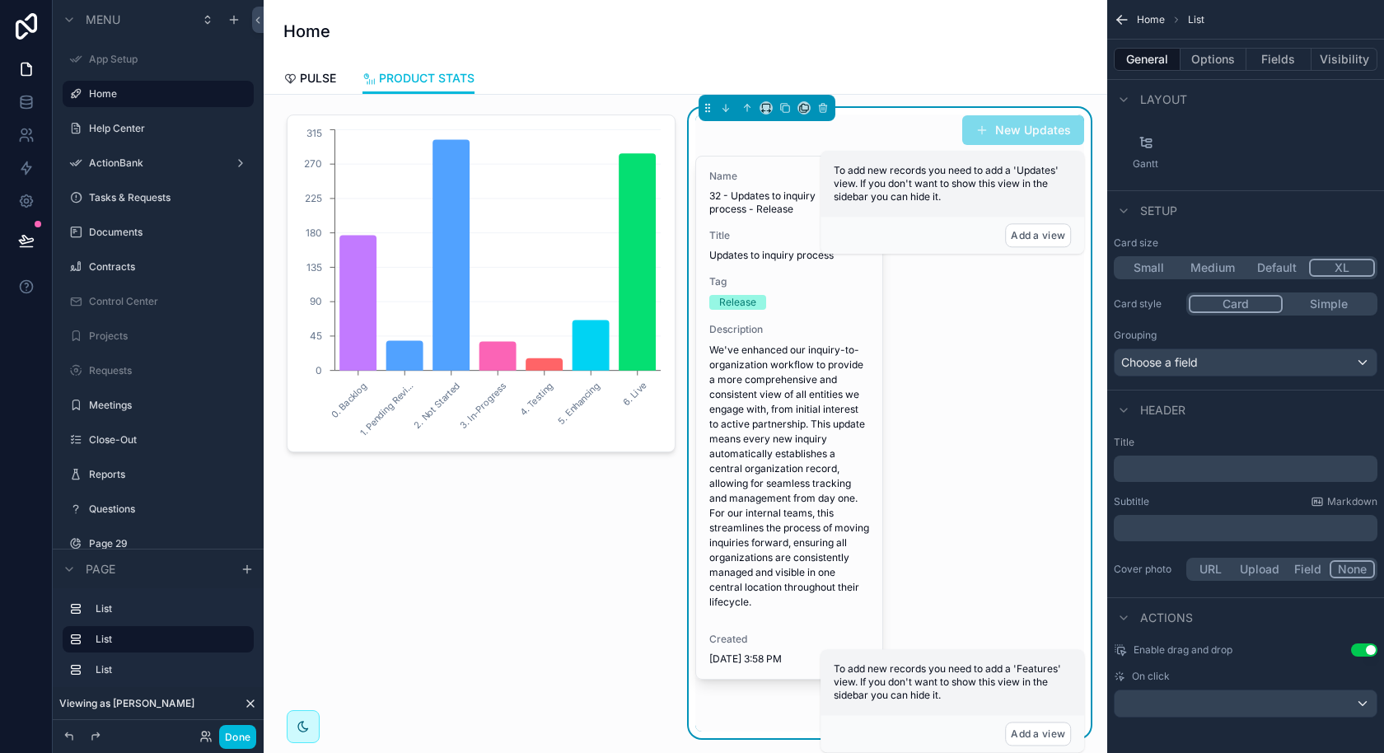
click at [249, 743] on button "Done" at bounding box center [237, 737] width 37 height 24
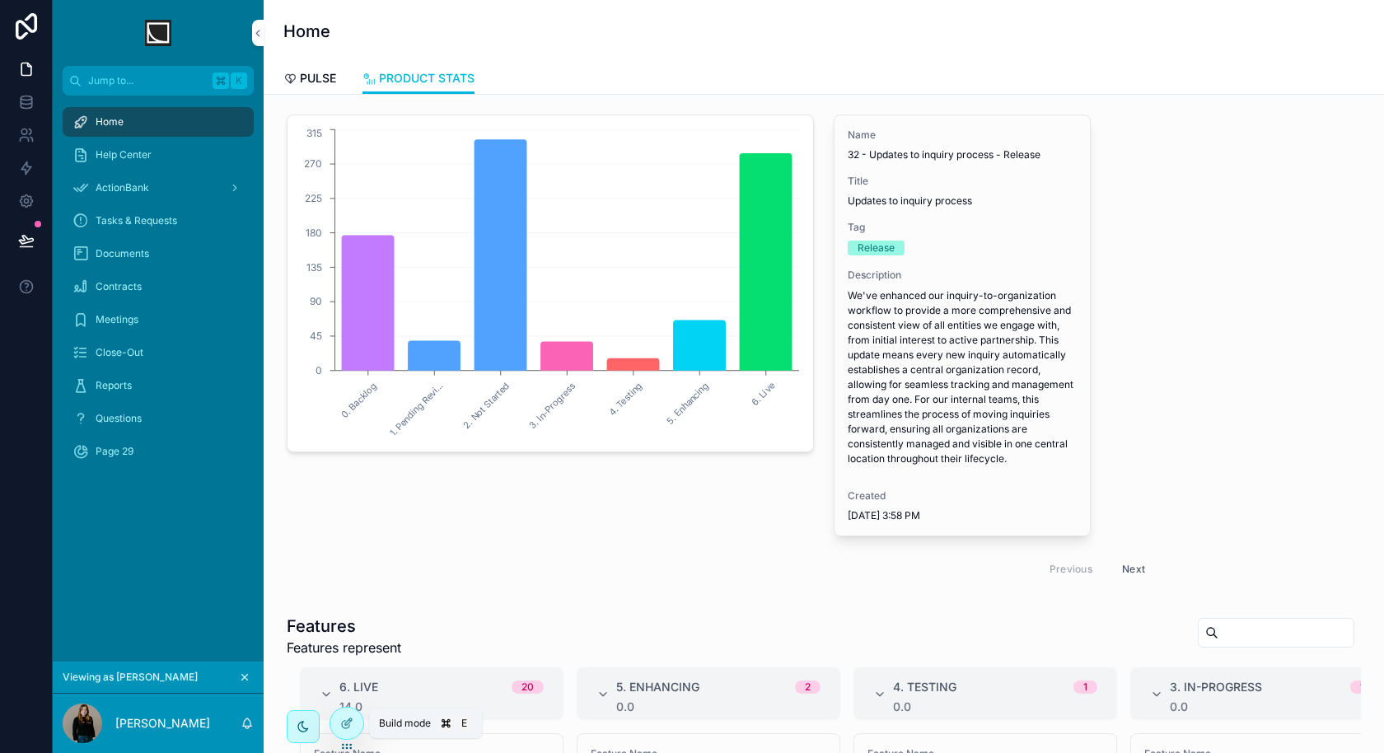
click at [348, 727] on icon at bounding box center [346, 723] width 13 height 13
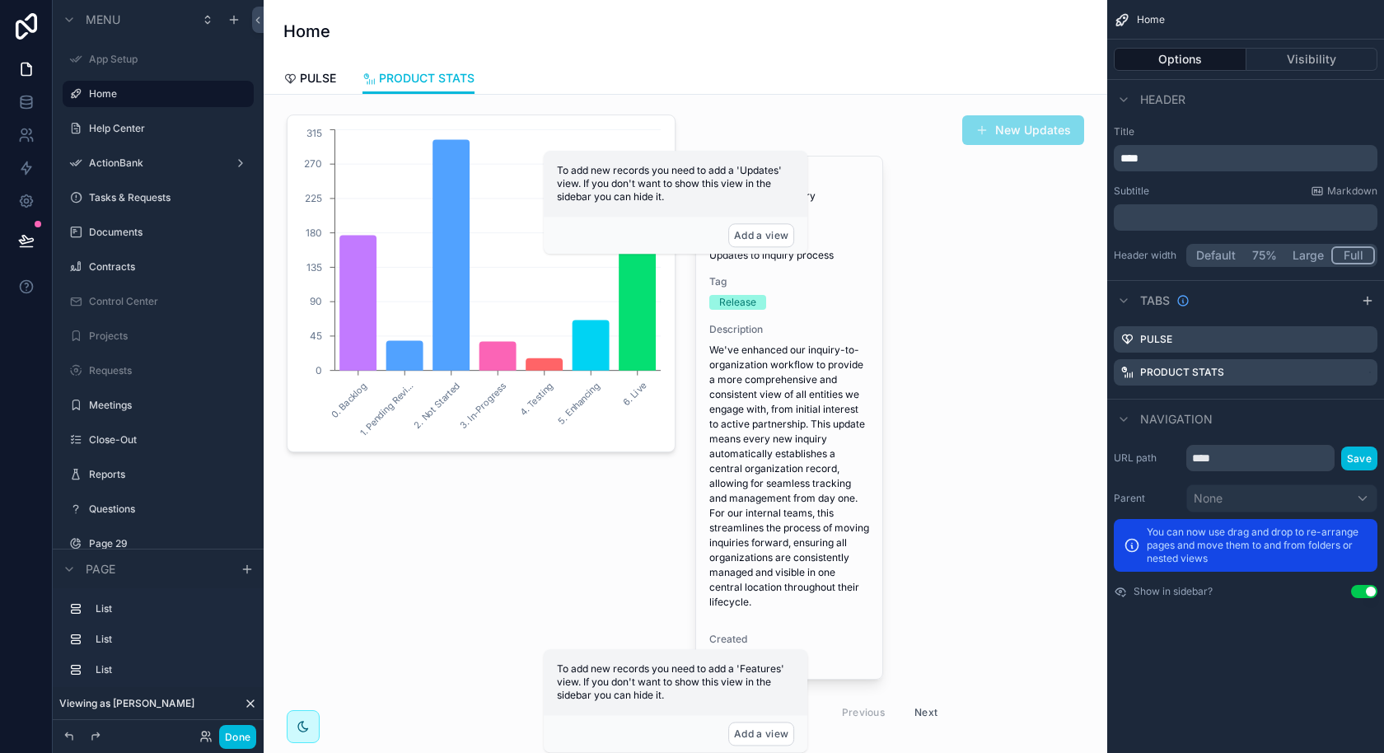
click at [791, 451] on div "scrollable content" at bounding box center [889, 423] width 409 height 630
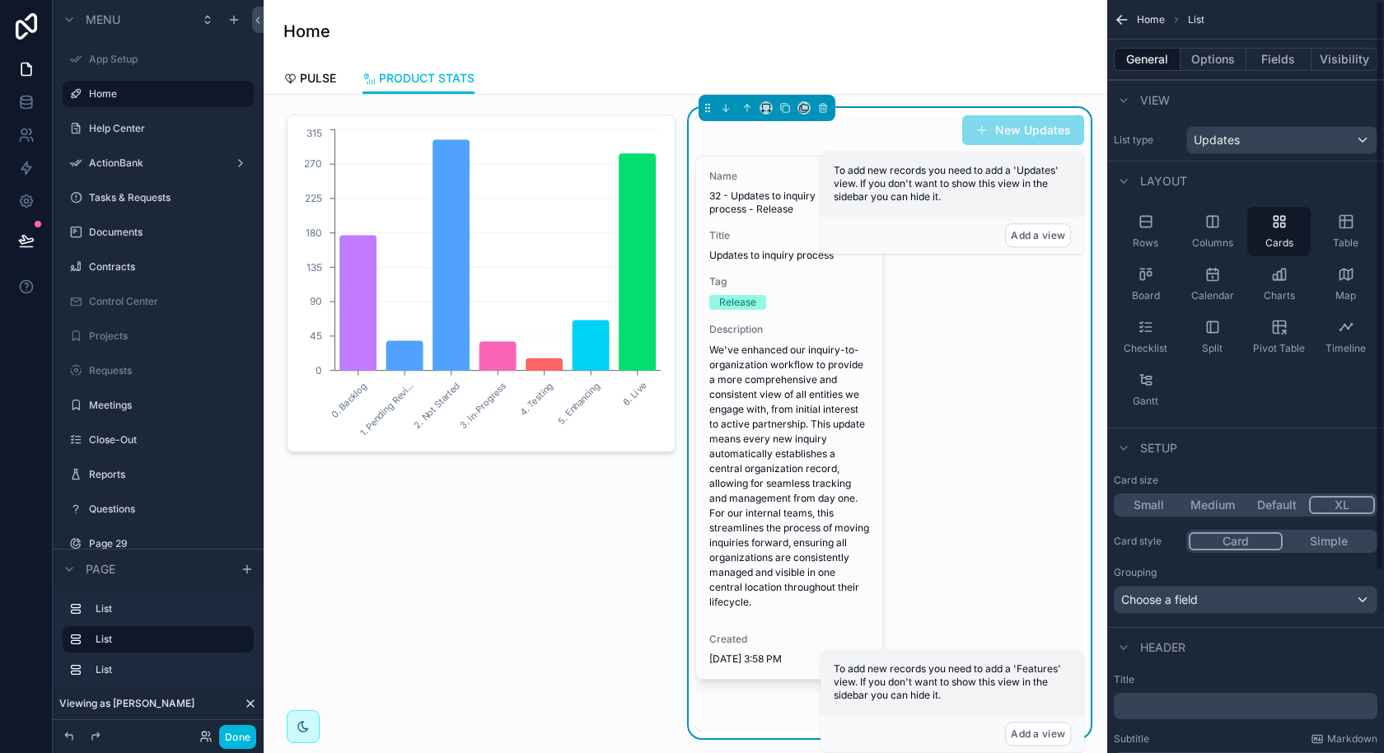
click at [1277, 59] on button "Fields" at bounding box center [1280, 59] width 66 height 23
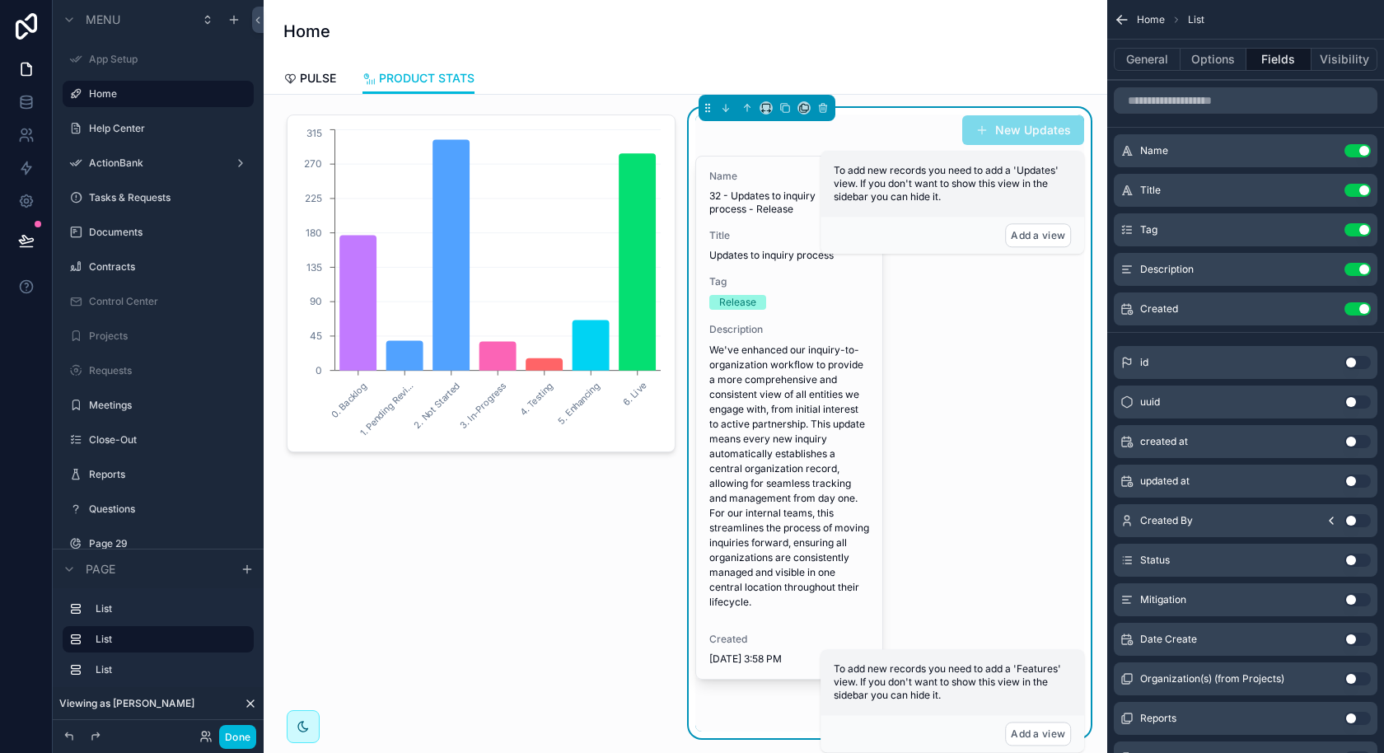
click at [1153, 61] on button "General" at bounding box center [1147, 59] width 67 height 23
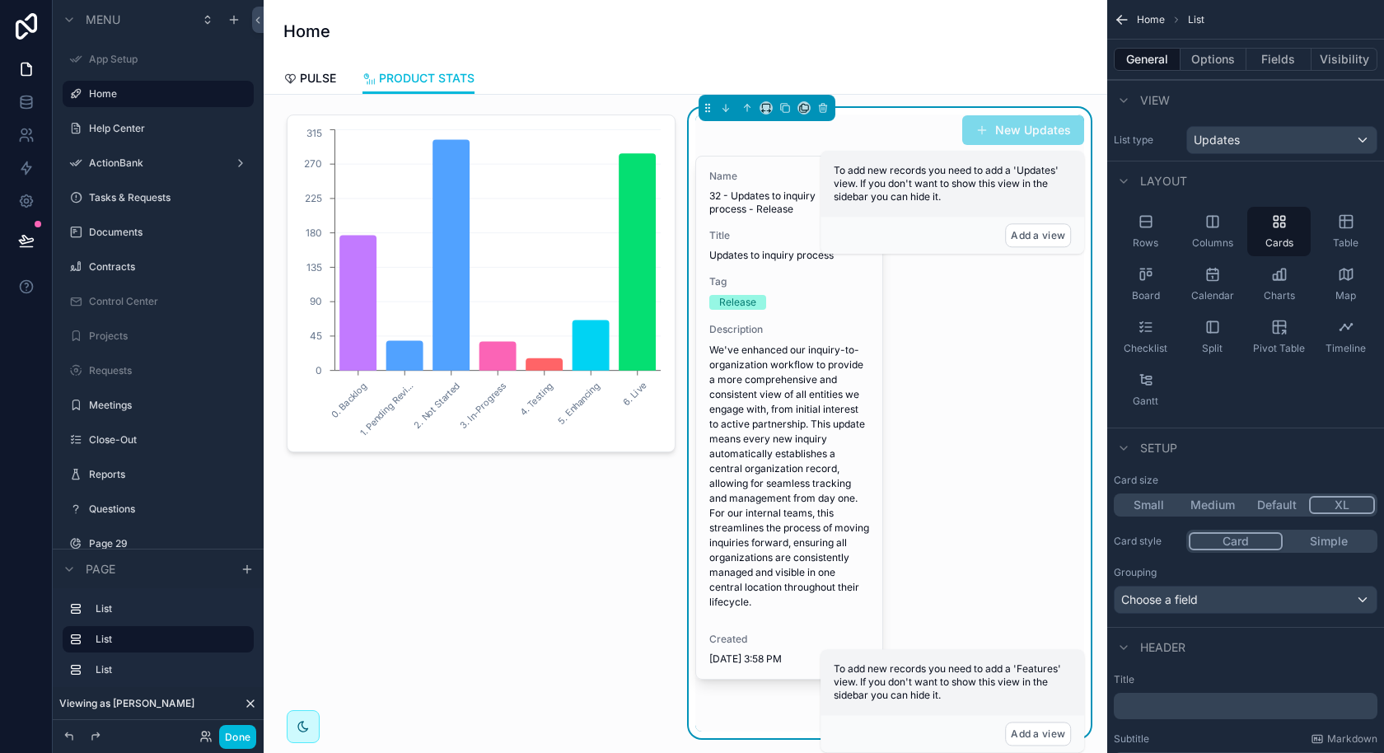
click at [1158, 695] on div "﻿" at bounding box center [1246, 706] width 264 height 26
click at [1153, 702] on p "﻿" at bounding box center [1247, 706] width 254 height 16
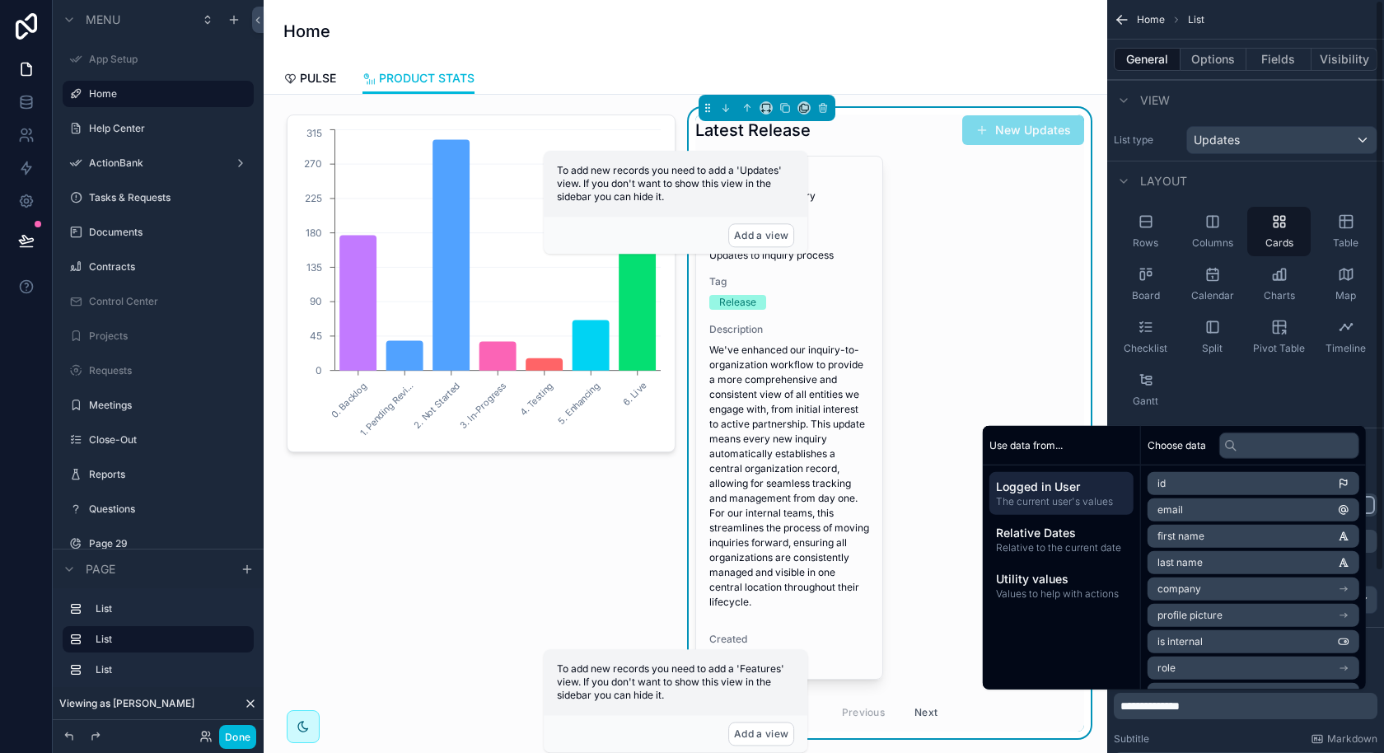
click at [1001, 220] on div "Name 32 - Updates to inquiry process - Release Title Updates to inquiry process…" at bounding box center [889, 444] width 389 height 576
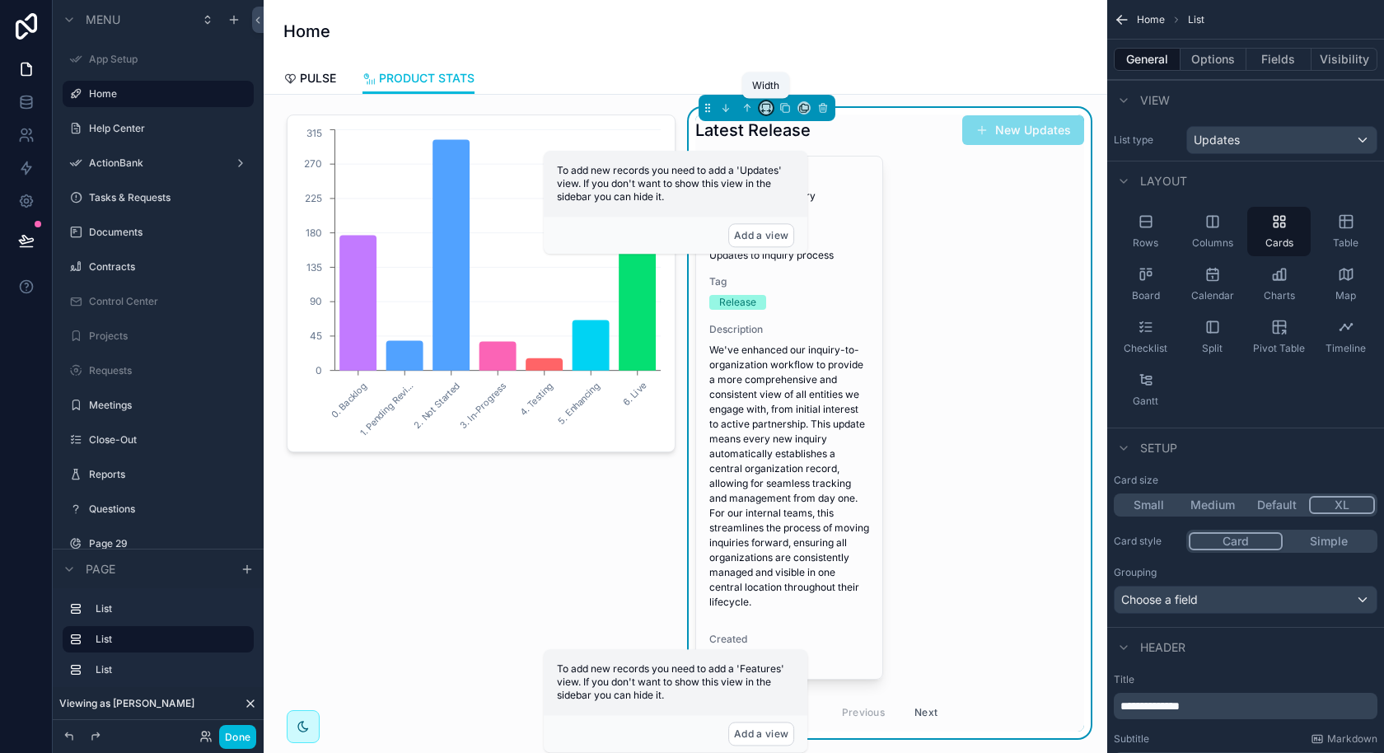
click at [763, 111] on icon "scrollable content" at bounding box center [763, 111] width 3 height 0
click at [777, 194] on span "33%" at bounding box center [787, 200] width 26 height 20
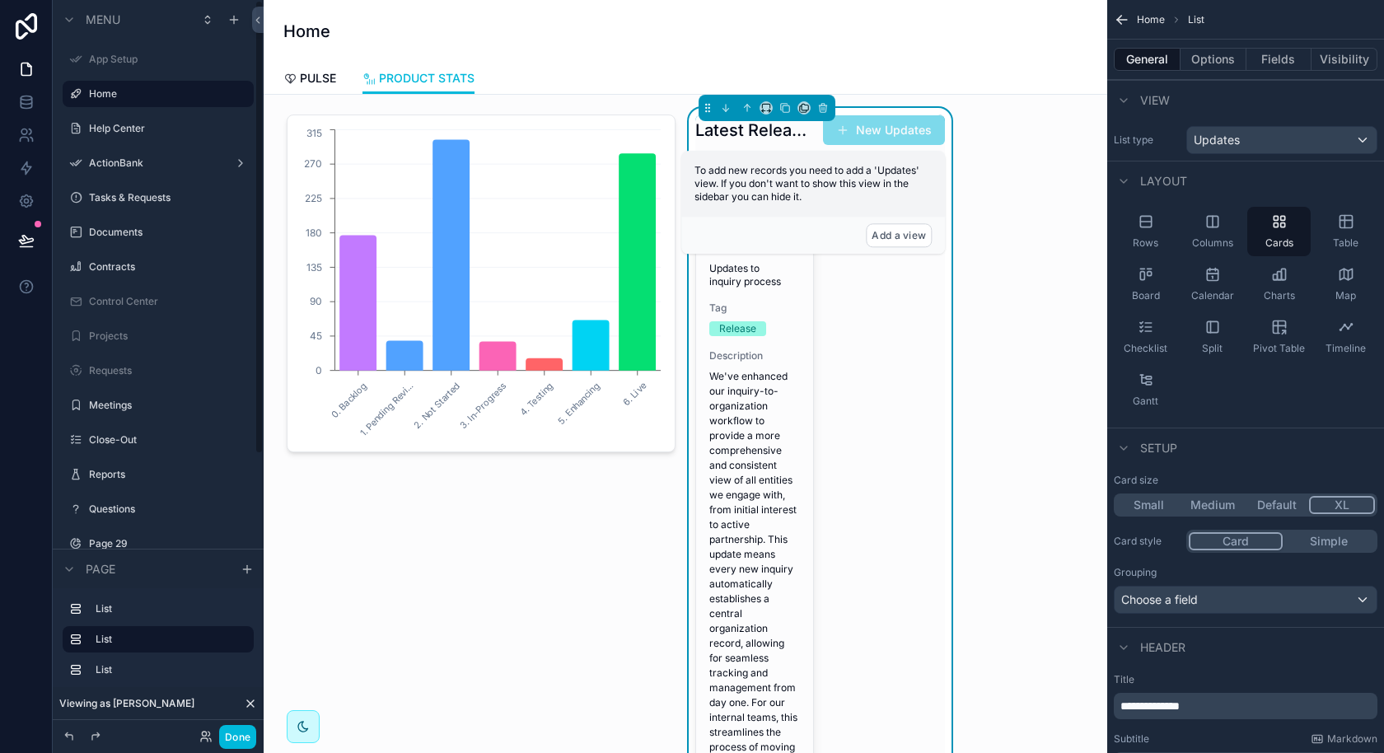
click at [237, 736] on button "Done" at bounding box center [237, 737] width 37 height 24
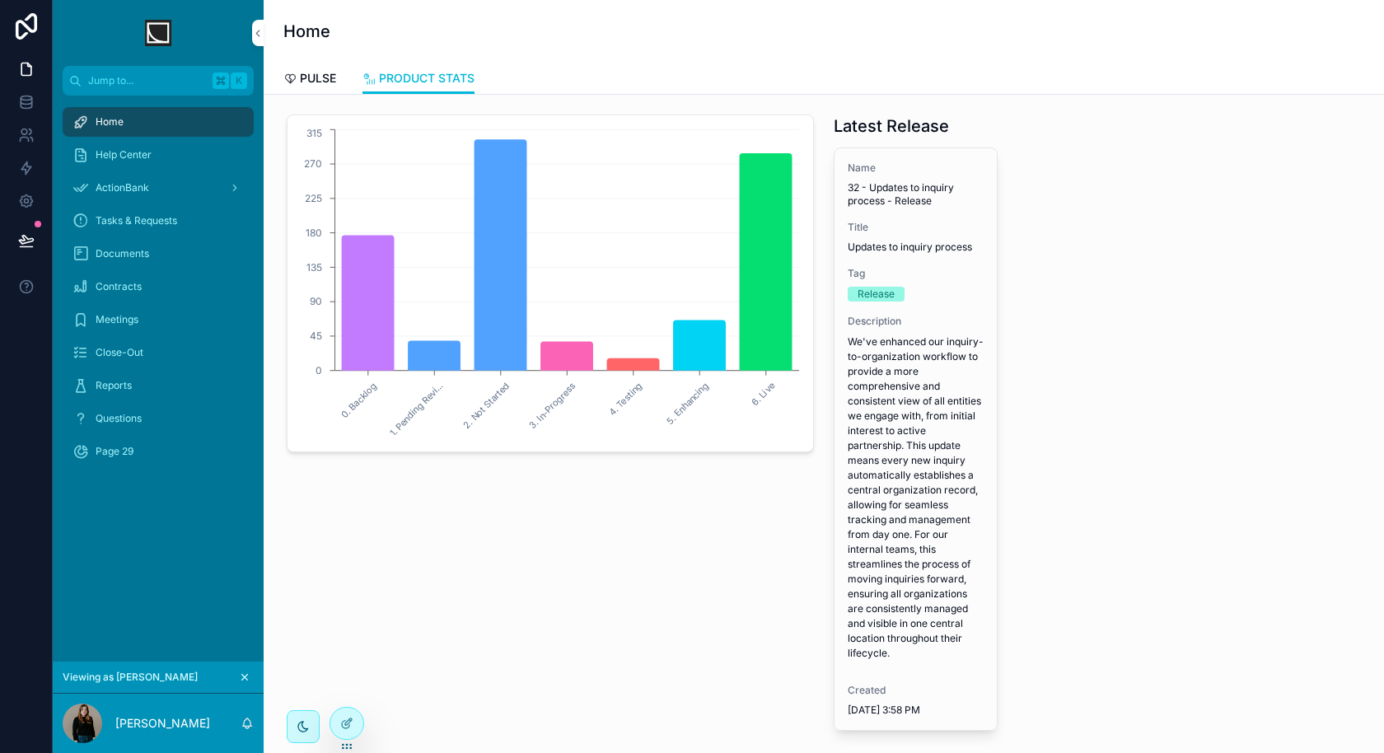
click at [355, 723] on div at bounding box center [346, 723] width 33 height 31
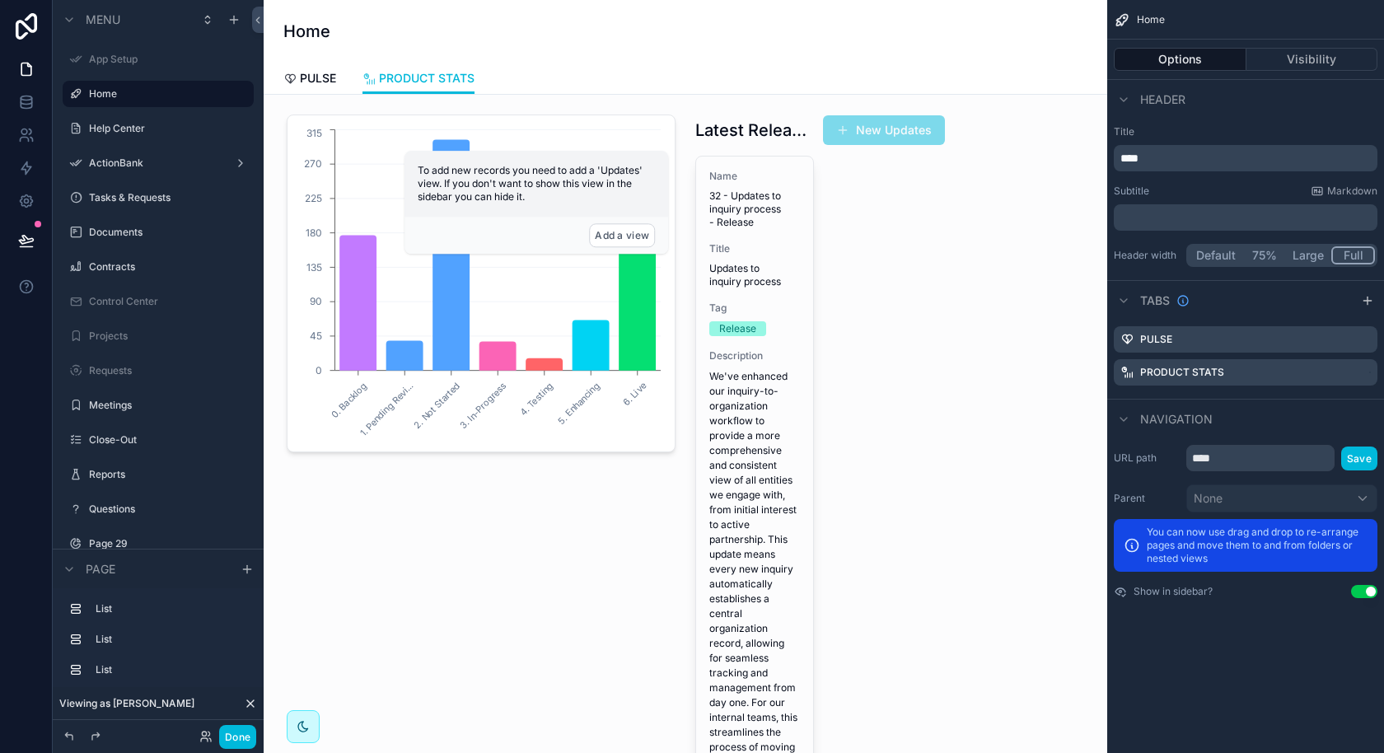
click at [1303, 252] on button "Large" at bounding box center [1308, 255] width 46 height 18
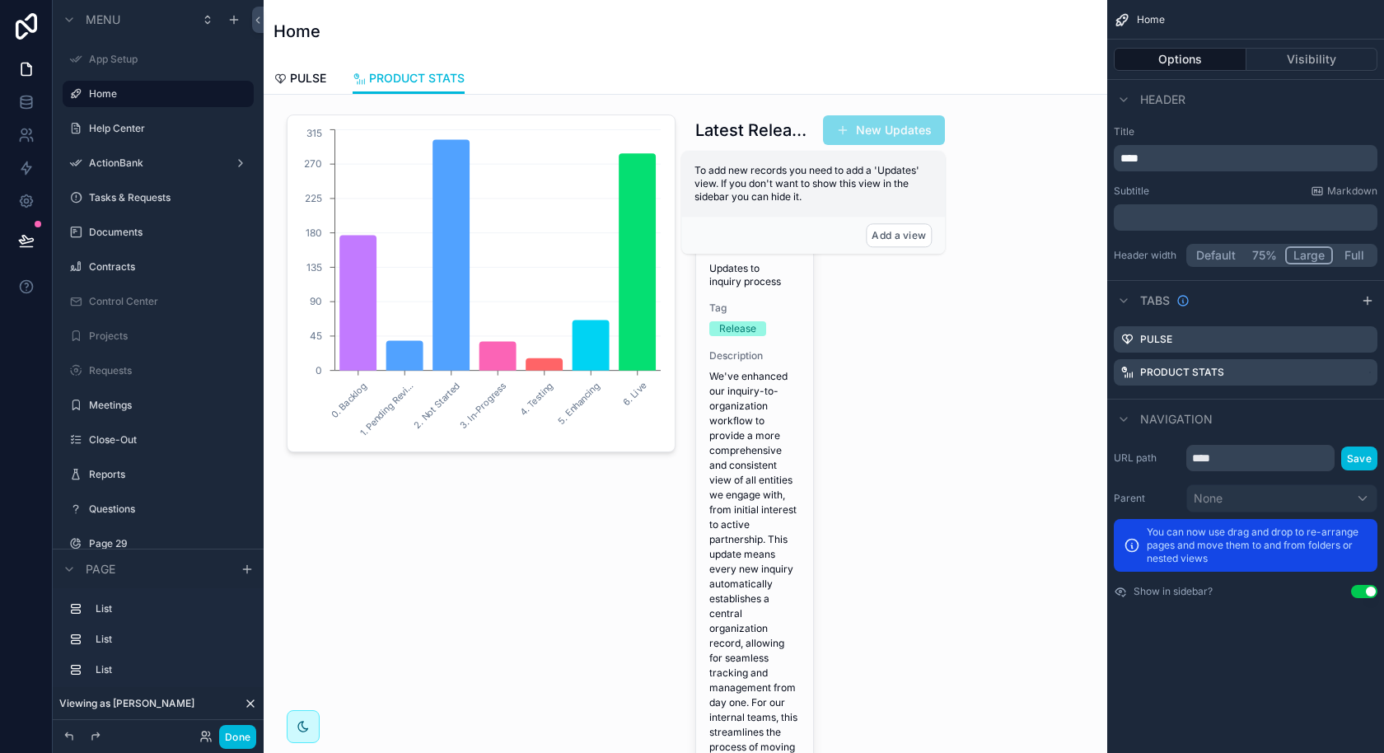
click at [1211, 261] on button "Default" at bounding box center [1216, 255] width 54 height 18
click at [784, 408] on div "scrollable content" at bounding box center [819, 562] width 269 height 909
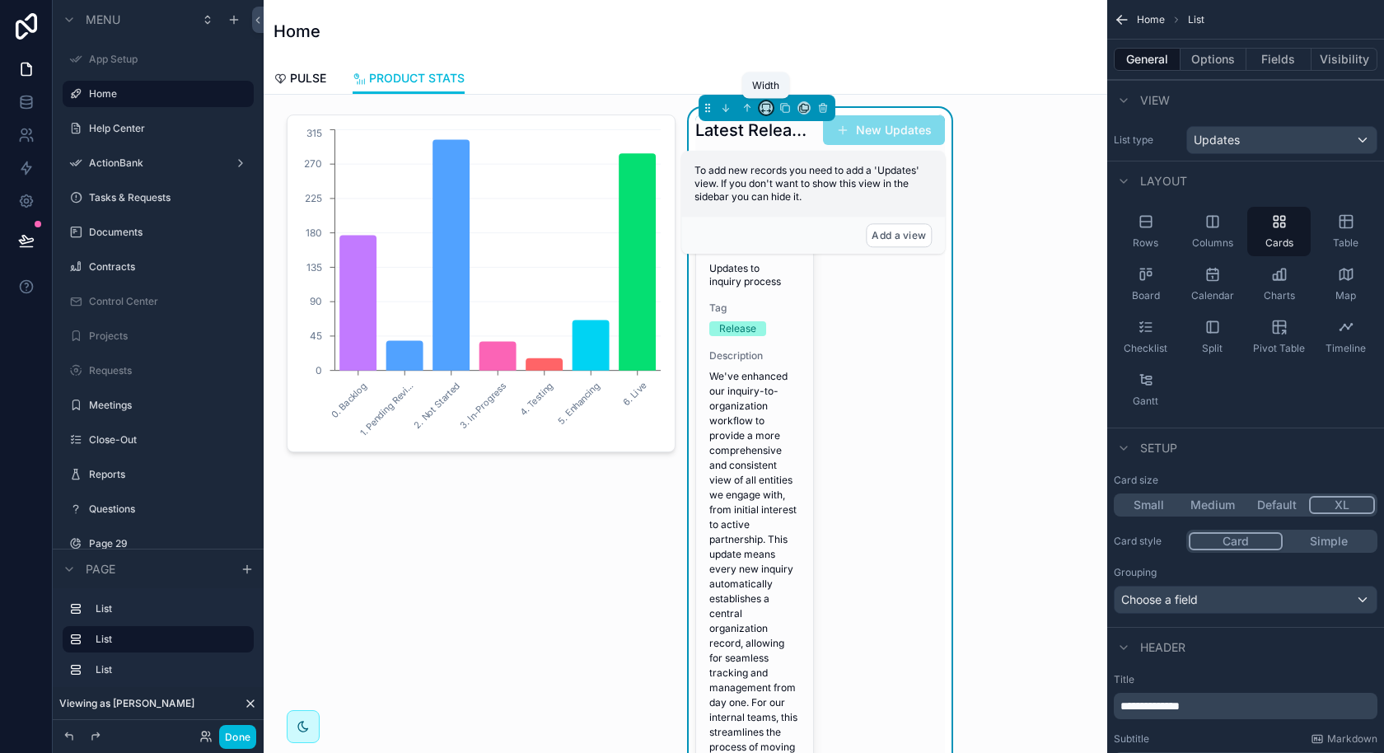
click at [763, 109] on icon "scrollable content" at bounding box center [766, 108] width 12 height 12
click at [793, 227] on span "50%" at bounding box center [787, 232] width 26 height 20
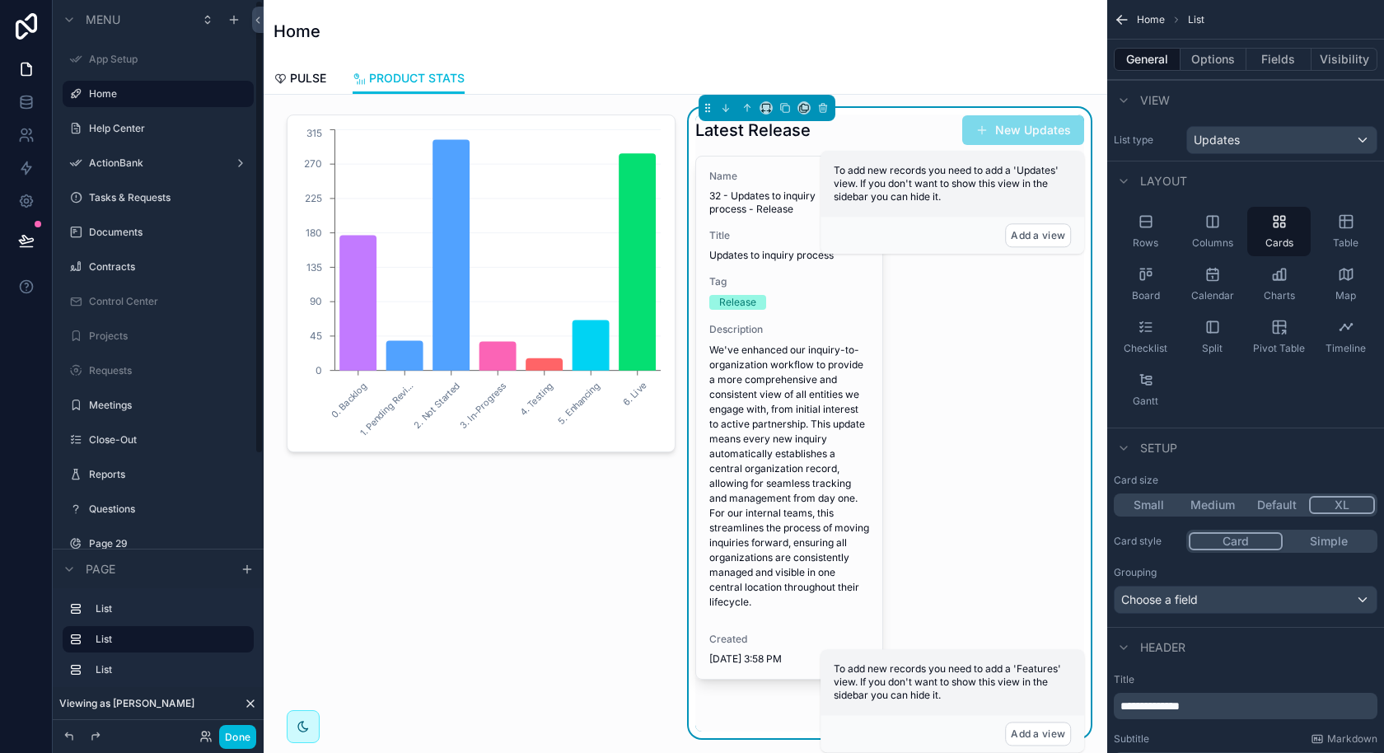
click at [184, 101] on div "Home" at bounding box center [169, 94] width 161 height 20
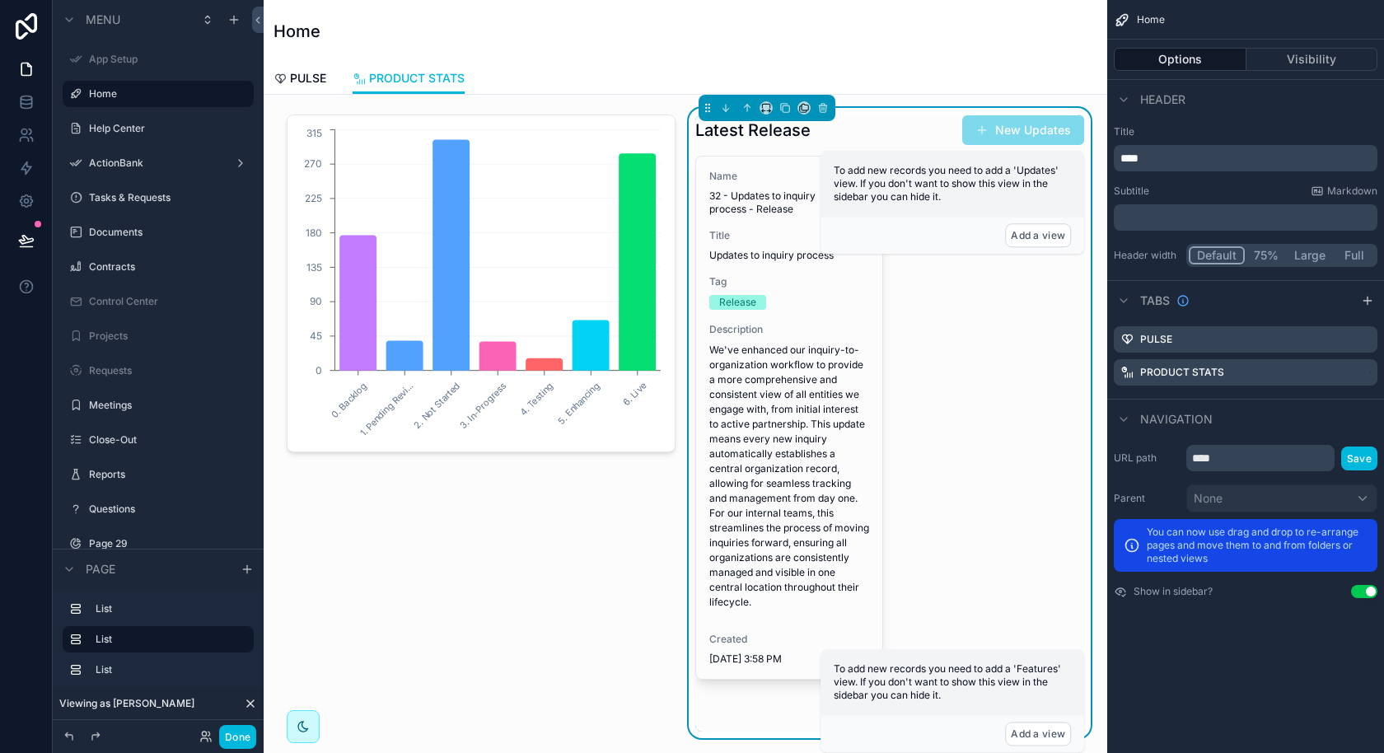
click at [299, 73] on span "PULSE" at bounding box center [308, 78] width 36 height 16
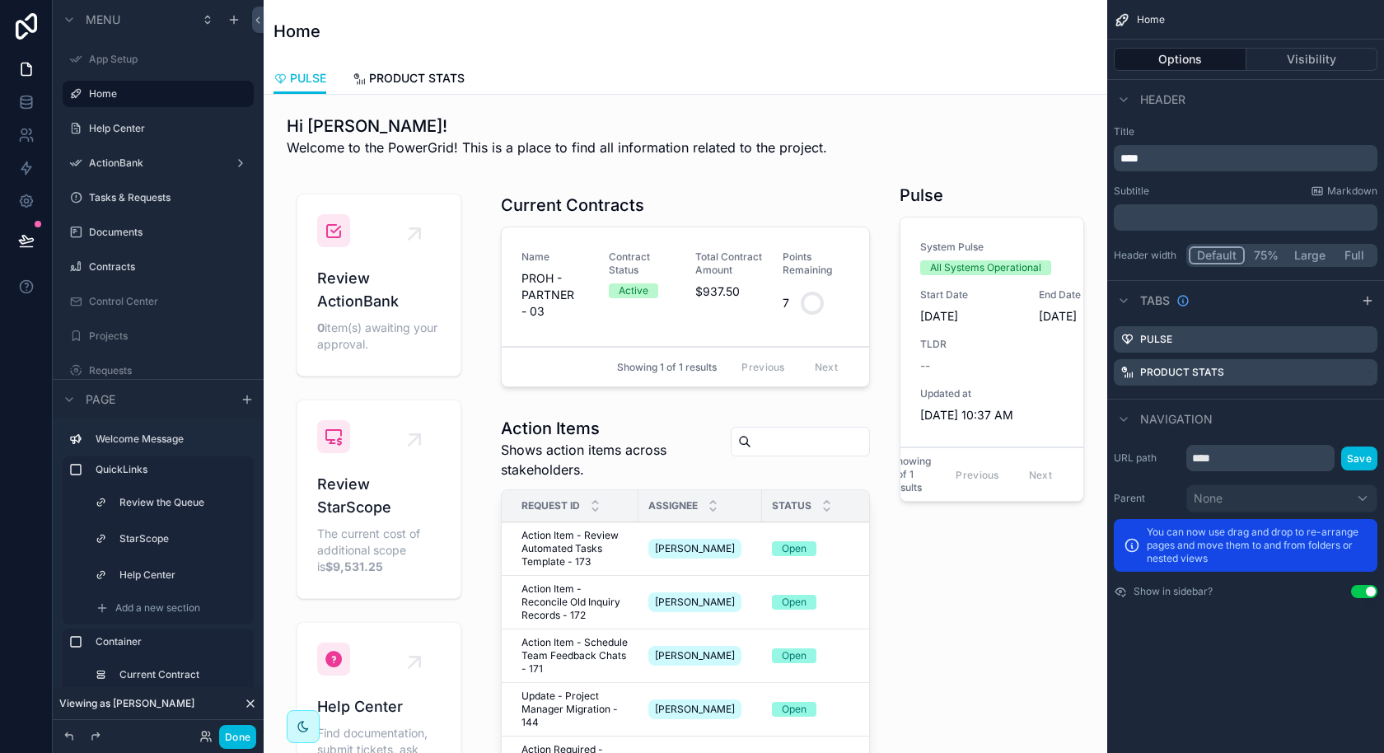
click at [956, 264] on div "scrollable content" at bounding box center [992, 742] width 204 height 1131
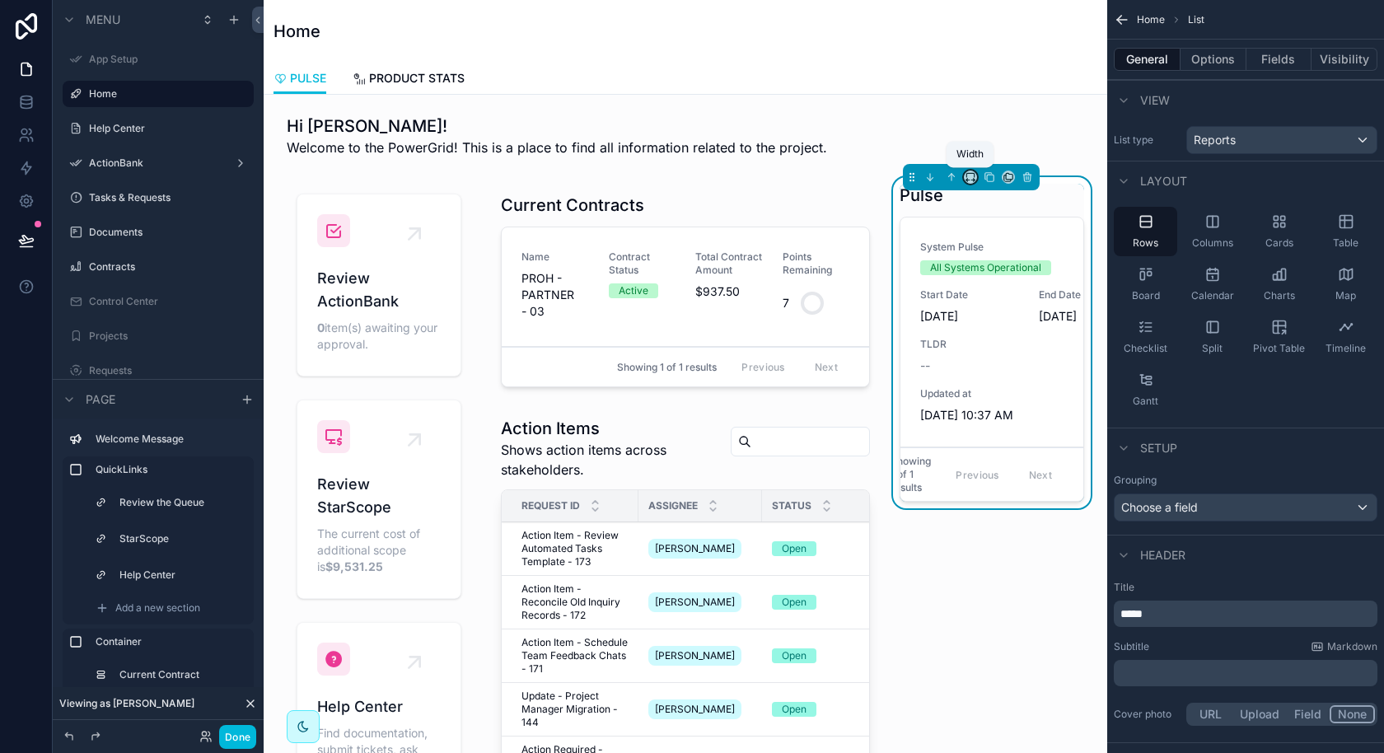
click at [967, 173] on icon "scrollable content" at bounding box center [971, 177] width 12 height 12
click at [967, 173] on div "scrollable content" at bounding box center [692, 376] width 1384 height 753
click at [1215, 57] on button "Options" at bounding box center [1214, 59] width 66 height 23
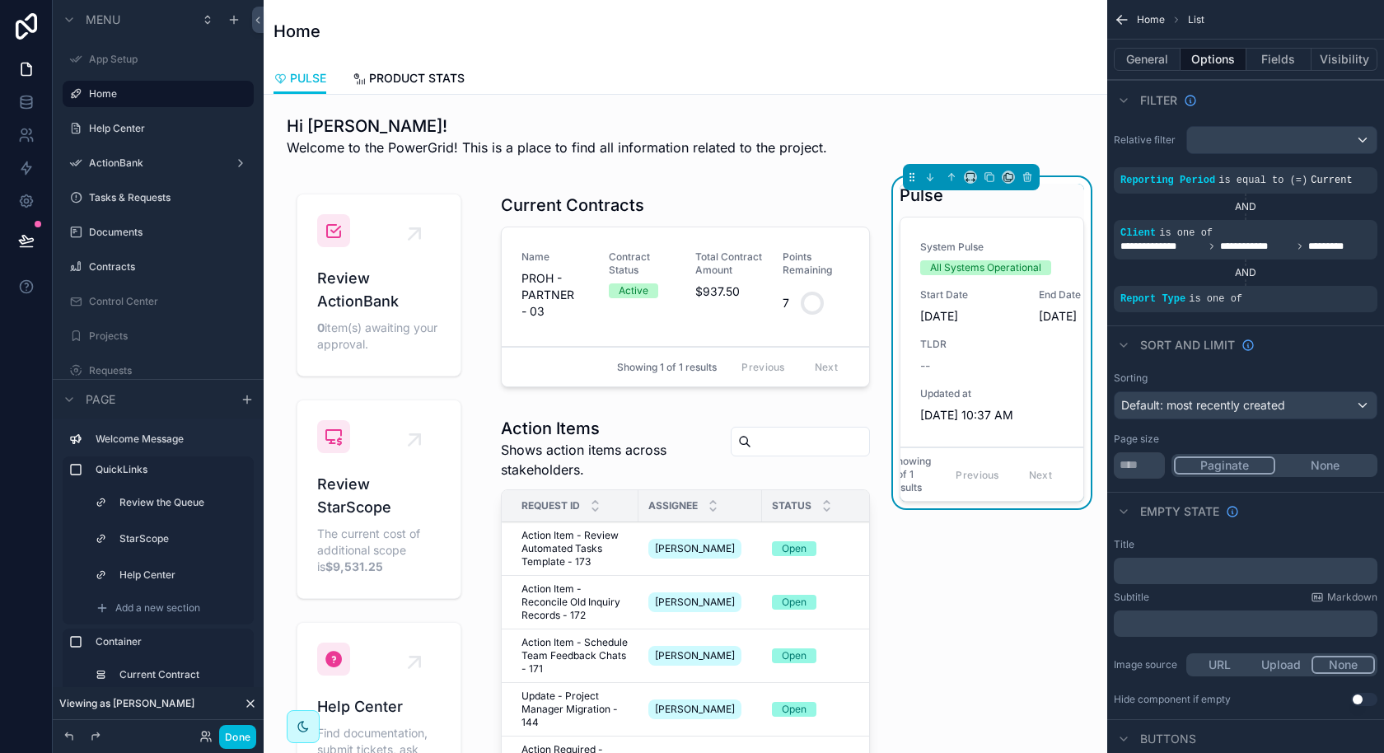
click at [152, 135] on div "Help Center" at bounding box center [169, 128] width 161 height 13
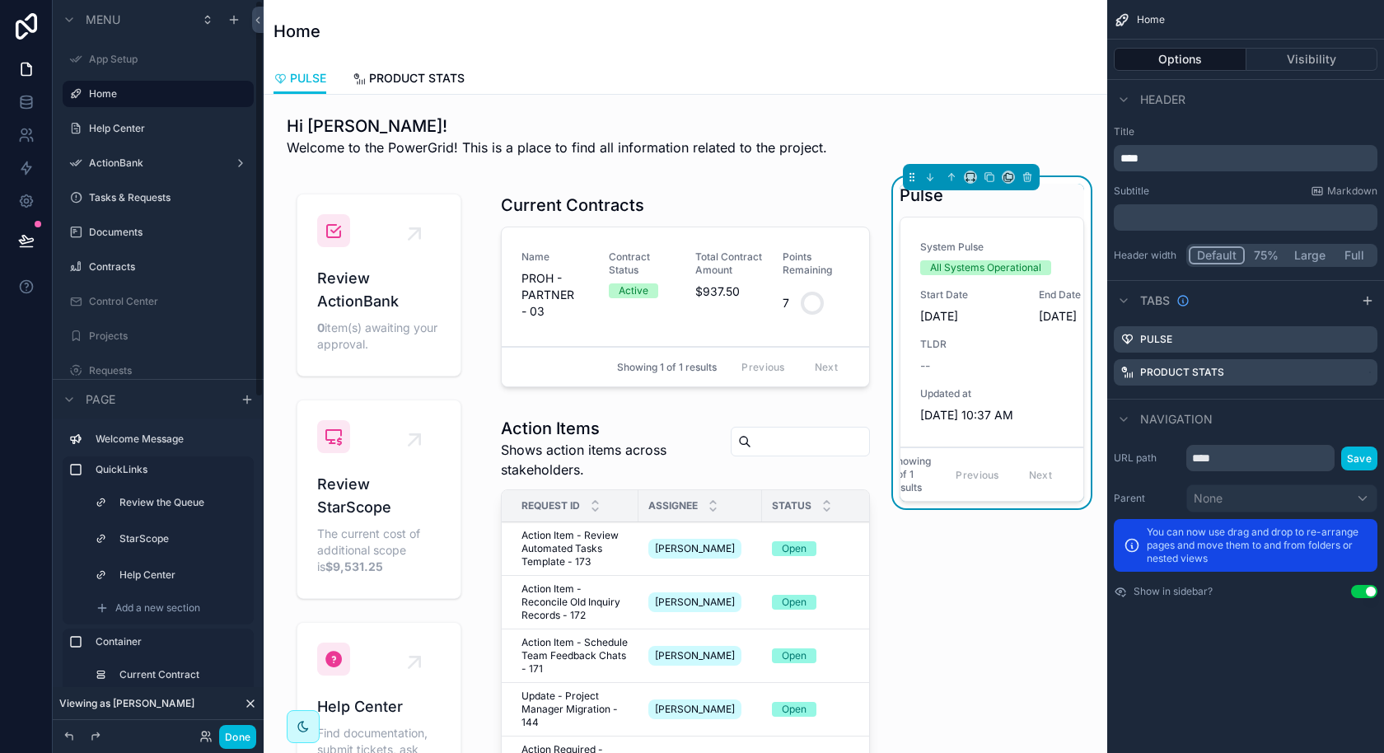
click at [146, 157] on label "ActionBank" at bounding box center [155, 163] width 132 height 13
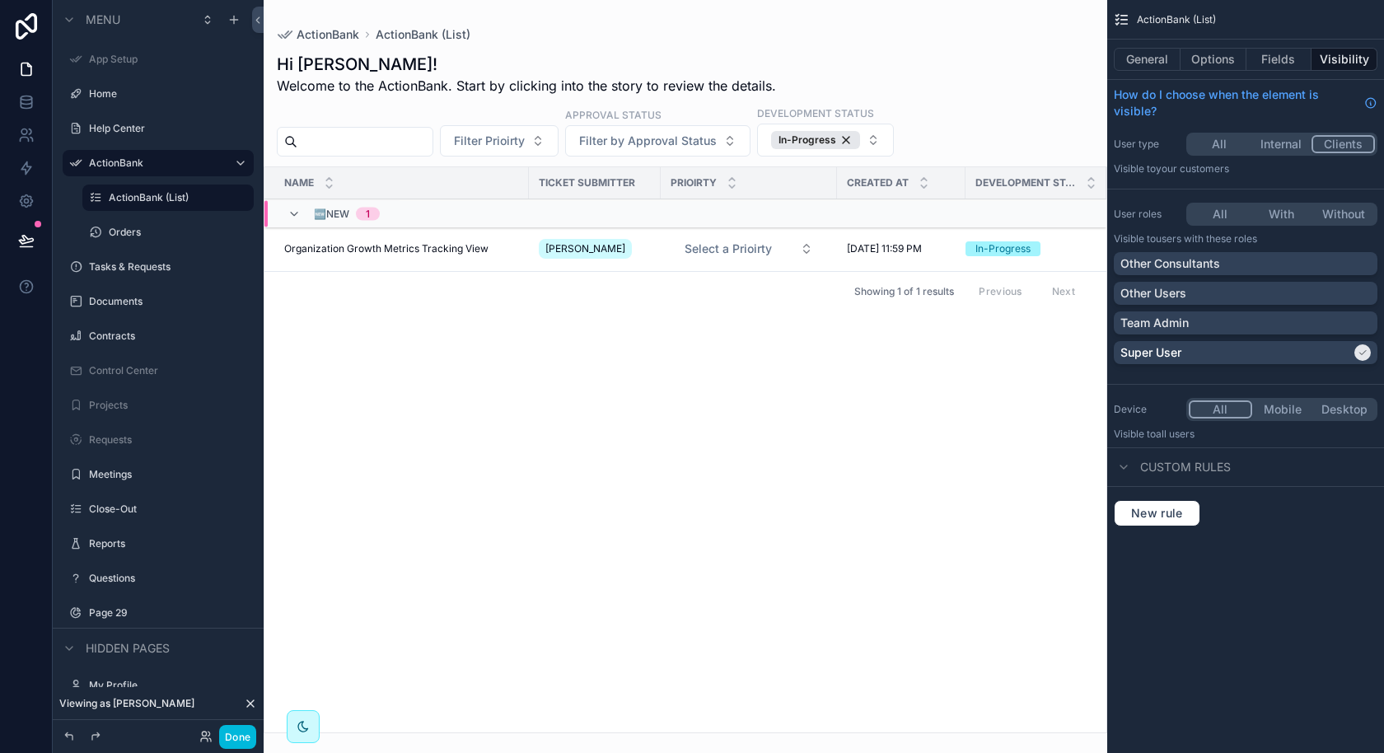
click at [133, 109] on div "scrollable content" at bounding box center [158, 110] width 211 height 3
click at [129, 96] on label "Home" at bounding box center [166, 93] width 155 height 13
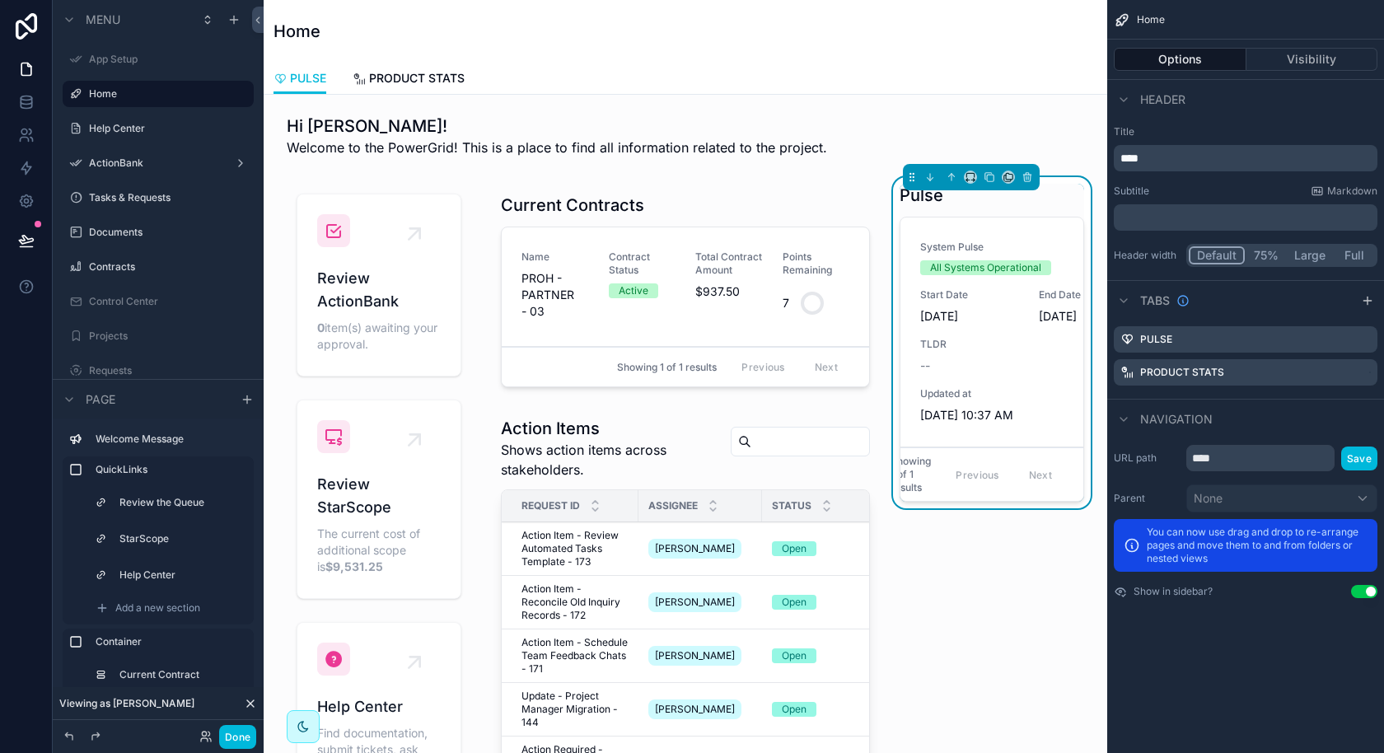
click at [433, 87] on link "PRODUCT STATS" at bounding box center [409, 79] width 112 height 33
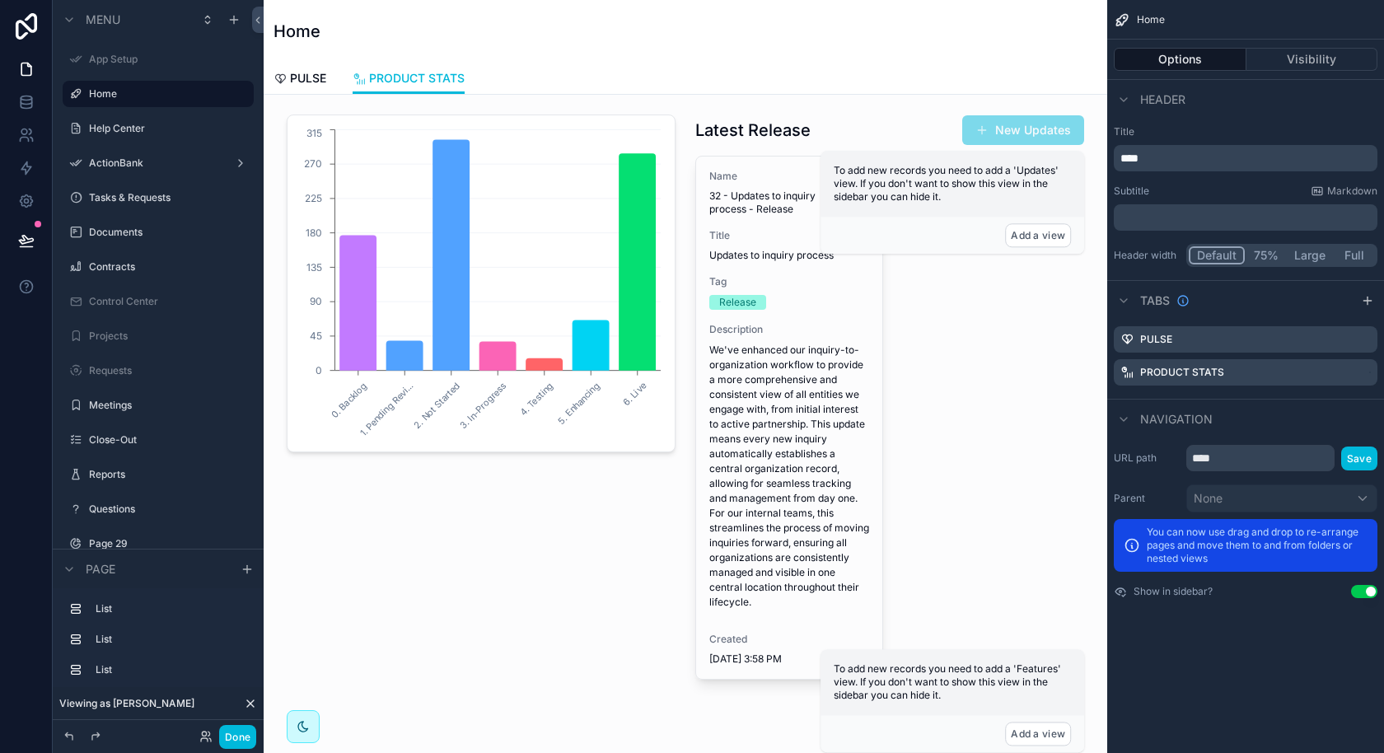
click at [828, 304] on div "scrollable content" at bounding box center [889, 423] width 409 height 630
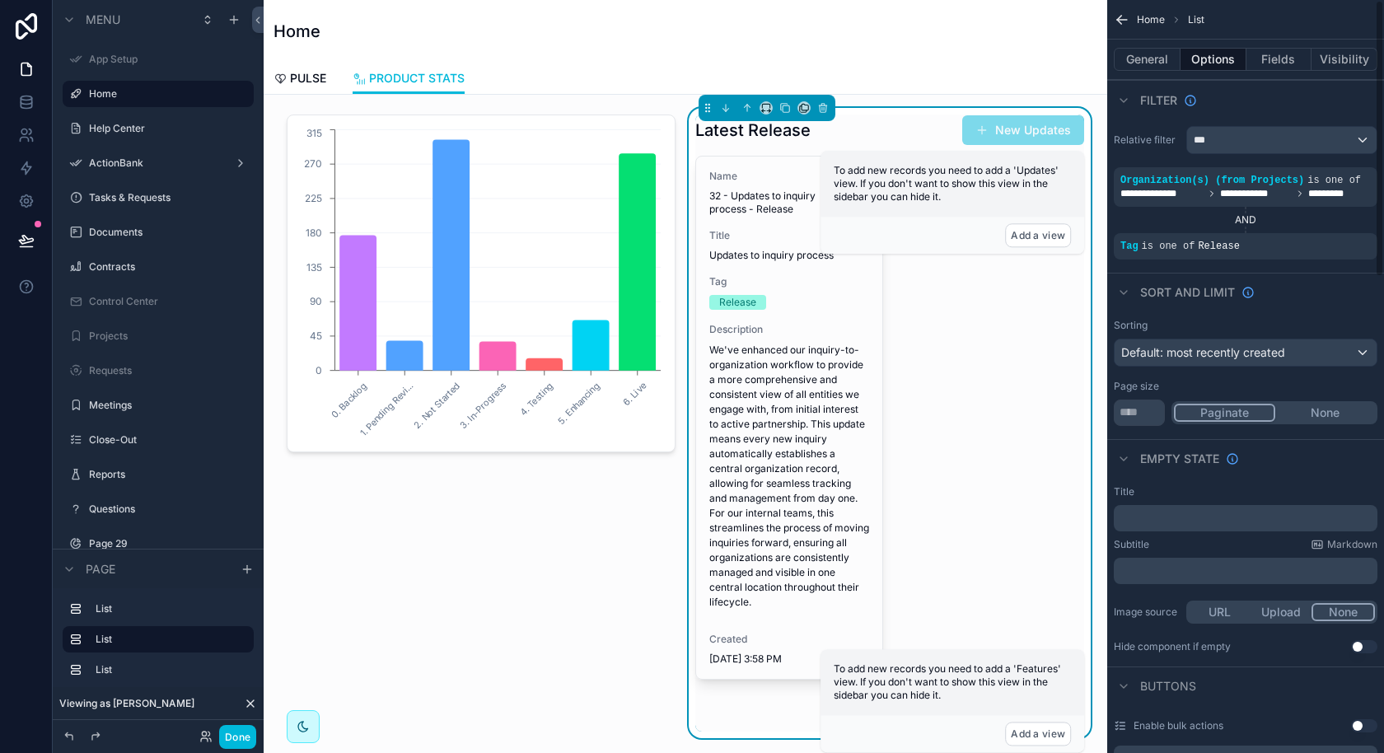
click at [1166, 61] on button "General" at bounding box center [1147, 59] width 67 height 23
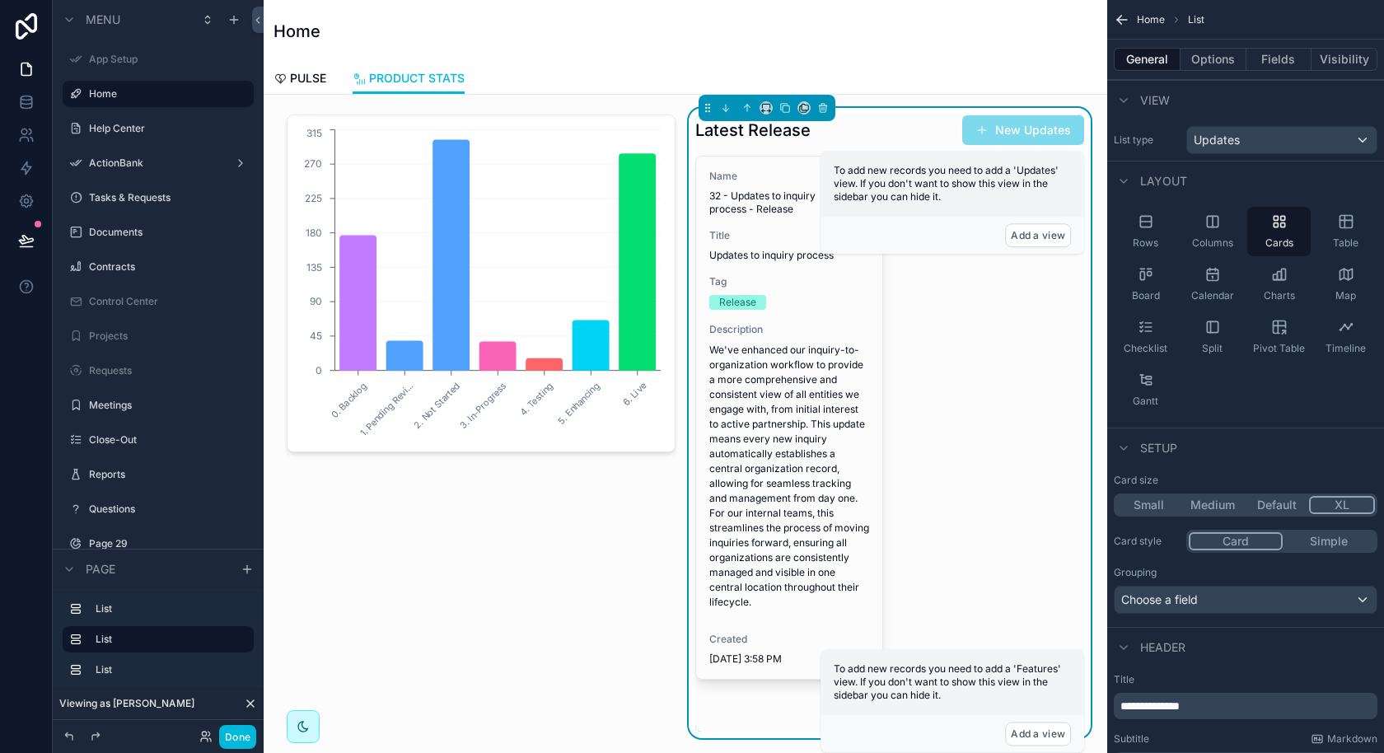
click at [1118, 235] on div "Rows" at bounding box center [1145, 231] width 63 height 49
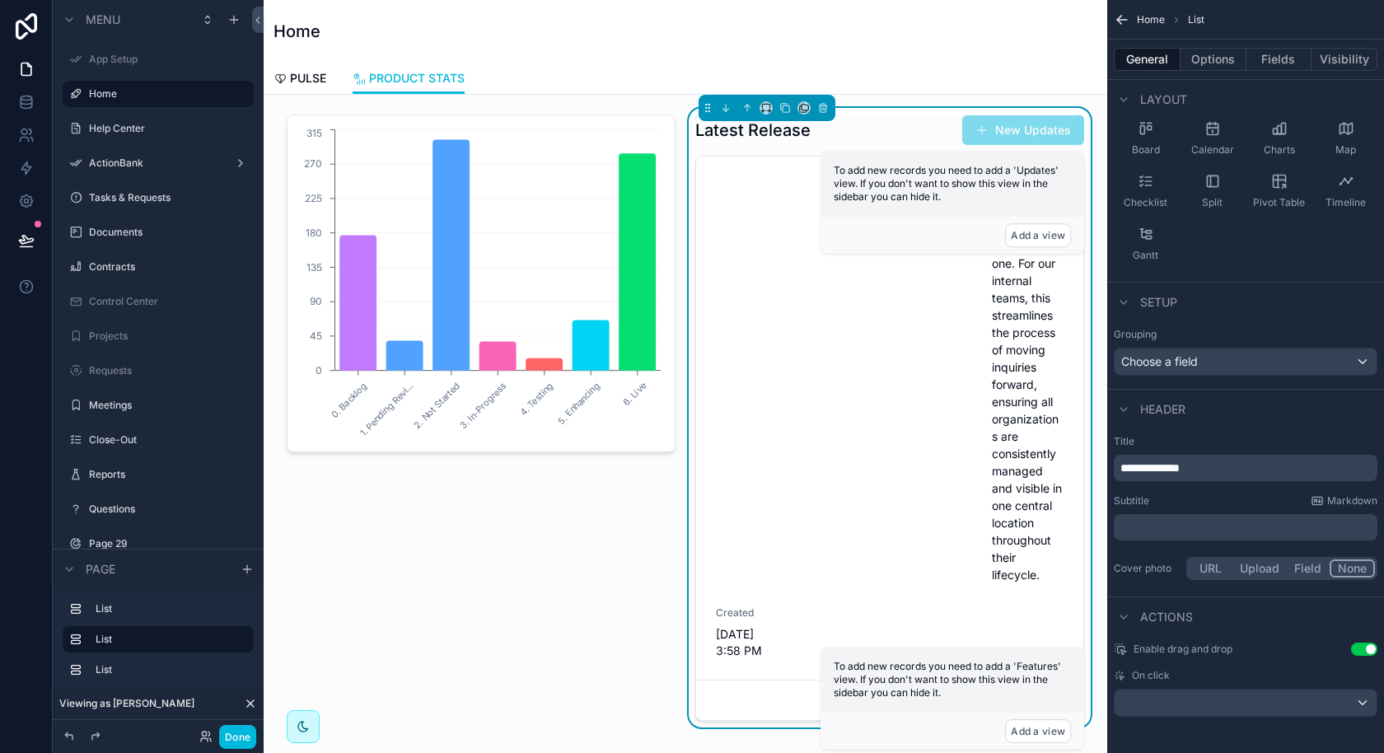
click at [1272, 52] on button "Fields" at bounding box center [1280, 59] width 66 height 23
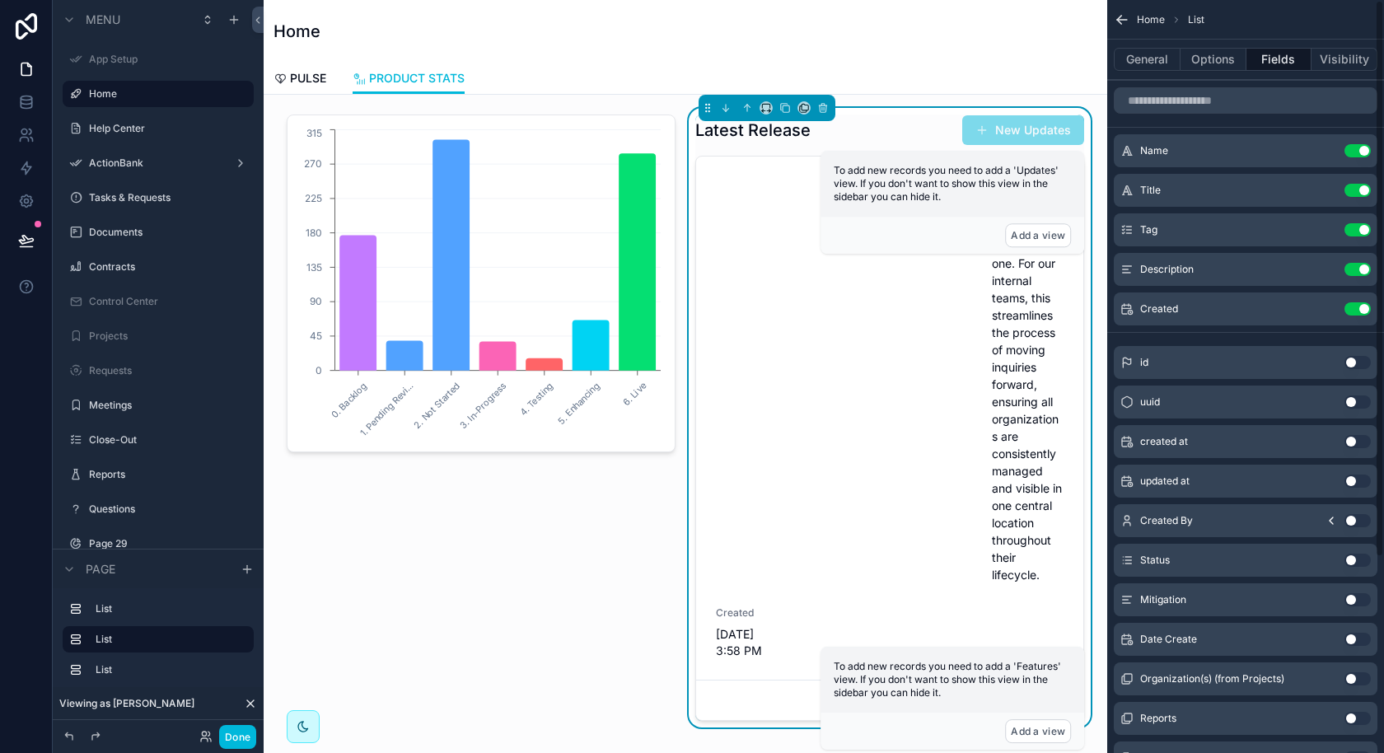
click at [1364, 230] on button "Use setting" at bounding box center [1358, 229] width 26 height 13
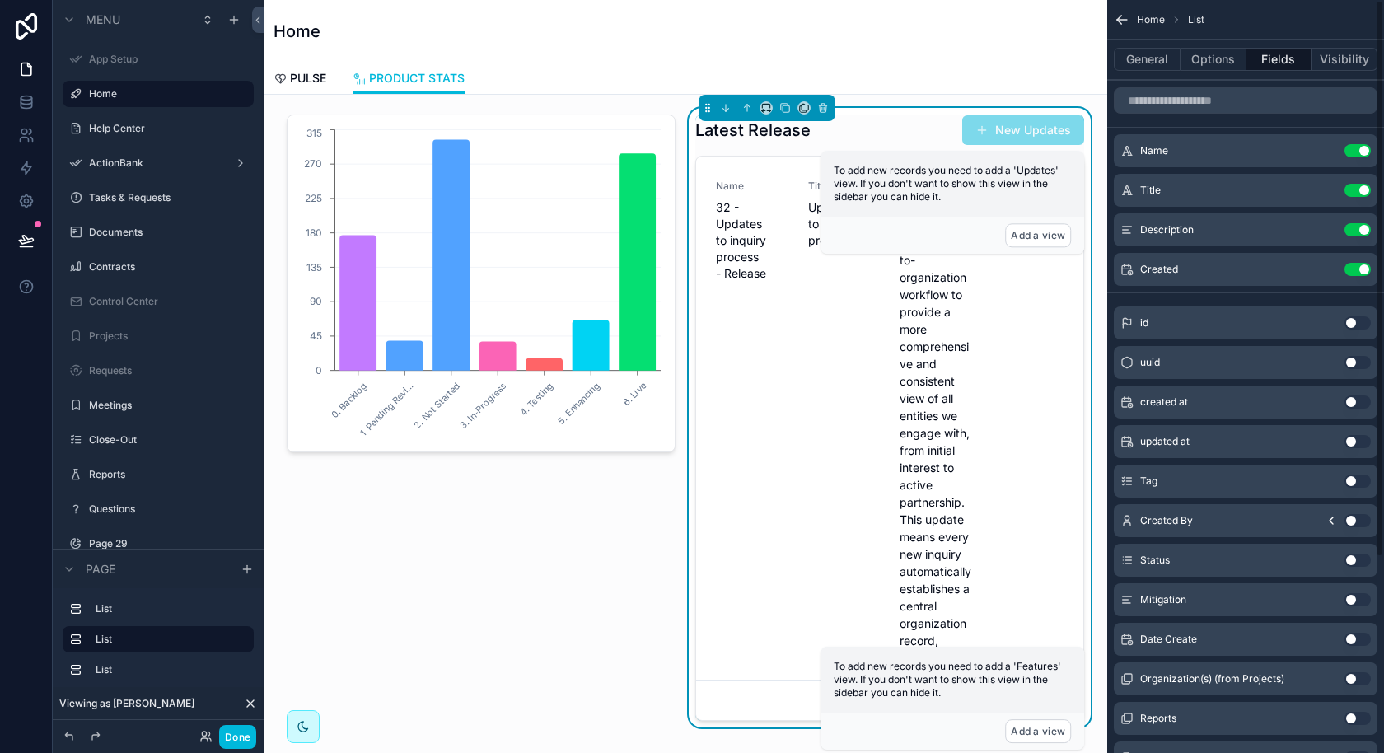
click at [1358, 141] on div "Name Use setting" at bounding box center [1246, 150] width 264 height 33
click at [1355, 155] on button "Use setting" at bounding box center [1358, 150] width 26 height 13
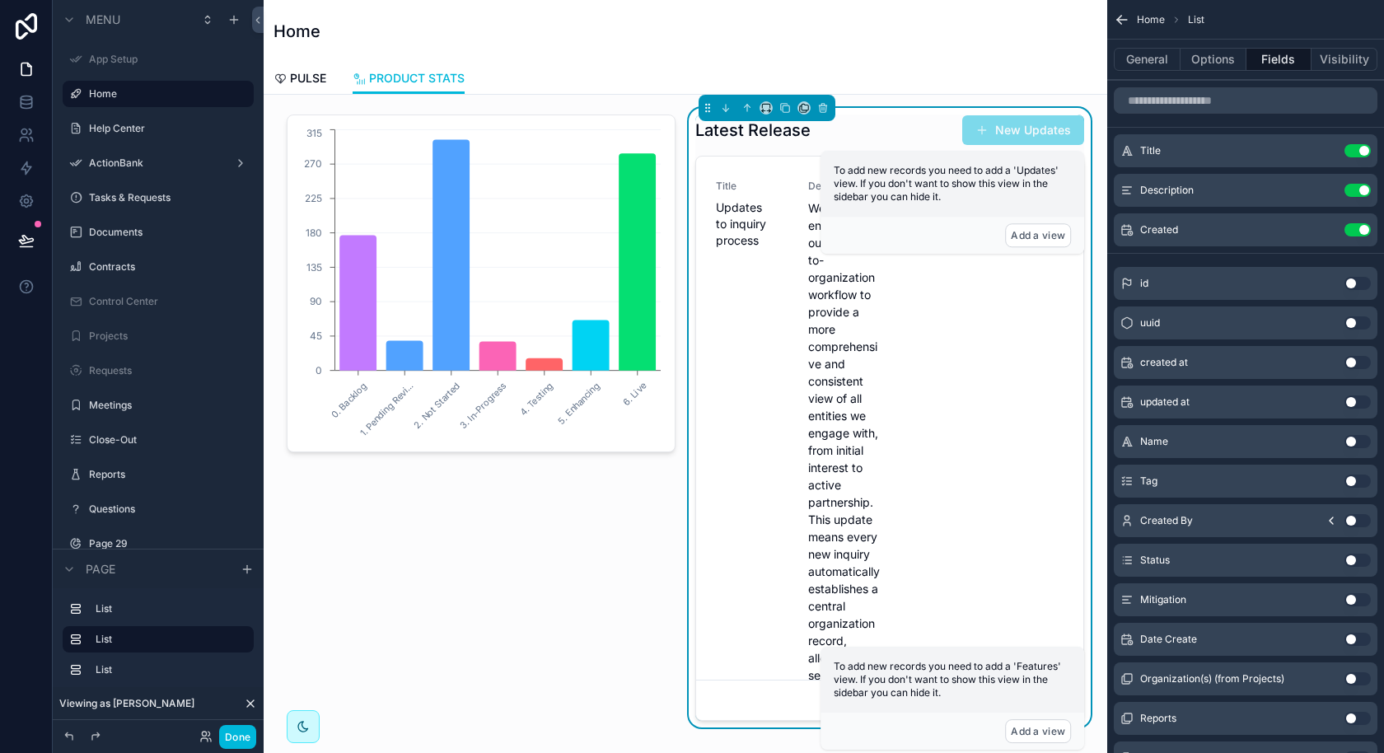
click at [0, 0] on icon "scrollable content" at bounding box center [0, 0] width 0 height 0
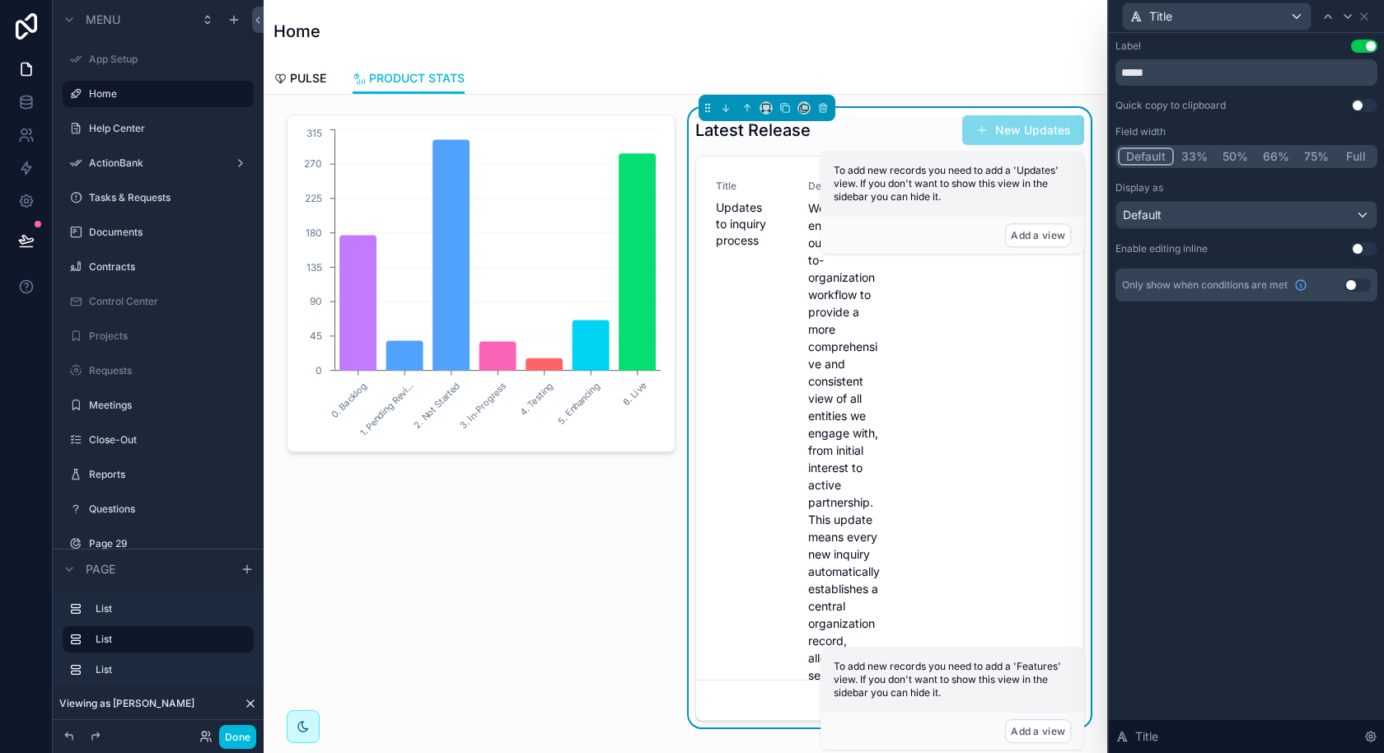
click at [1367, 152] on button "Full" at bounding box center [1355, 156] width 39 height 18
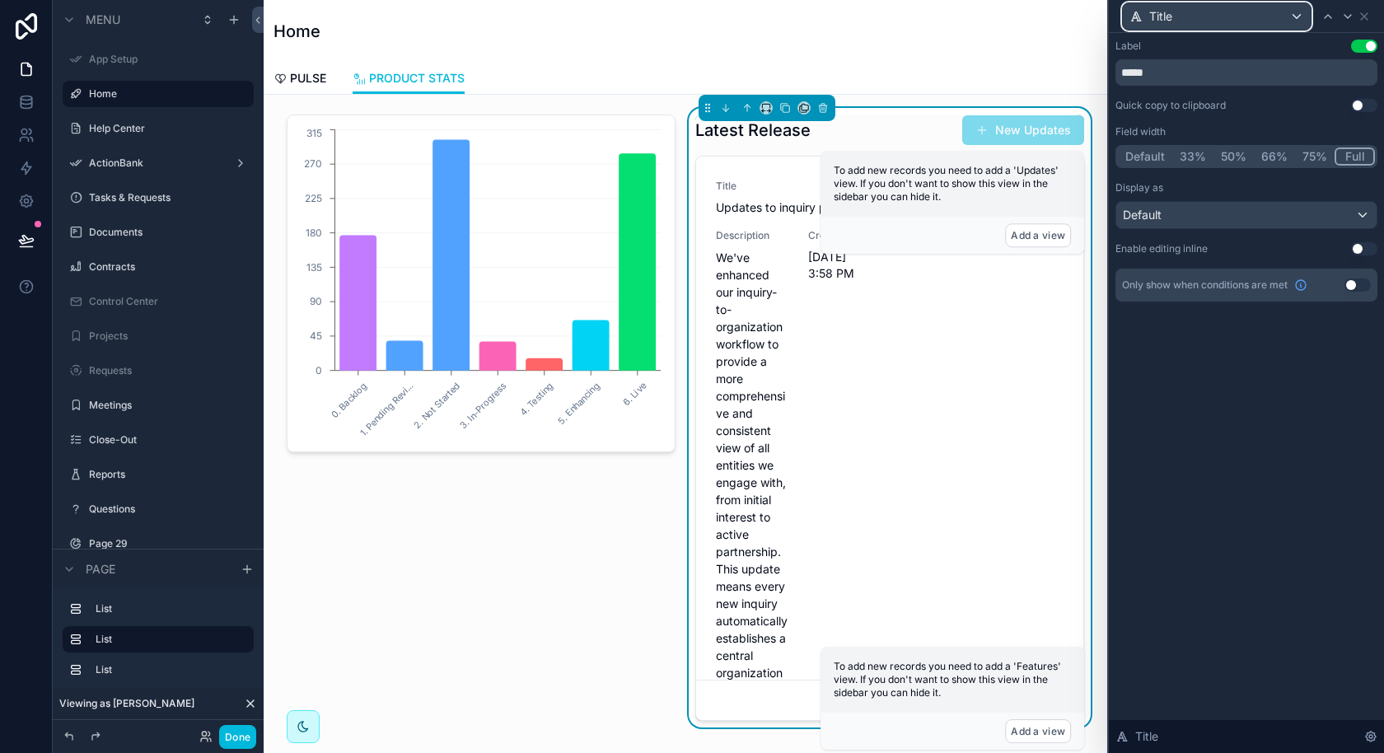
click at [1284, 16] on div "Title" at bounding box center [1217, 16] width 188 height 26
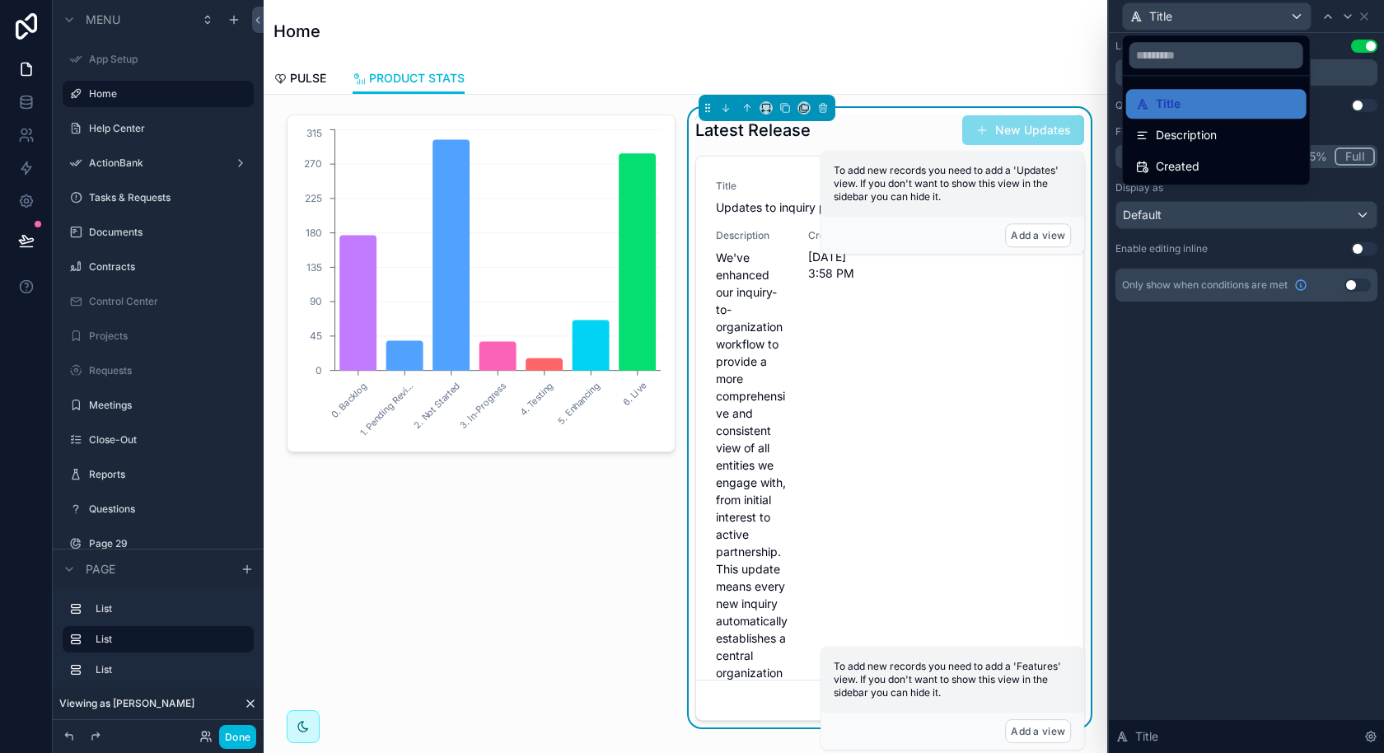
click at [1191, 139] on span "Description" at bounding box center [1186, 135] width 61 height 20
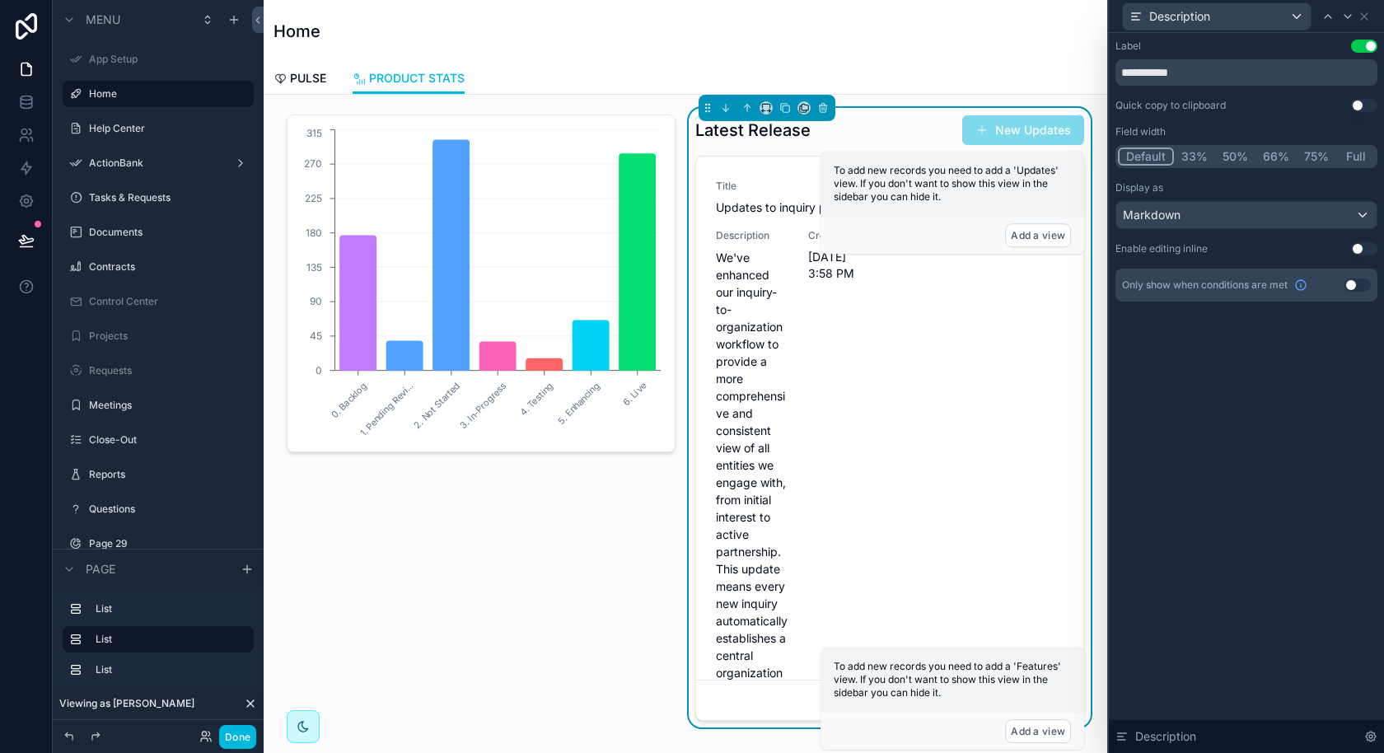
click at [1369, 157] on button "Full" at bounding box center [1355, 156] width 39 height 18
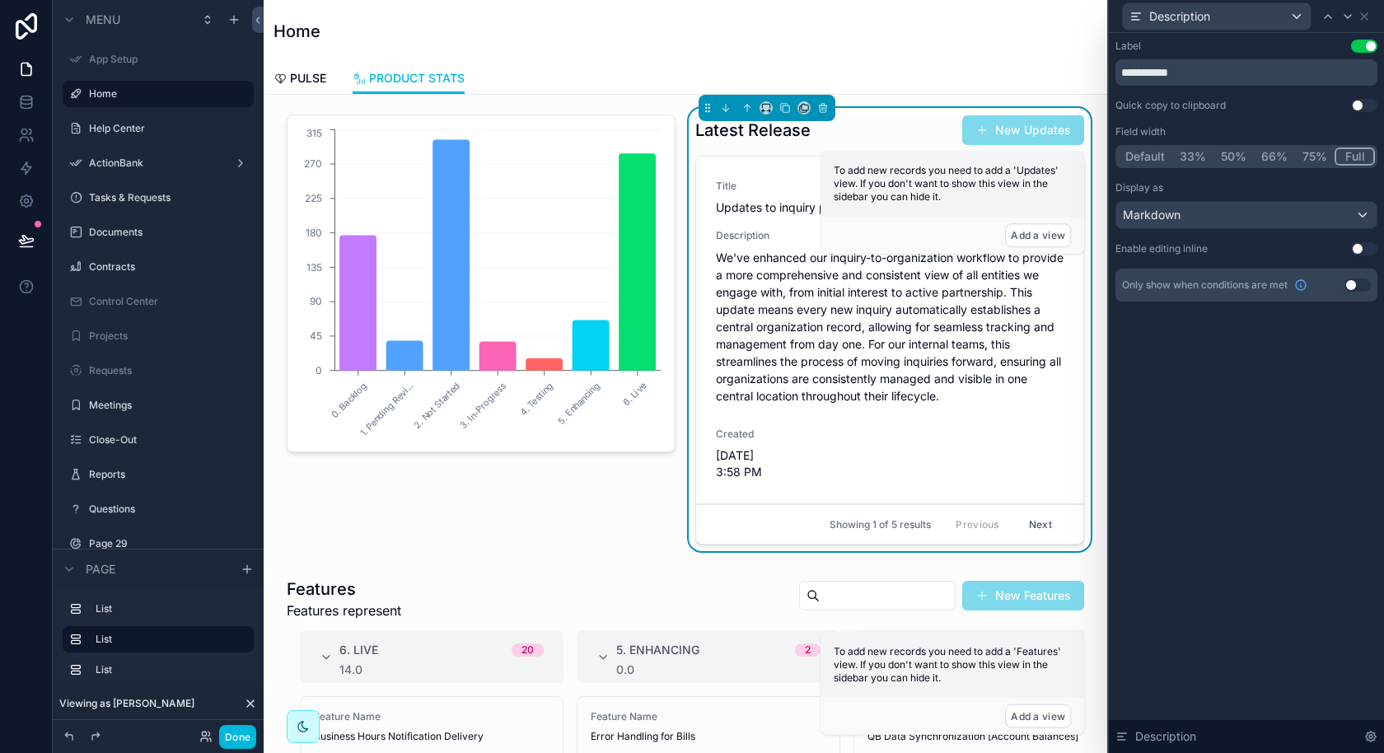
click at [1160, 411] on div "**********" at bounding box center [1246, 393] width 275 height 720
click at [1368, 16] on icon at bounding box center [1364, 16] width 13 height 13
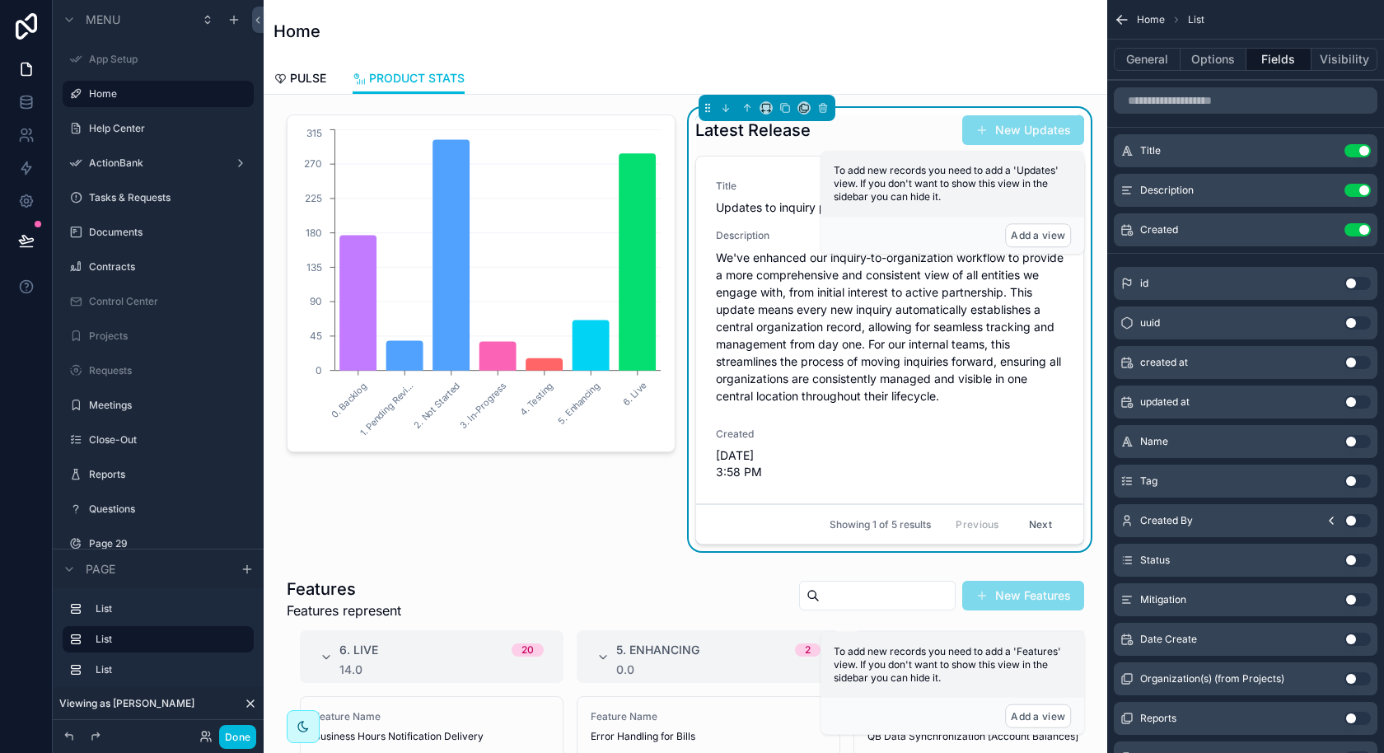
click at [1216, 60] on button "Options" at bounding box center [1214, 59] width 66 height 23
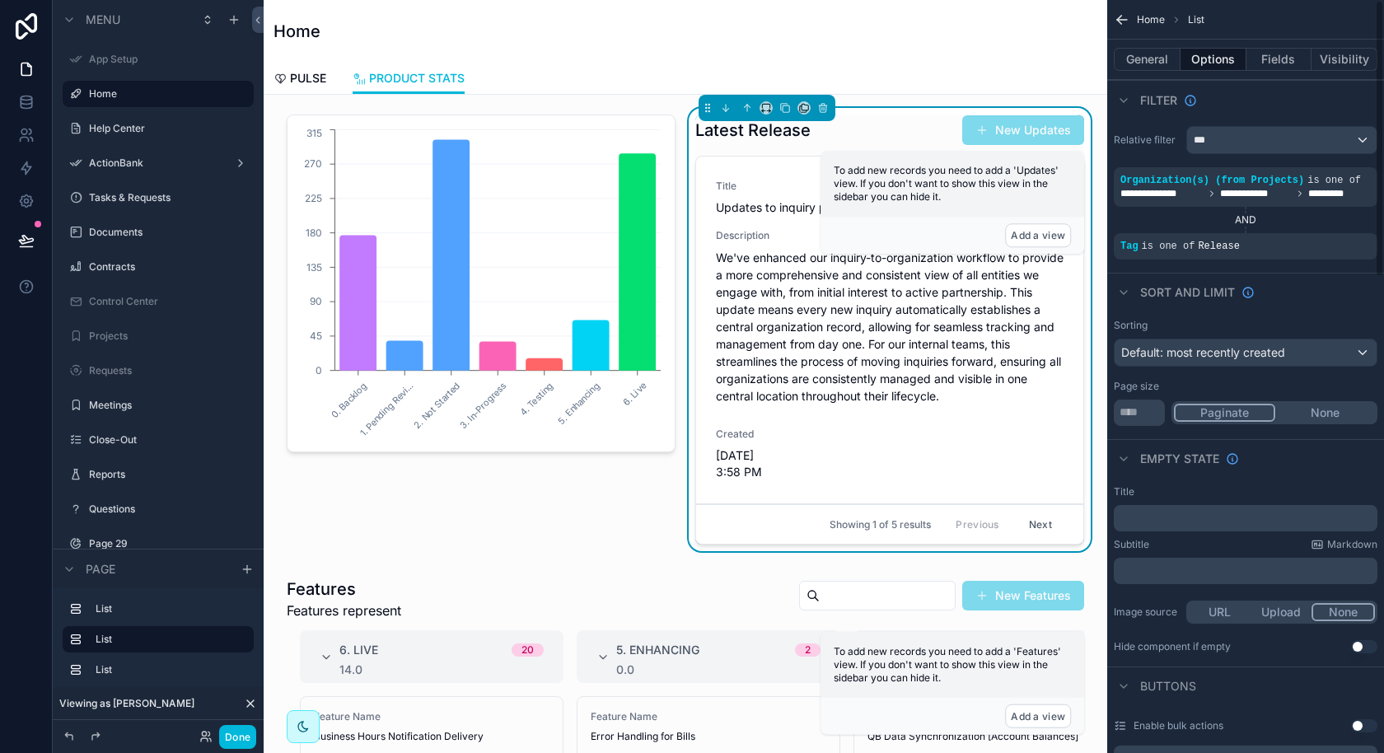
click at [1285, 52] on button "Fields" at bounding box center [1280, 59] width 66 height 23
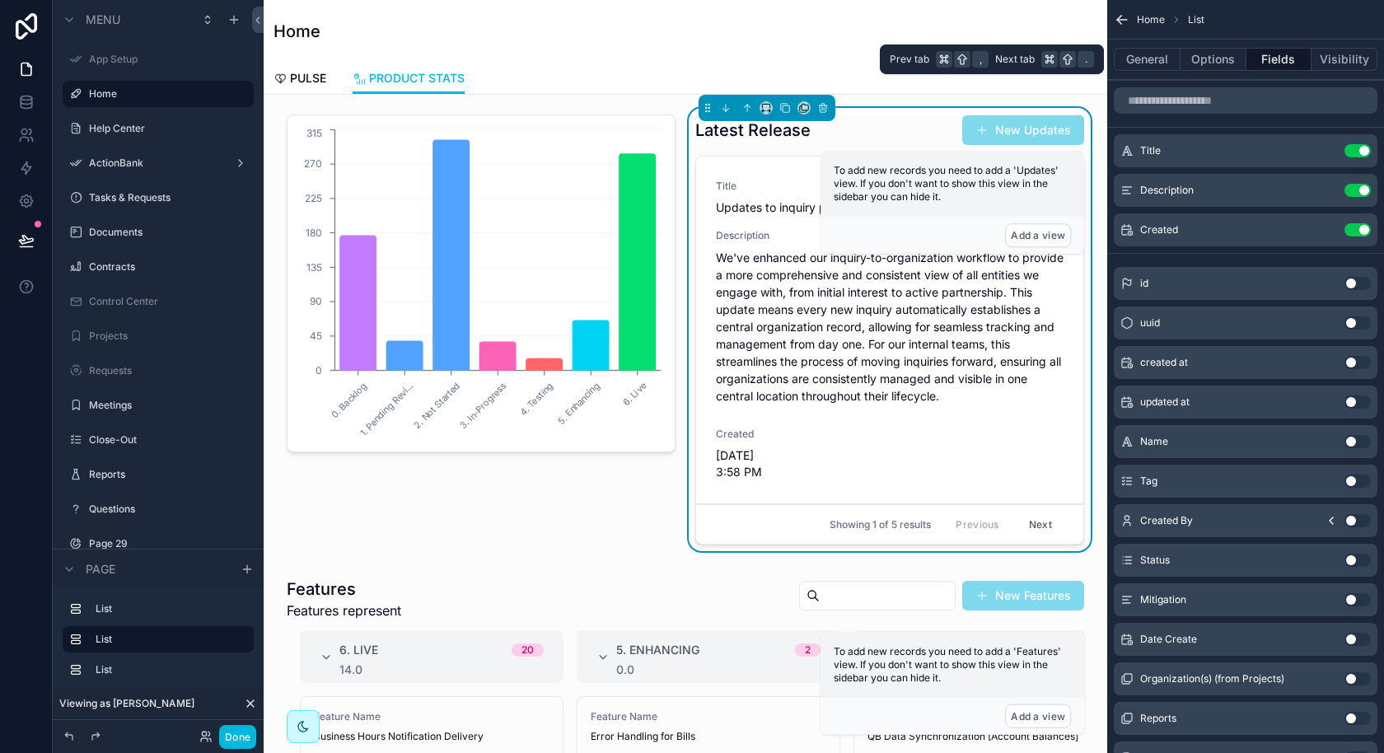
click at [1205, 61] on button "Options" at bounding box center [1214, 59] width 66 height 23
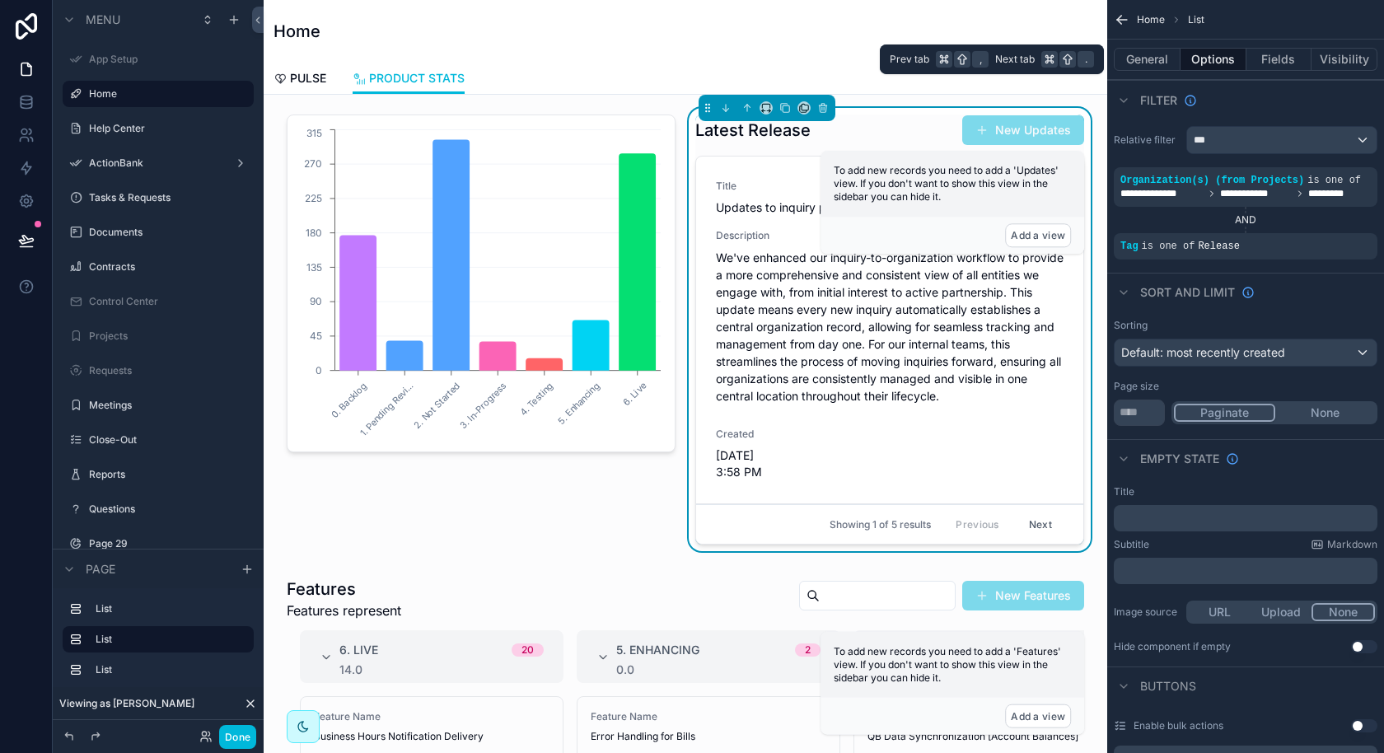
click at [1148, 63] on button "General" at bounding box center [1147, 59] width 67 height 23
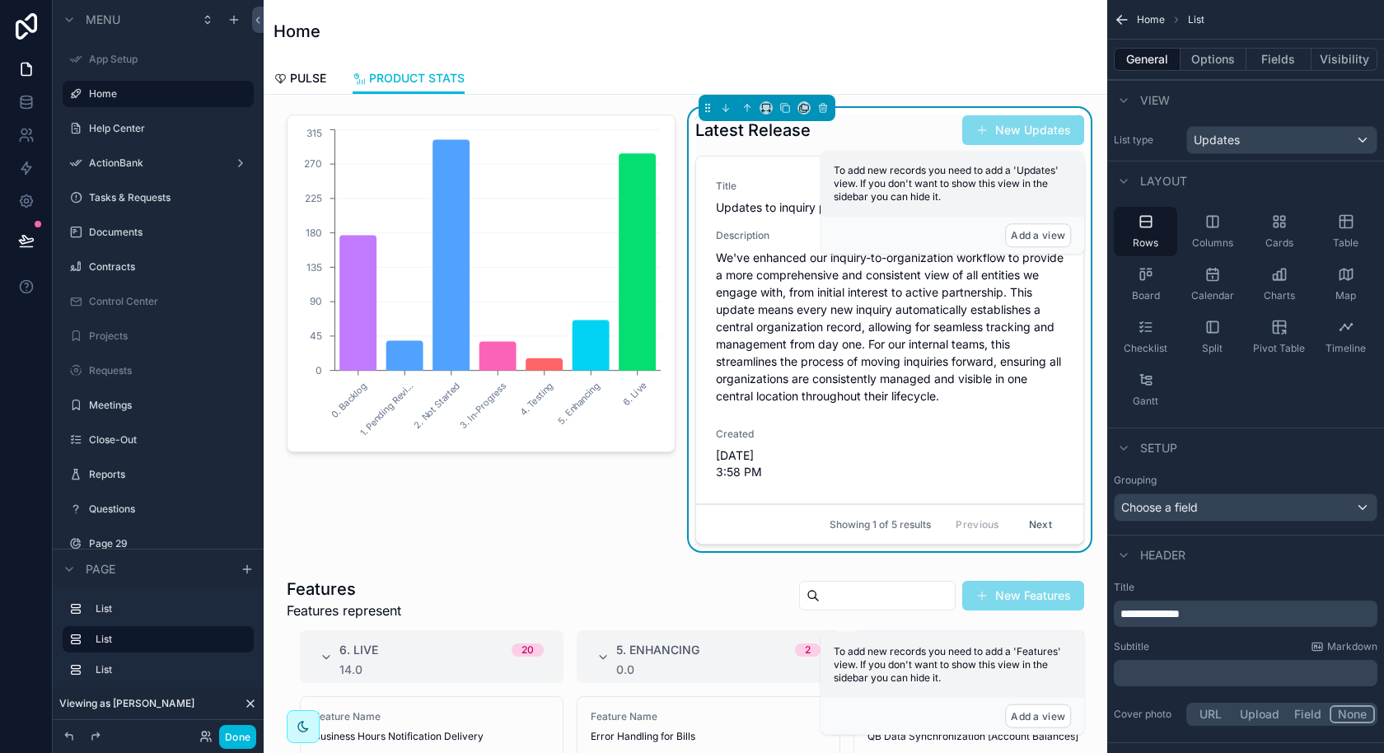
click at [245, 730] on button "Done" at bounding box center [237, 737] width 37 height 24
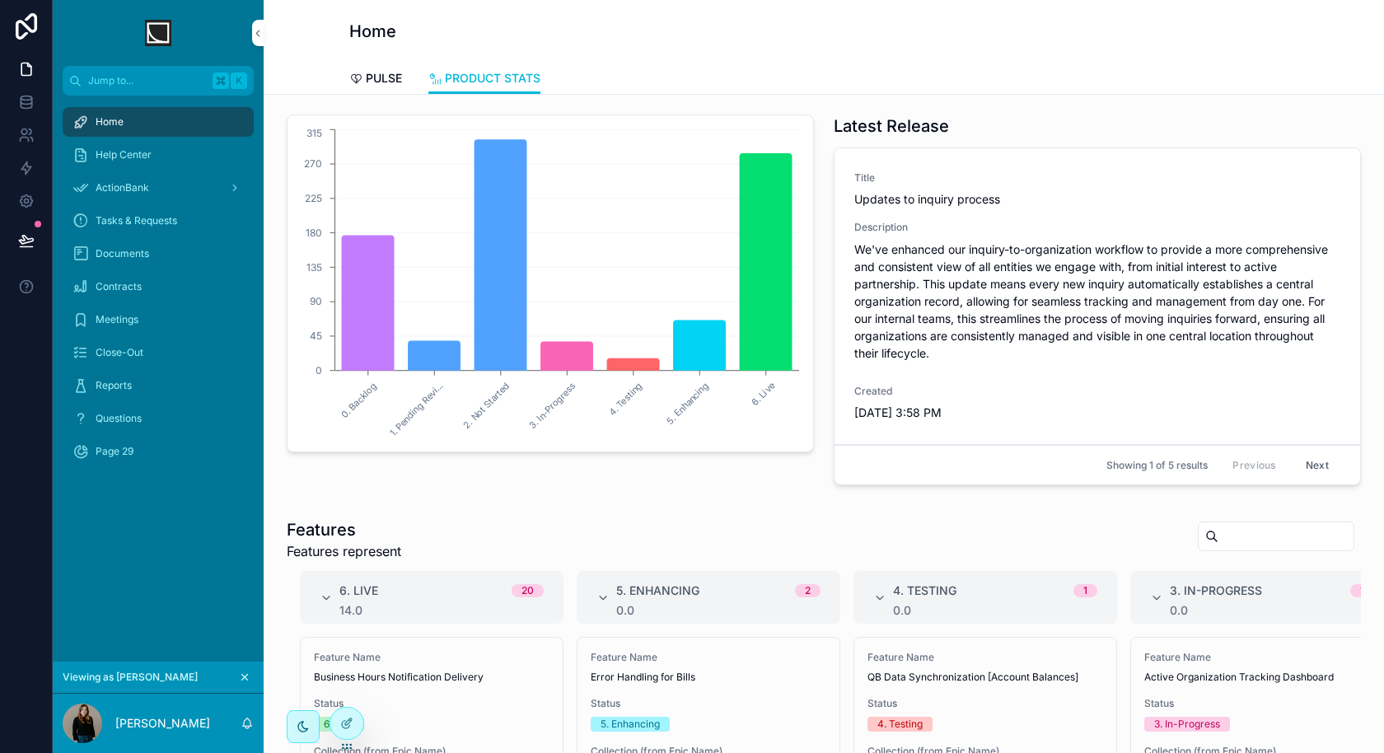
click at [342, 727] on icon at bounding box center [345, 724] width 7 height 7
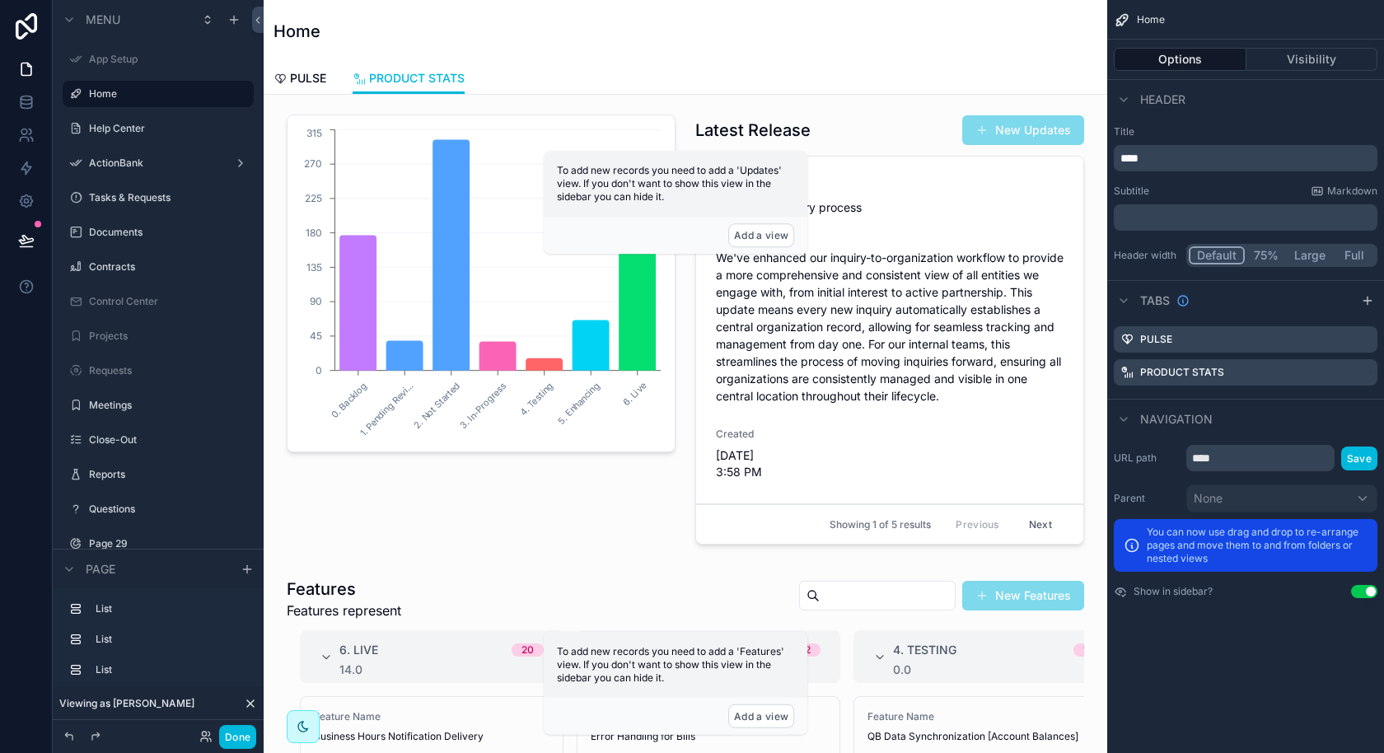
click at [442, 305] on div "scrollable content" at bounding box center [481, 333] width 409 height 450
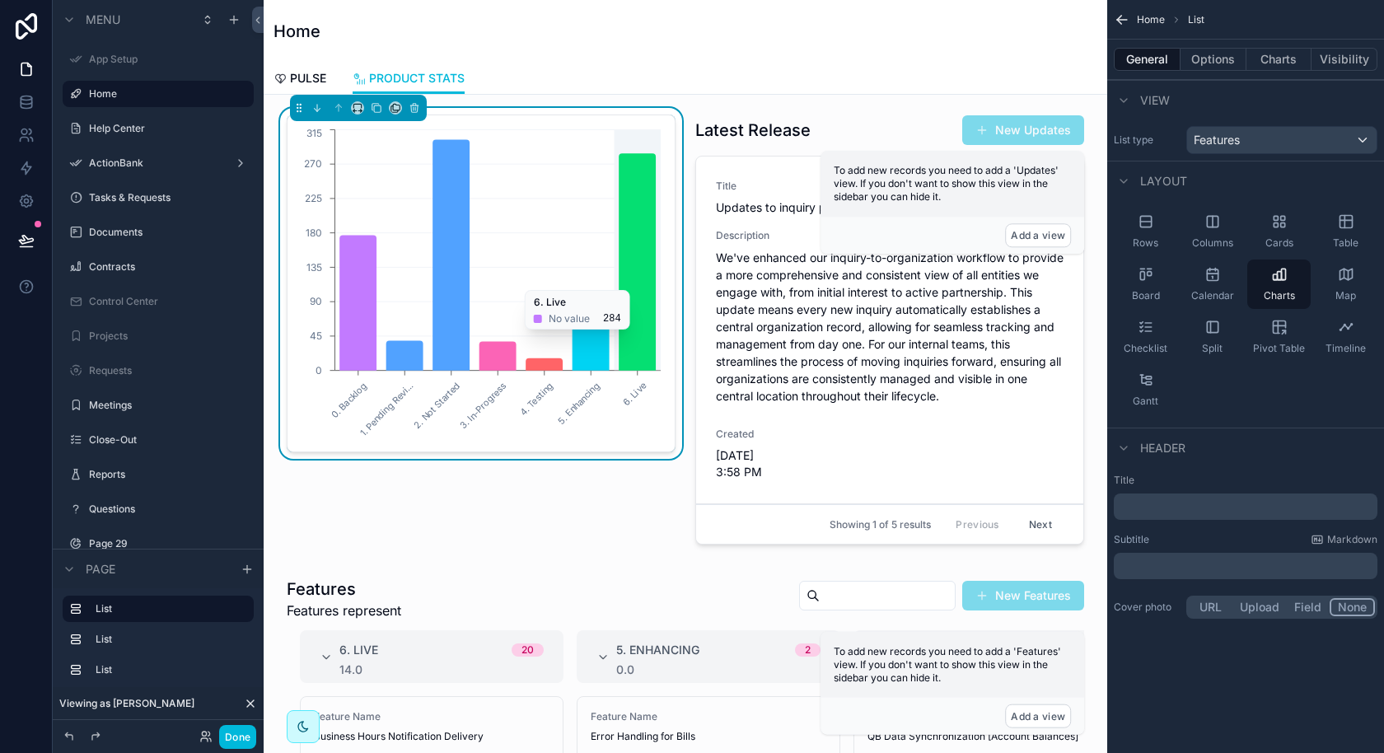
click at [1282, 59] on button "Charts" at bounding box center [1280, 59] width 66 height 23
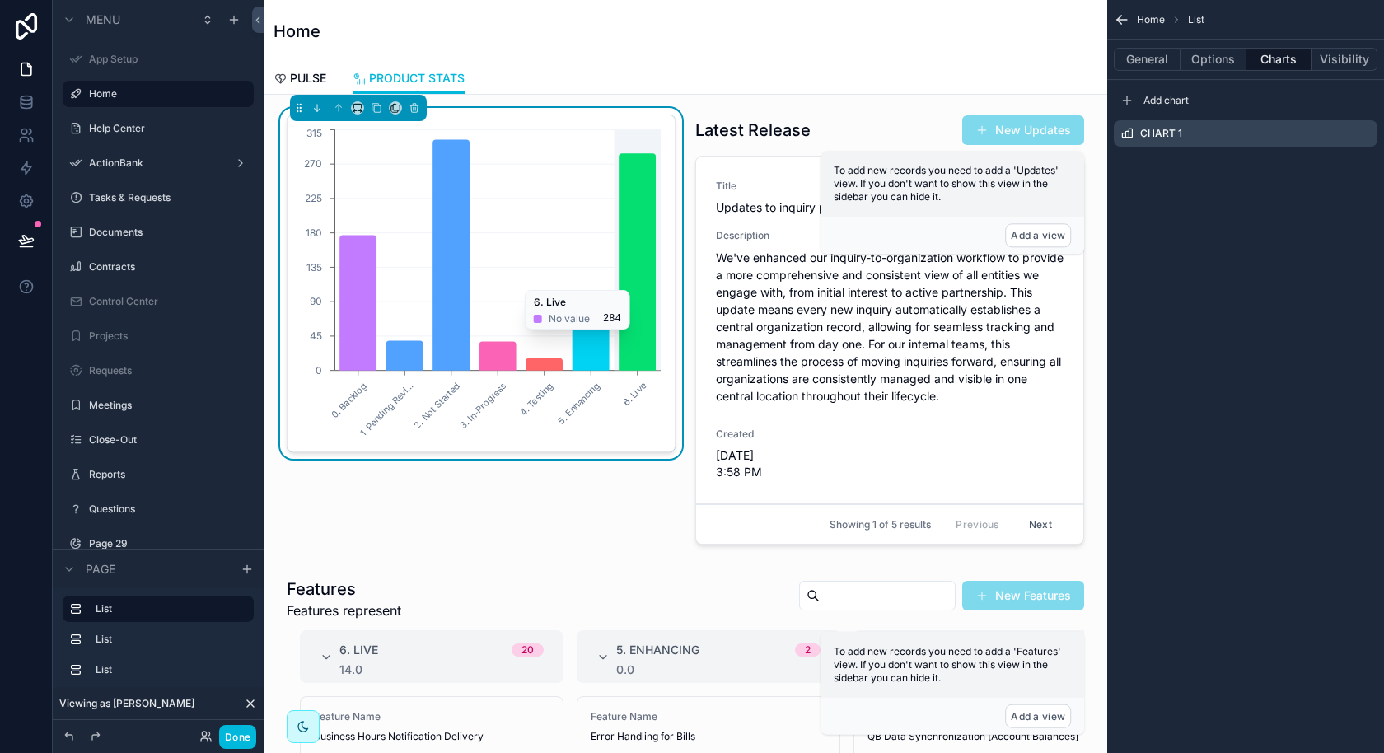
click at [0, 0] on icon "scrollable content" at bounding box center [0, 0] width 0 height 0
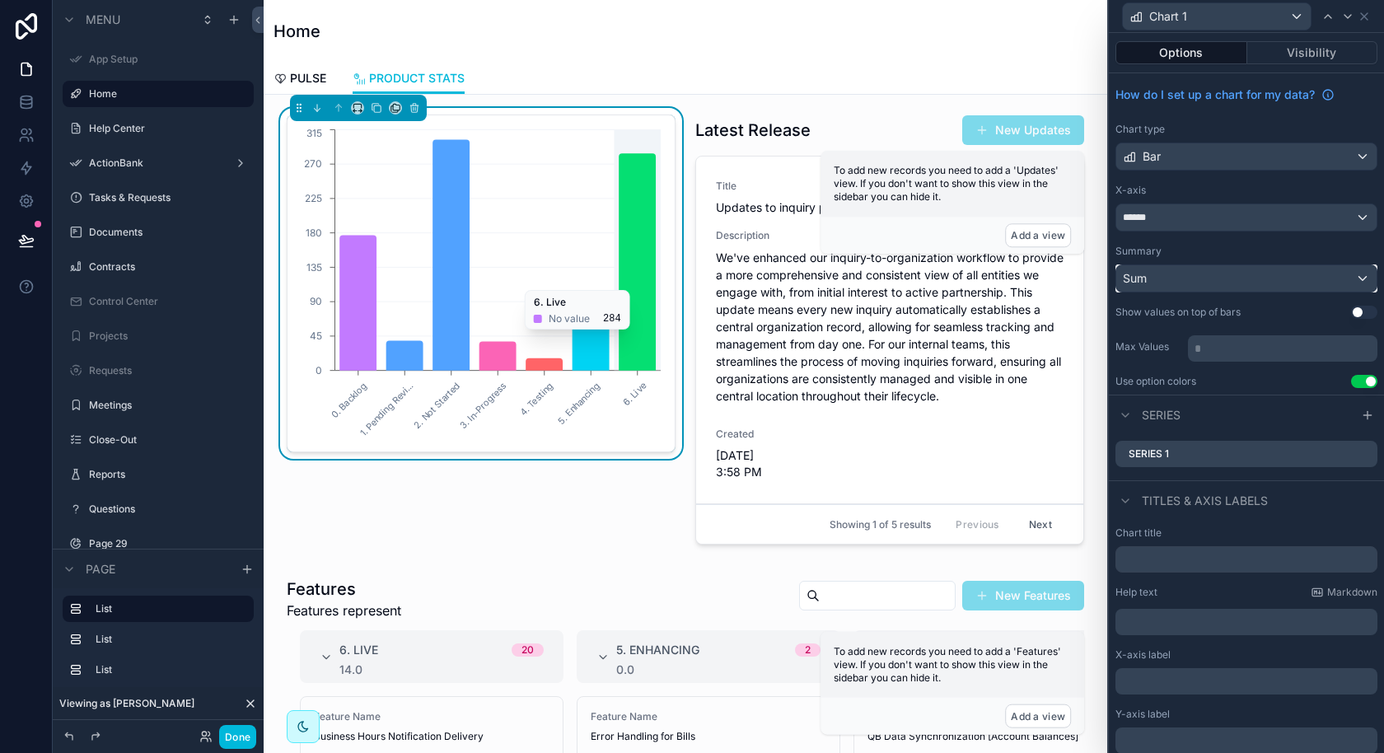
click at [1253, 275] on div "Sum" at bounding box center [1246, 278] width 260 height 26
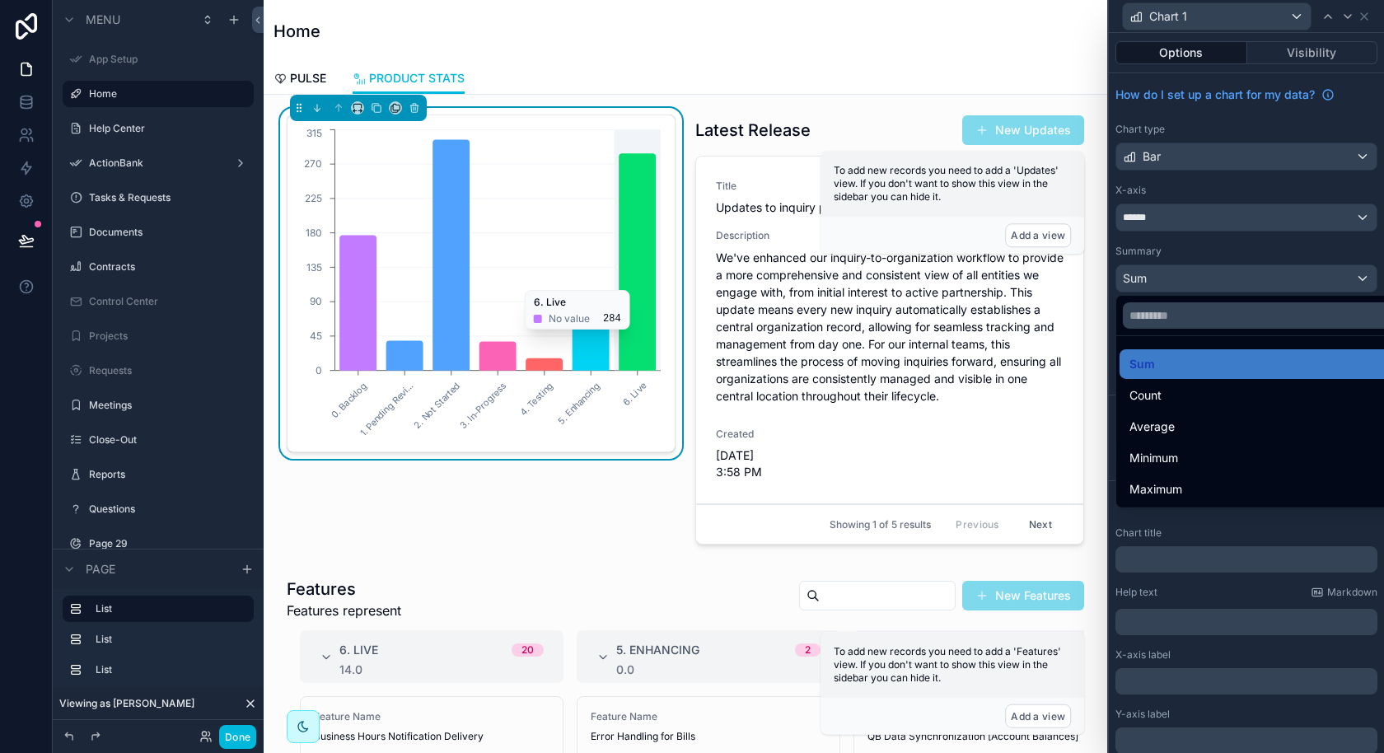
click at [1163, 396] on div "Count" at bounding box center [1266, 396] width 273 height 20
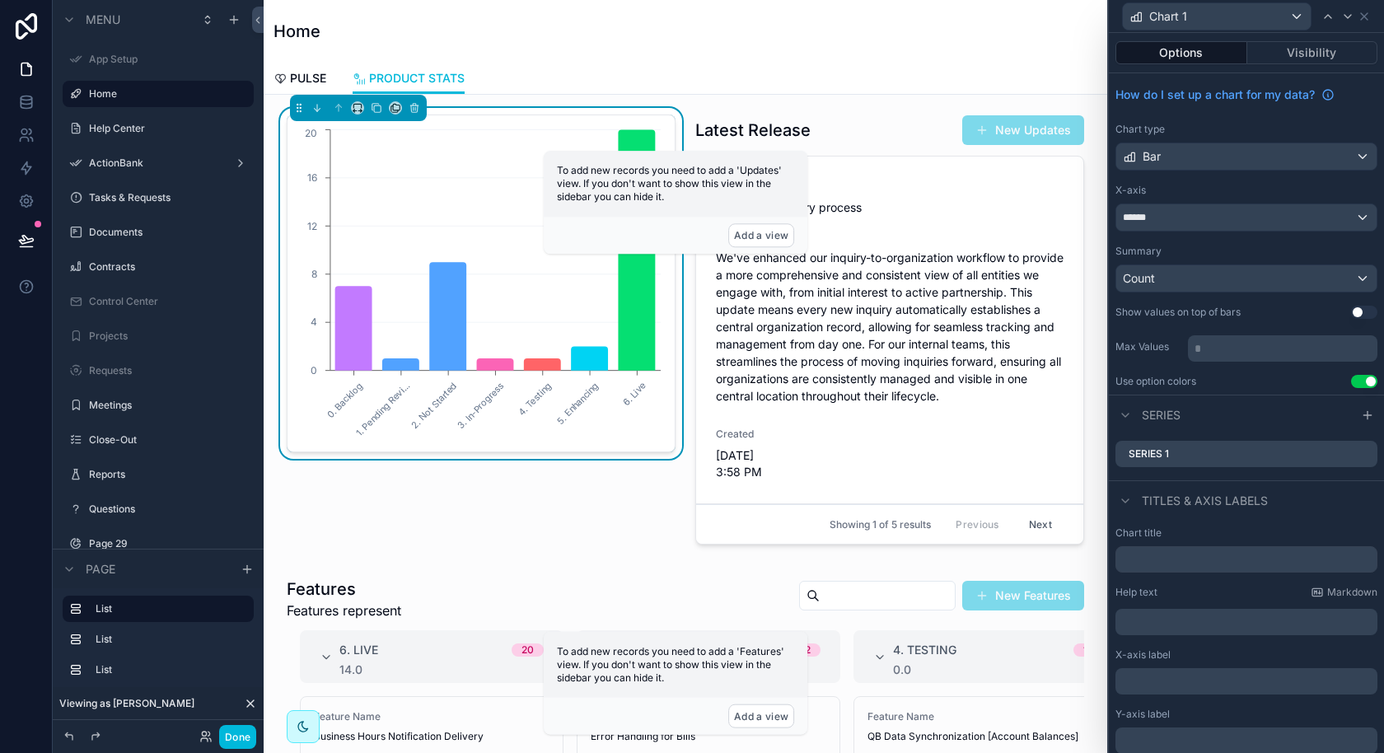
click at [584, 529] on div "0. Backlog 1. Pending Revi... 2. Not Started 3. In-Progress 4. Testing 5. Enhan…" at bounding box center [481, 333] width 409 height 450
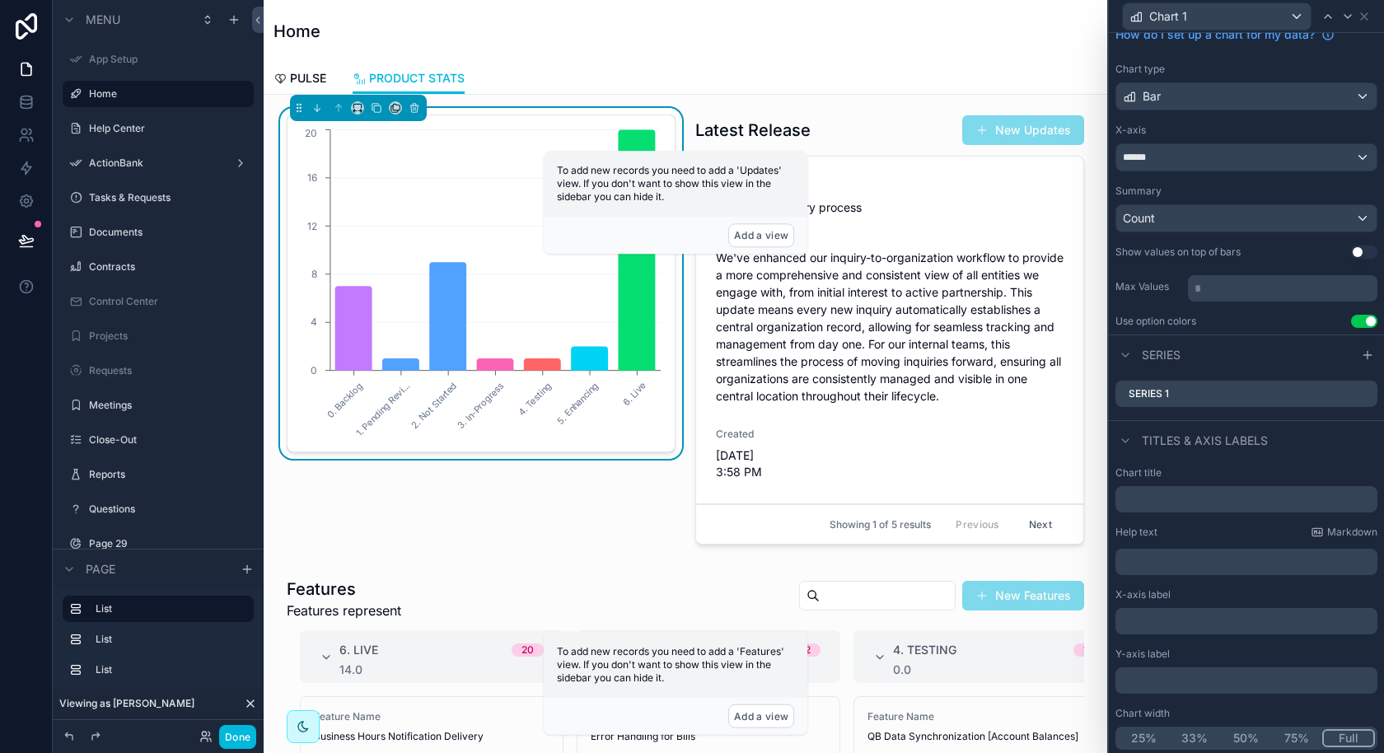
click at [1365, 358] on div at bounding box center [1368, 355] width 20 height 20
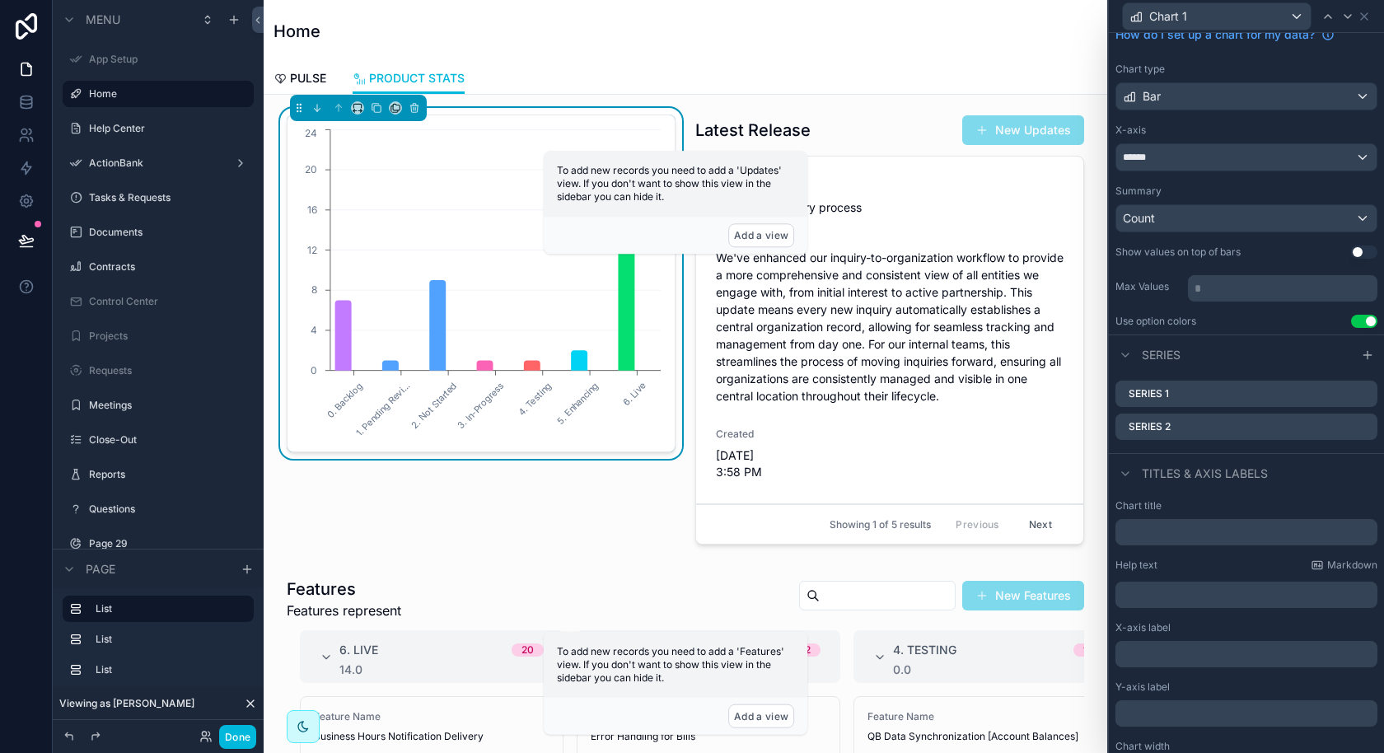
click at [0, 0] on icon at bounding box center [0, 0] width 0 height 0
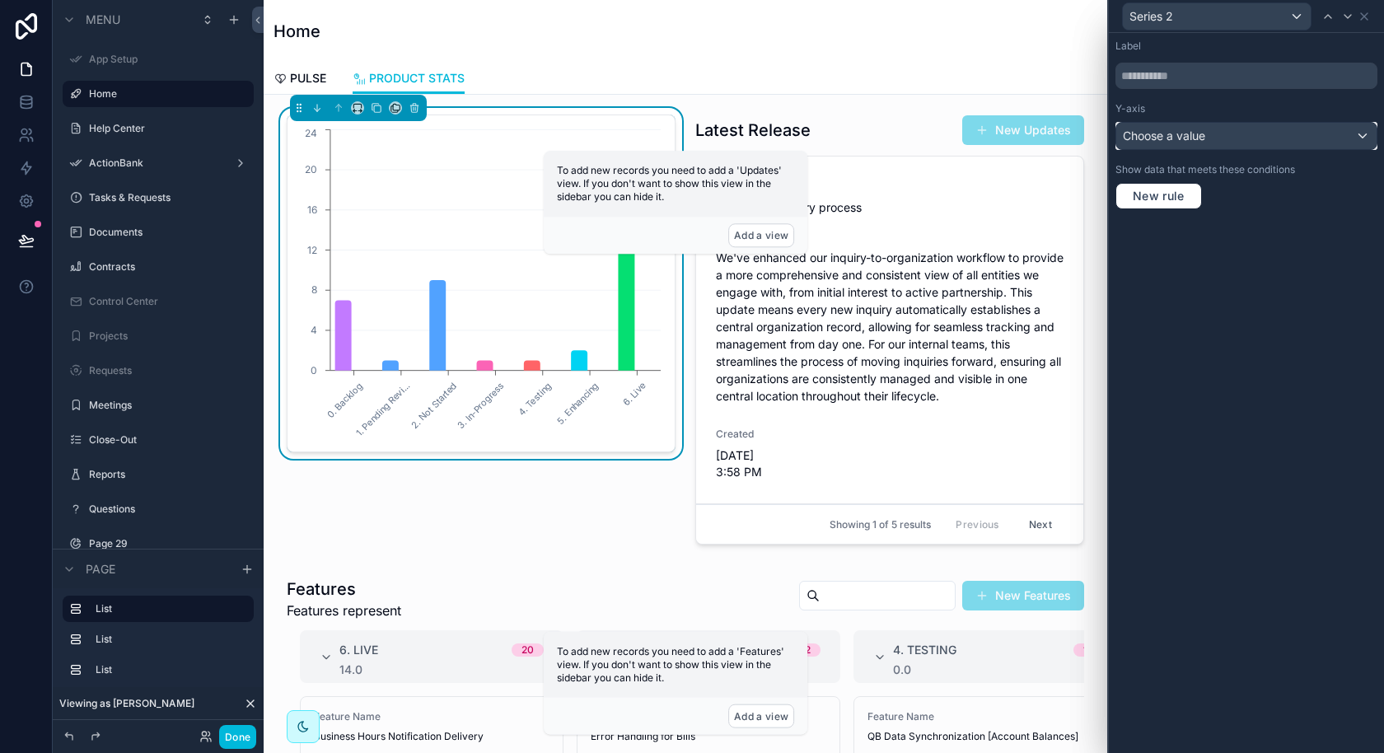
click at [1321, 137] on div "Choose a value" at bounding box center [1246, 136] width 260 height 26
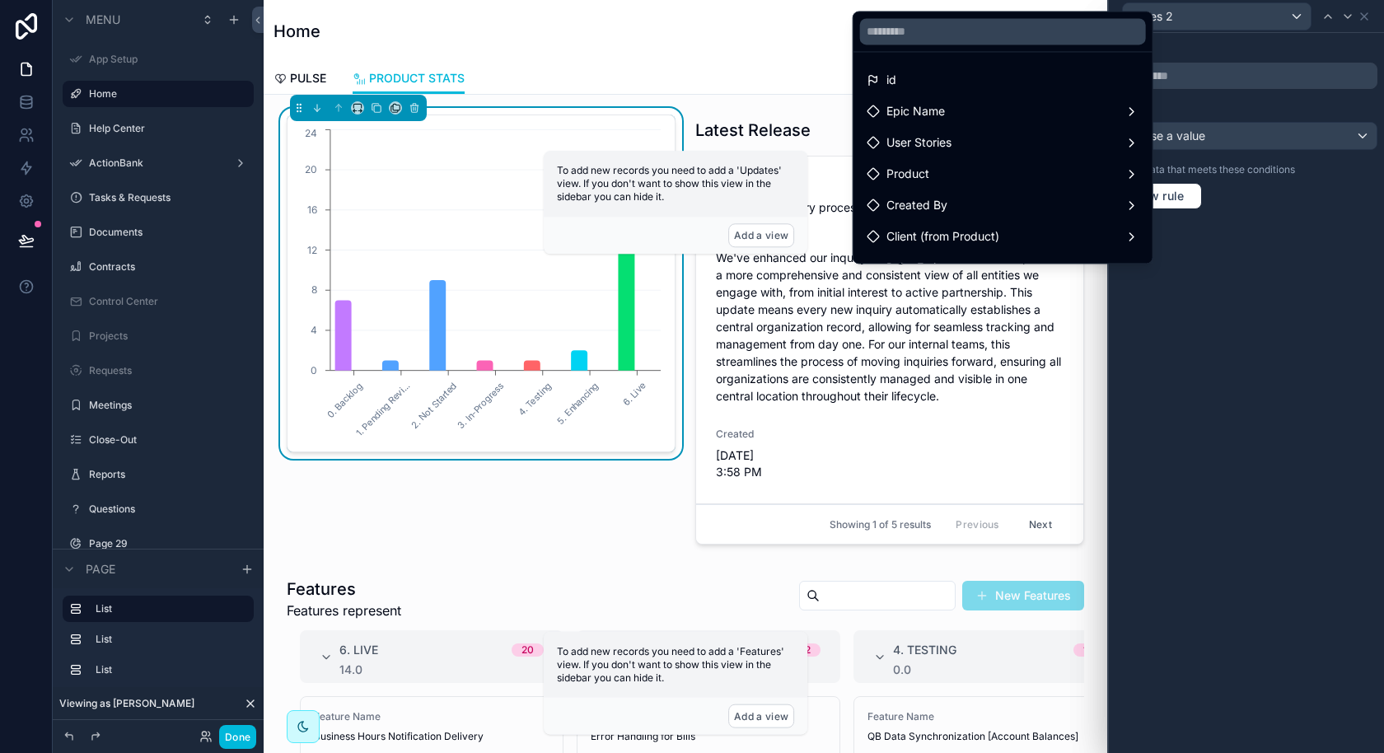
click at [1321, 137] on div at bounding box center [1246, 376] width 275 height 753
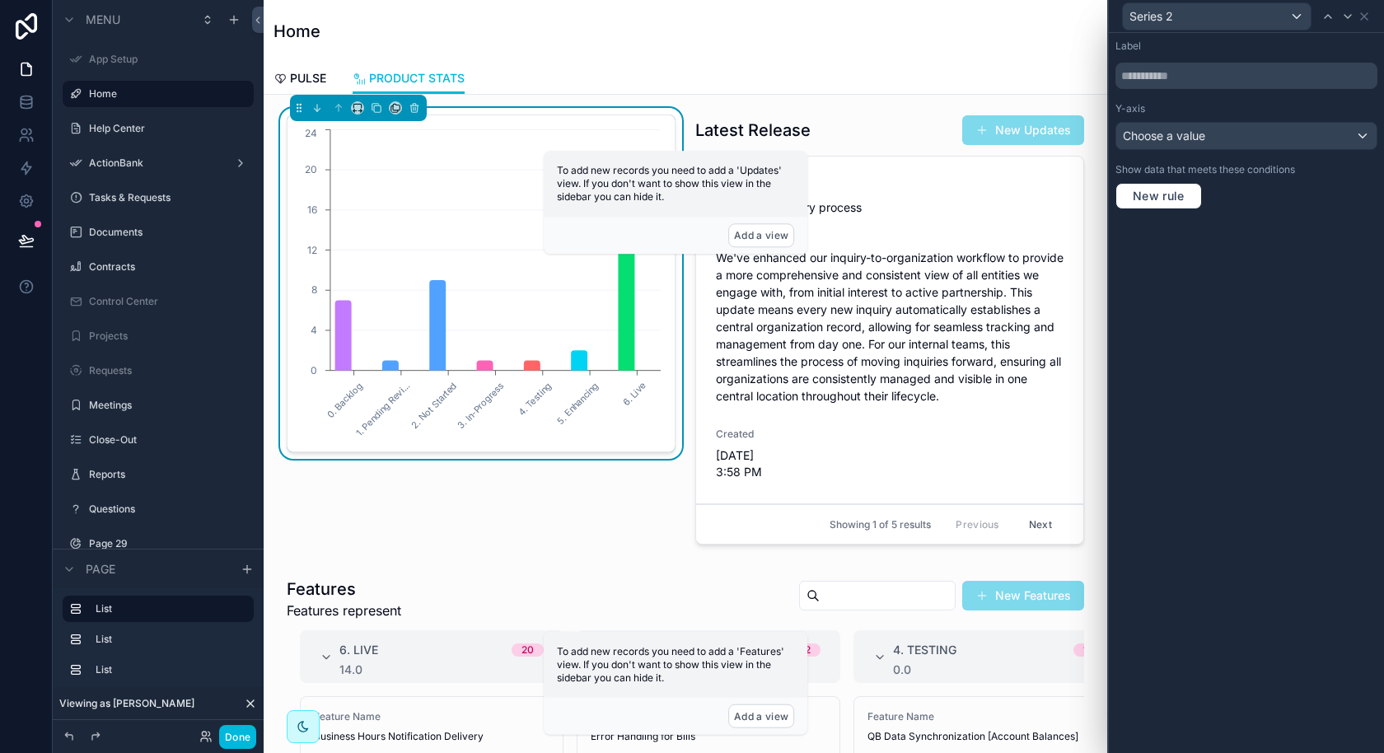
click at [1371, 21] on div "Series 2" at bounding box center [1247, 16] width 262 height 32
click at [1364, 16] on icon at bounding box center [1364, 16] width 7 height 7
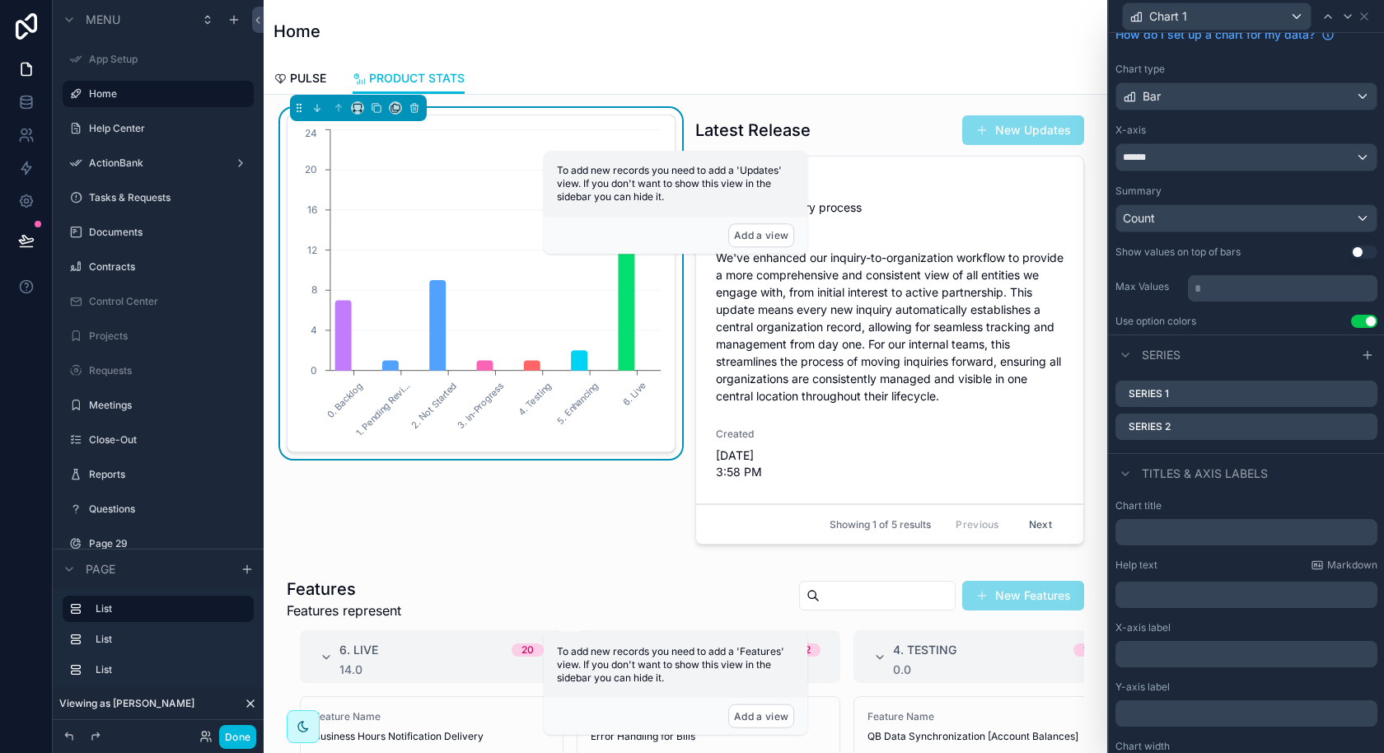
click at [0, 0] on icon at bounding box center [0, 0] width 0 height 0
click at [1340, 396] on icon at bounding box center [1337, 397] width 13 height 13
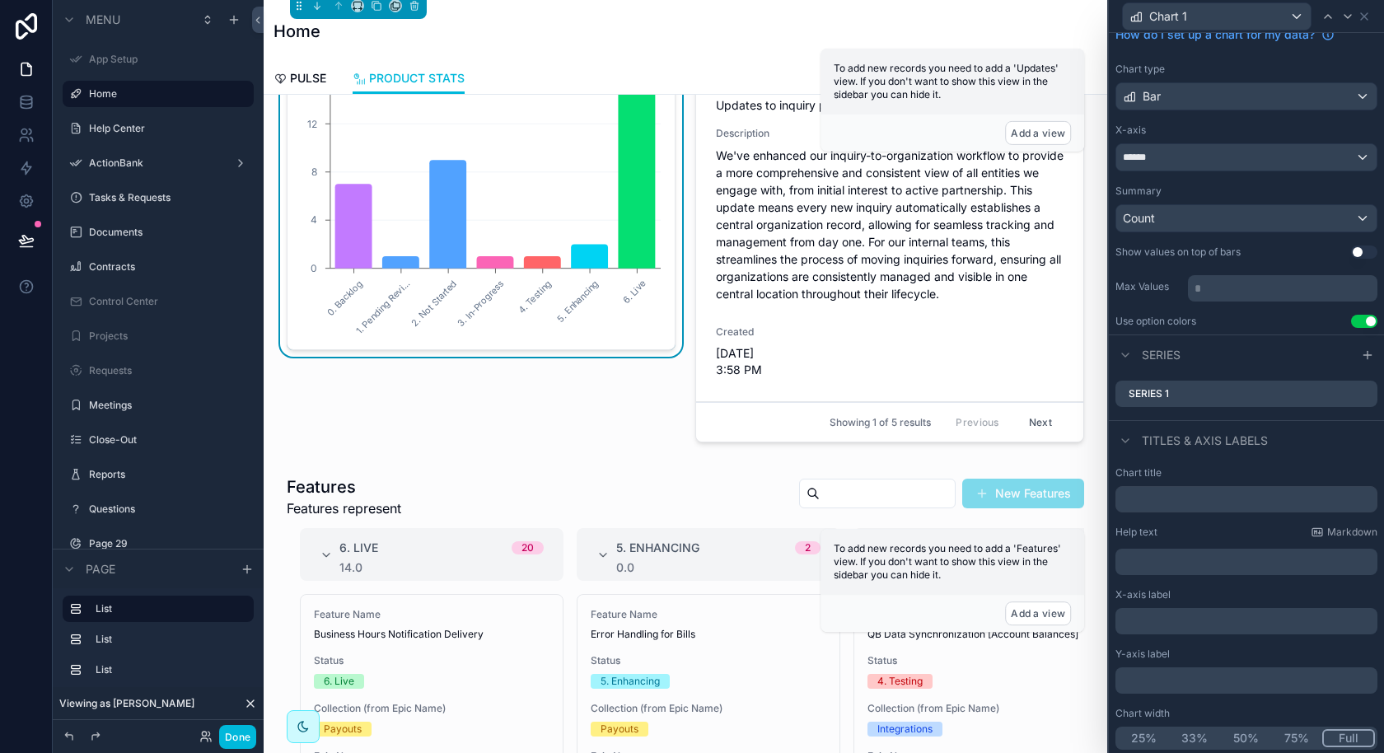
scroll to position [138, 0]
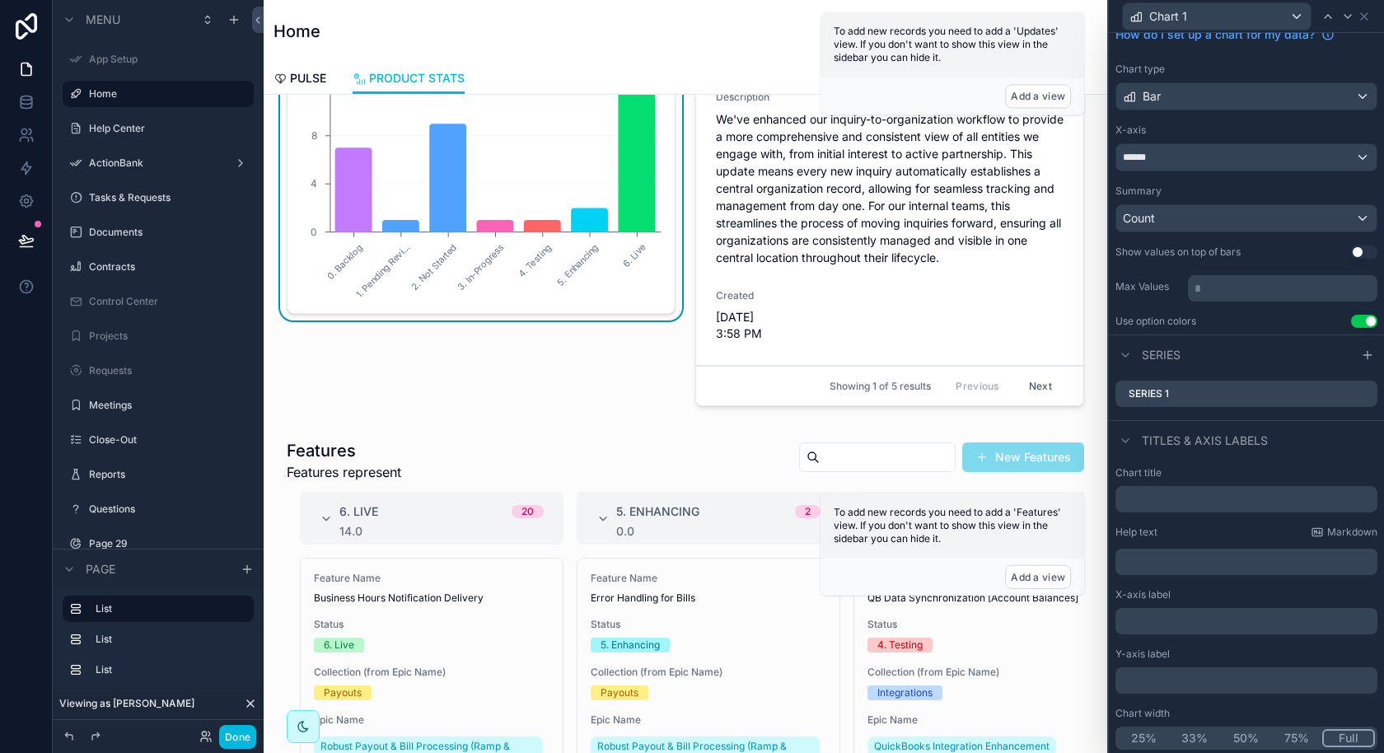
click at [492, 624] on div "scrollable content" at bounding box center [685, 723] width 817 height 580
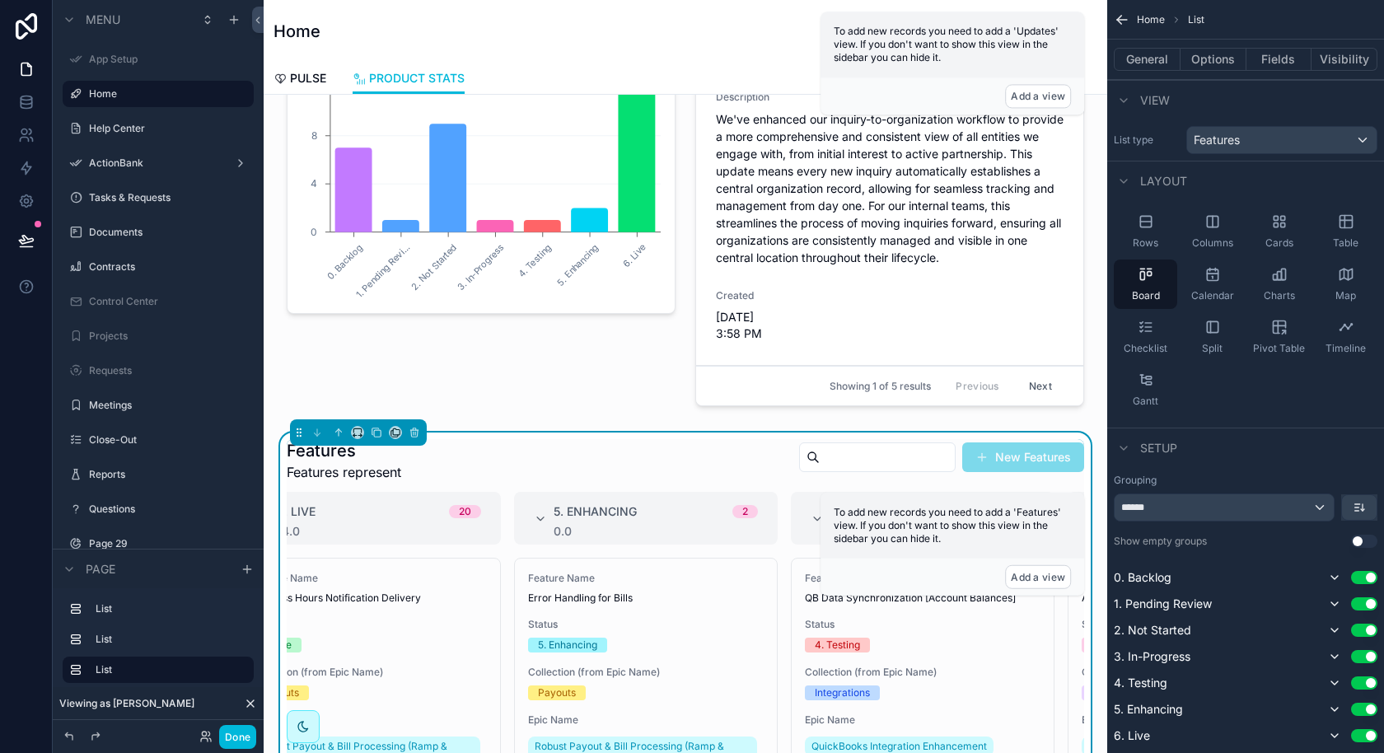
scroll to position [0, 0]
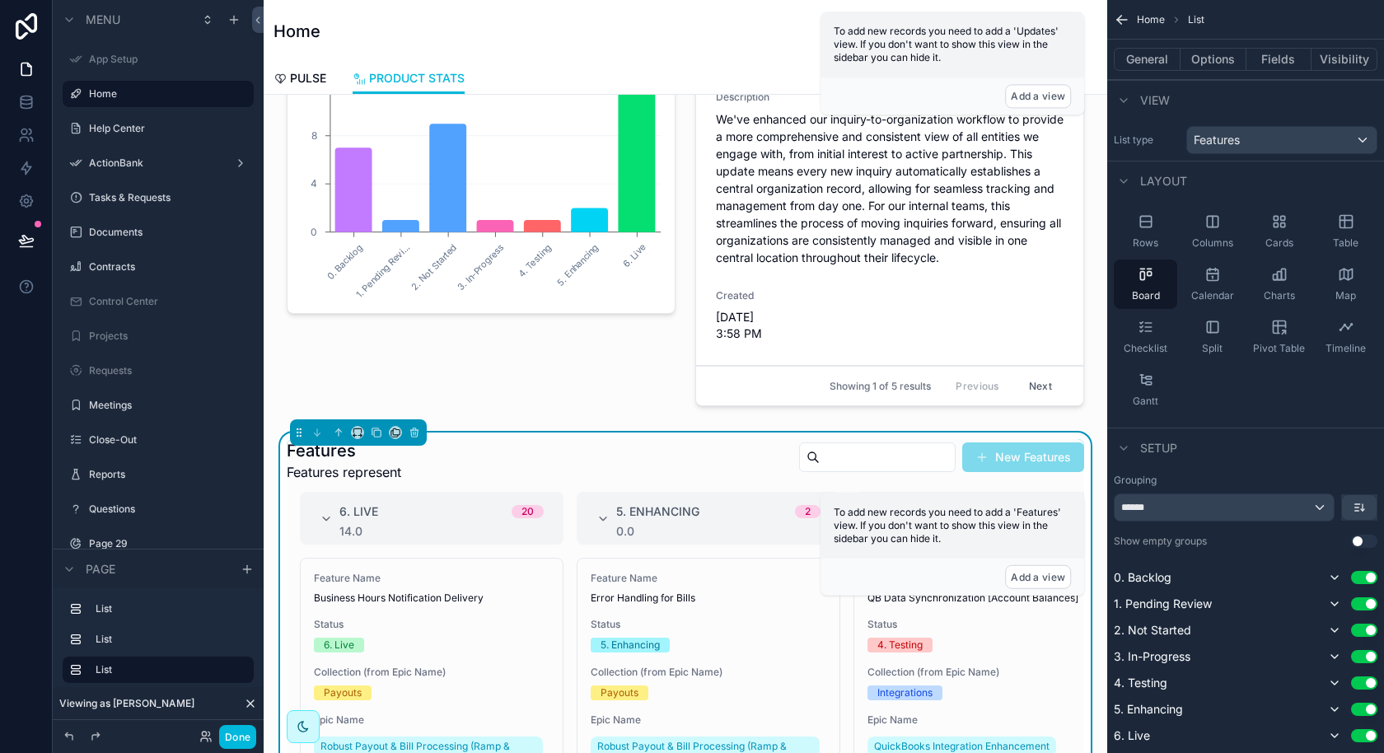
click at [594, 305] on div "scrollable content" at bounding box center [481, 195] width 409 height 450
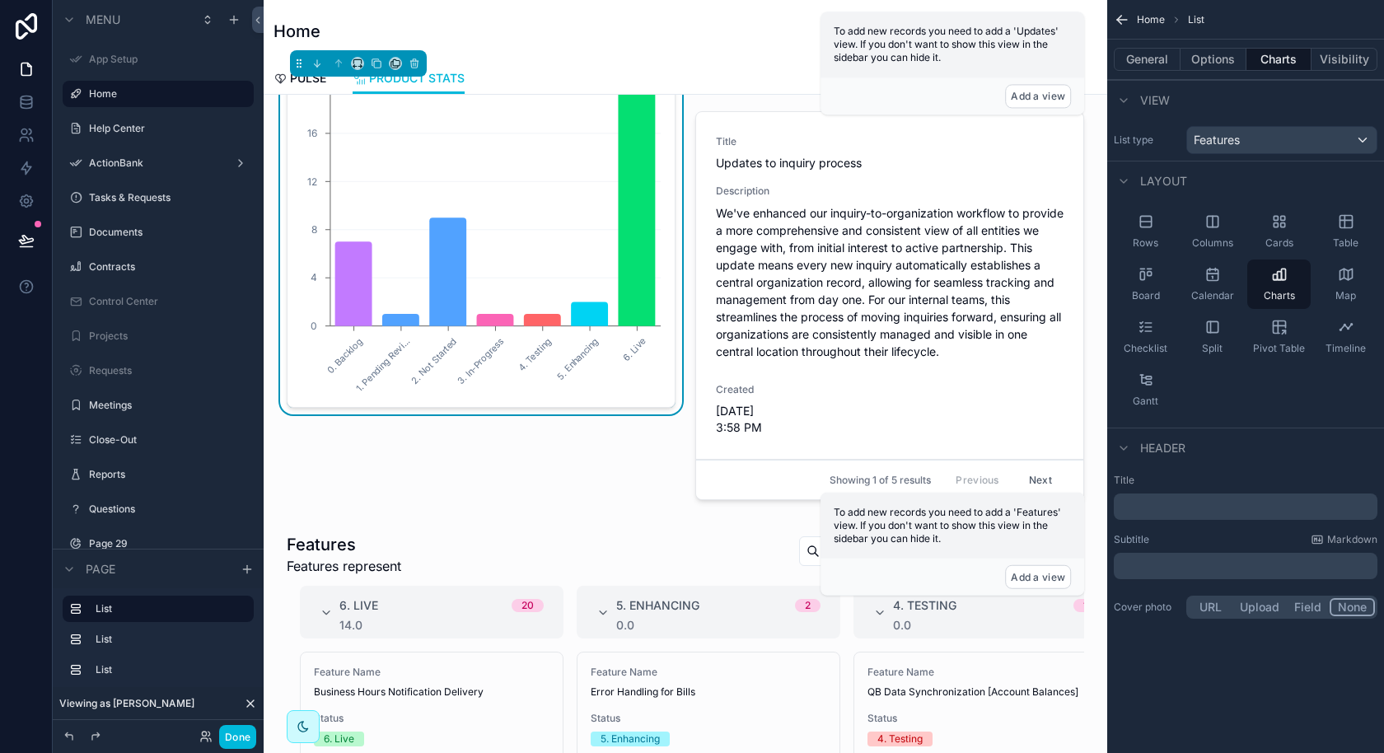
scroll to position [43, 0]
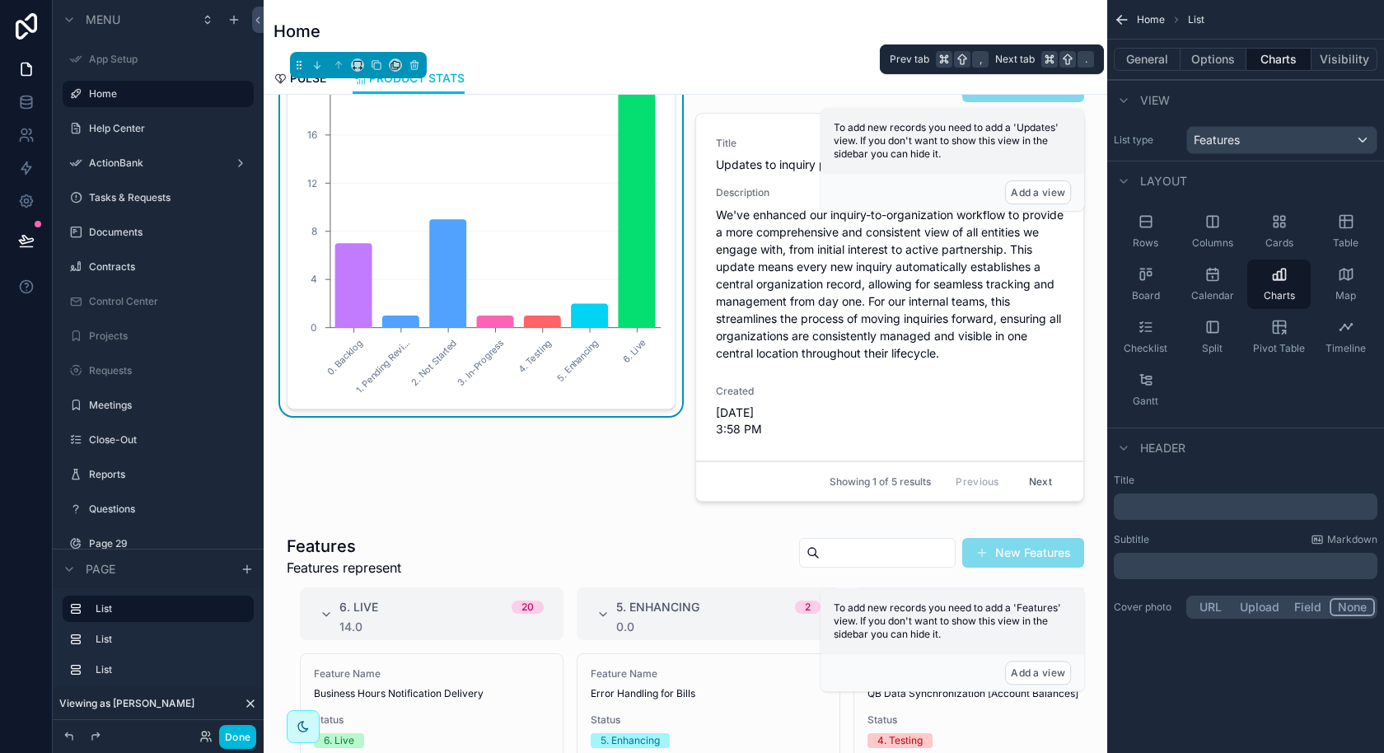
click at [1227, 59] on button "Options" at bounding box center [1214, 59] width 66 height 23
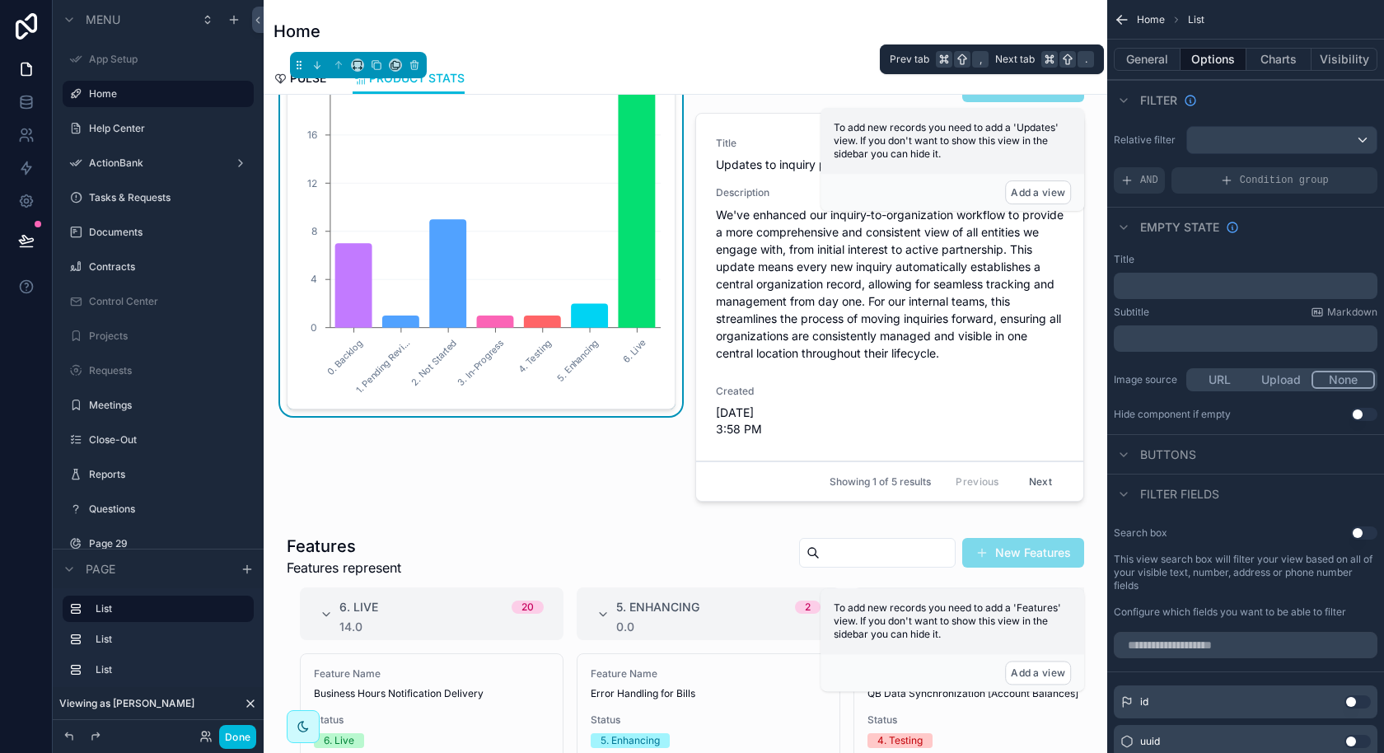
click at [1266, 62] on button "Charts" at bounding box center [1280, 59] width 66 height 23
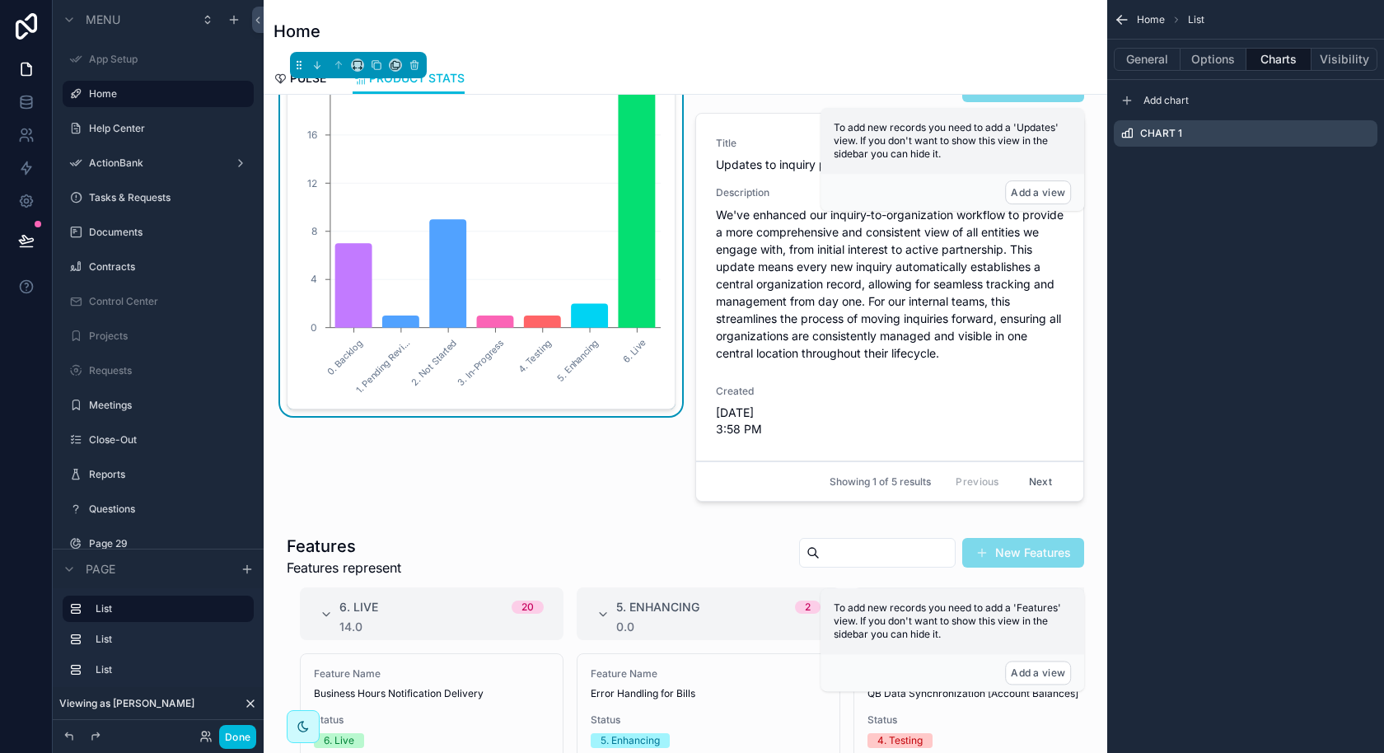
click at [0, 0] on icon "scrollable content" at bounding box center [0, 0] width 0 height 0
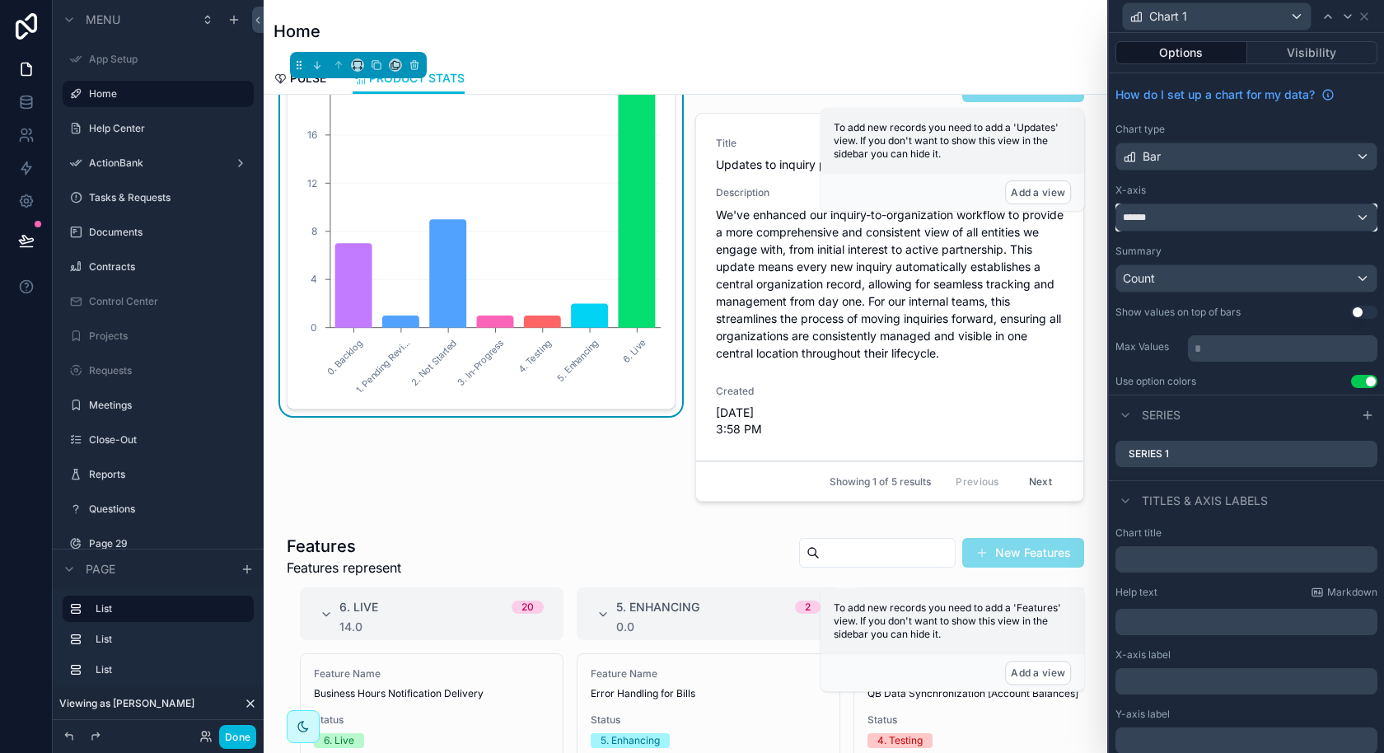
click at [1267, 222] on div "******" at bounding box center [1246, 217] width 260 height 26
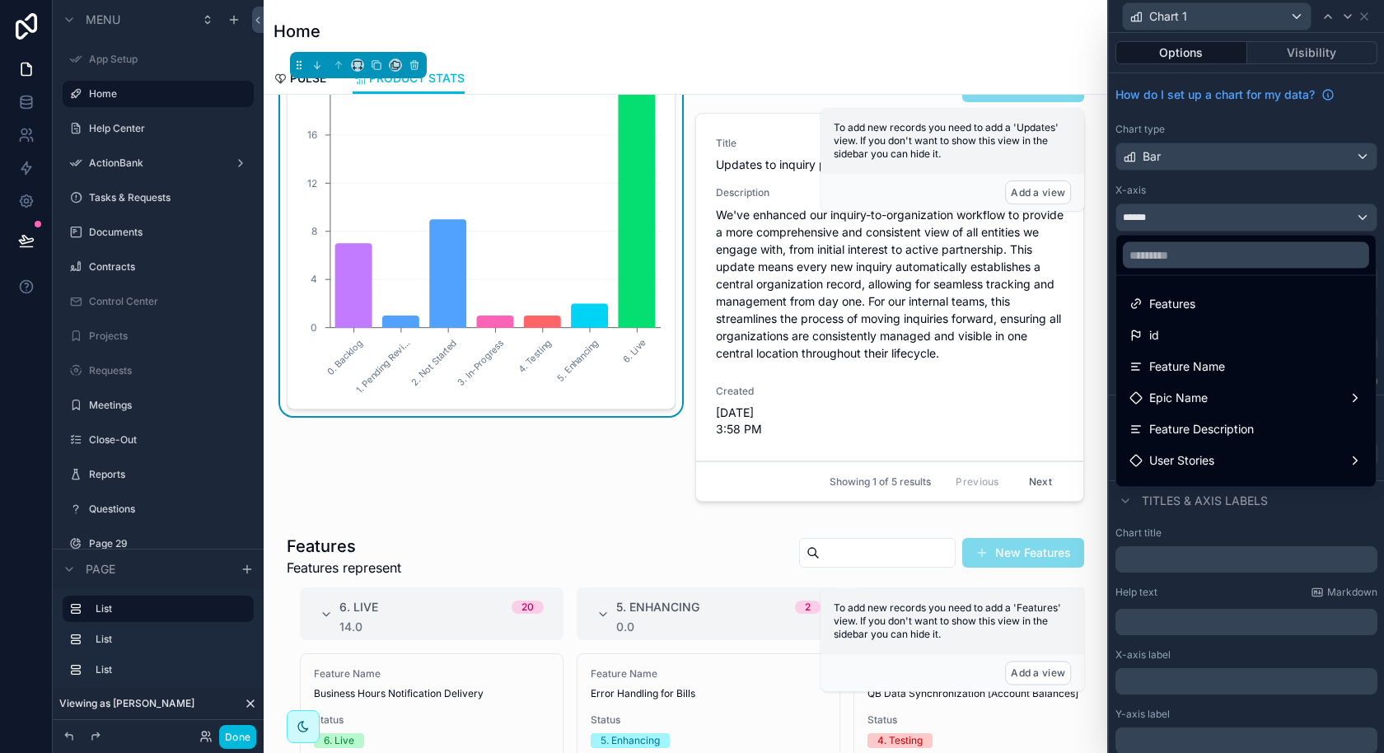
click at [1267, 222] on div at bounding box center [1246, 376] width 275 height 753
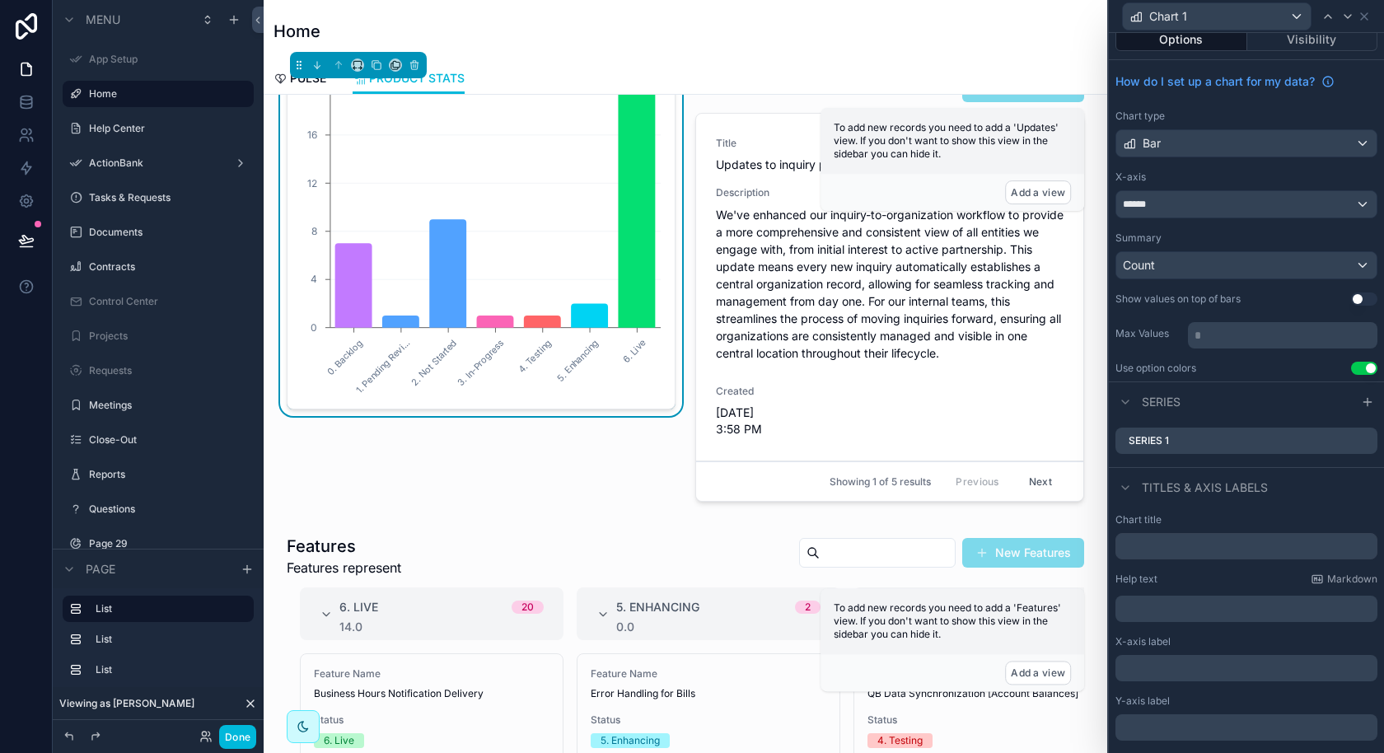
scroll to position [0, 0]
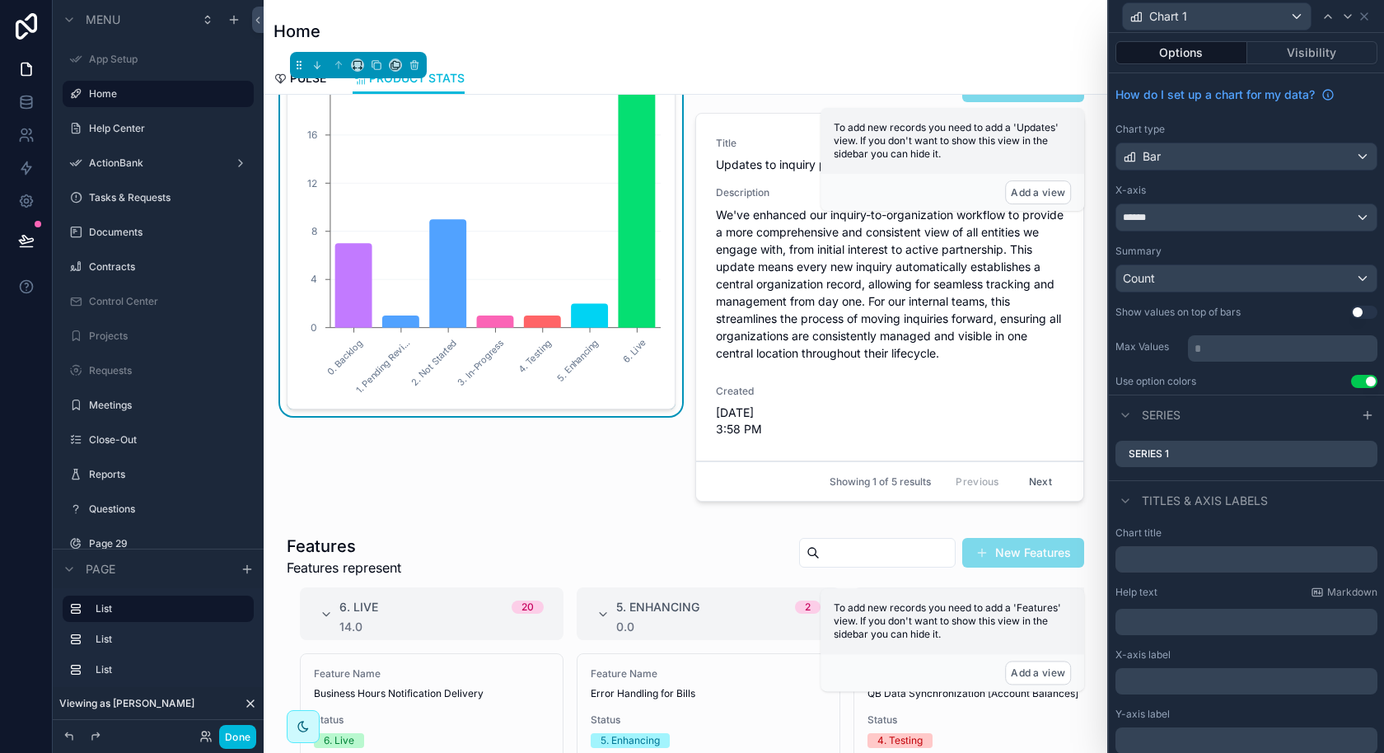
click at [1354, 308] on button "Use setting" at bounding box center [1364, 312] width 26 height 13
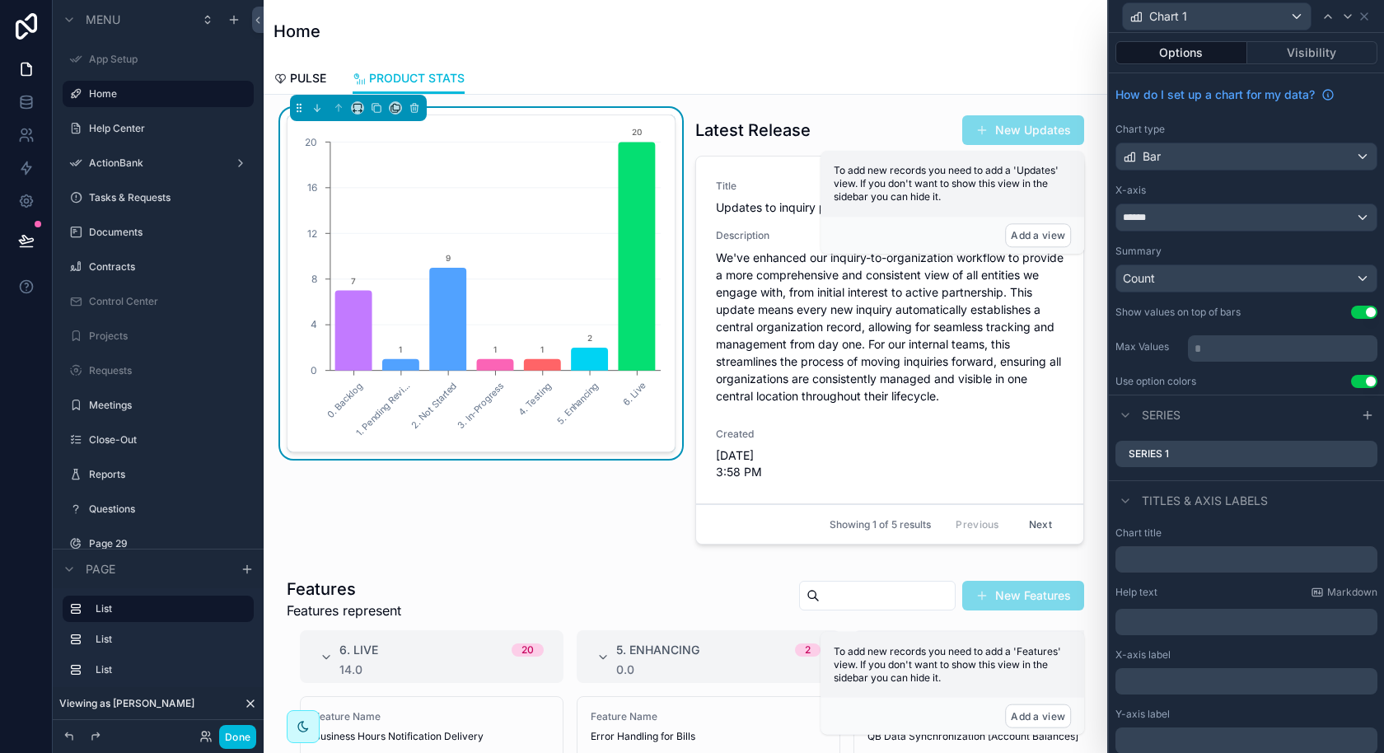
click at [611, 558] on div "0. Backlog 1. Pending Revi... 2. Not Started 3. In-Progress 4. Testing 5. Enhan…" at bounding box center [481, 333] width 409 height 450
click at [1368, 16] on icon at bounding box center [1364, 16] width 13 height 13
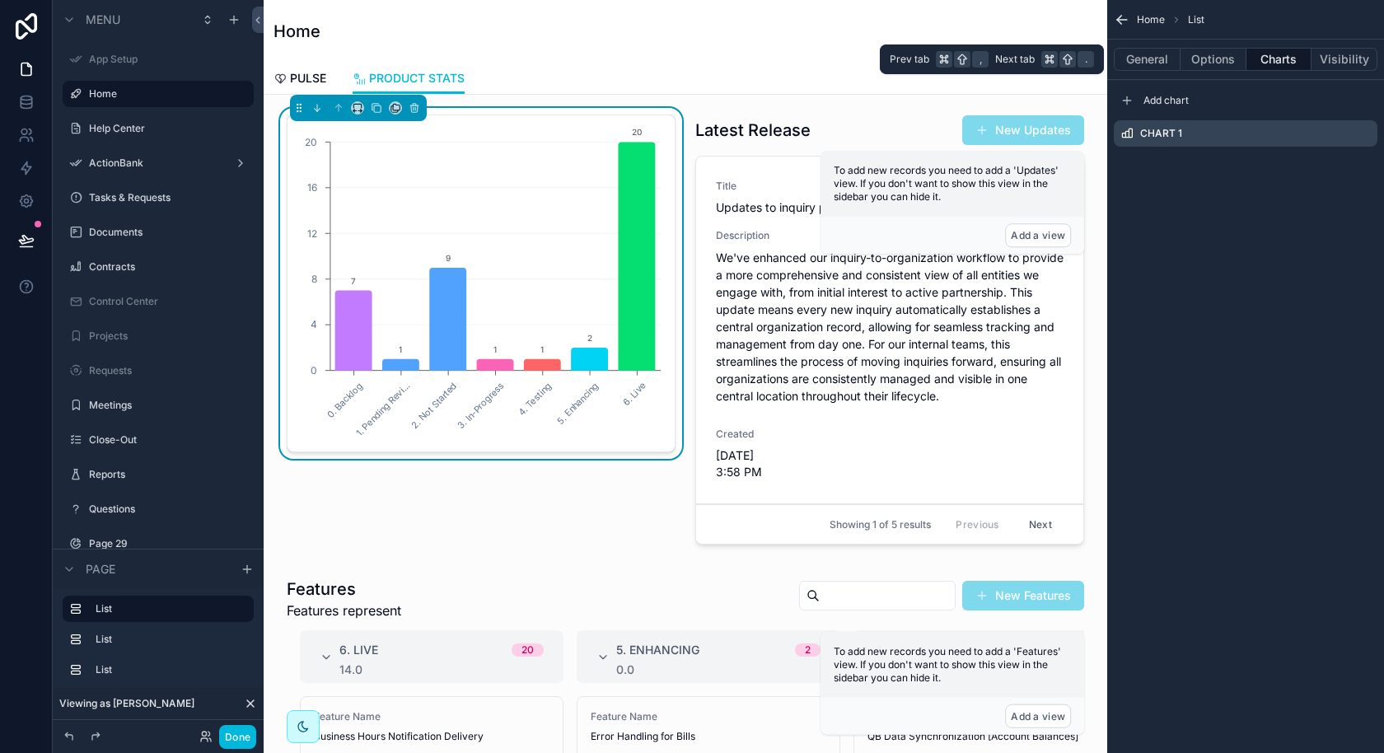
click at [1158, 59] on button "General" at bounding box center [1147, 59] width 67 height 23
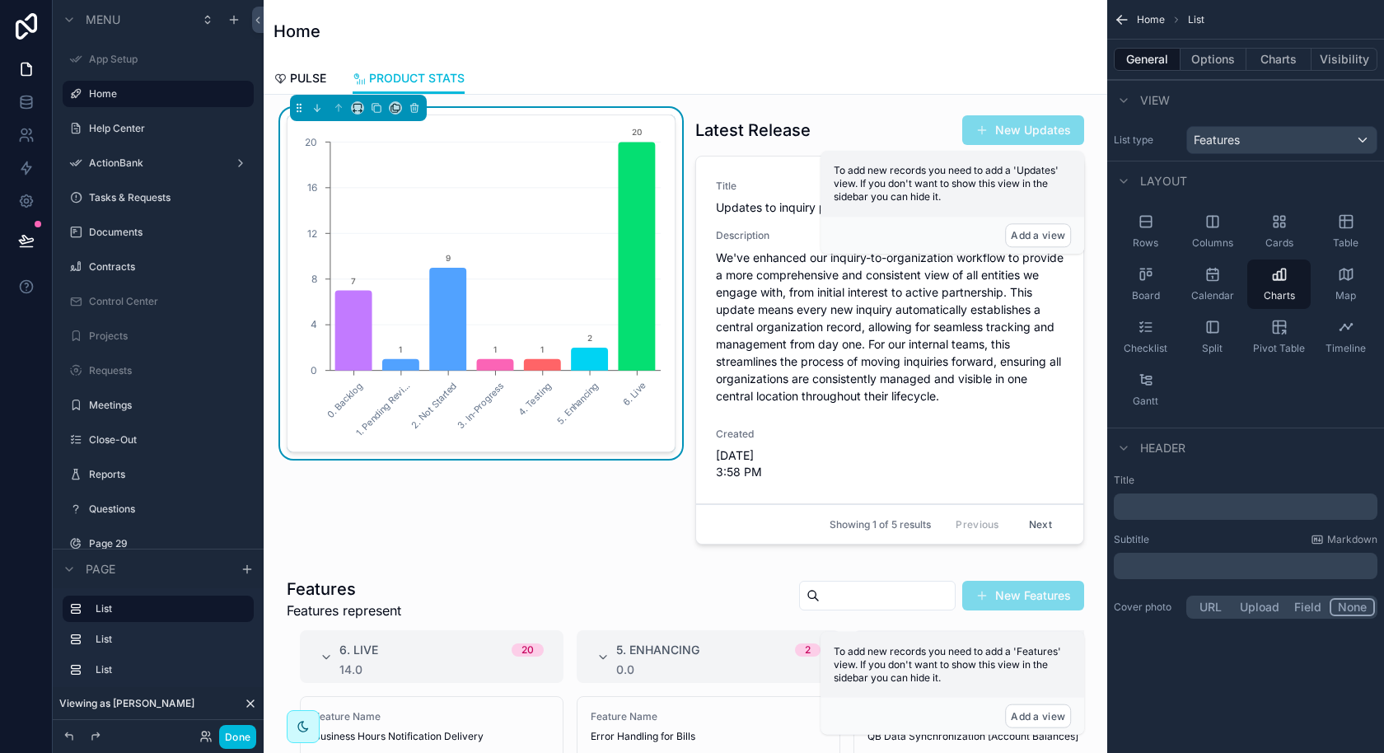
click at [1169, 499] on p "﻿" at bounding box center [1247, 506] width 254 height 16
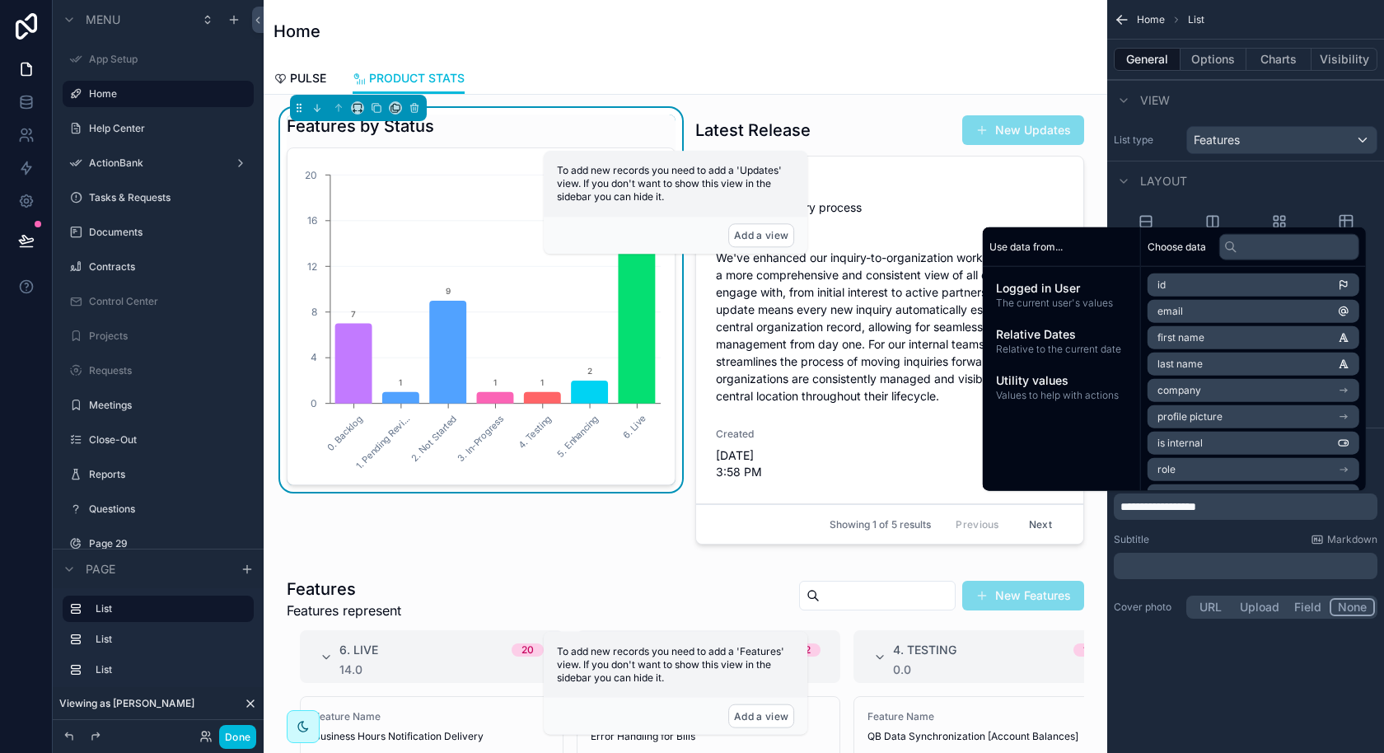
click at [681, 536] on div "Features by Status 0. Backlog 1. Pending Revi... 2. Not Started 3. In-Progress …" at bounding box center [481, 333] width 409 height 450
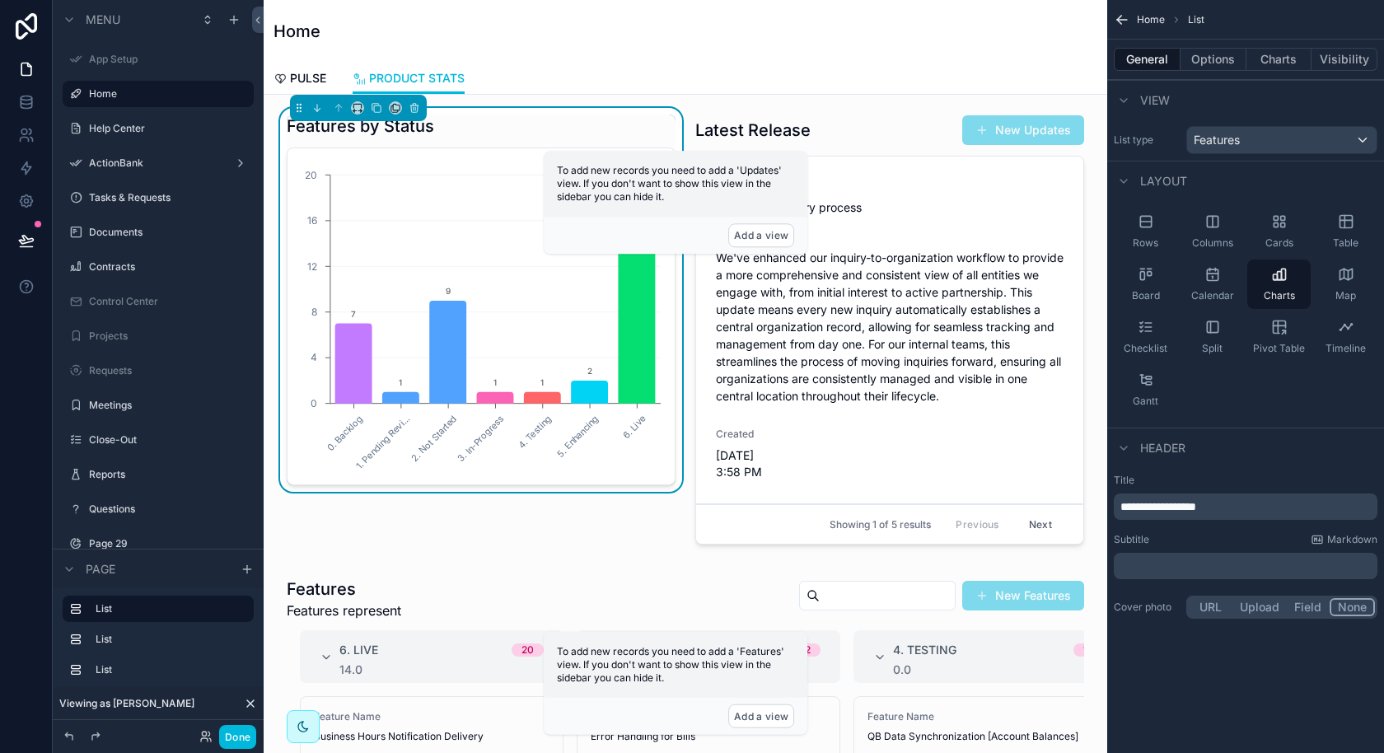
click at [1188, 562] on p "﻿" at bounding box center [1247, 566] width 254 height 16
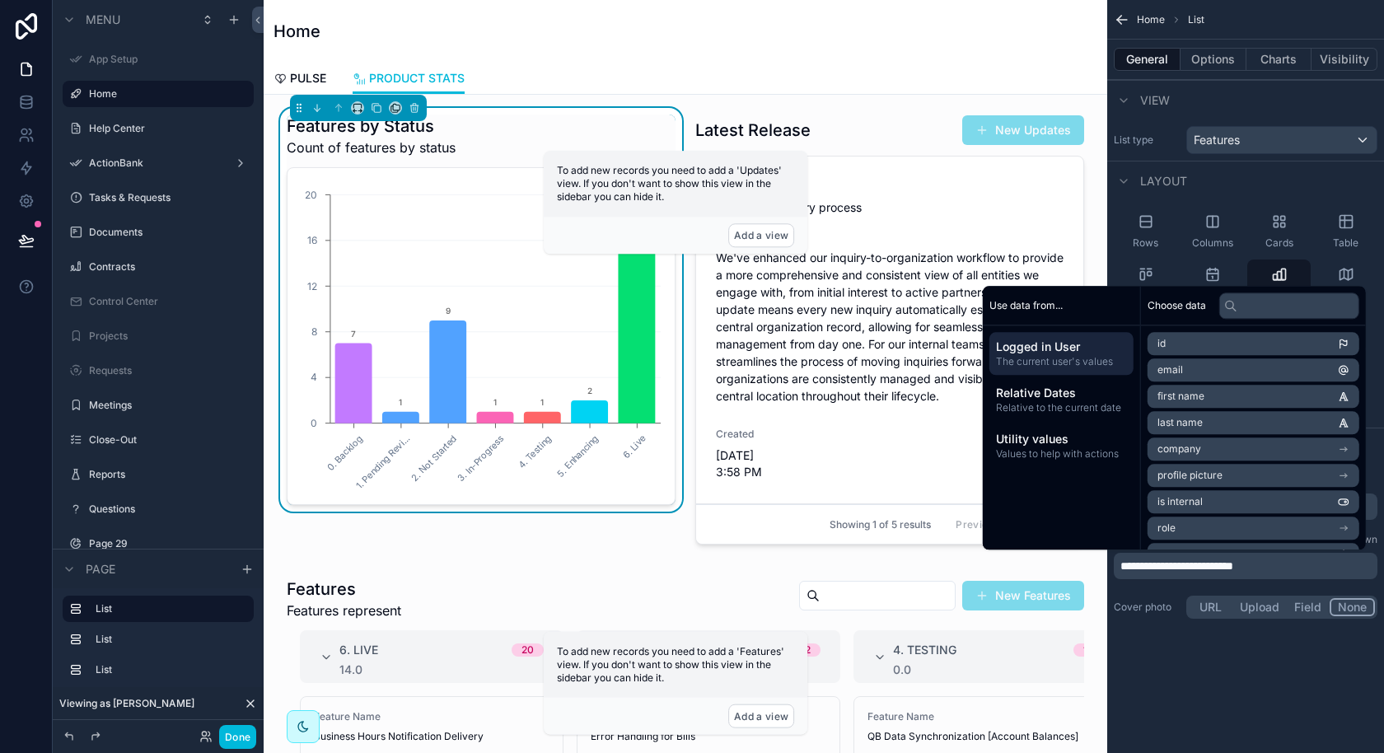
click at [641, 524] on div "Features by Status Count of features by status 0. Backlog 1. Pending Revi... 2.…" at bounding box center [481, 333] width 409 height 450
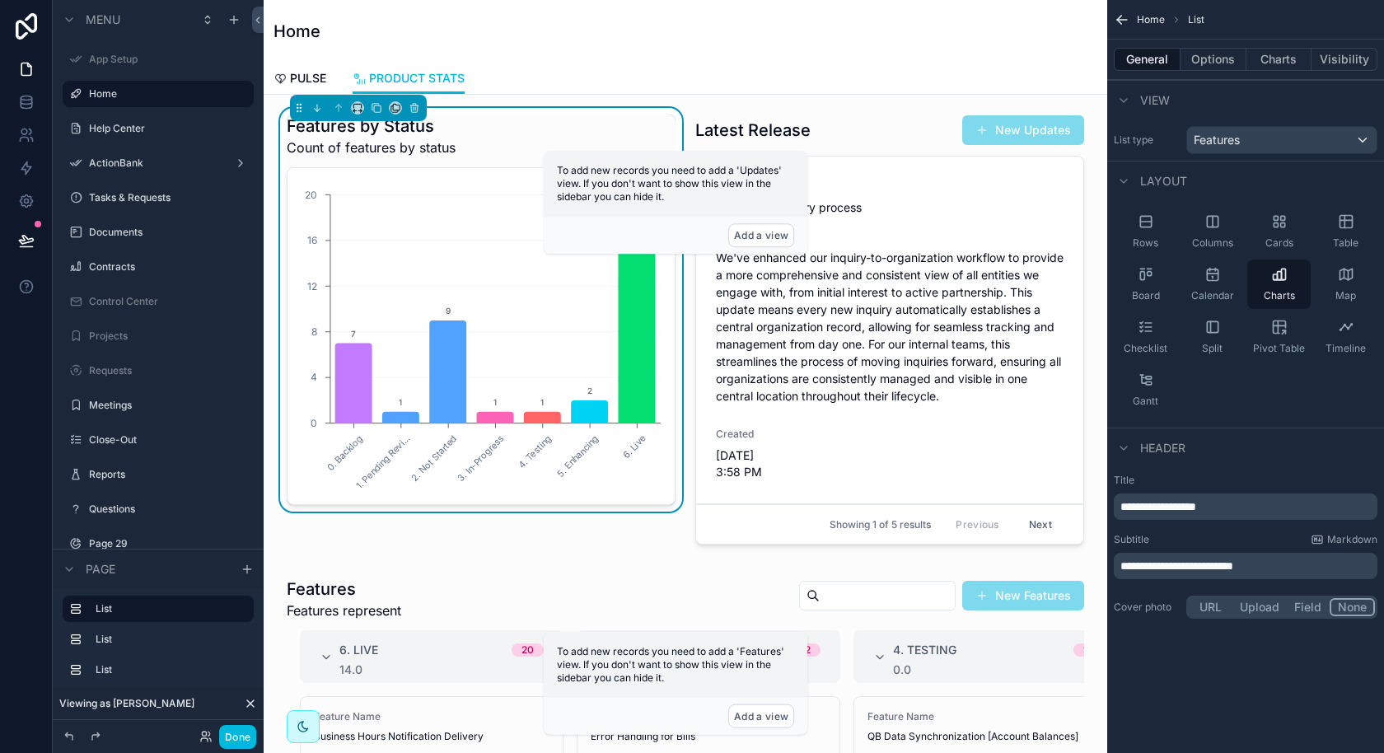
click at [767, 539] on div "Showing 1 of 5 results Previous Next" at bounding box center [889, 524] width 387 height 40
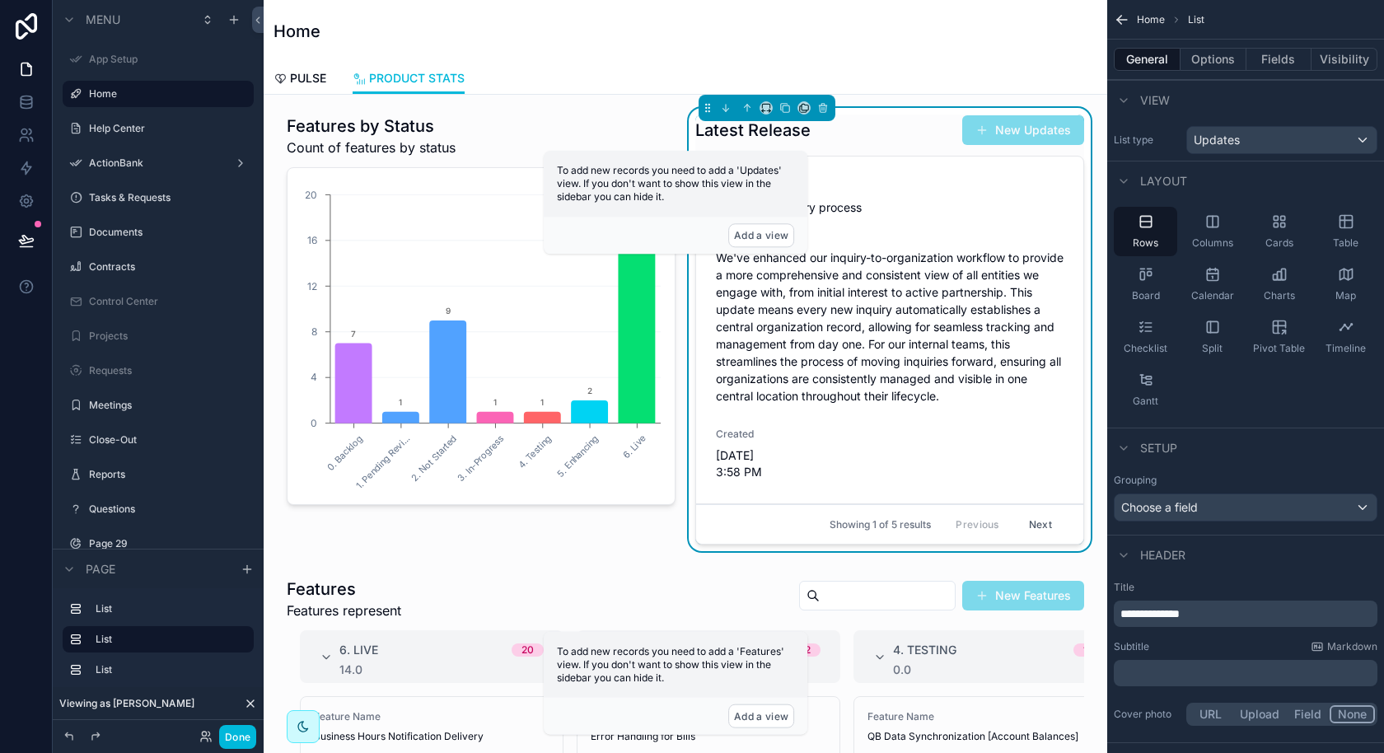
click at [799, 480] on div "Title Updates to inquiry process Description We've enhanced our inquiry-to-orga…" at bounding box center [890, 330] width 348 height 301
click at [763, 104] on icon "scrollable content" at bounding box center [765, 106] width 7 height 4
click at [789, 202] on span "33%" at bounding box center [787, 200] width 26 height 20
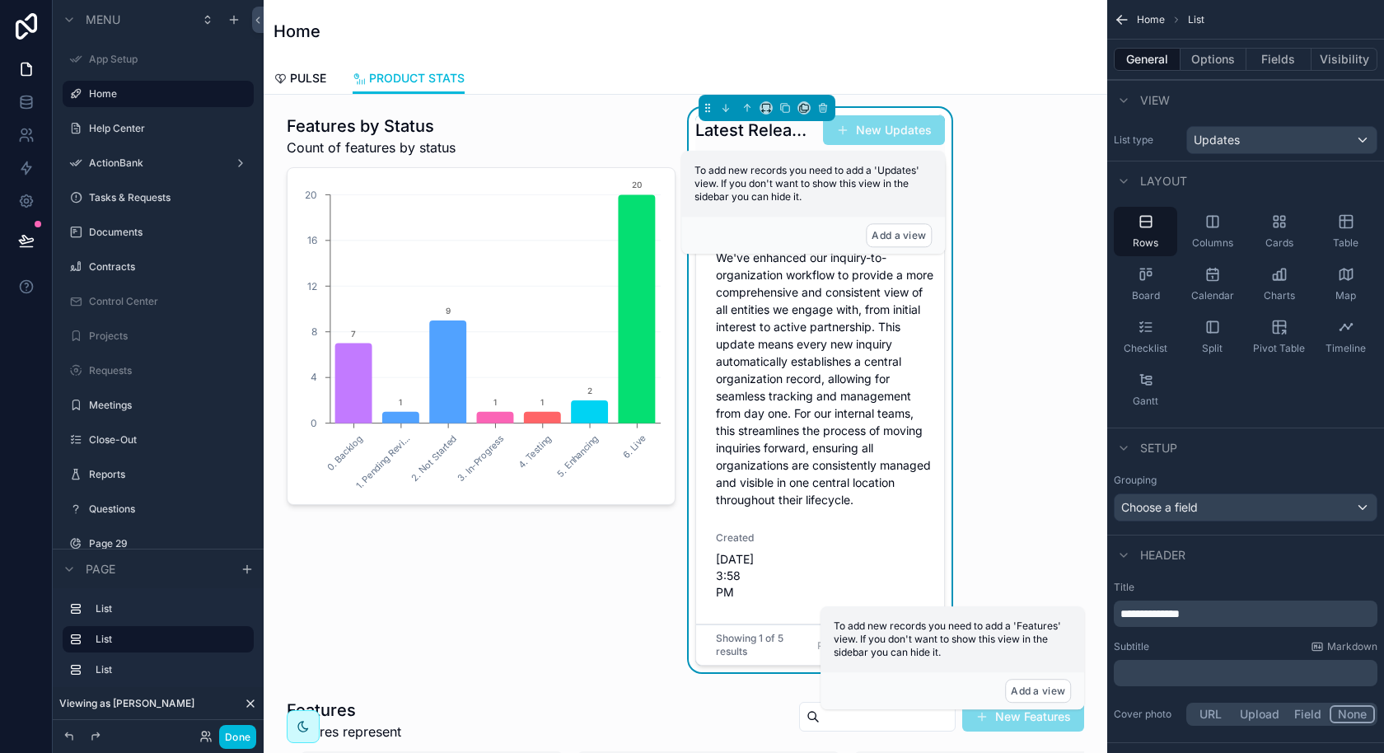
click at [526, 267] on div "scrollable content" at bounding box center [481, 393] width 409 height 571
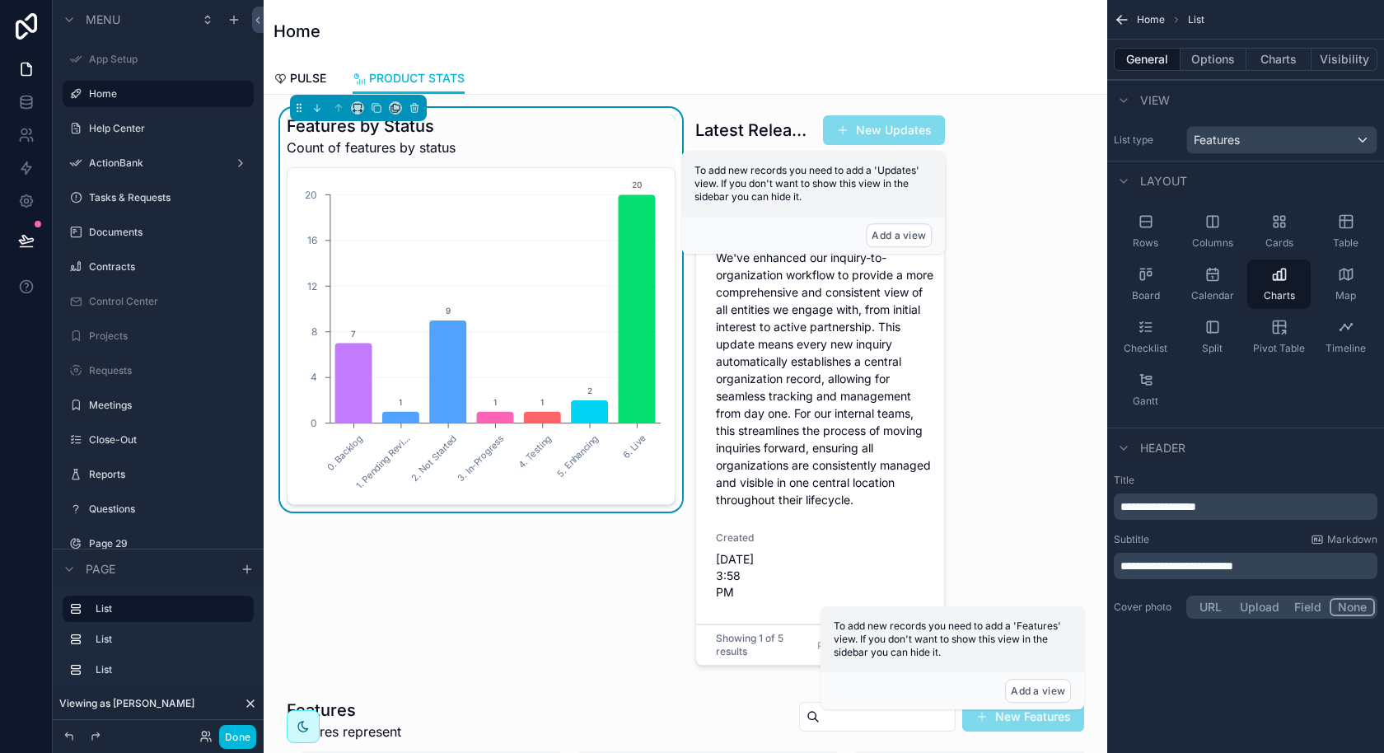
click at [357, 97] on div "scrollable content" at bounding box center [358, 108] width 137 height 26
click at [357, 105] on icon "scrollable content" at bounding box center [358, 108] width 12 height 12
click at [393, 258] on div "66%" at bounding box center [390, 263] width 51 height 20
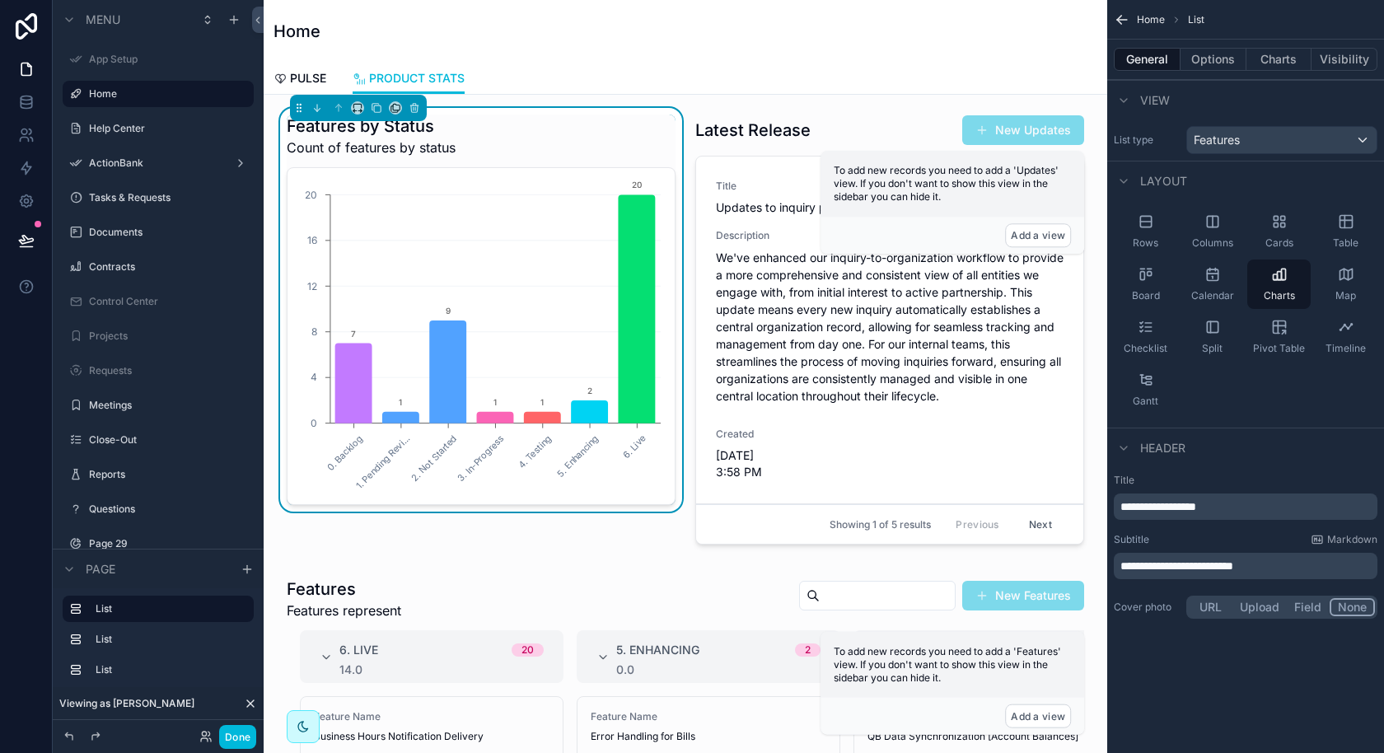
click at [625, 547] on div "Features by Status Count of features by status 0. Backlog 1. Pending Revi... 2.…" at bounding box center [481, 333] width 409 height 450
click at [234, 745] on button "Done" at bounding box center [237, 737] width 37 height 24
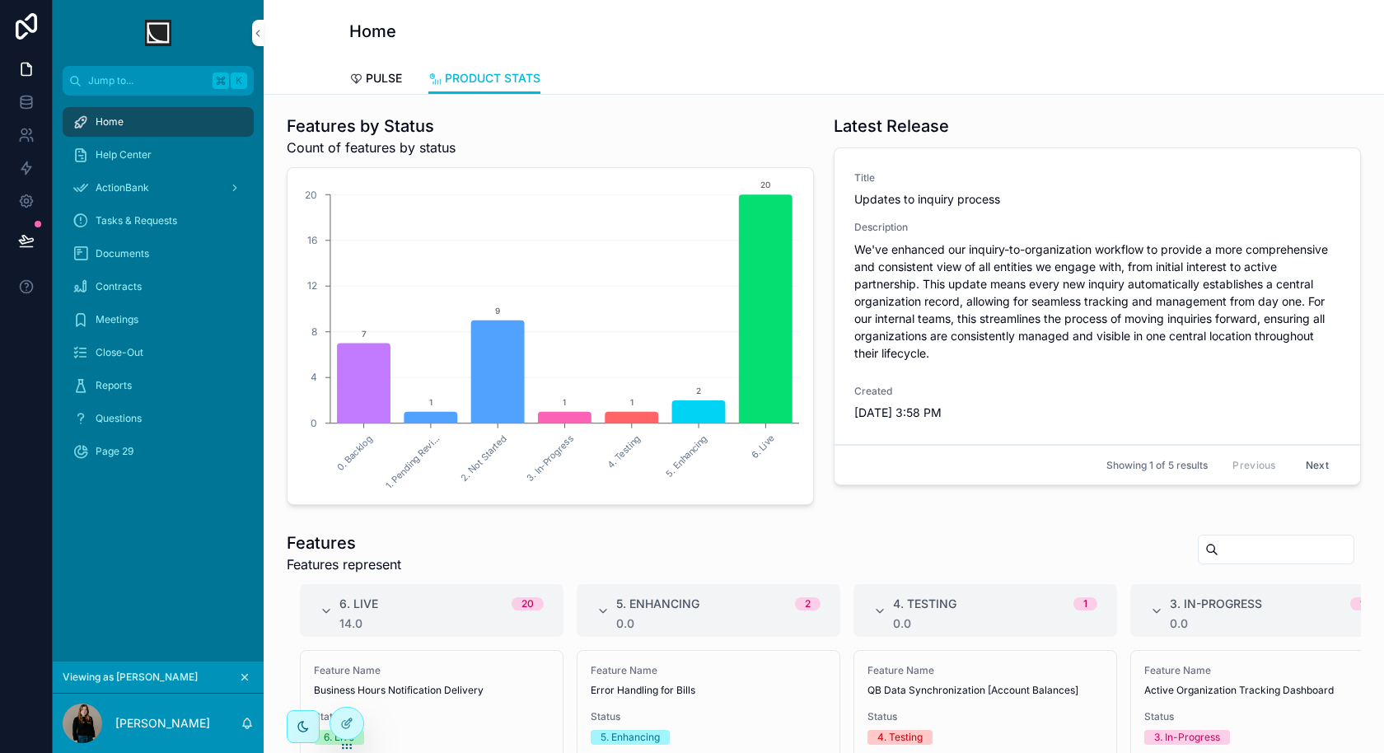
click at [1331, 461] on button "Next" at bounding box center [1317, 465] width 46 height 26
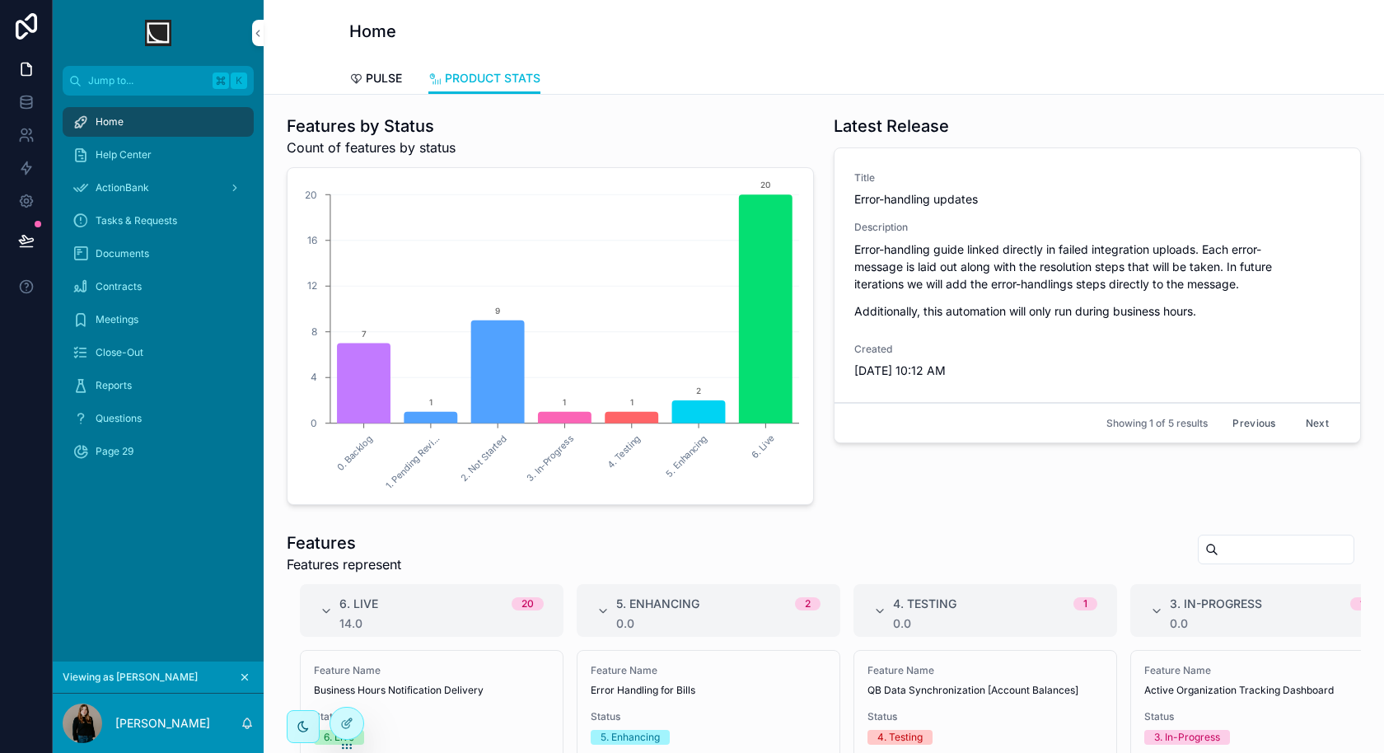
click at [1317, 436] on button "Next" at bounding box center [1317, 423] width 46 height 26
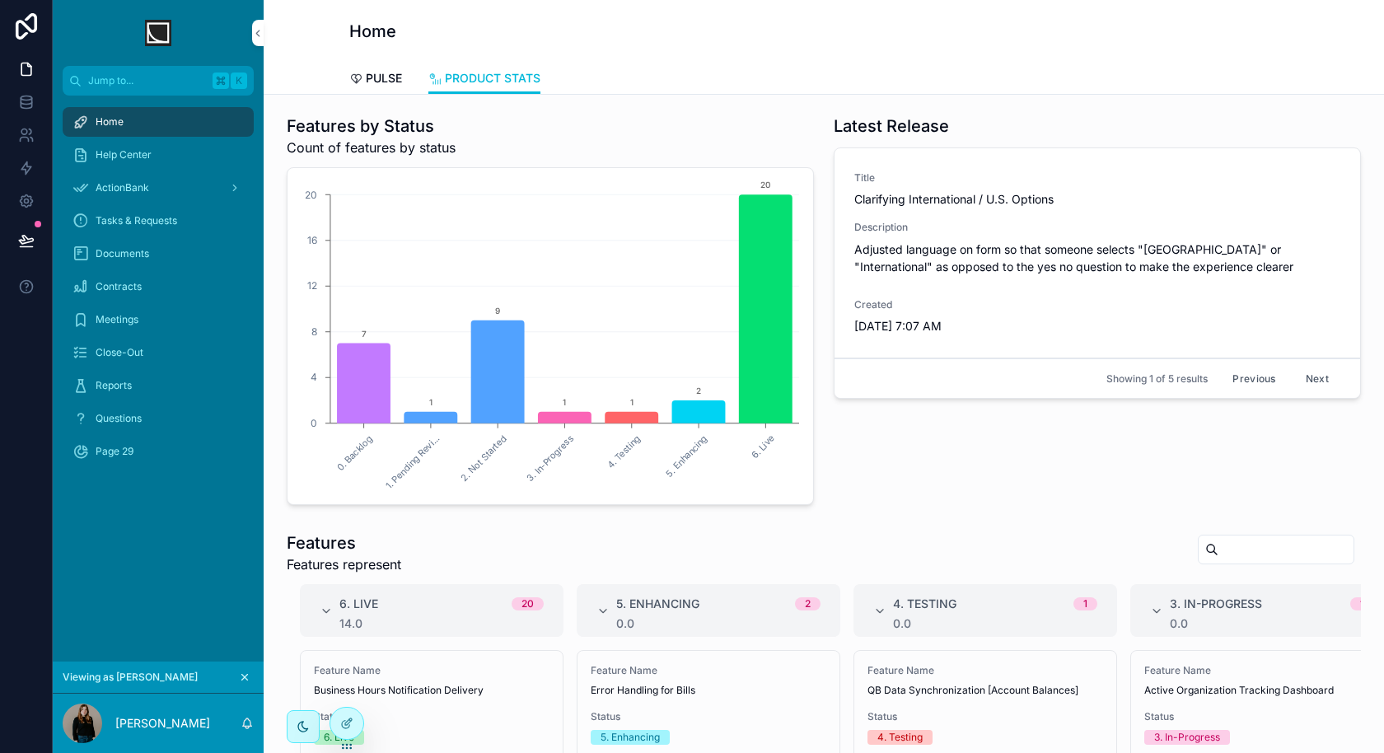
click at [1316, 378] on button "Next" at bounding box center [1317, 379] width 46 height 26
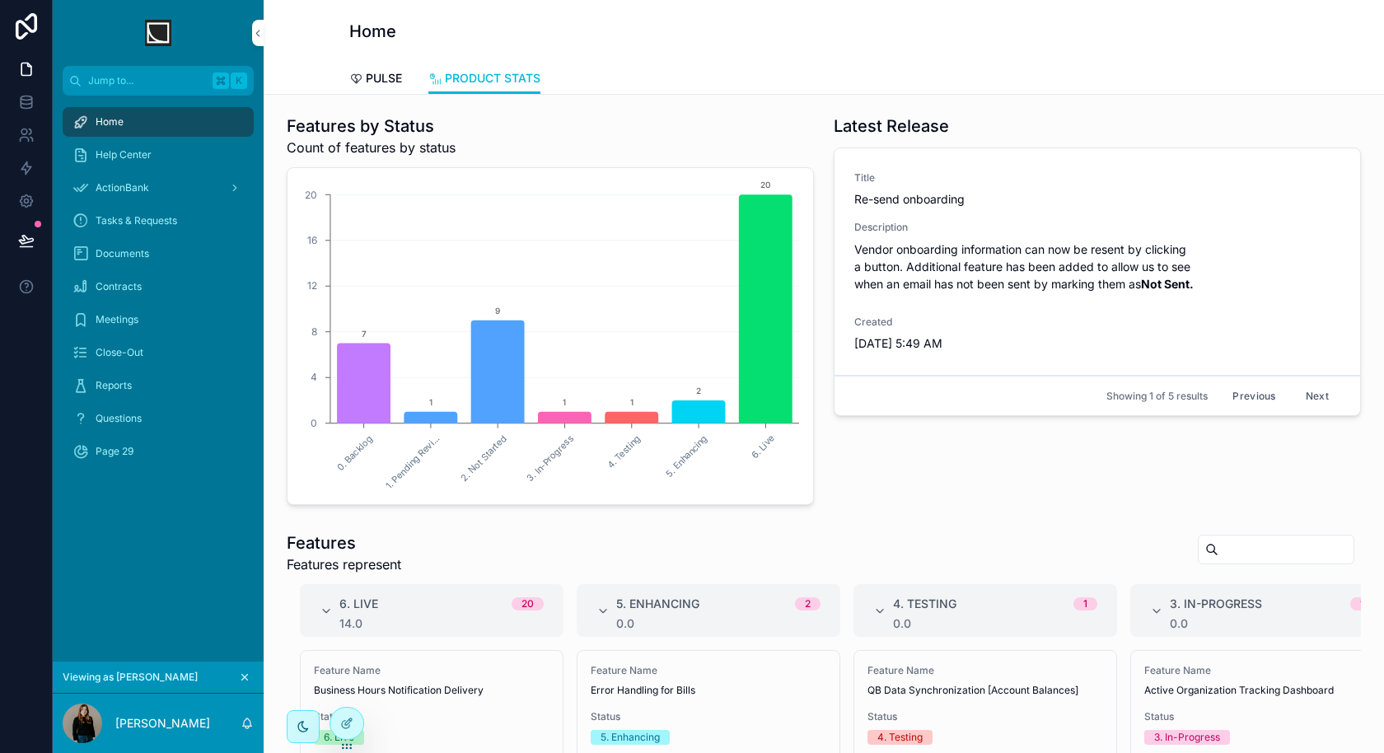
click at [1312, 392] on button "Next" at bounding box center [1317, 396] width 46 height 26
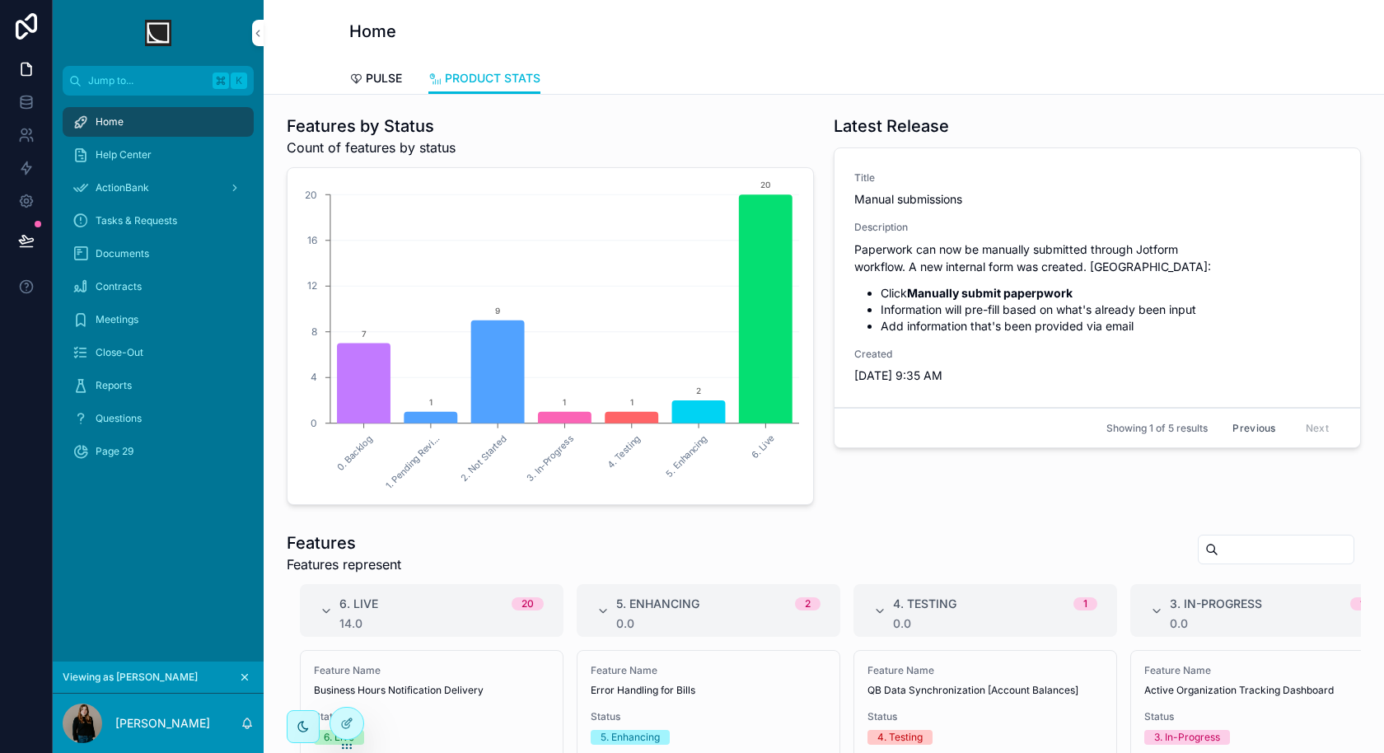
click at [1255, 421] on button "Previous" at bounding box center [1254, 428] width 66 height 26
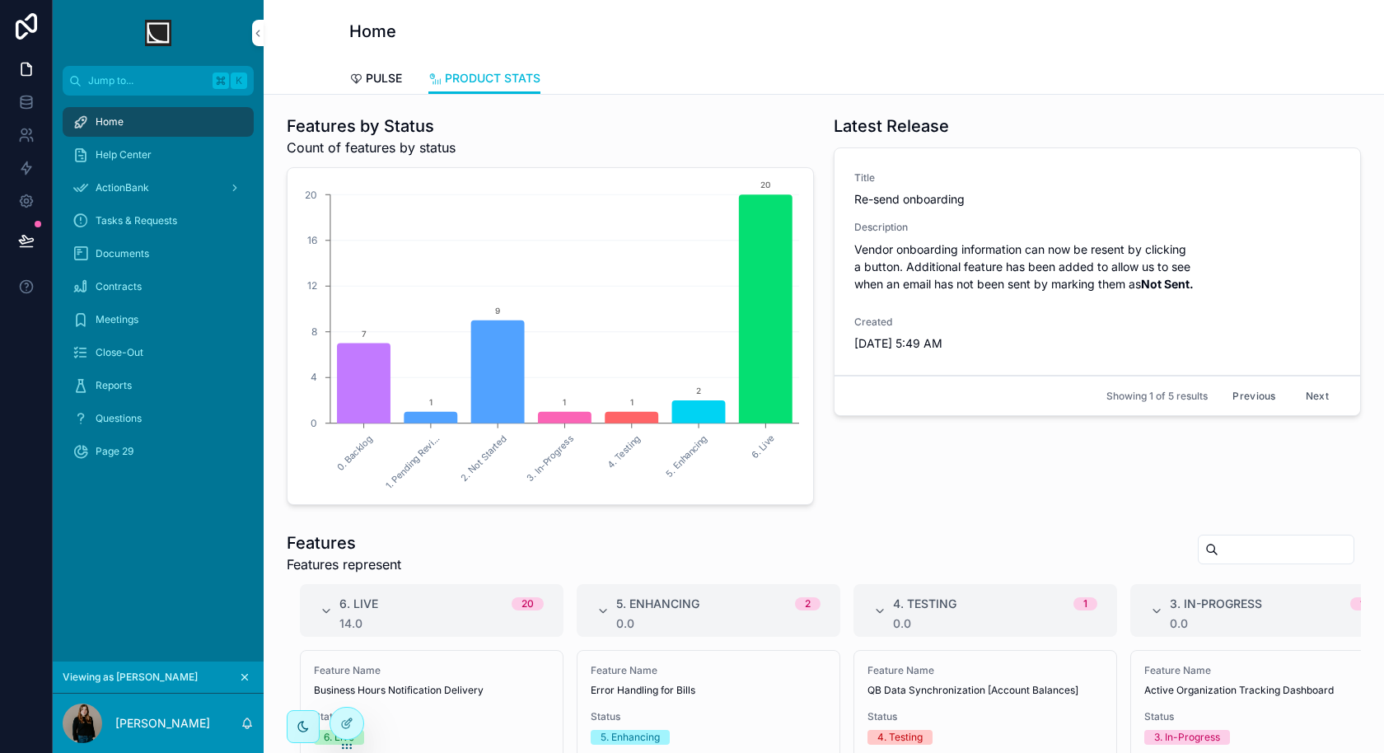
click at [404, 74] on div "PULSE PRODUCT STATS" at bounding box center [823, 78] width 949 height 31
click at [386, 81] on span "PULSE" at bounding box center [384, 78] width 36 height 16
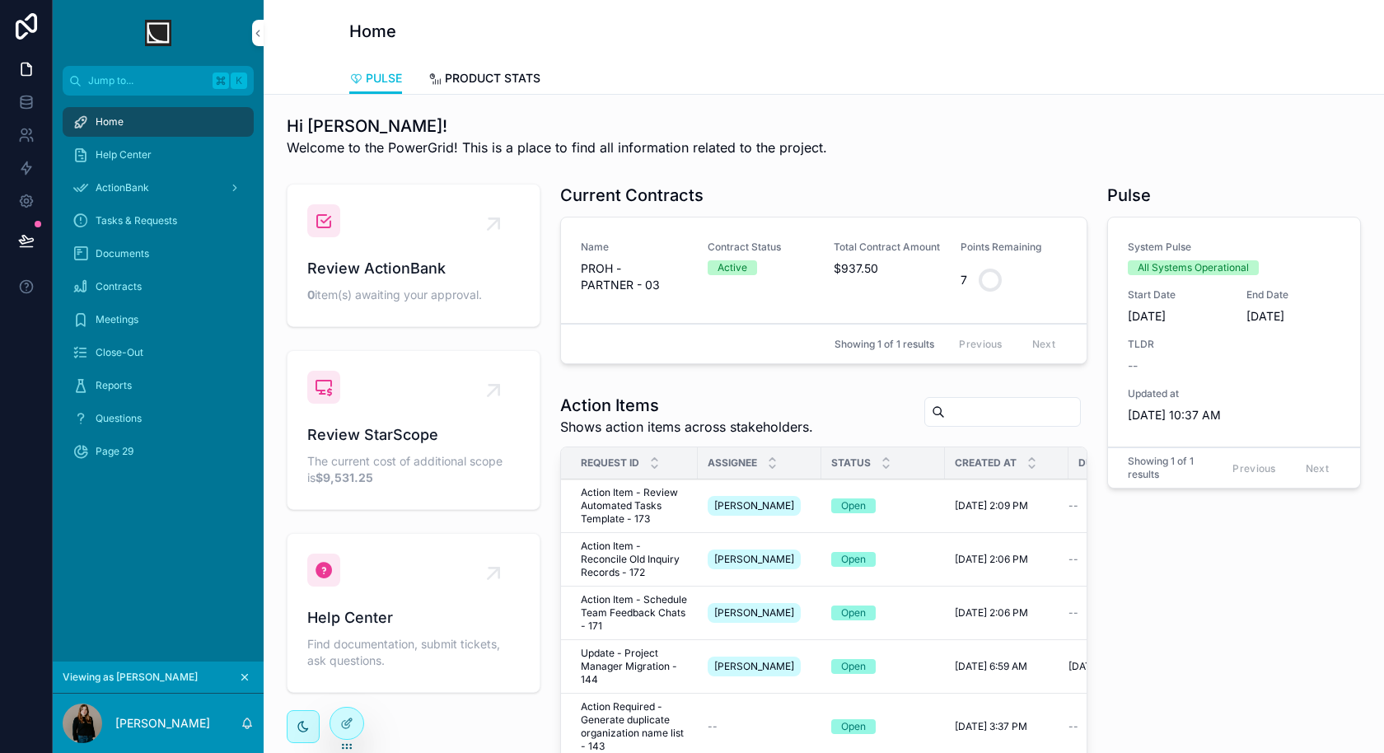
click at [198, 444] on div "Page 29" at bounding box center [158, 451] width 171 height 26
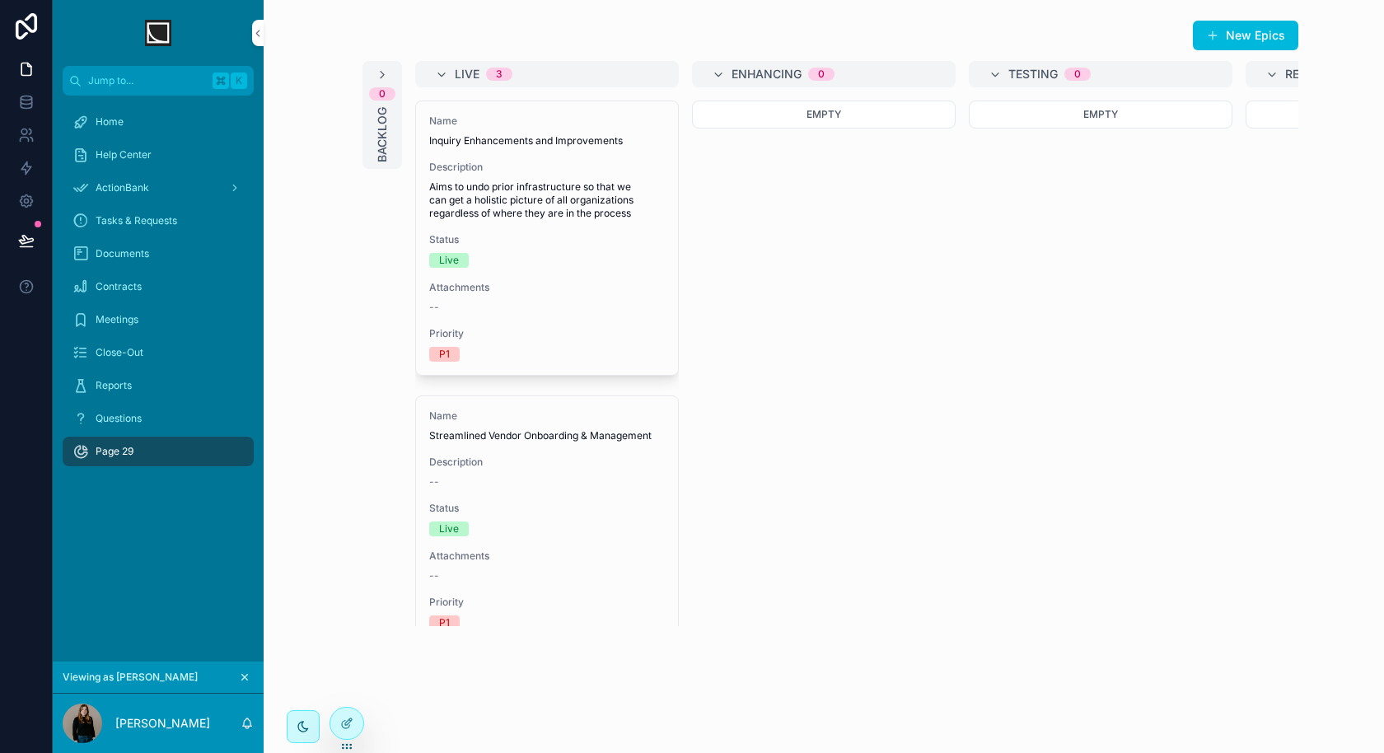
click at [342, 722] on icon at bounding box center [345, 724] width 7 height 7
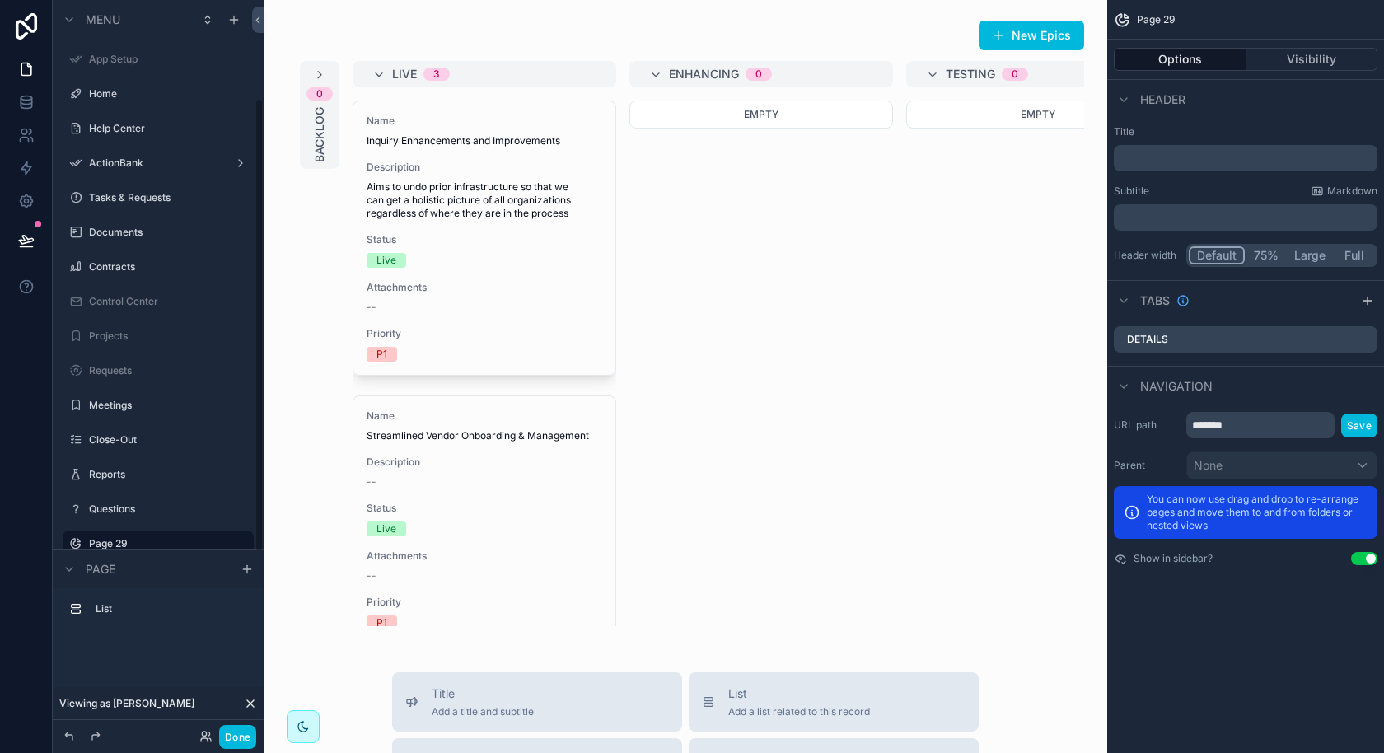
scroll to position [158, 0]
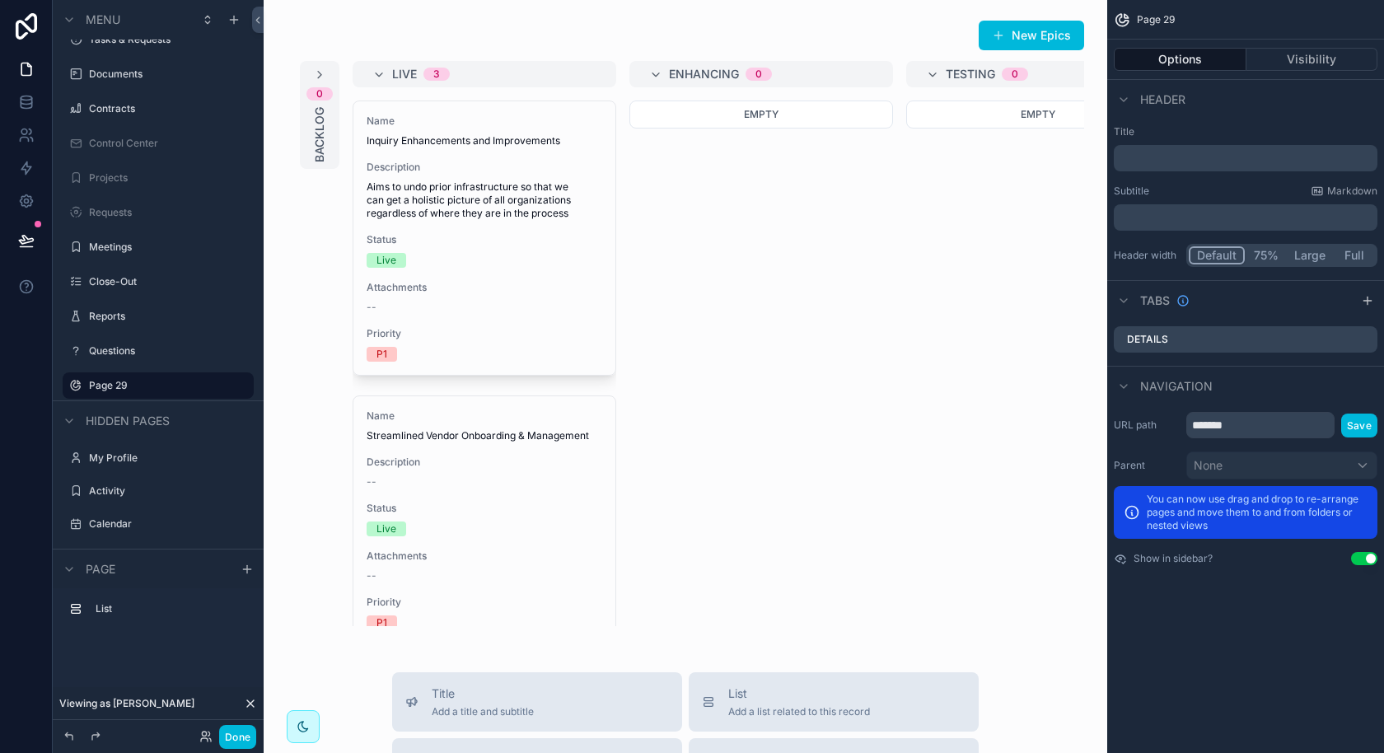
click at [0, 0] on icon "scrollable content" at bounding box center [0, 0] width 0 height 0
click at [317, 399] on span "Remove" at bounding box center [315, 396] width 44 height 16
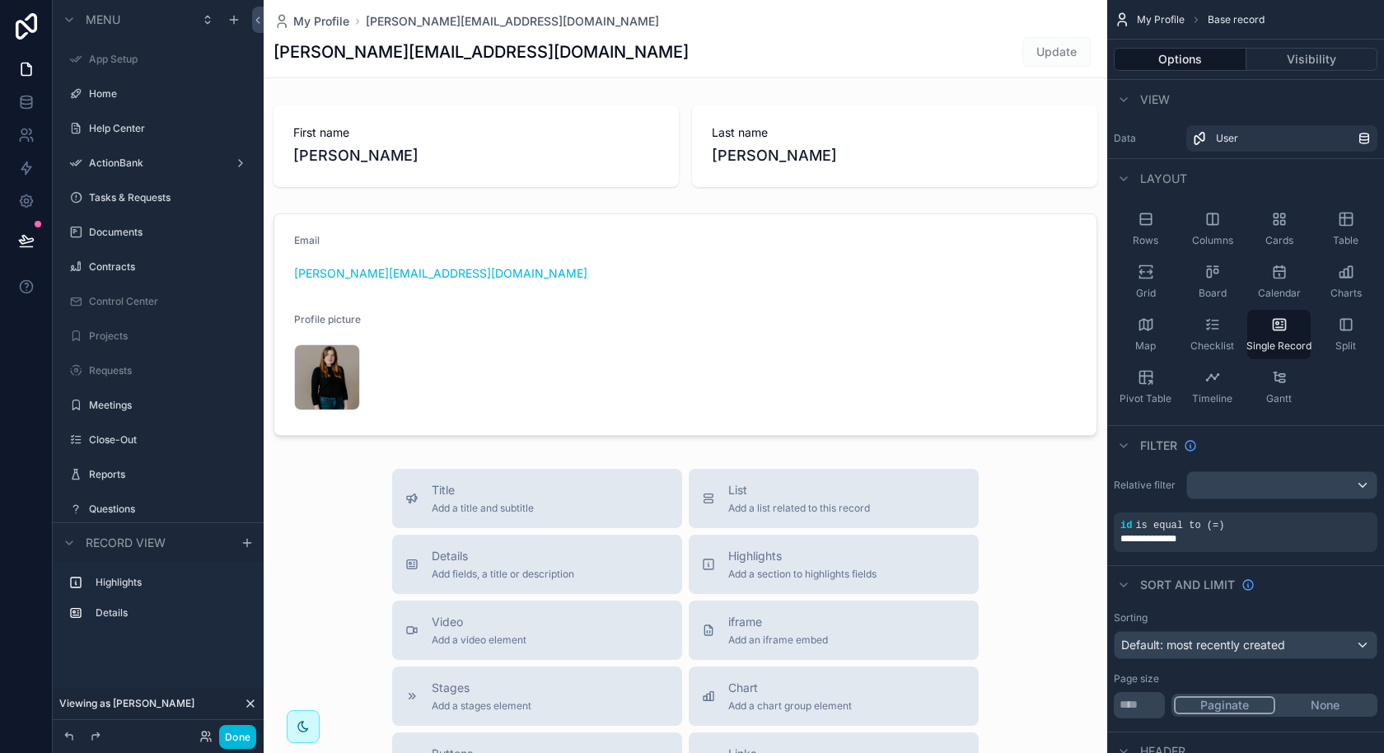
click at [176, 101] on div "Home" at bounding box center [169, 93] width 161 height 13
click at [157, 93] on label "Home" at bounding box center [166, 93] width 155 height 13
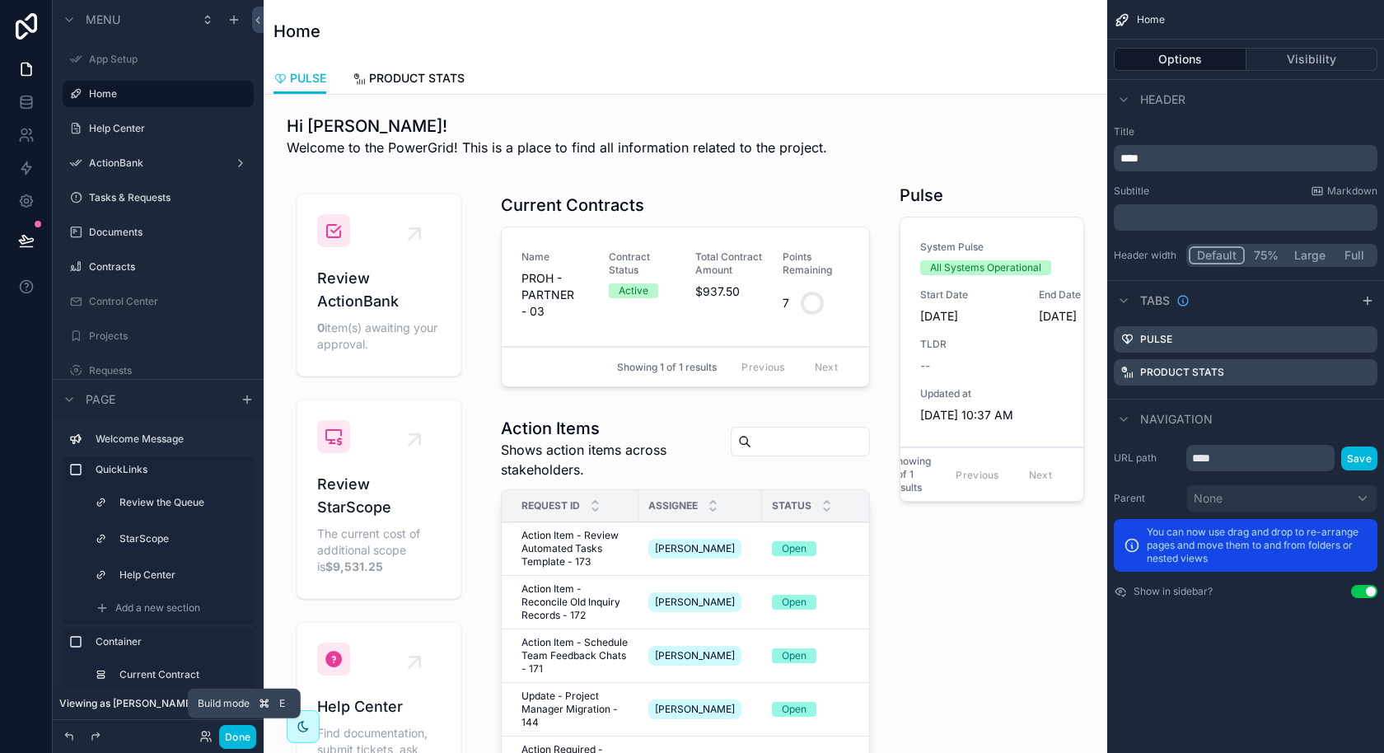
click at [241, 738] on button "Done" at bounding box center [237, 737] width 37 height 24
